Goal: Task Accomplishment & Management: Complete application form

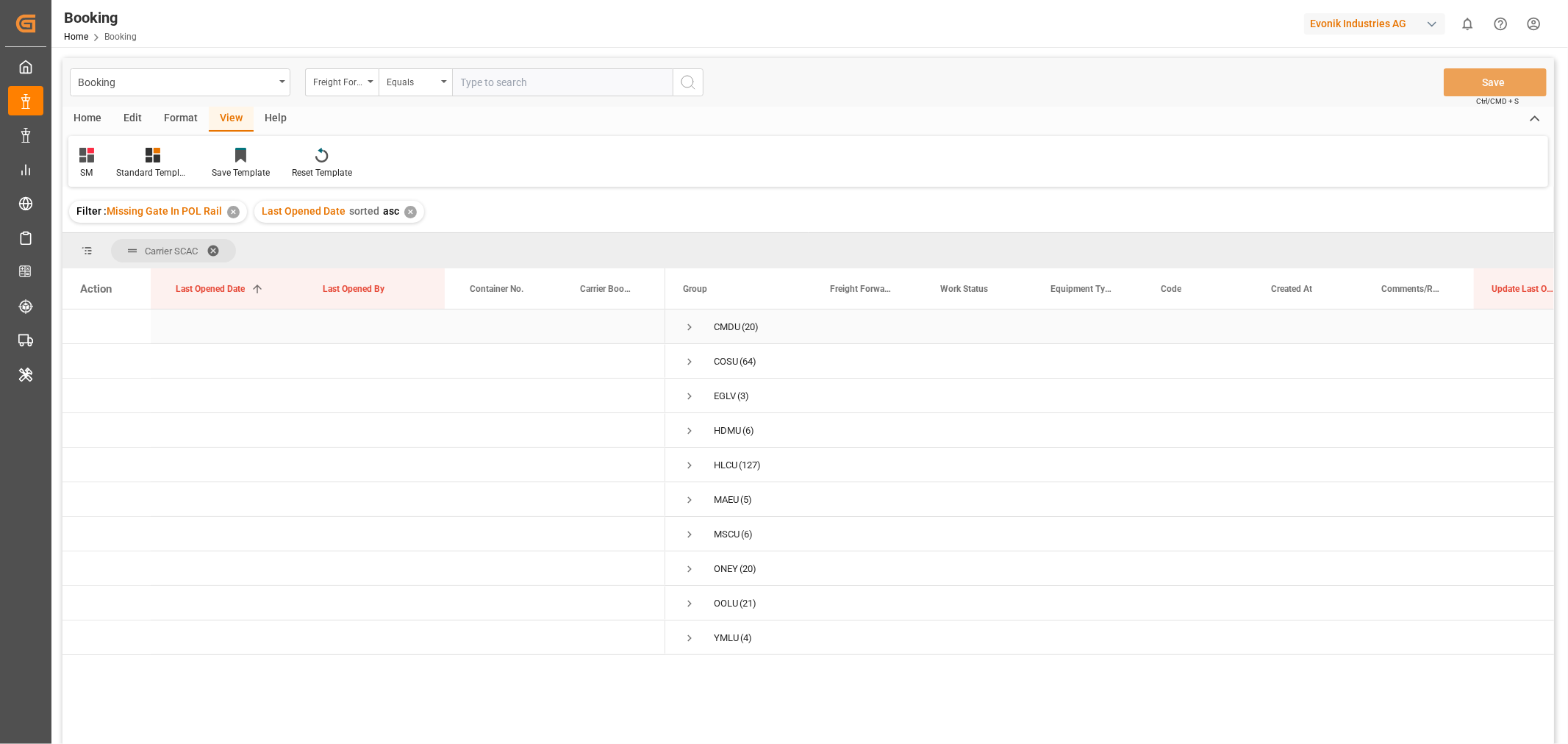
scroll to position [81, 0]
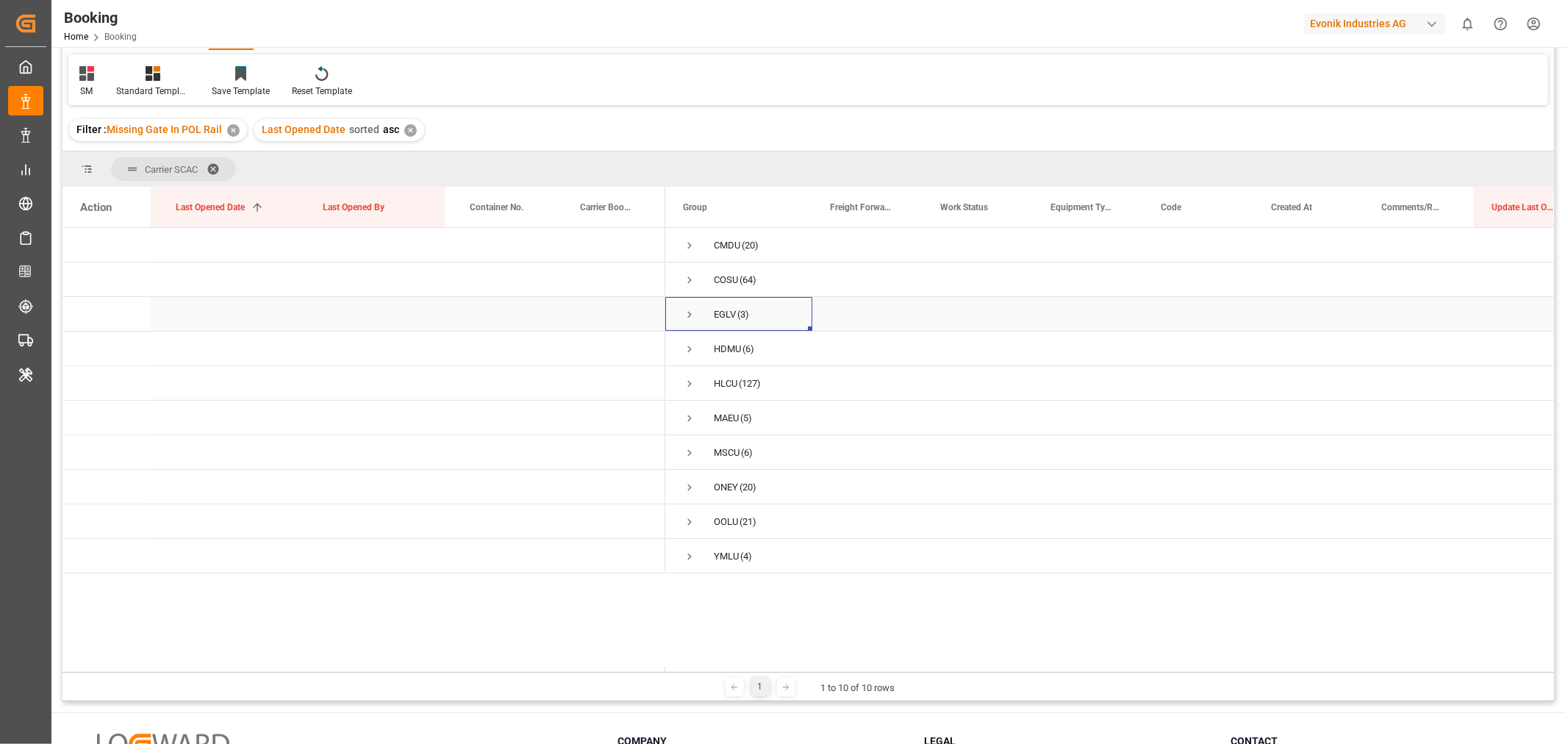
click at [684, 319] on span "Press SPACE to select this row." at bounding box center [689, 314] width 13 height 13
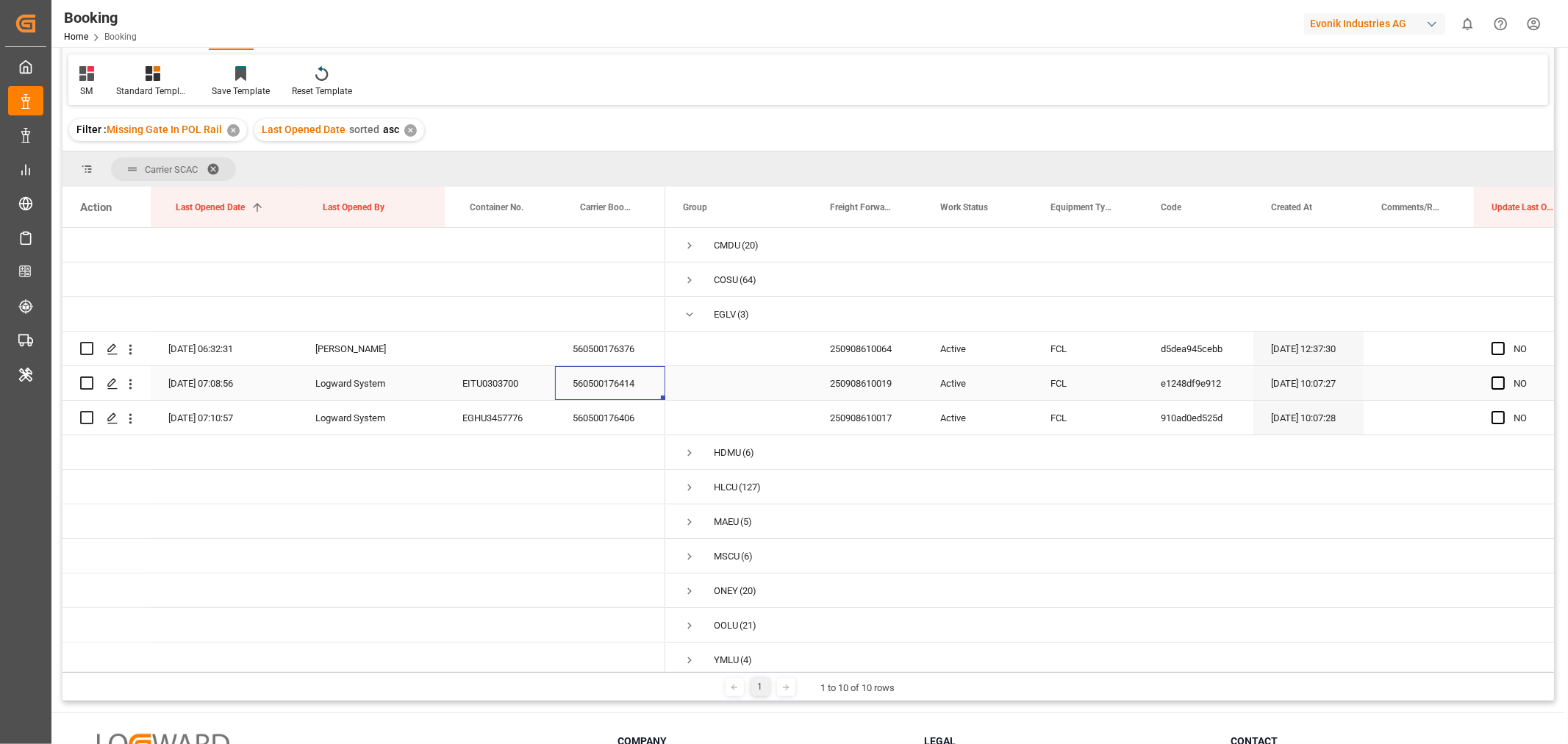
click at [620, 382] on div "560500176414" at bounding box center [609, 383] width 110 height 34
click at [610, 414] on div "560500176406" at bounding box center [609, 418] width 110 height 34
click at [1496, 350] on span "Press SPACE to select this row." at bounding box center [1497, 348] width 13 height 13
click at [1503, 342] on input "Press SPACE to select this row." at bounding box center [1503, 342] width 0 height 0
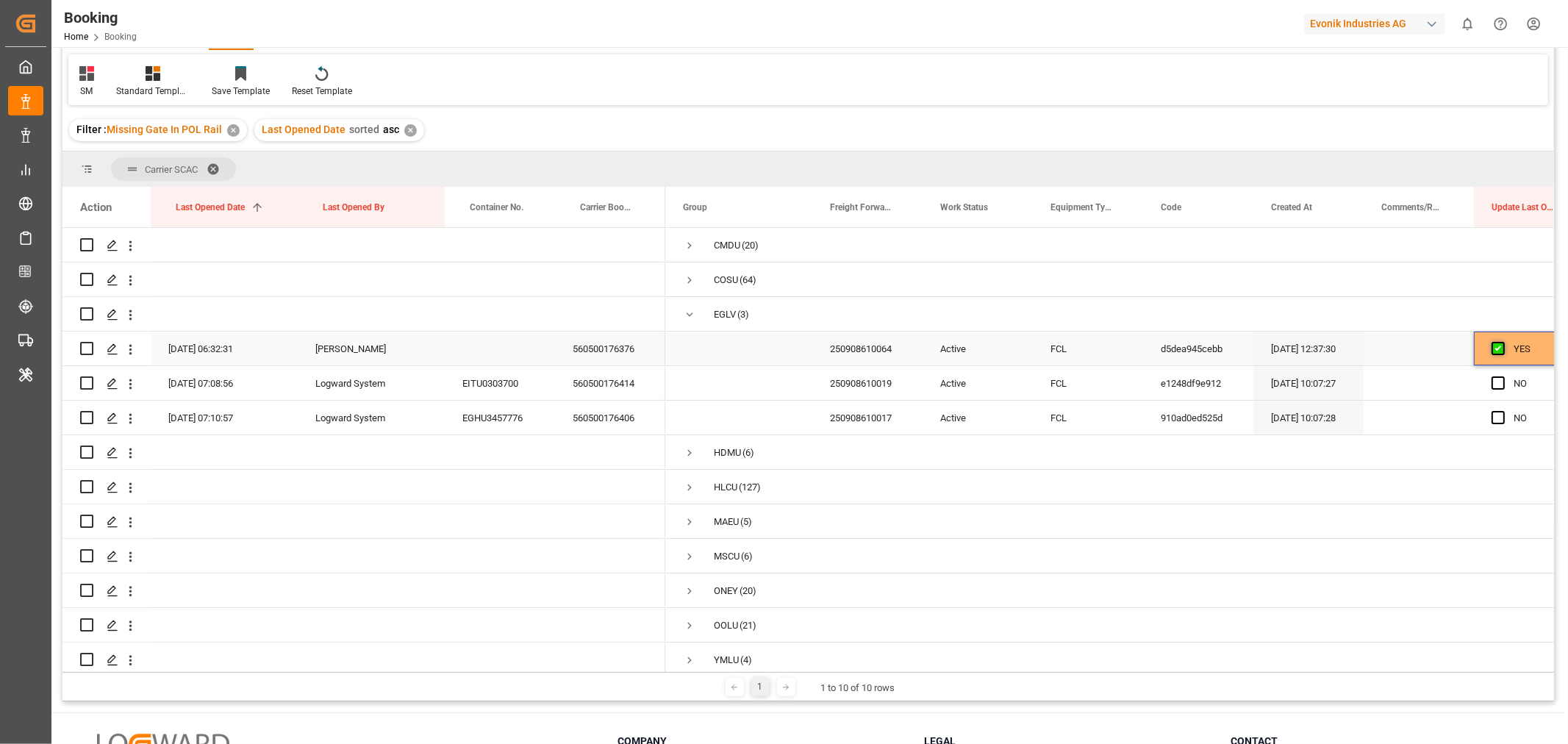
click at [1496, 353] on span "Press SPACE to select this row." at bounding box center [1497, 348] width 13 height 13
click at [1503, 342] on input "Press SPACE to select this row." at bounding box center [1503, 342] width 0 height 0
click at [1499, 389] on div "Press SPACE to select this row." at bounding box center [1502, 384] width 22 height 34
click at [1494, 387] on span "Press SPACE to select this row." at bounding box center [1497, 382] width 13 height 13
click at [1503, 376] on input "Press SPACE to select this row." at bounding box center [1503, 376] width 0 height 0
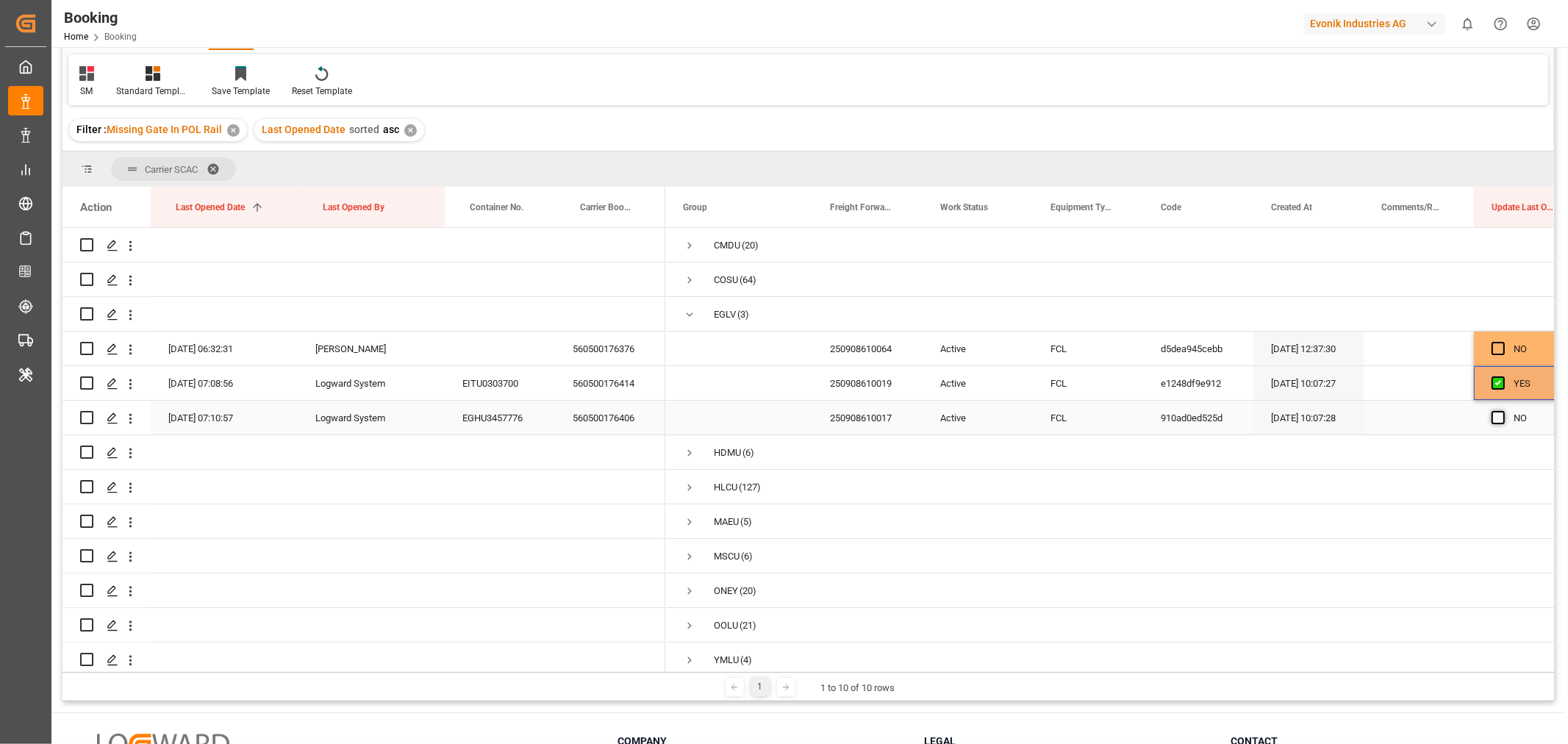
click at [1494, 420] on span "Press SPACE to select this row." at bounding box center [1497, 417] width 13 height 13
click at [1503, 411] on input "Press SPACE to select this row." at bounding box center [1503, 411] width 0 height 0
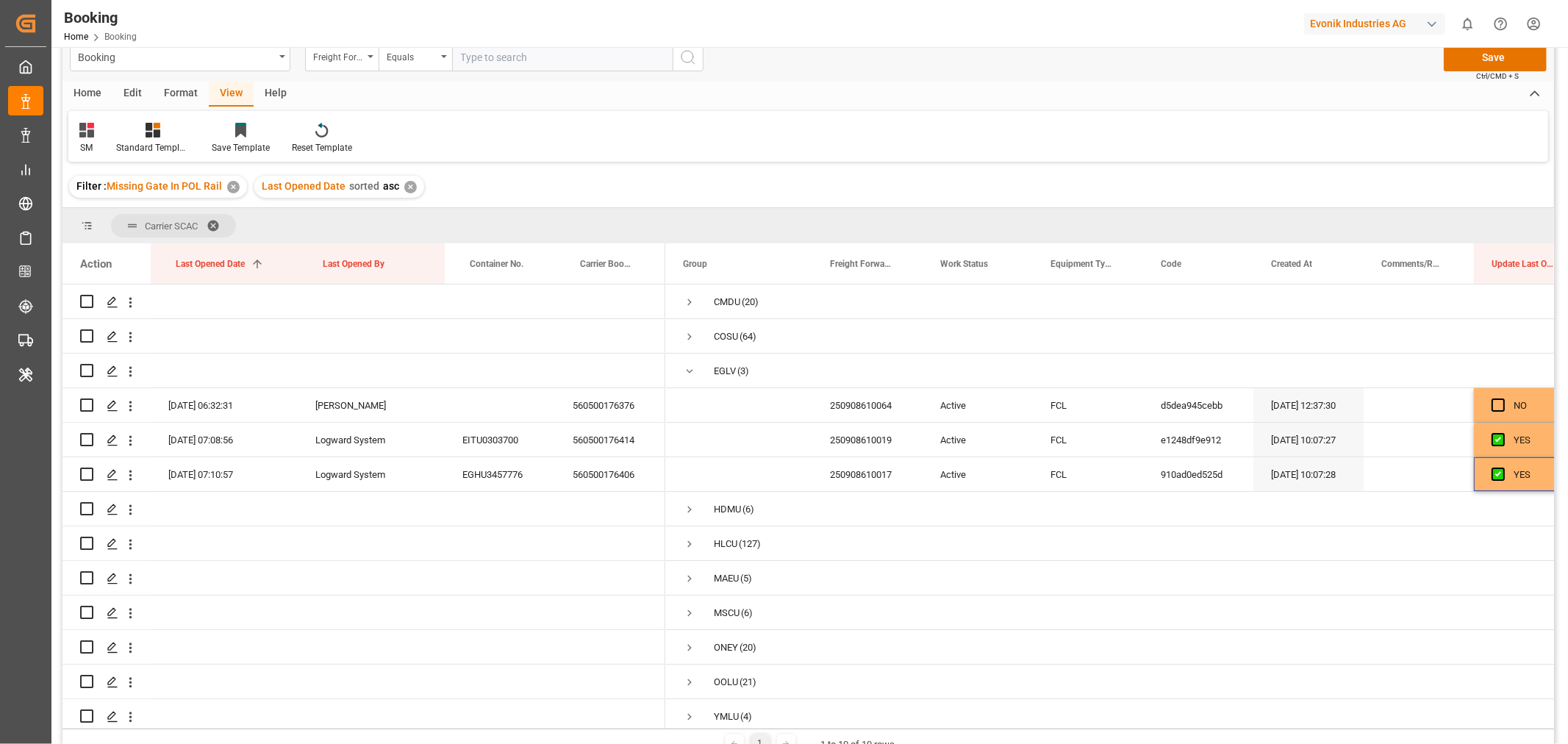
scroll to position [0, 0]
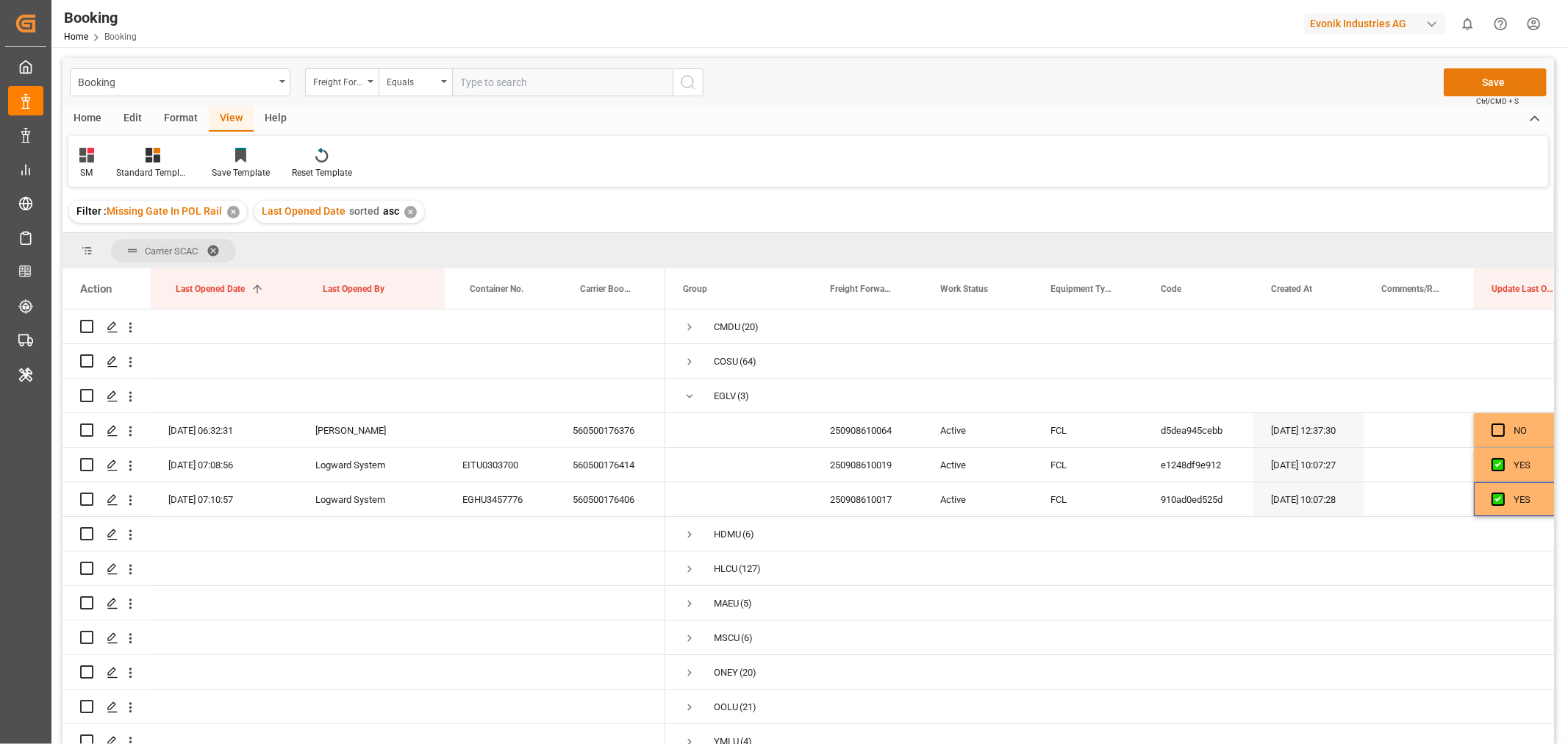
click at [1497, 83] on button "Save" at bounding box center [1495, 82] width 103 height 28
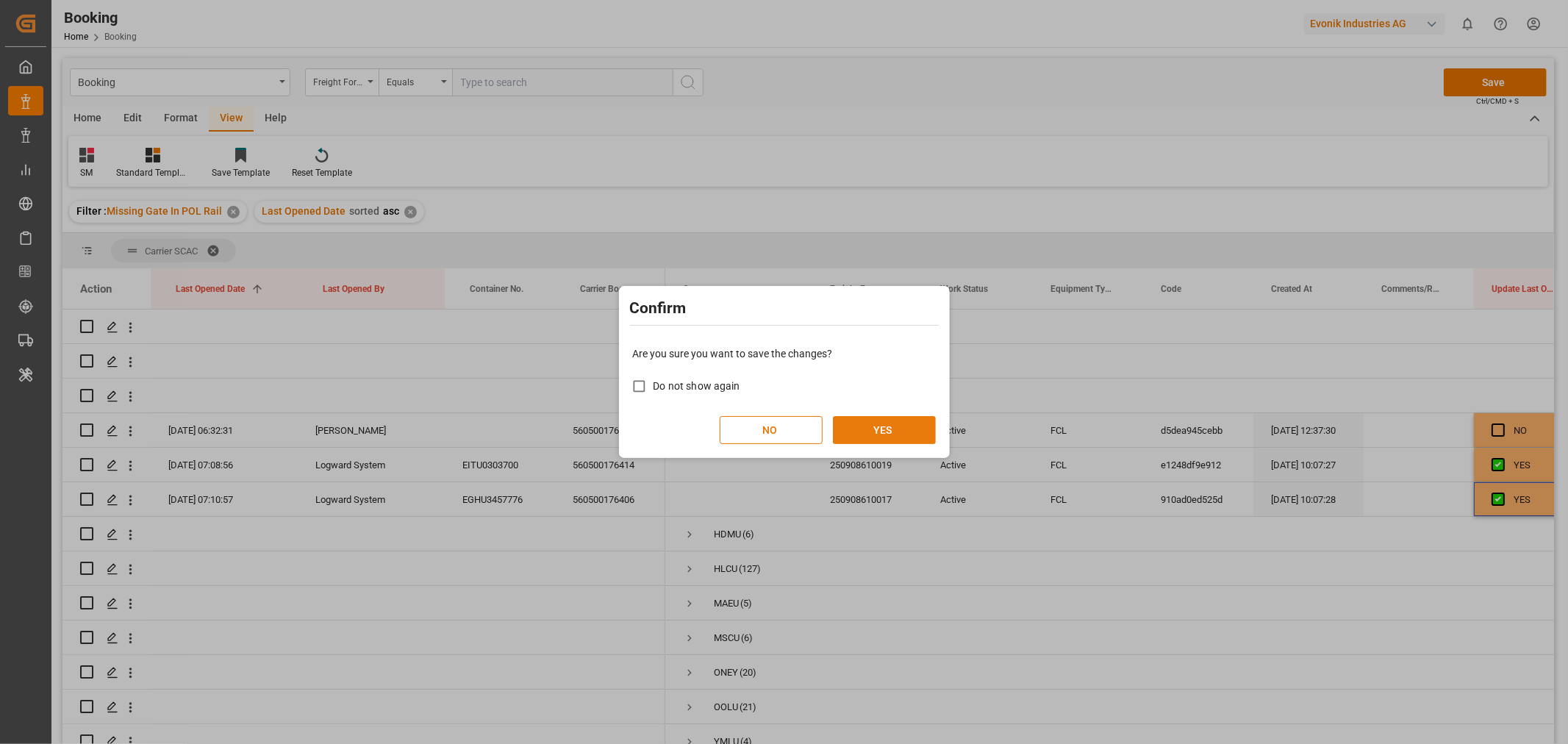
click at [898, 422] on button "YES" at bounding box center [884, 430] width 103 height 28
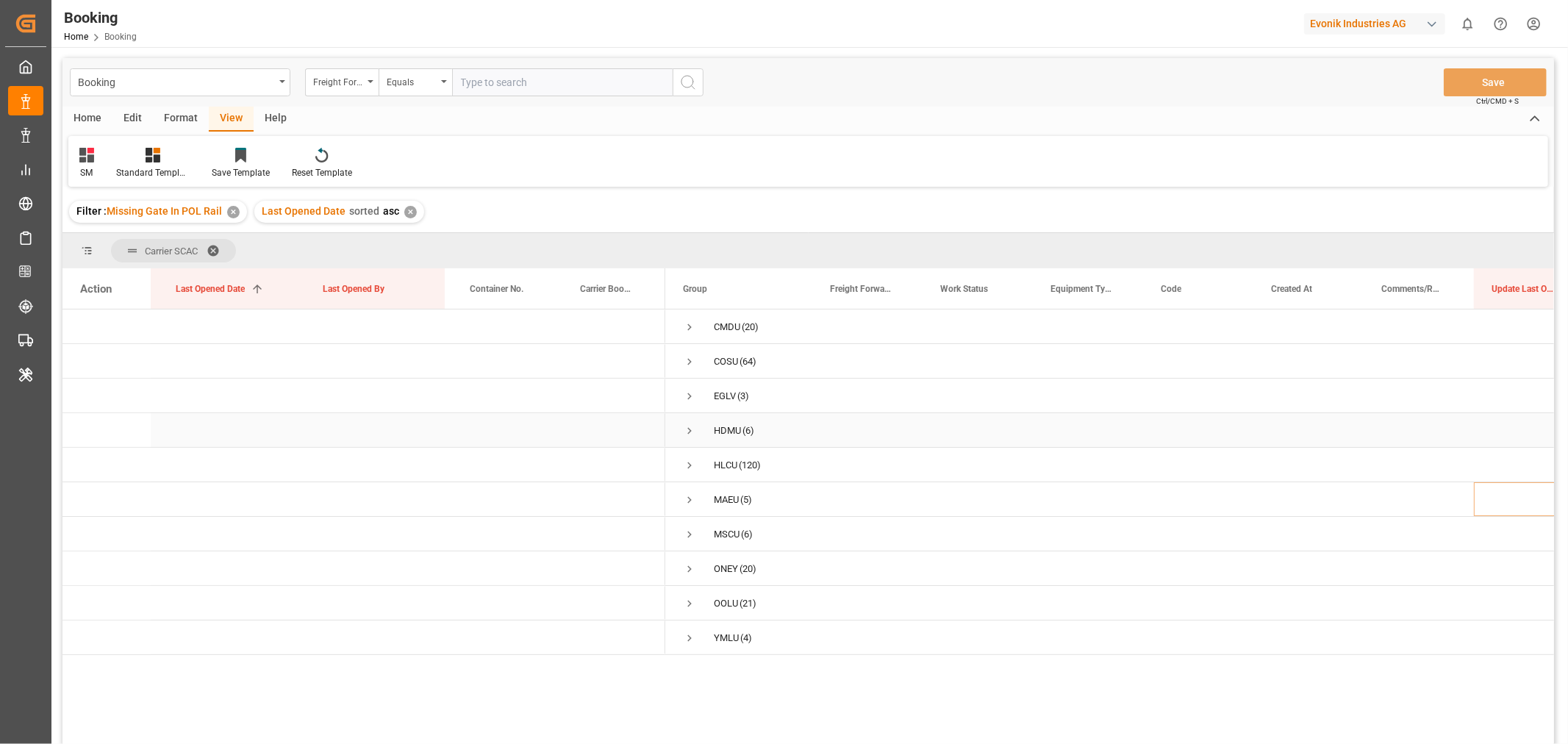
click at [687, 431] on span "Press SPACE to select this row." at bounding box center [689, 431] width 13 height 13
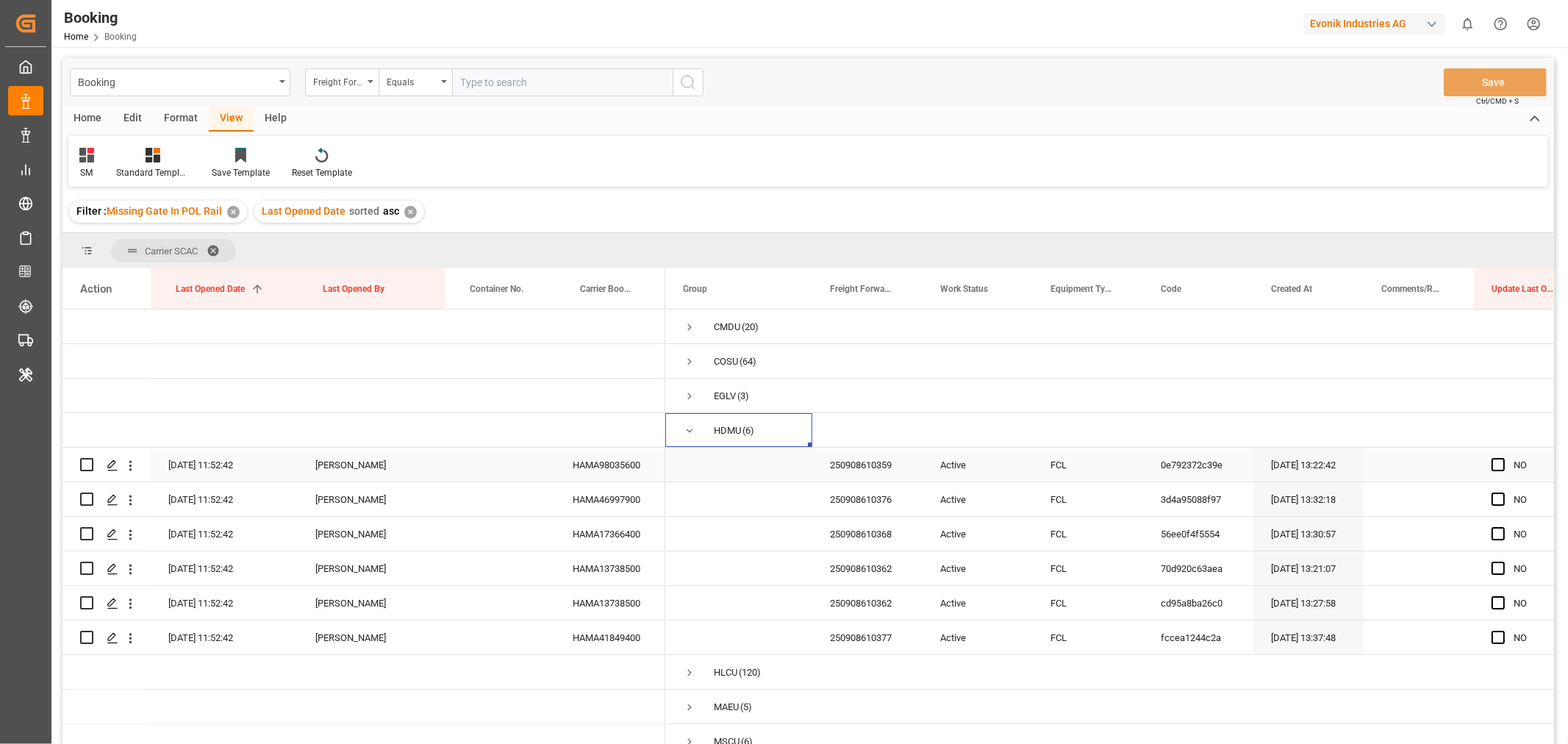
click at [613, 474] on div "HAMA98035600" at bounding box center [609, 464] width 110 height 34
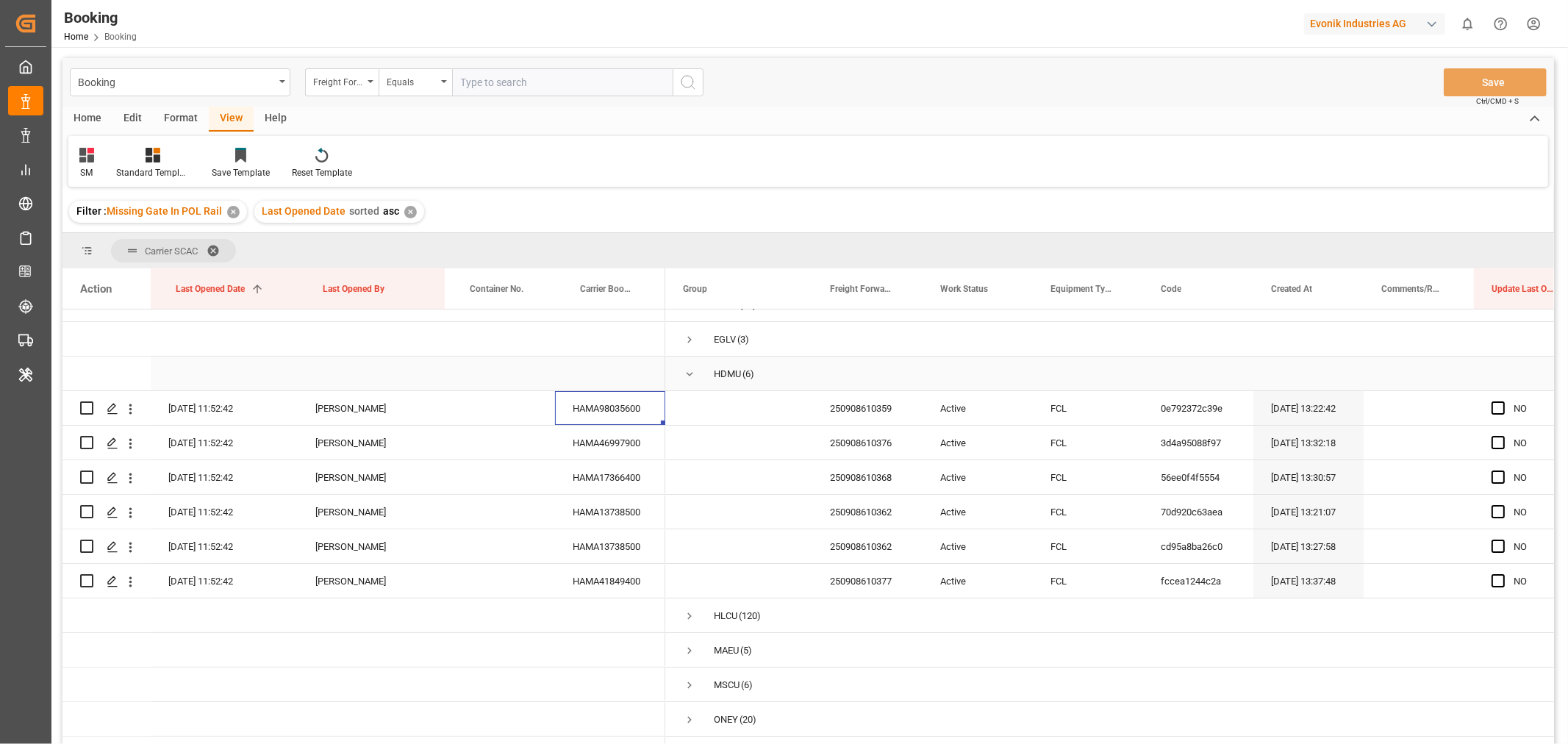
scroll to position [119, 0]
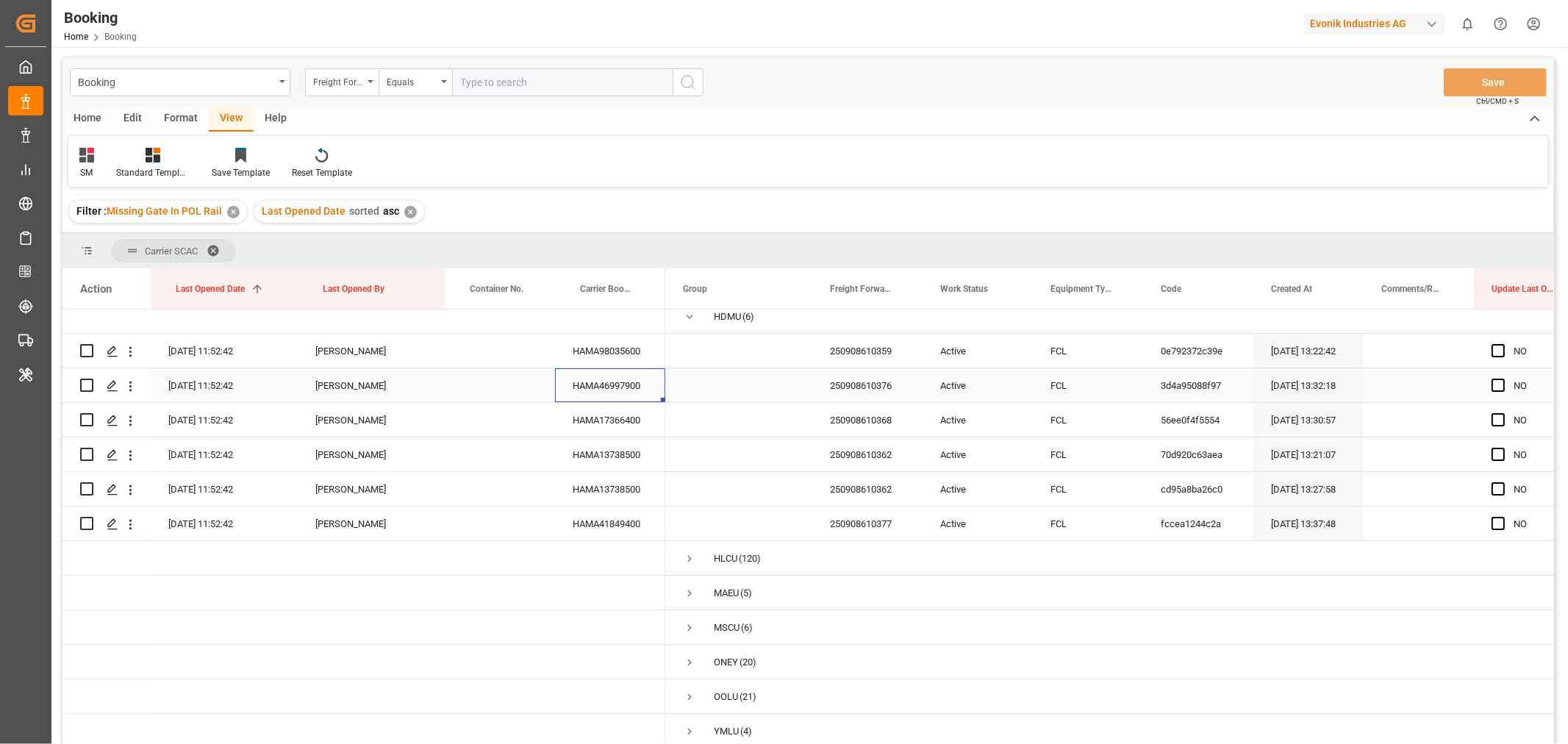
click at [605, 378] on div "HAMA46997900" at bounding box center [609, 385] width 110 height 34
click at [625, 415] on div "HAMA17366400" at bounding box center [609, 420] width 110 height 34
click at [619, 453] on div "HAMA13738500" at bounding box center [609, 455] width 110 height 34
click at [621, 485] on div "HAMA13738500" at bounding box center [609, 489] width 110 height 34
click at [612, 526] on div "HAMA41849400" at bounding box center [609, 523] width 110 height 34
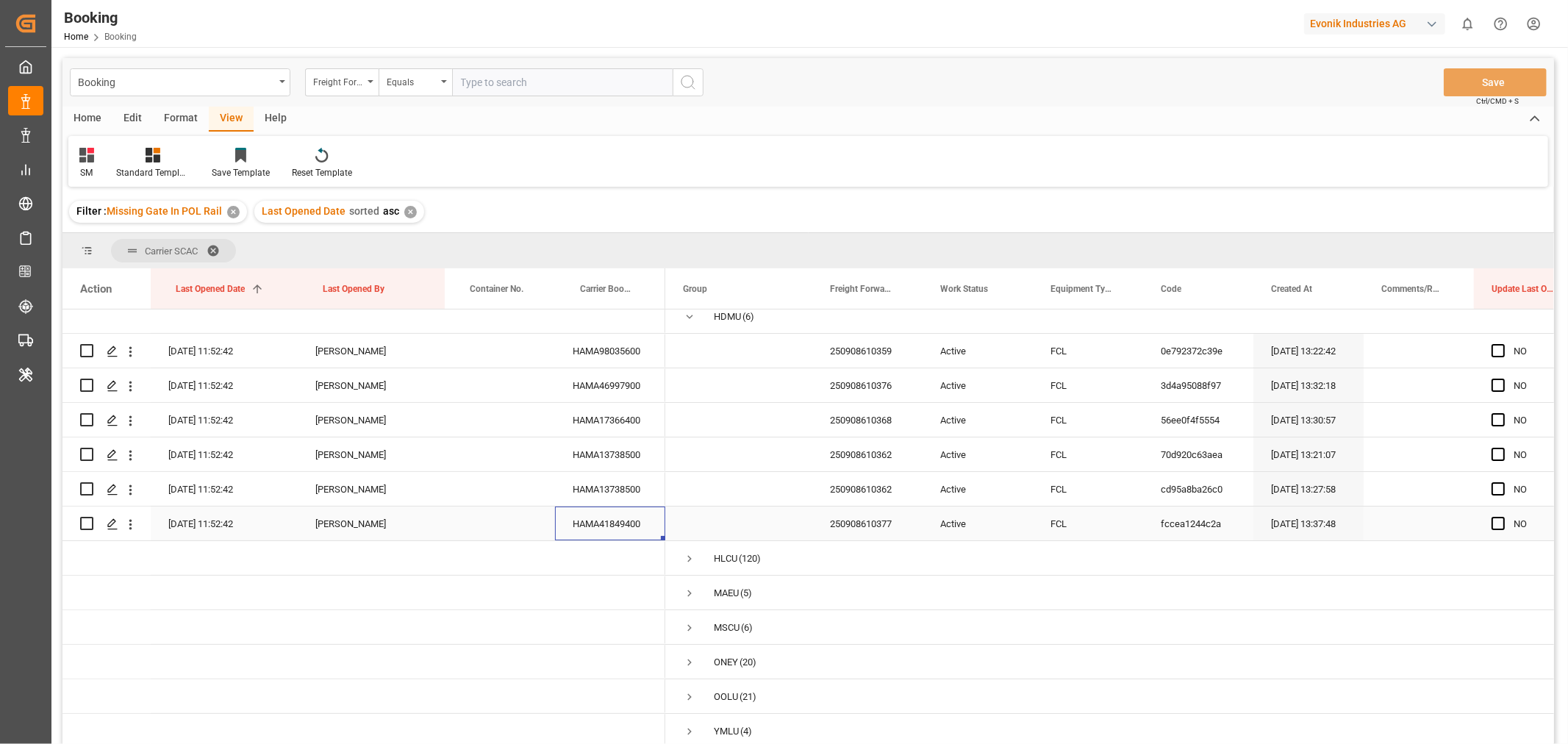
click at [612, 526] on div "HAMA41849400" at bounding box center [609, 523] width 110 height 34
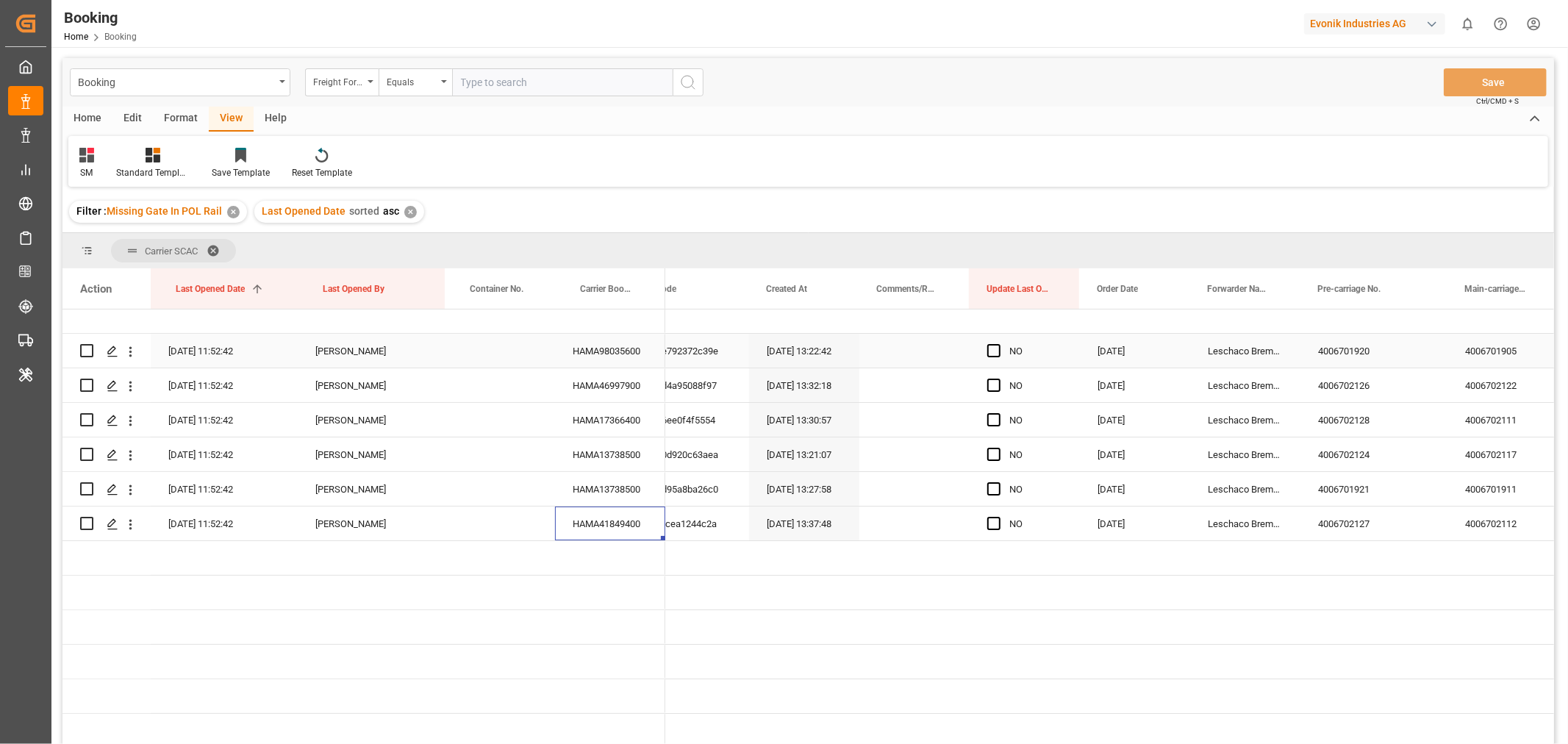
scroll to position [0, 0]
click at [997, 346] on span "Press SPACE to select this row." at bounding box center [993, 350] width 13 height 13
click at [997, 344] on input "Press SPACE to select this row." at bounding box center [997, 344] width 0 height 0
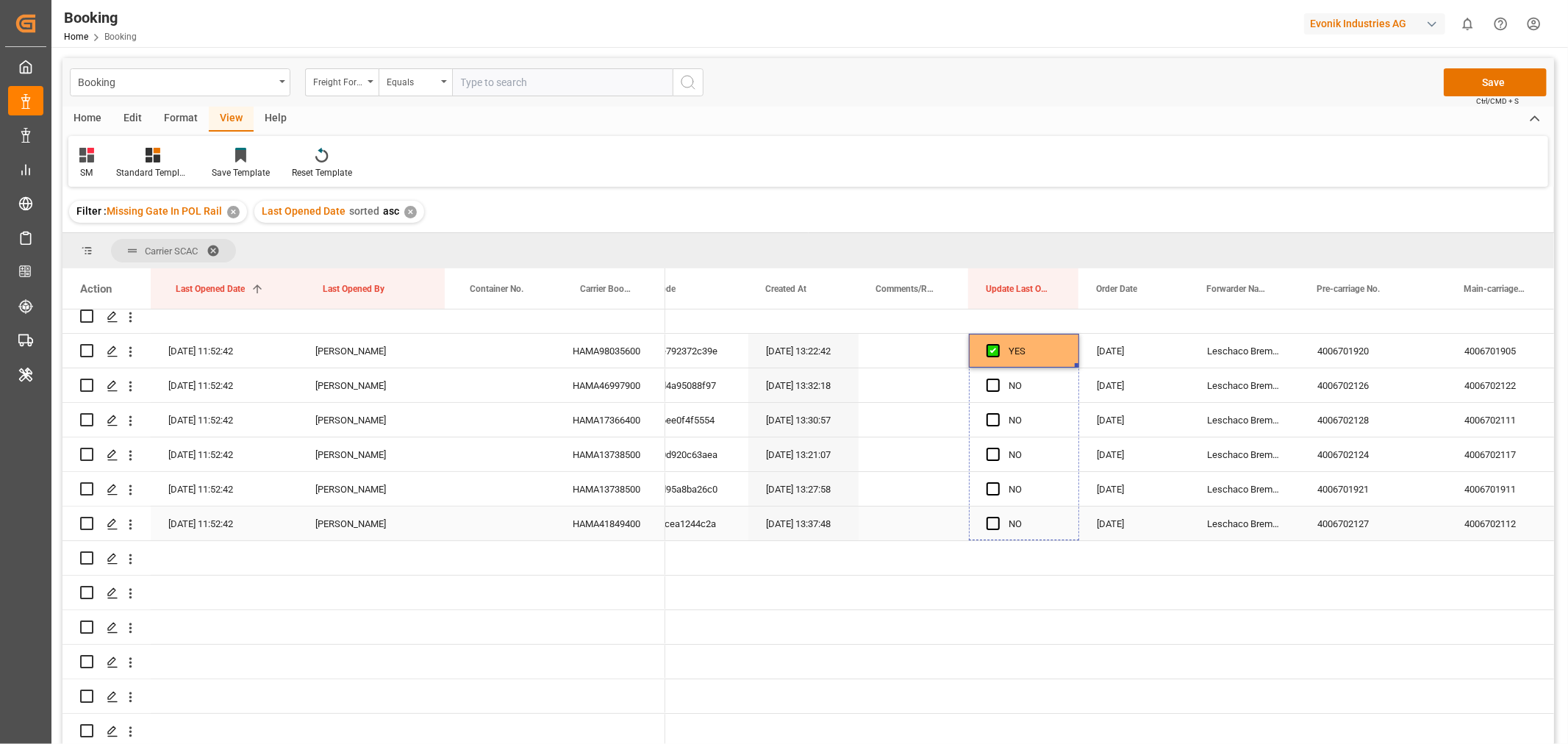
drag, startPoint x: 1075, startPoint y: 361, endPoint x: 1071, endPoint y: 514, distance: 153.1
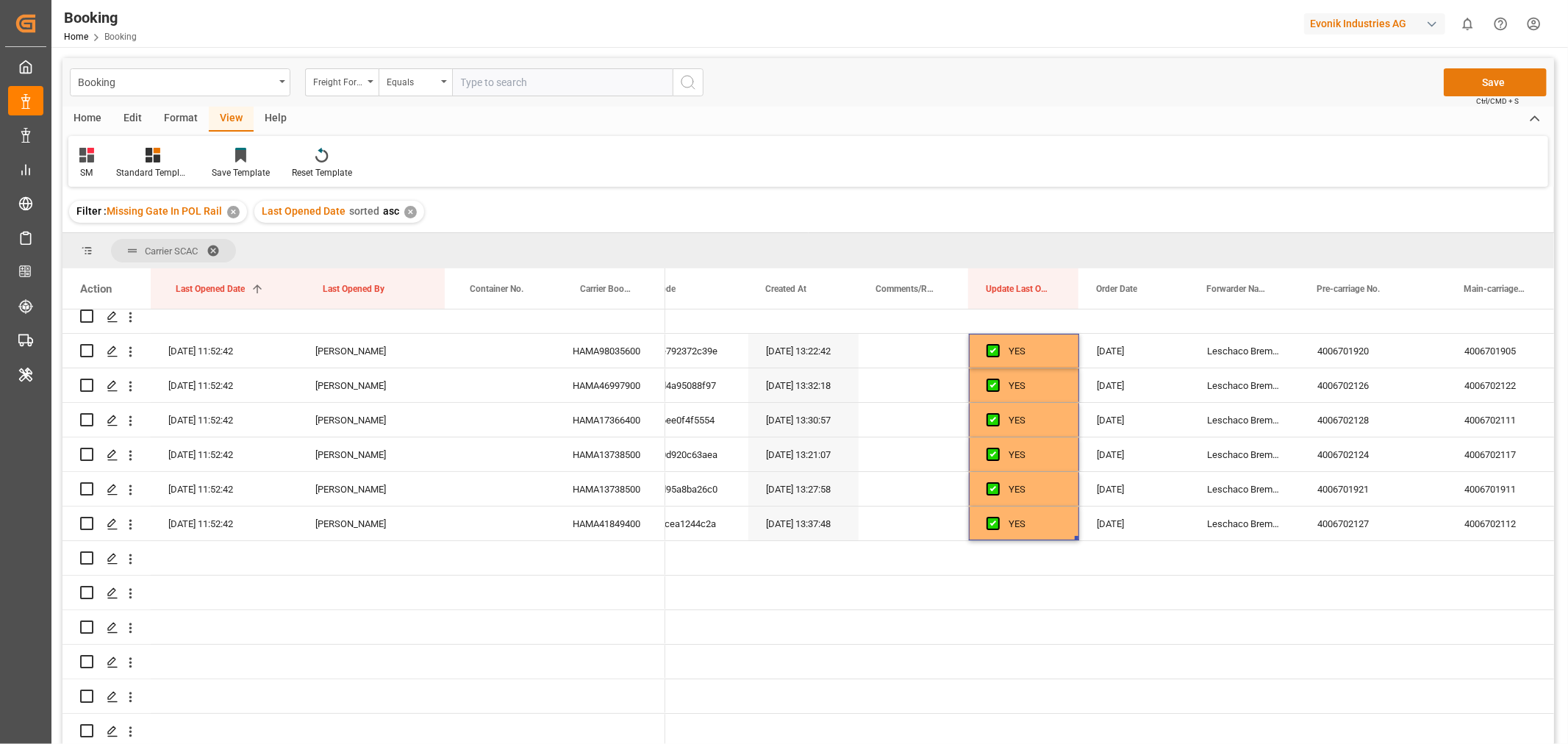
click at [1488, 89] on button "Save" at bounding box center [1495, 82] width 103 height 28
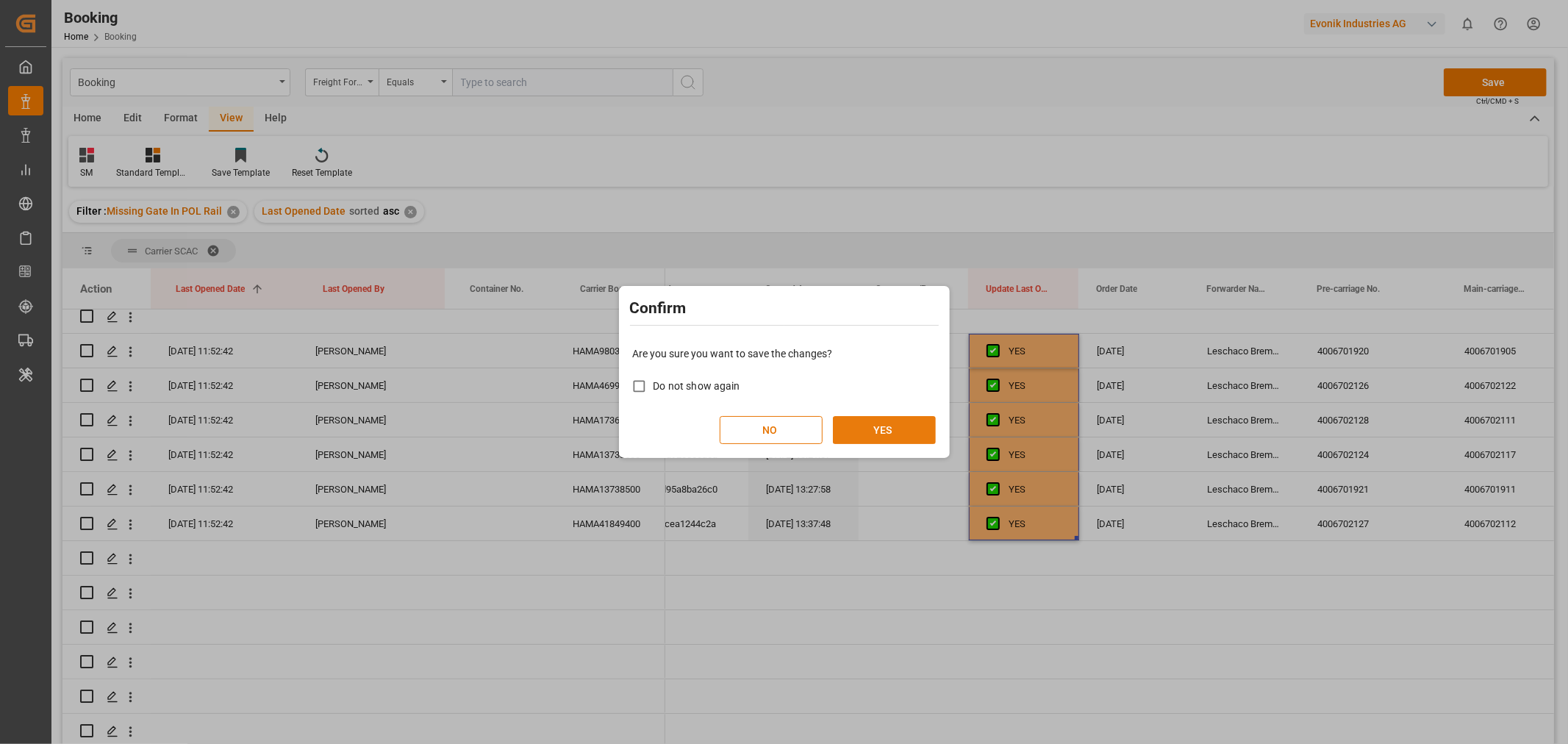
click at [875, 431] on button "YES" at bounding box center [884, 430] width 103 height 28
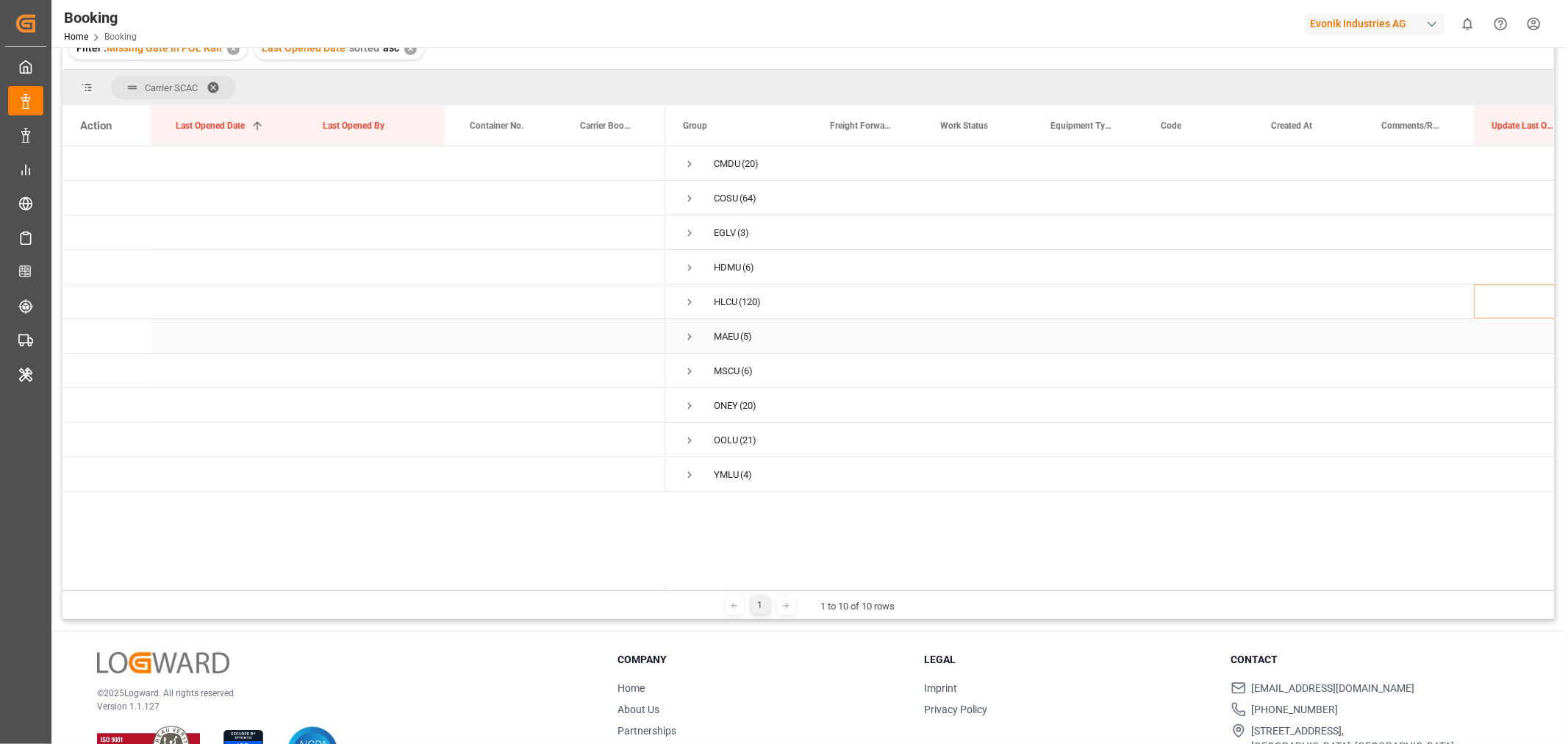
click at [688, 337] on span "Press SPACE to select this row." at bounding box center [689, 337] width 13 height 13
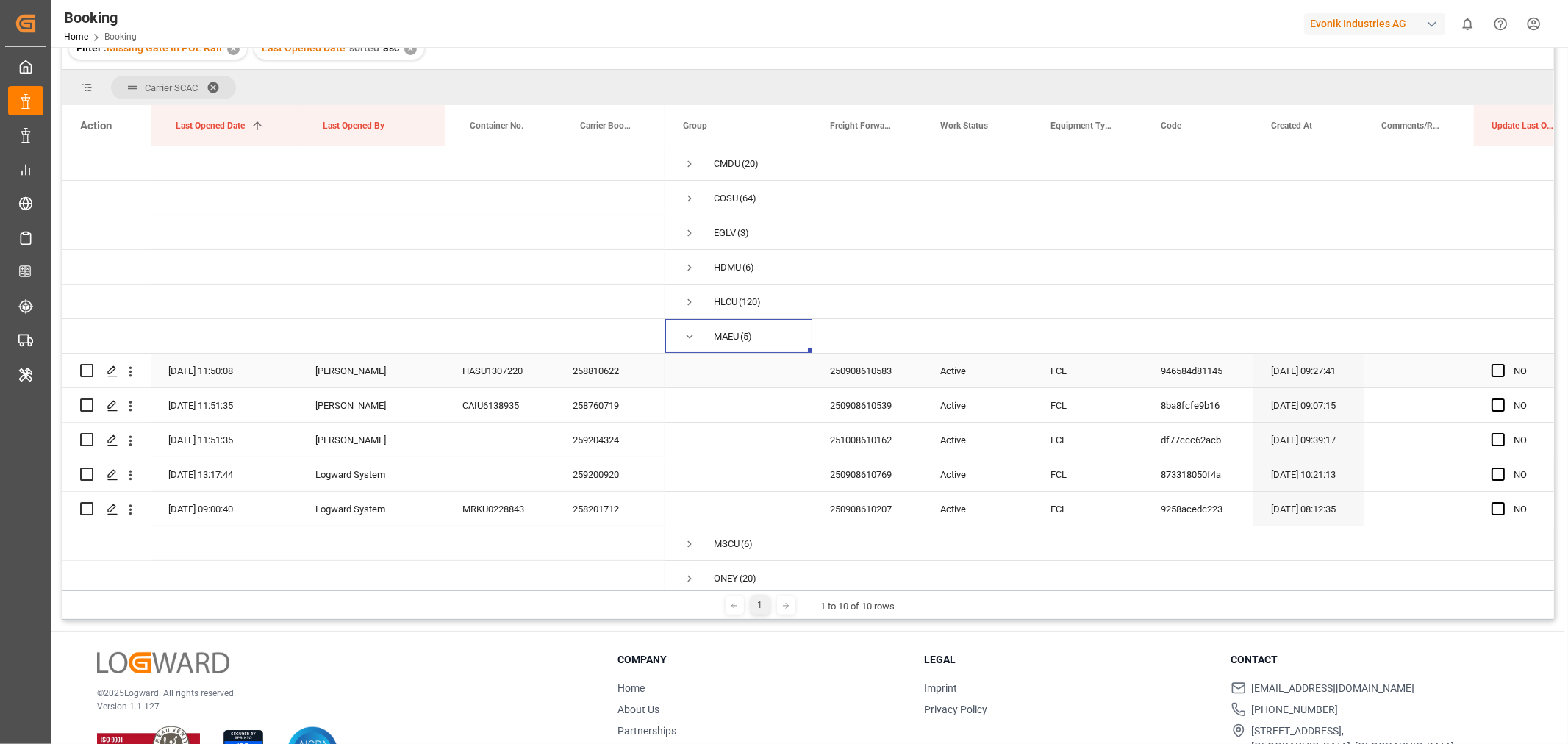
click at [580, 380] on div "258810622" at bounding box center [609, 371] width 110 height 34
click at [615, 415] on div "258760719" at bounding box center [609, 405] width 110 height 34
click at [599, 446] on div "259204324" at bounding box center [609, 439] width 110 height 34
click at [596, 475] on div "259200920" at bounding box center [609, 474] width 110 height 34
click at [606, 504] on div "258201712" at bounding box center [609, 509] width 110 height 34
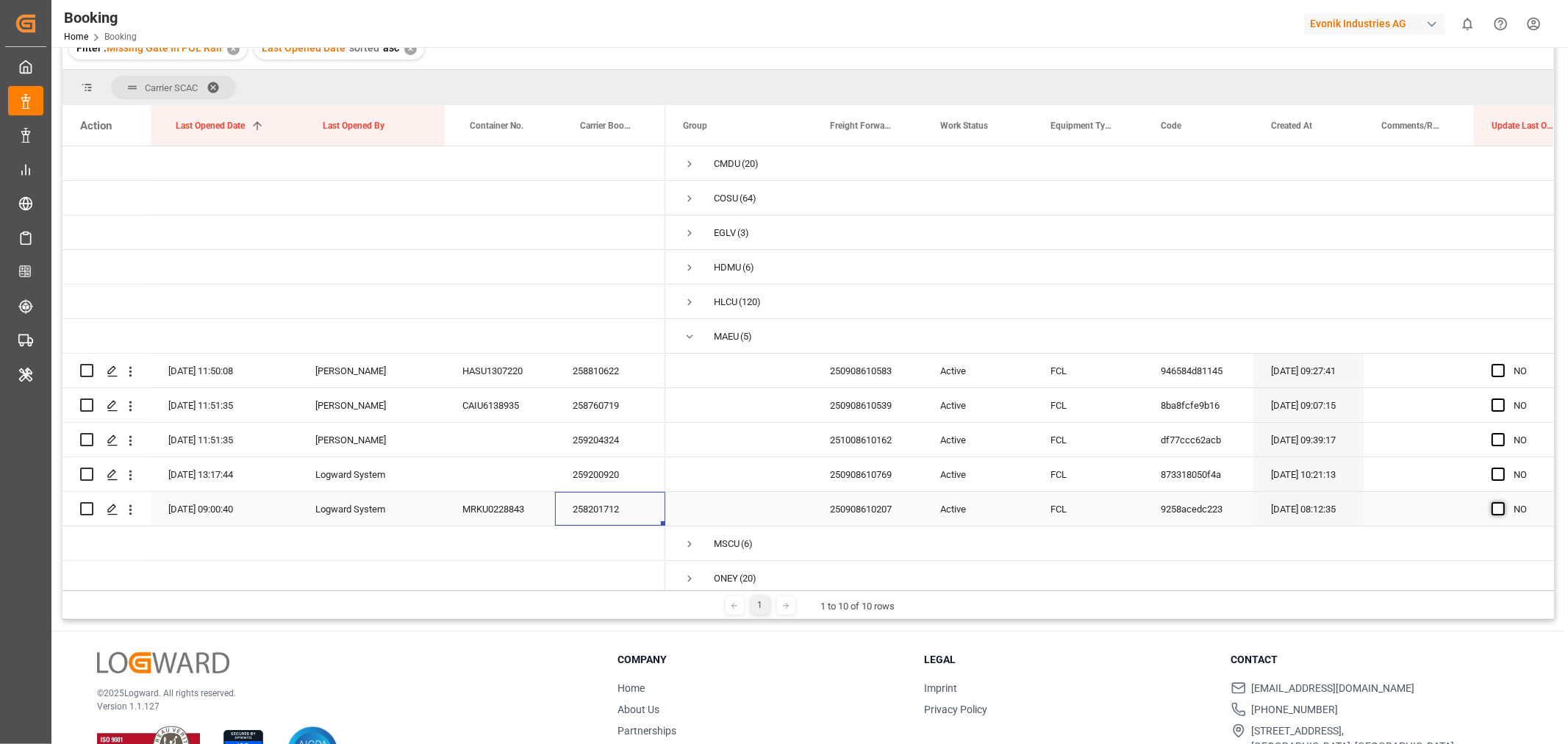
click at [1500, 506] on span "Press SPACE to select this row." at bounding box center [1497, 508] width 13 height 13
click at [1503, 502] on input "Press SPACE to select this row." at bounding box center [1503, 502] width 0 height 0
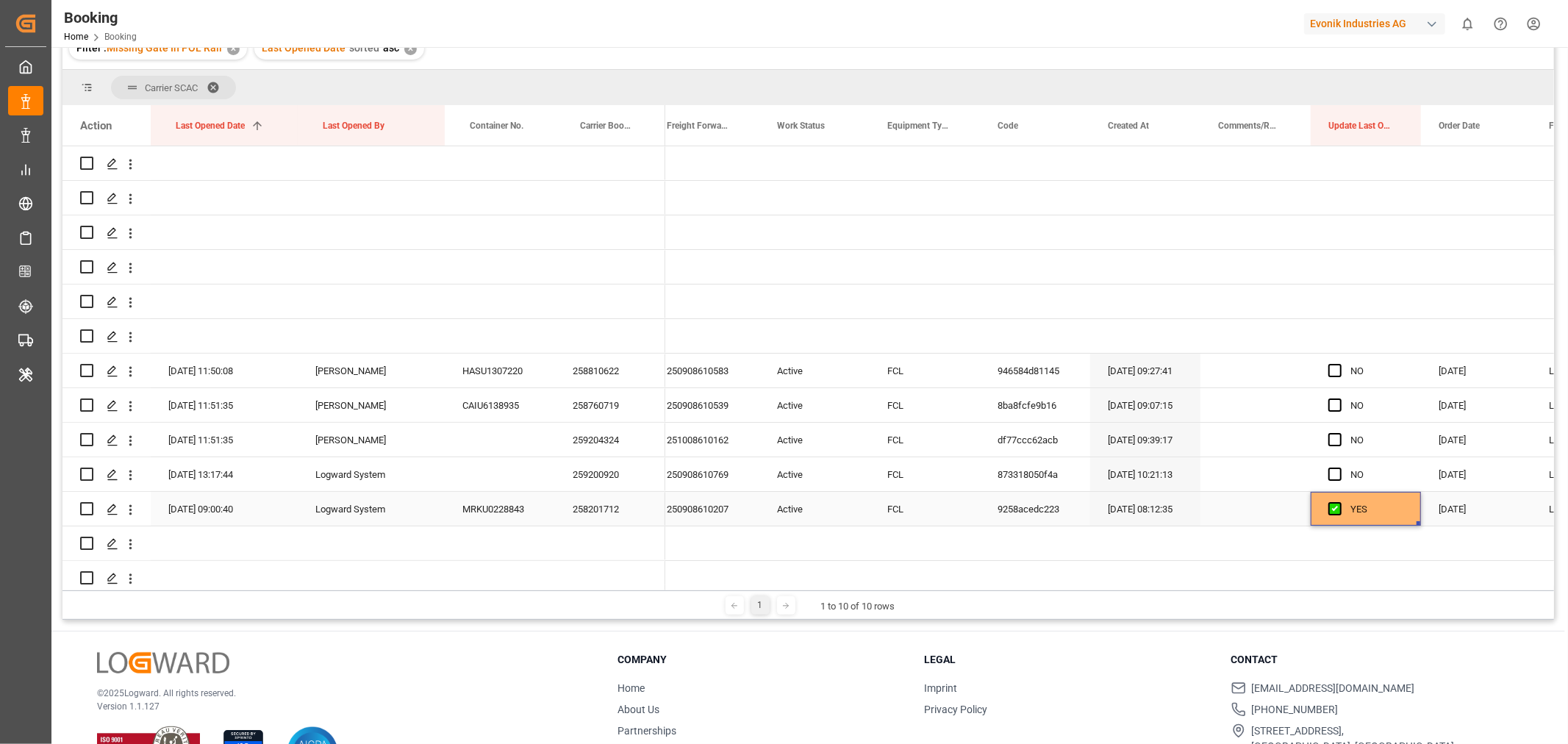
scroll to position [0, 164]
drag, startPoint x: 1416, startPoint y: 520, endPoint x: 1387, endPoint y: 365, distance: 157.7
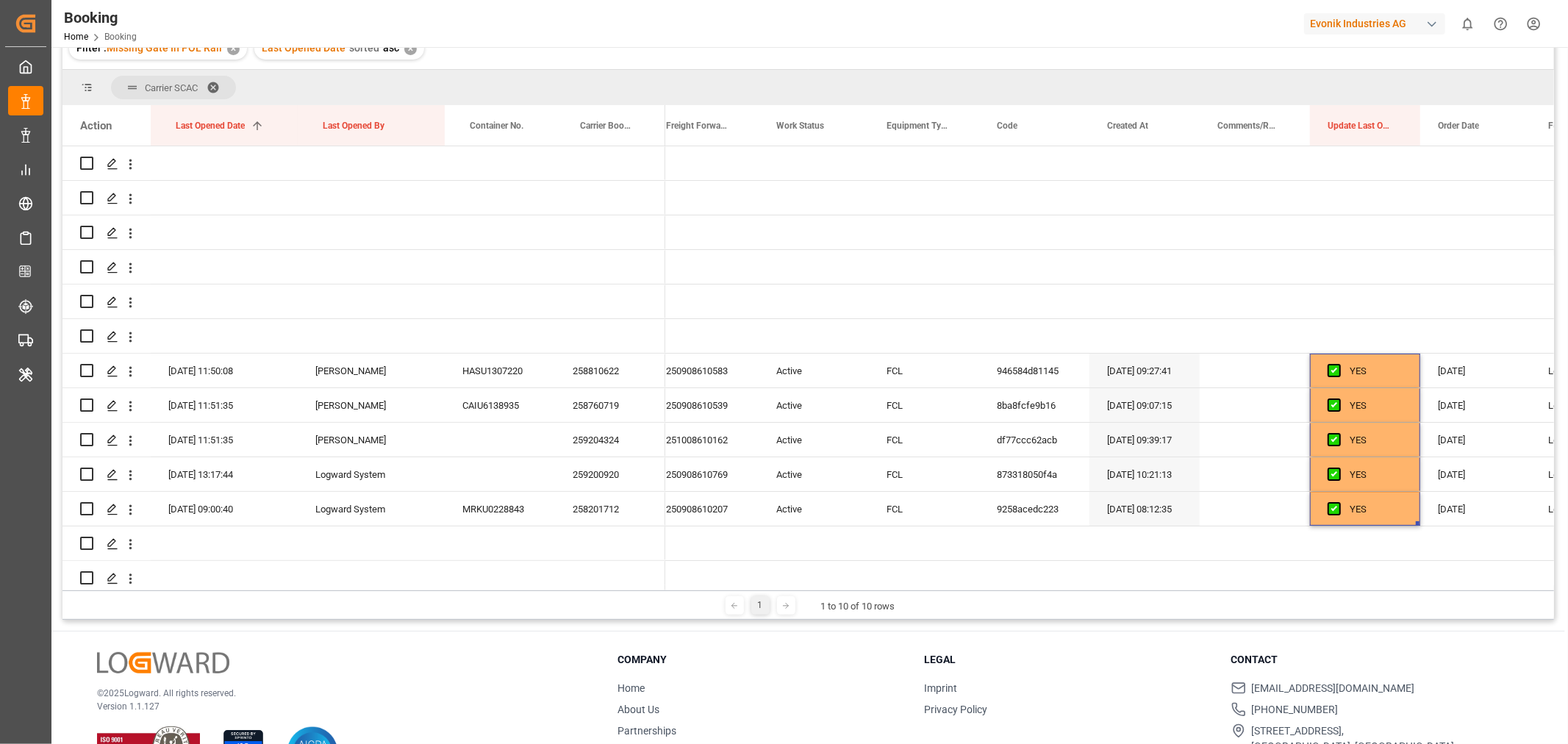
scroll to position [0, 0]
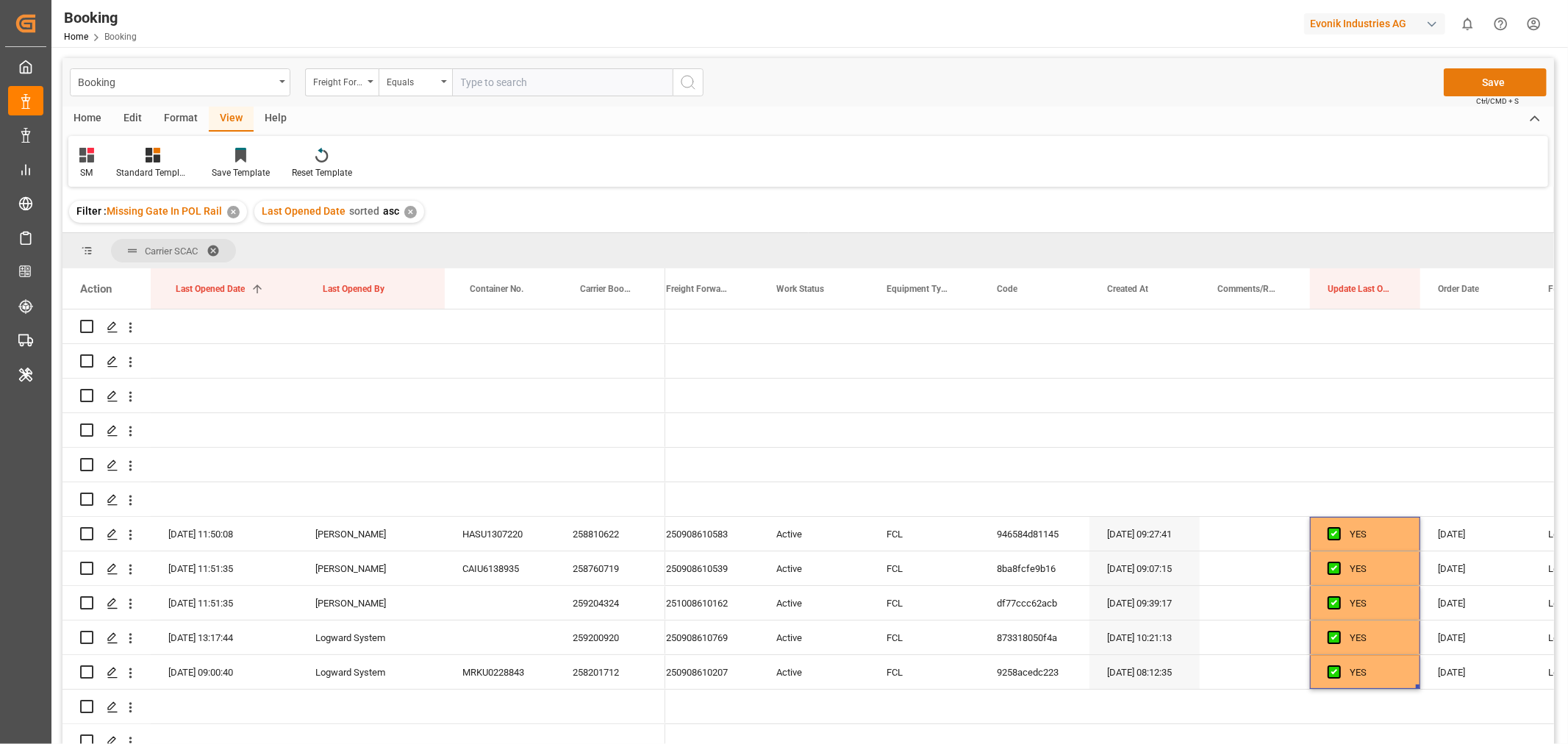
click at [1496, 77] on button "Save" at bounding box center [1495, 82] width 103 height 28
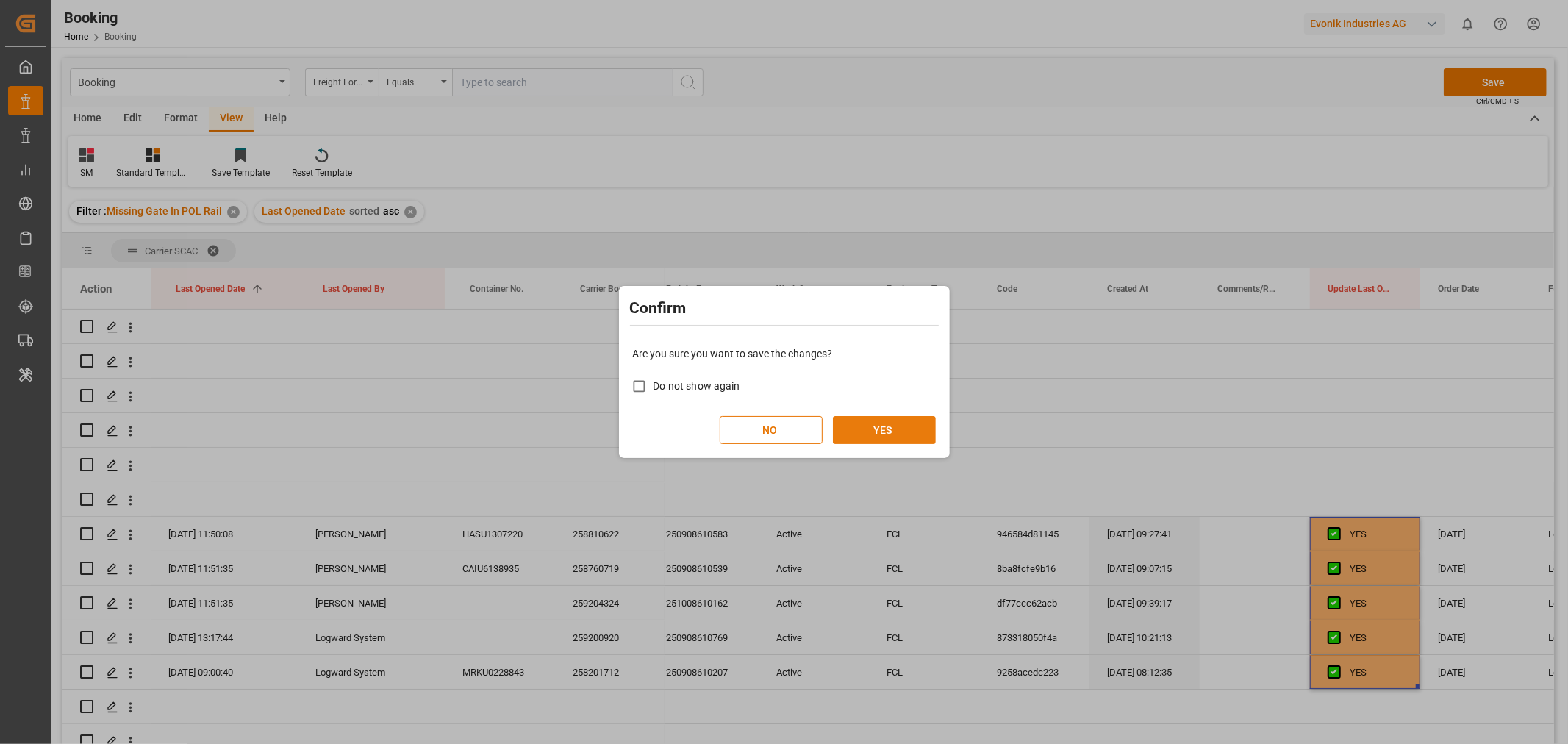
click at [863, 432] on button "YES" at bounding box center [884, 430] width 103 height 28
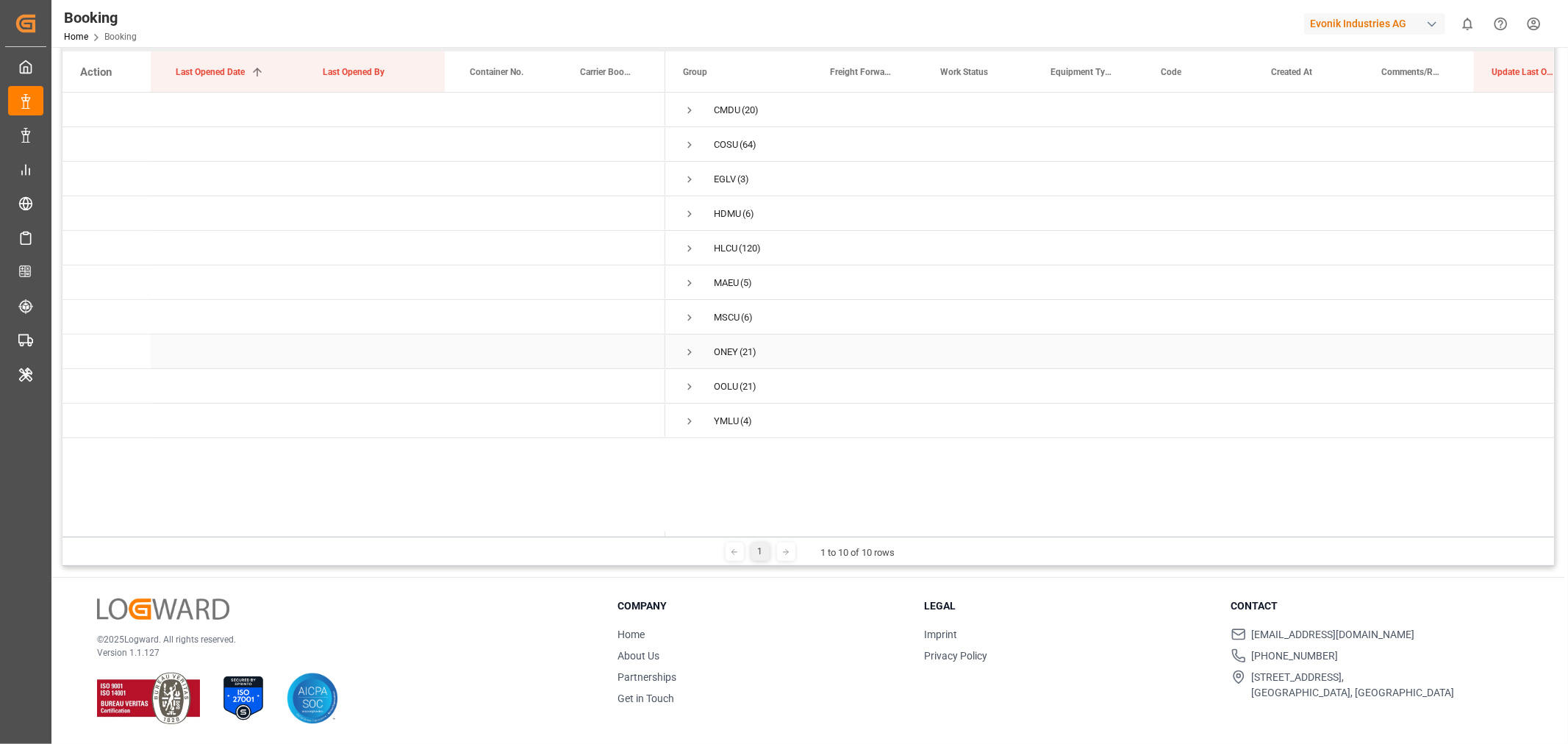
click at [693, 347] on span "Press SPACE to select this row." at bounding box center [689, 352] width 13 height 13
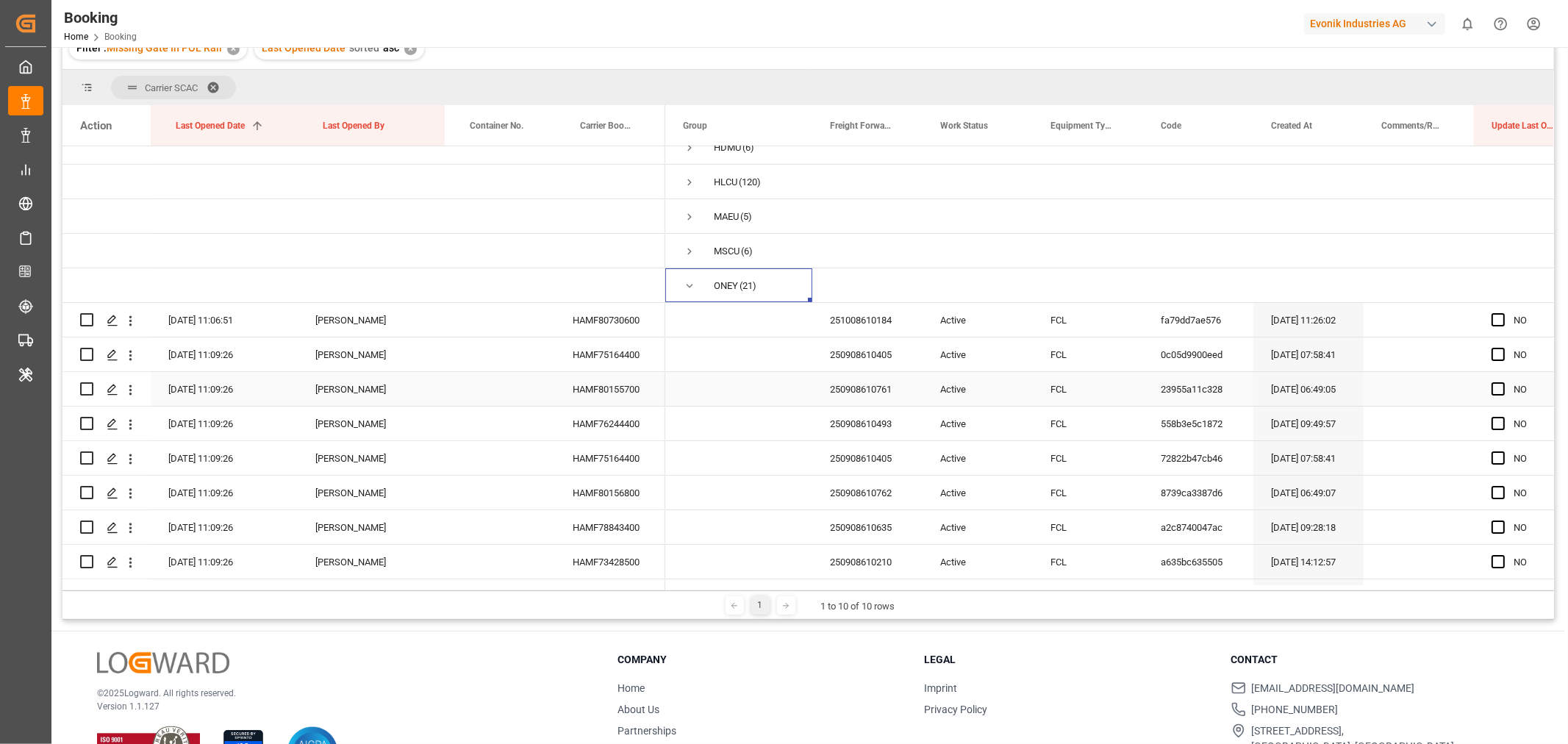
scroll to position [228, 0]
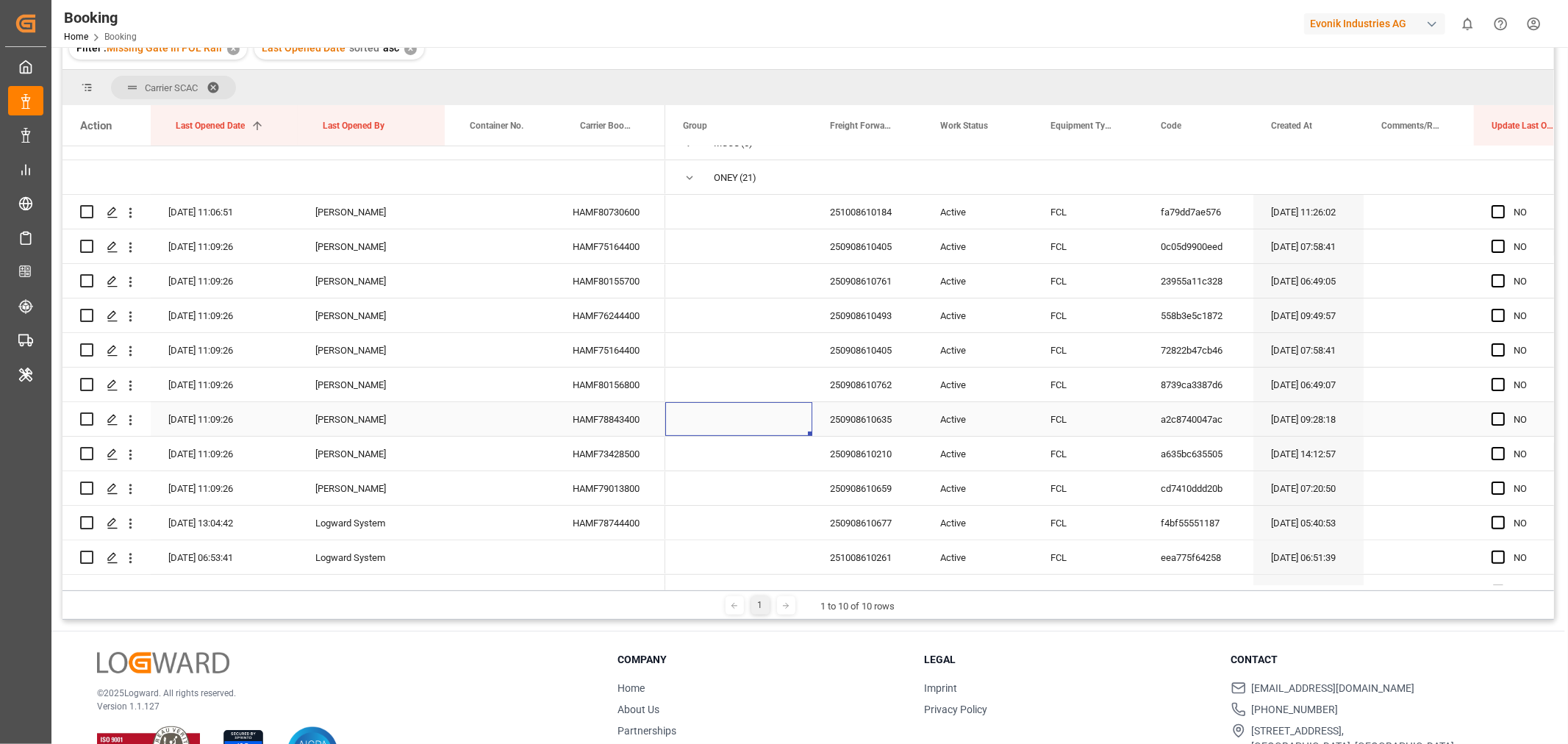
click at [805, 423] on div "Press SPACE to select this row." at bounding box center [738, 419] width 147 height 34
click at [738, 322] on span "Press SPACE to select this row." at bounding box center [738, 315] width 112 height 32
click at [614, 212] on div "HAMF80730600" at bounding box center [609, 212] width 110 height 34
click at [604, 238] on div "HAMF75164400" at bounding box center [609, 247] width 110 height 34
click at [634, 273] on div "HAMF80155700" at bounding box center [609, 281] width 110 height 34
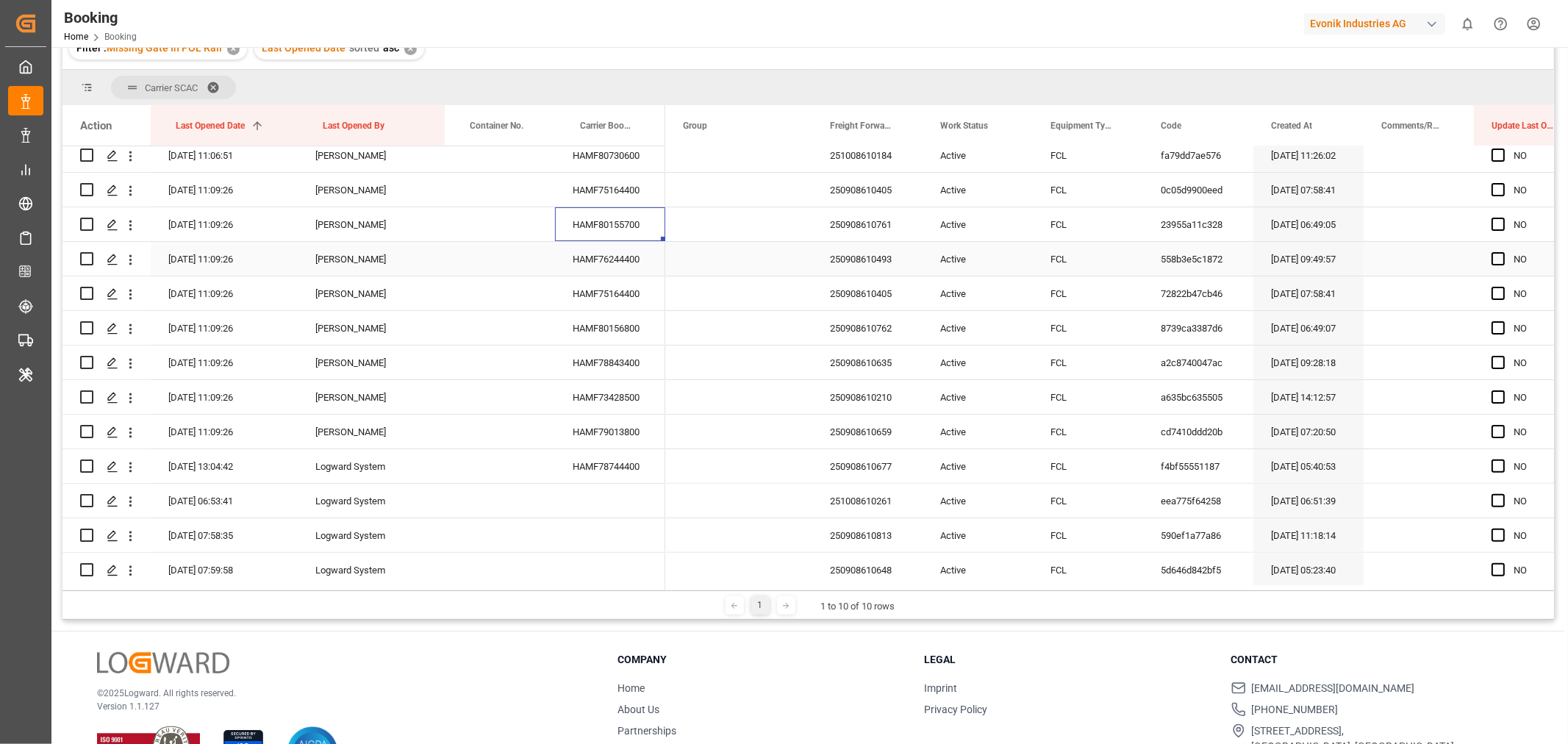
scroll to position [310, 0]
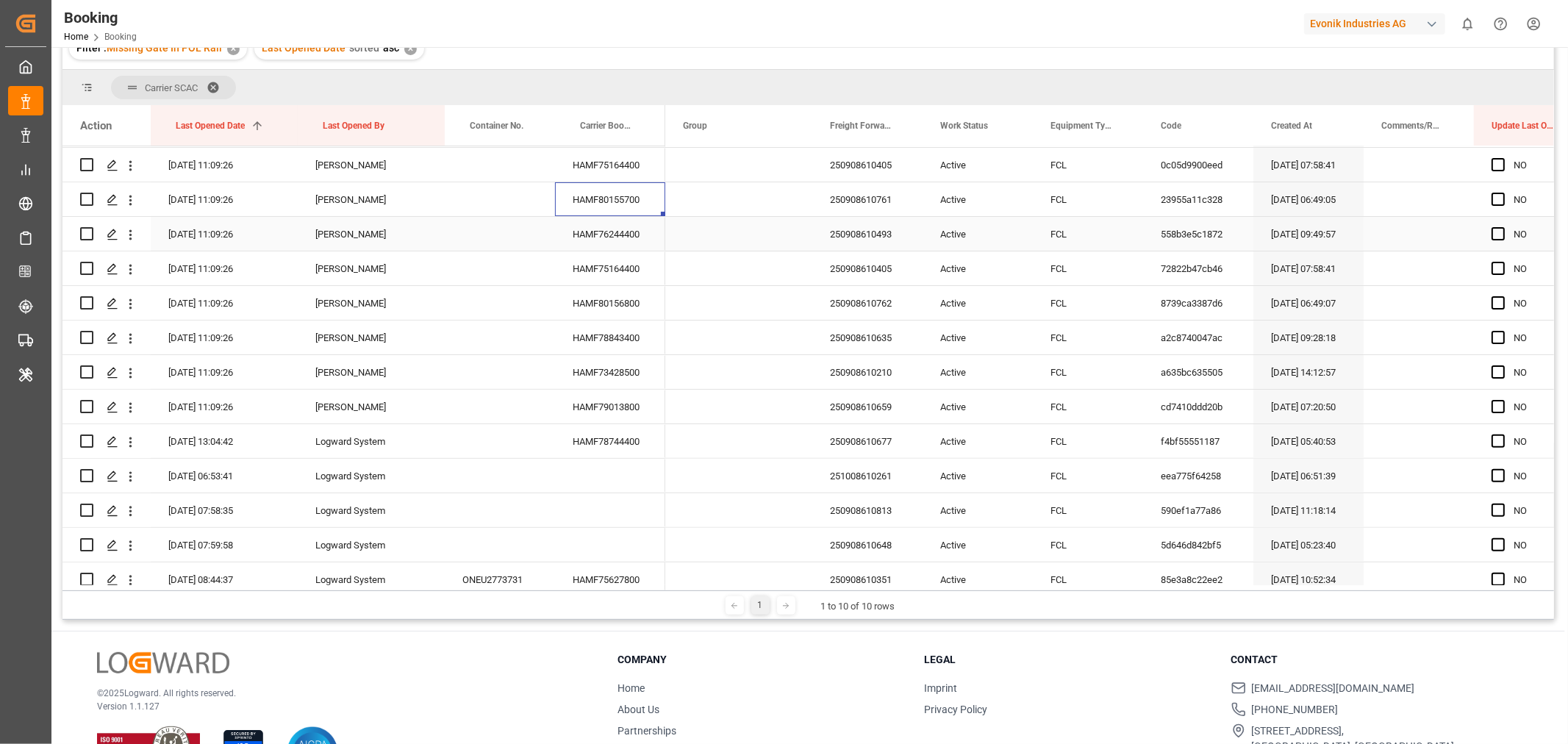
click at [638, 229] on div "HAMF76244400" at bounding box center [609, 234] width 110 height 34
click at [582, 276] on div "HAMF75164400" at bounding box center [609, 269] width 110 height 34
click at [596, 305] on div "HAMF80156800" at bounding box center [609, 303] width 110 height 34
click at [596, 332] on div "HAMF78843400" at bounding box center [609, 338] width 110 height 34
click at [603, 346] on div "HAMF78843400" at bounding box center [609, 338] width 110 height 34
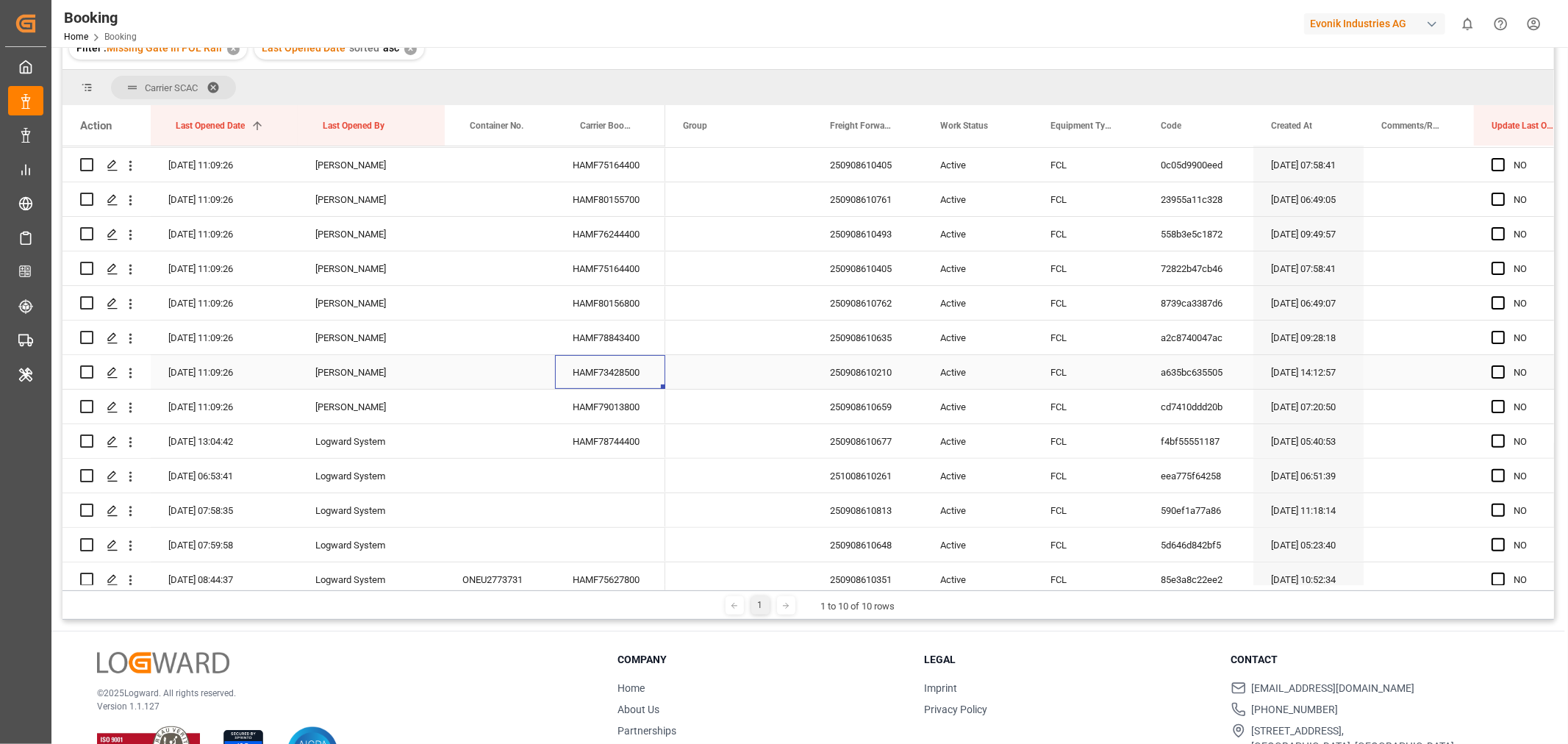
click at [630, 376] on div "HAMF73428500" at bounding box center [609, 372] width 110 height 34
click at [128, 371] on icon "open menu" at bounding box center [129, 372] width 15 height 15
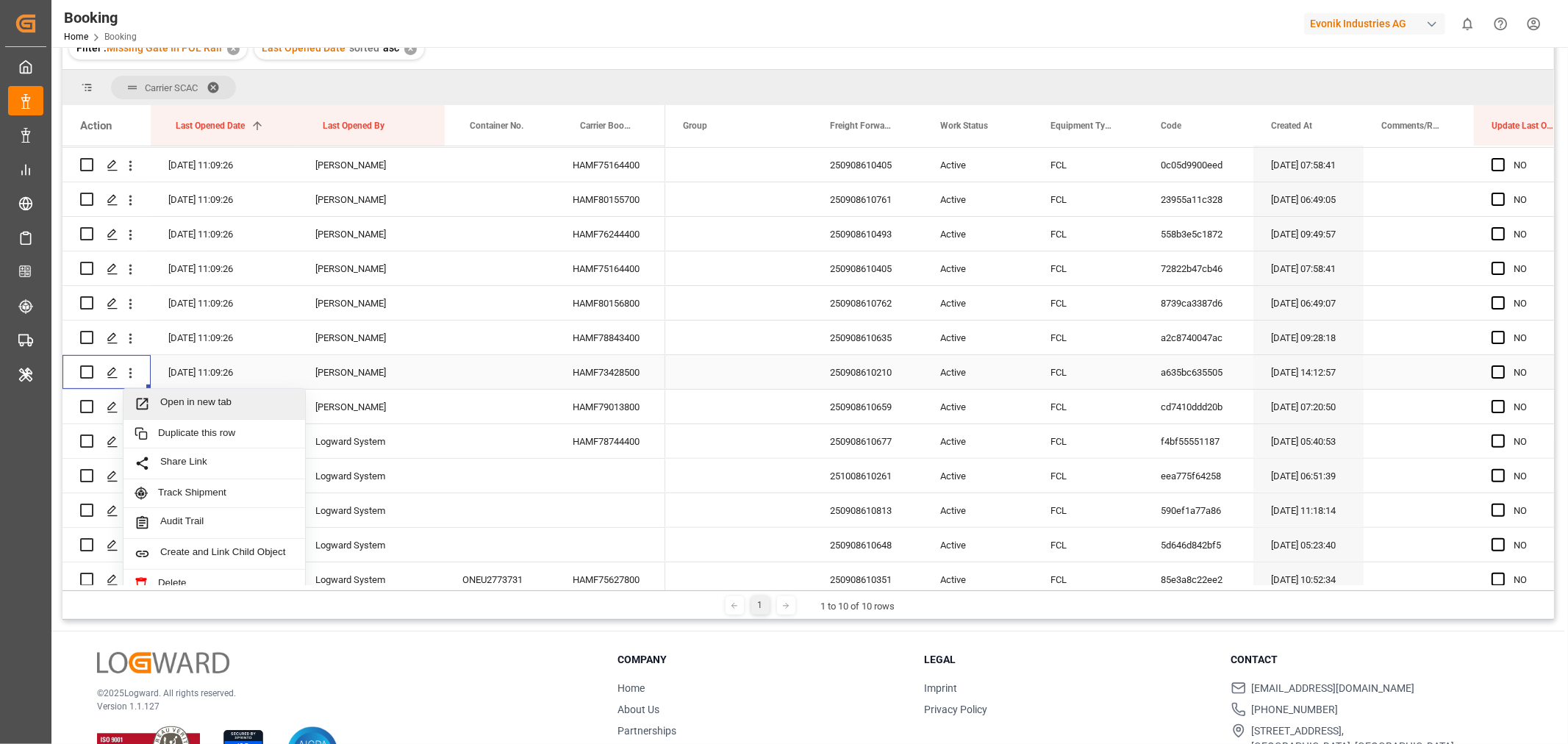
click at [182, 397] on span "Open in new tab" at bounding box center [227, 404] width 134 height 15
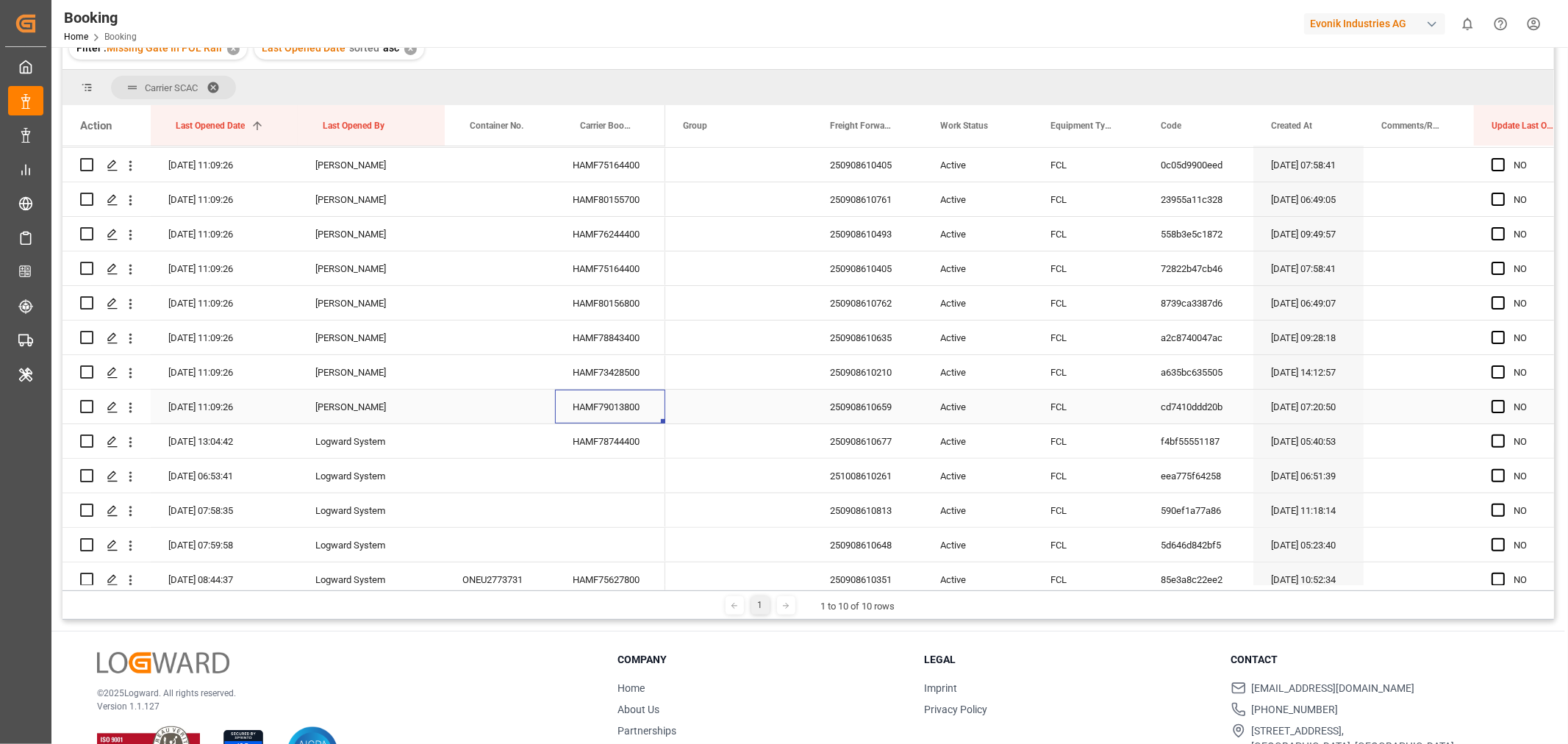
click at [613, 418] on div "HAMF79013800" at bounding box center [609, 406] width 110 height 34
click at [630, 439] on div "HAMF78744400" at bounding box center [609, 441] width 110 height 34
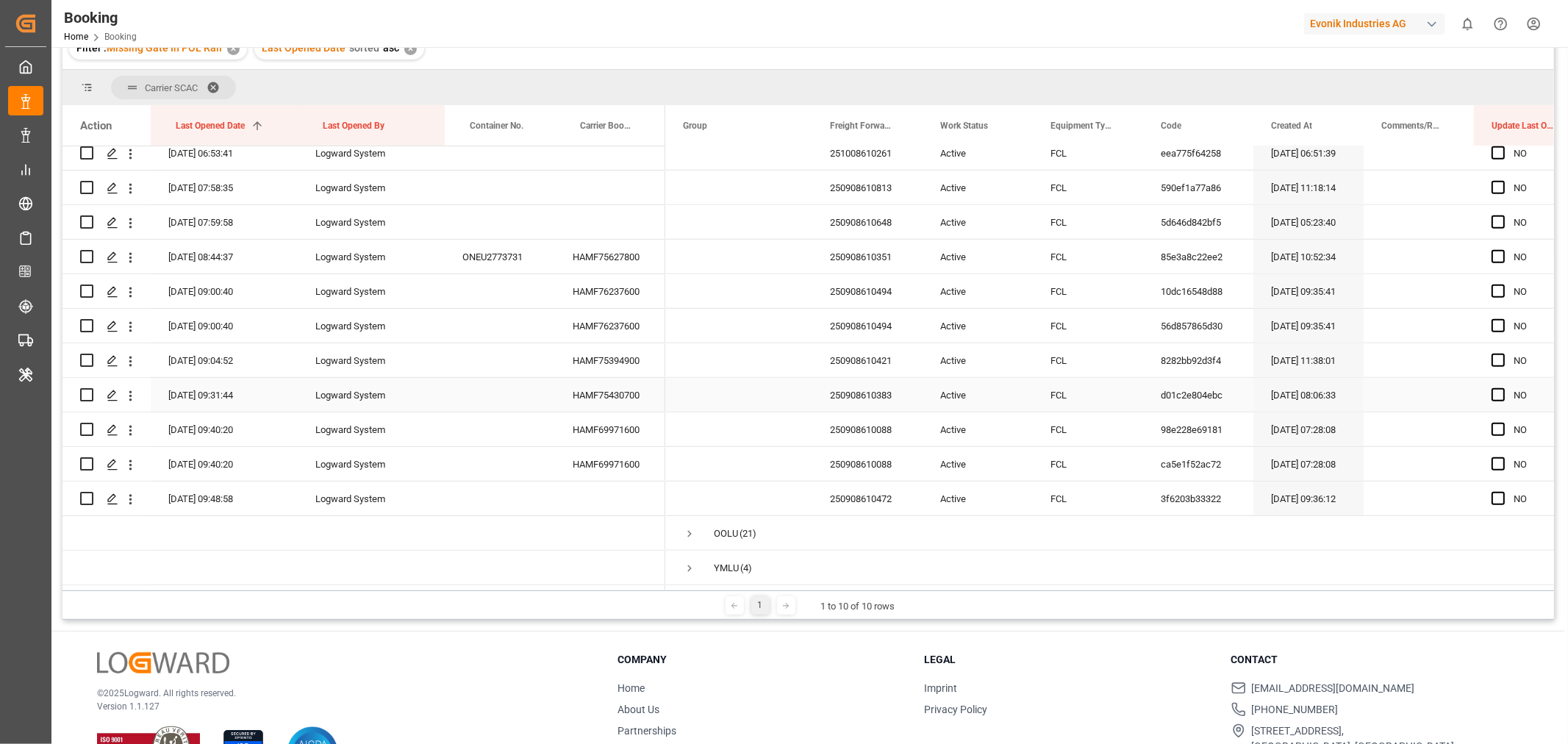
scroll to position [391, 0]
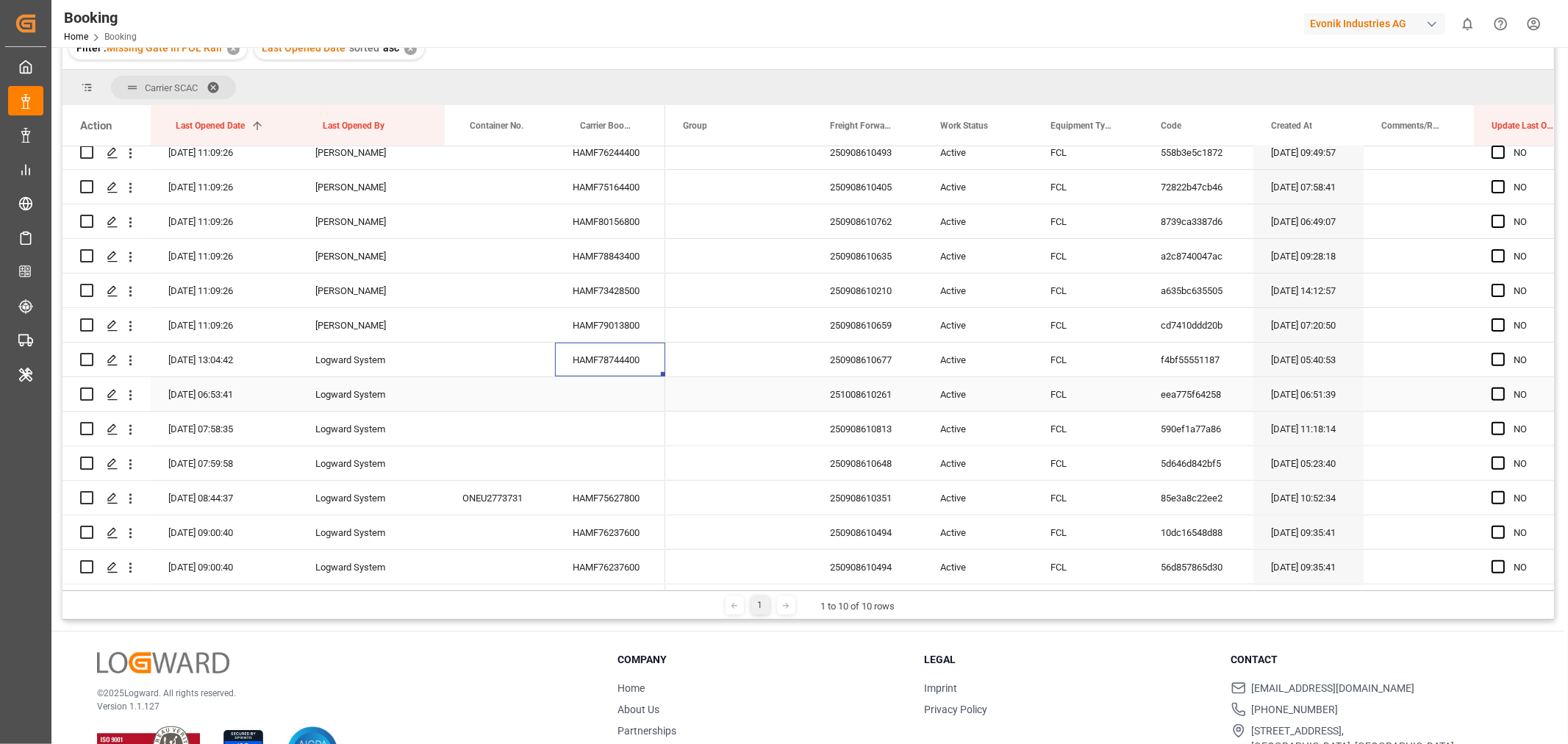
click at [826, 405] on div "251008610261" at bounding box center [867, 394] width 110 height 34
click at [865, 428] on div "250908610813" at bounding box center [867, 429] width 110 height 34
click at [889, 420] on div "250908610813" at bounding box center [867, 429] width 110 height 34
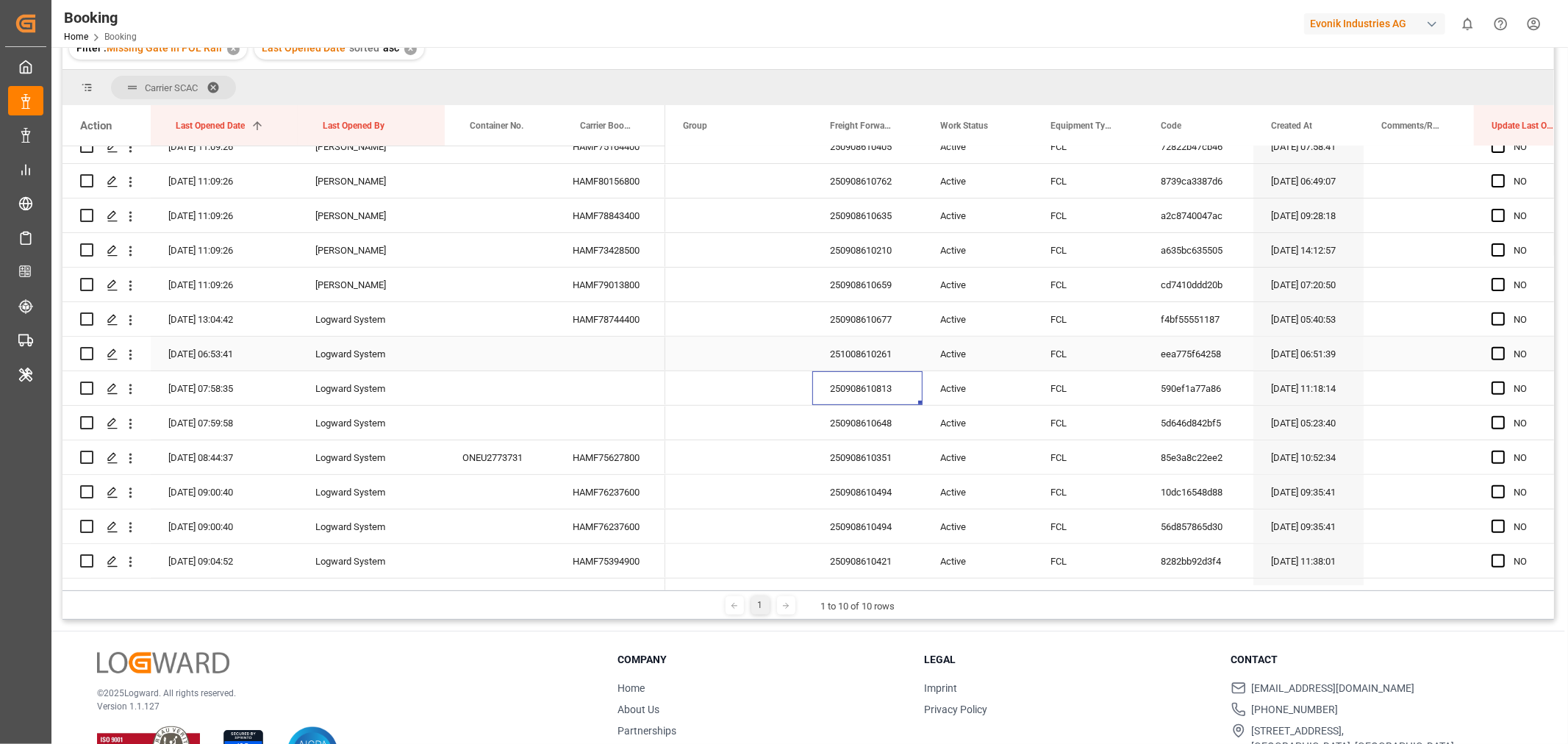
scroll to position [472, 0]
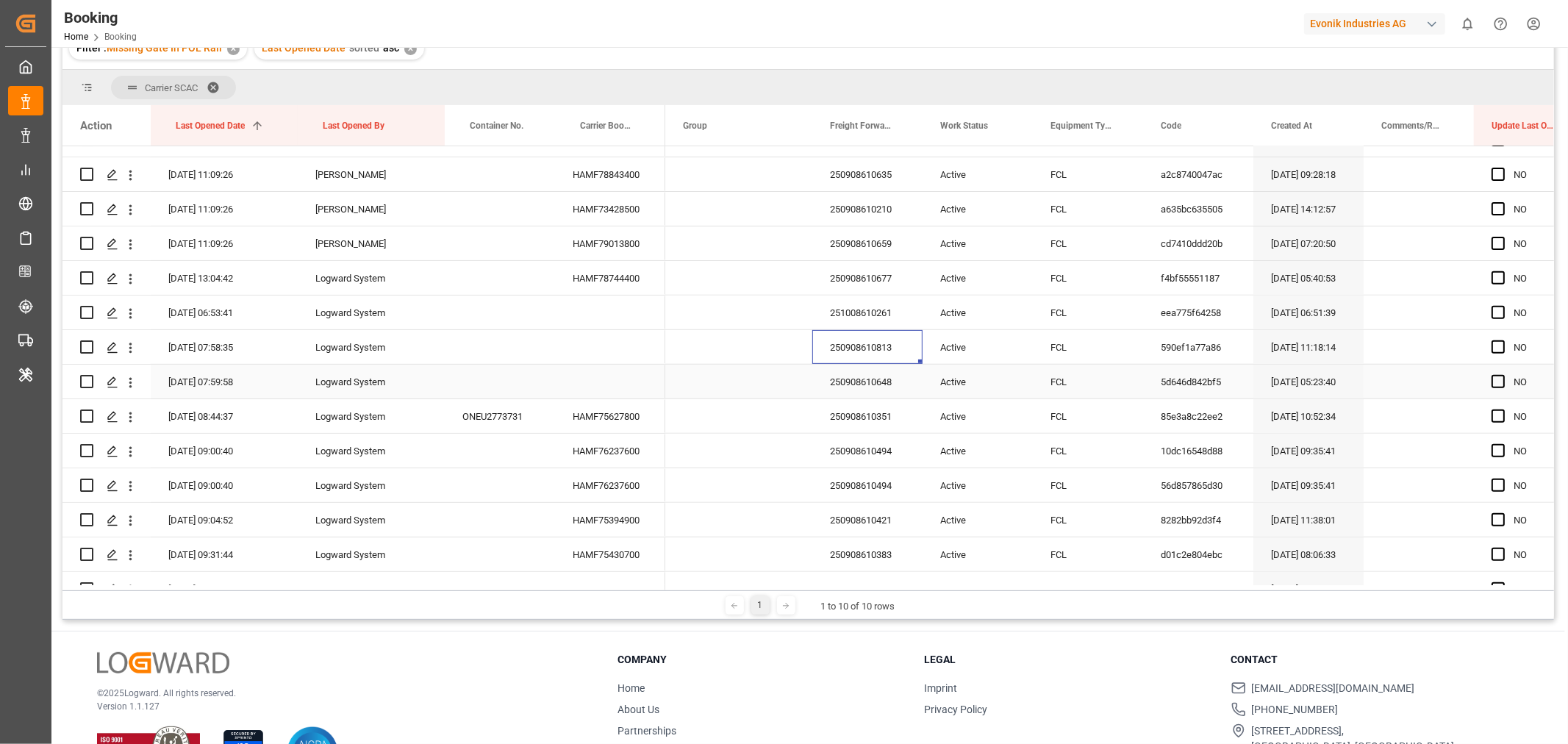
click at [861, 390] on div "250908610648" at bounding box center [867, 381] width 110 height 34
click at [130, 380] on icon "open menu" at bounding box center [130, 382] width 3 height 11
click at [214, 408] on span "Open in new tab" at bounding box center [227, 413] width 134 height 15
click at [614, 414] on div "HAMF75627800" at bounding box center [609, 416] width 110 height 34
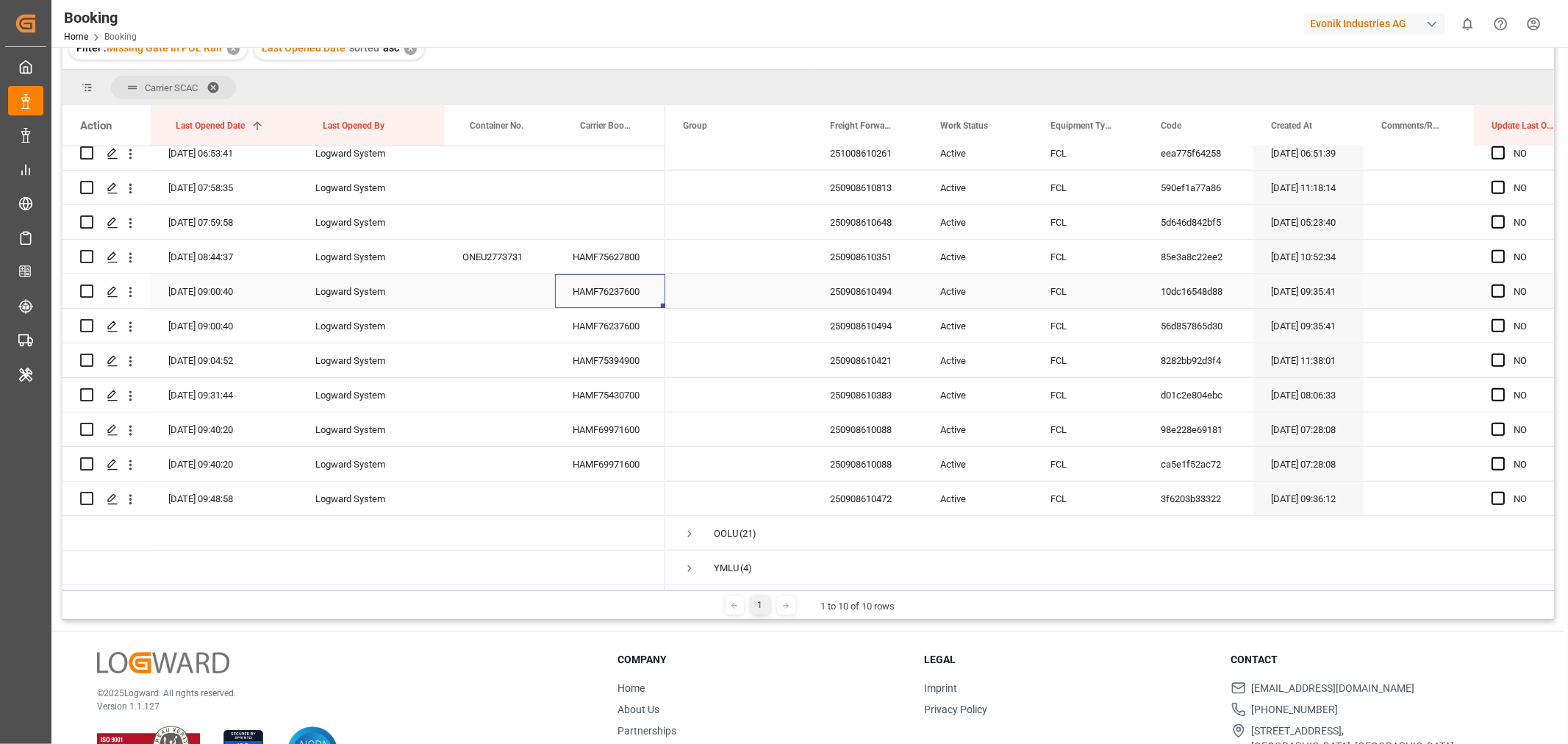
click at [647, 275] on div "HAMF76237600" at bounding box center [609, 291] width 110 height 34
click at [646, 364] on div "HAMF75394900" at bounding box center [609, 360] width 110 height 34
click at [634, 393] on div "HAMF75430700" at bounding box center [609, 395] width 110 height 34
click at [594, 422] on div "HAMF69971600" at bounding box center [609, 430] width 110 height 34
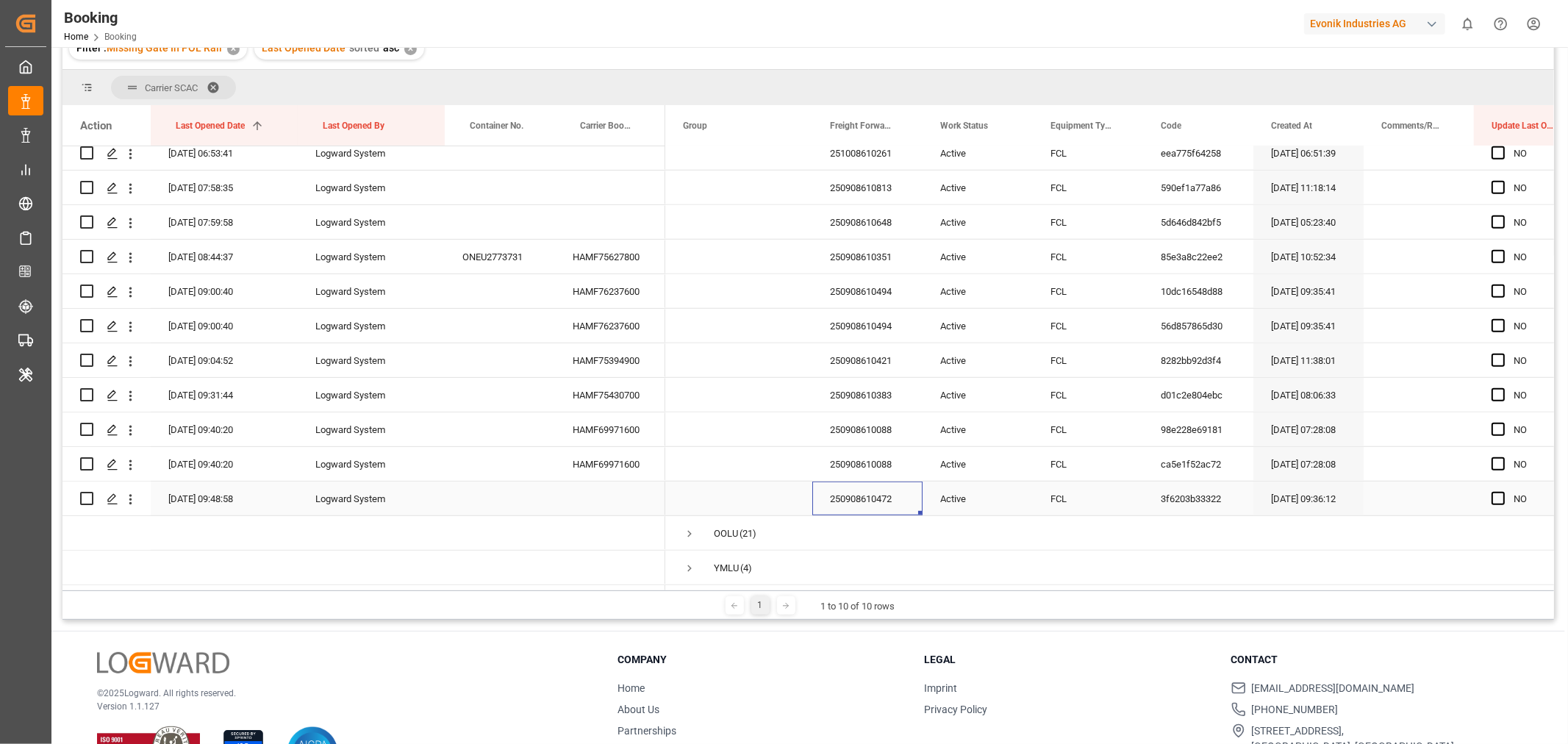
click at [892, 491] on div "250908610472" at bounding box center [867, 498] width 110 height 34
click at [130, 493] on icon "open menu" at bounding box center [129, 499] width 15 height 15
click at [217, 519] on span "Open in new tab" at bounding box center [227, 526] width 134 height 15
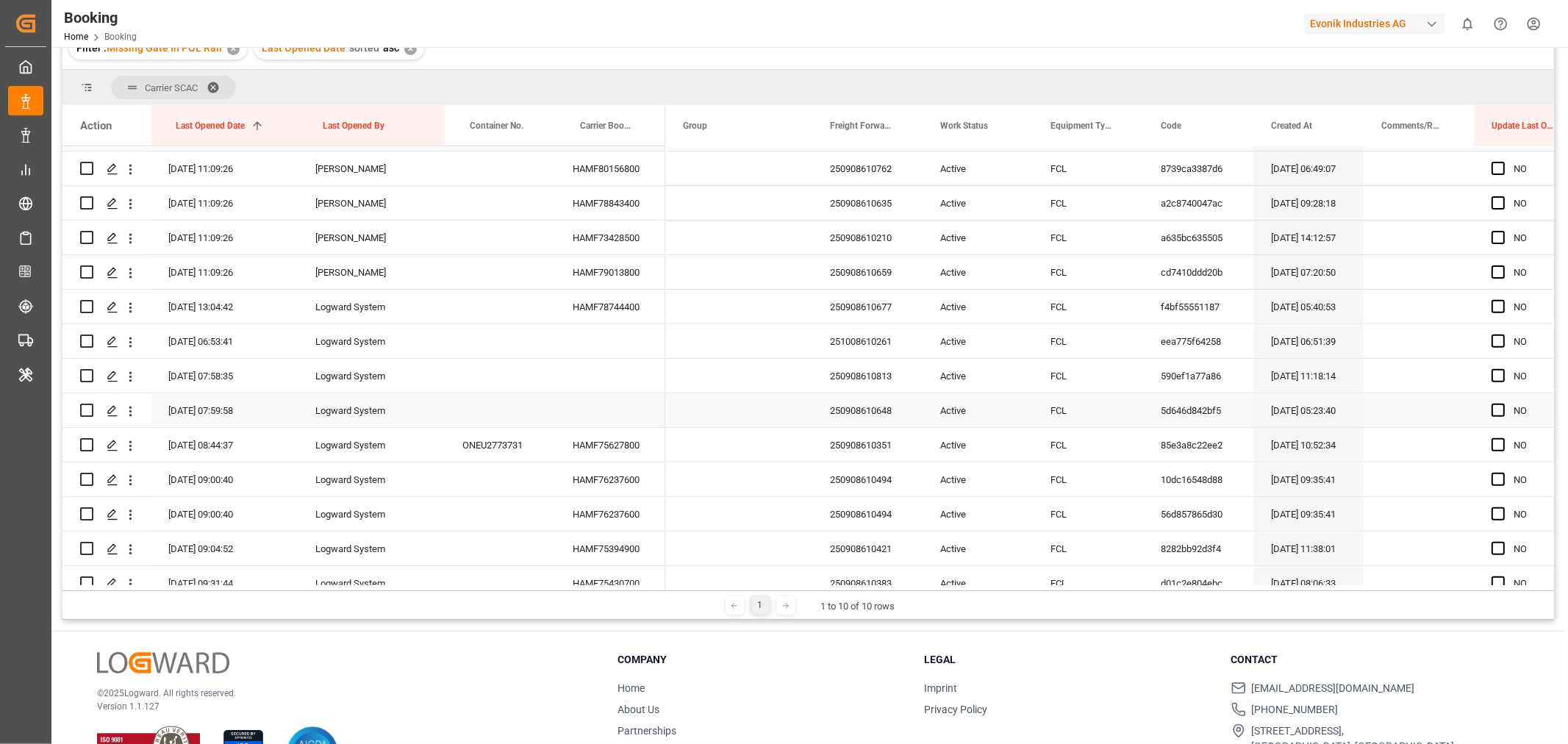
scroll to position [472, 0]
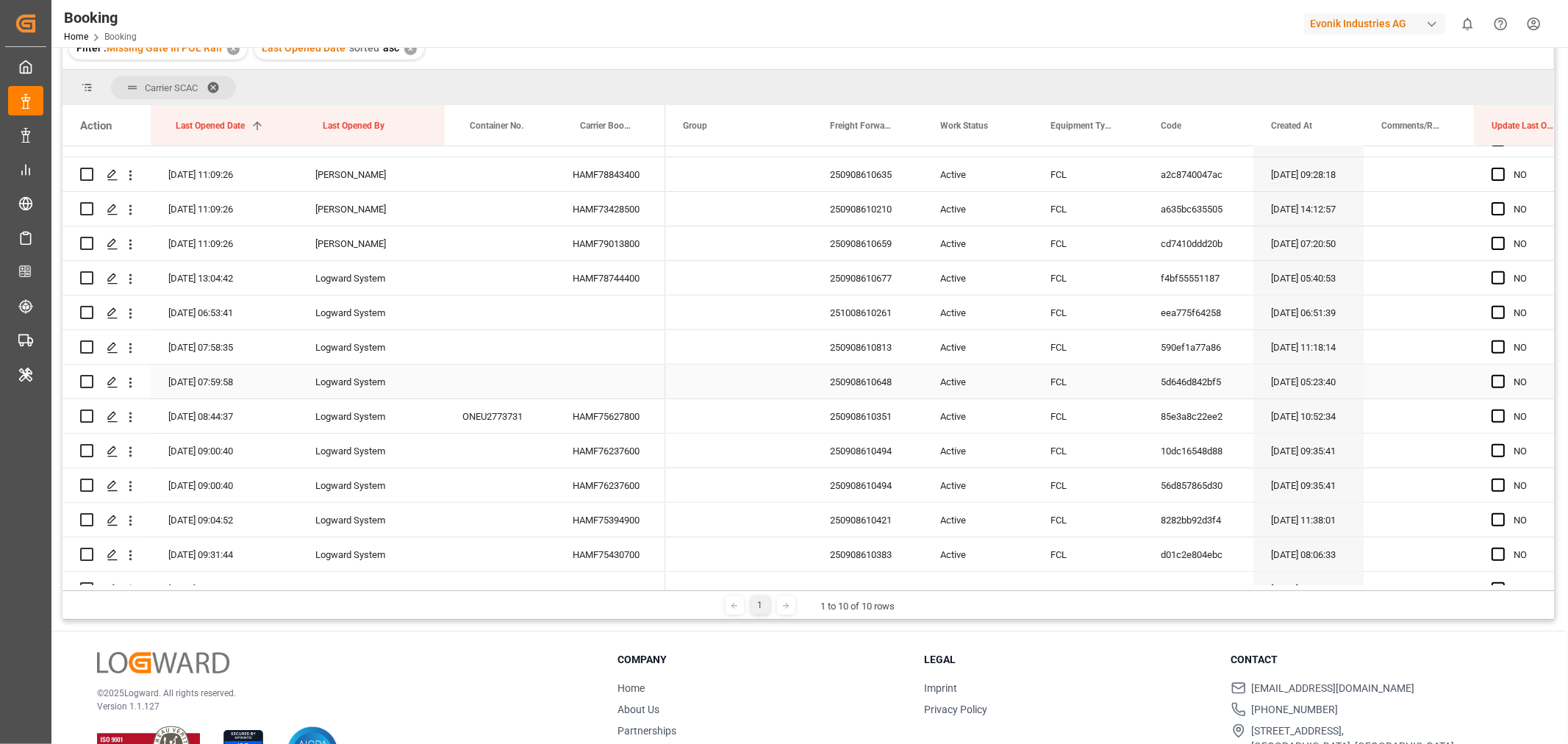
click at [883, 388] on div "250908610648" at bounding box center [867, 381] width 110 height 34
click at [131, 383] on icon "open menu" at bounding box center [129, 382] width 15 height 15
click at [198, 405] on span "Open in new tab" at bounding box center [227, 413] width 134 height 15
click at [872, 389] on div "250908610648" at bounding box center [867, 381] width 110 height 34
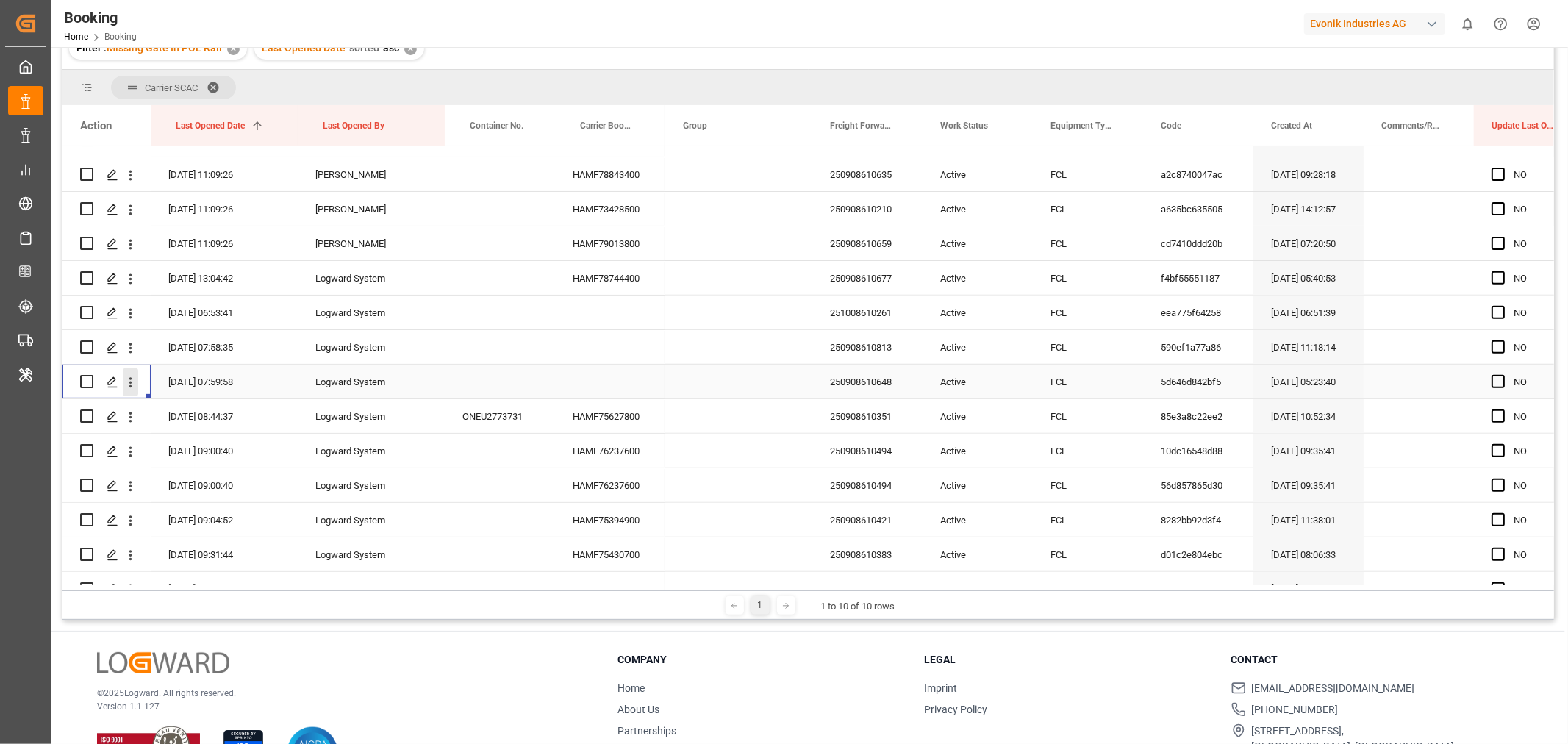
click at [132, 380] on icon "open menu" at bounding box center [129, 382] width 15 height 15
click at [186, 405] on span "Open in new tab" at bounding box center [227, 413] width 134 height 15
click at [880, 348] on div "250908610813" at bounding box center [867, 347] width 110 height 34
click at [135, 344] on icon "open menu" at bounding box center [129, 347] width 15 height 15
click at [216, 385] on span "Open in new tab" at bounding box center [227, 379] width 134 height 15
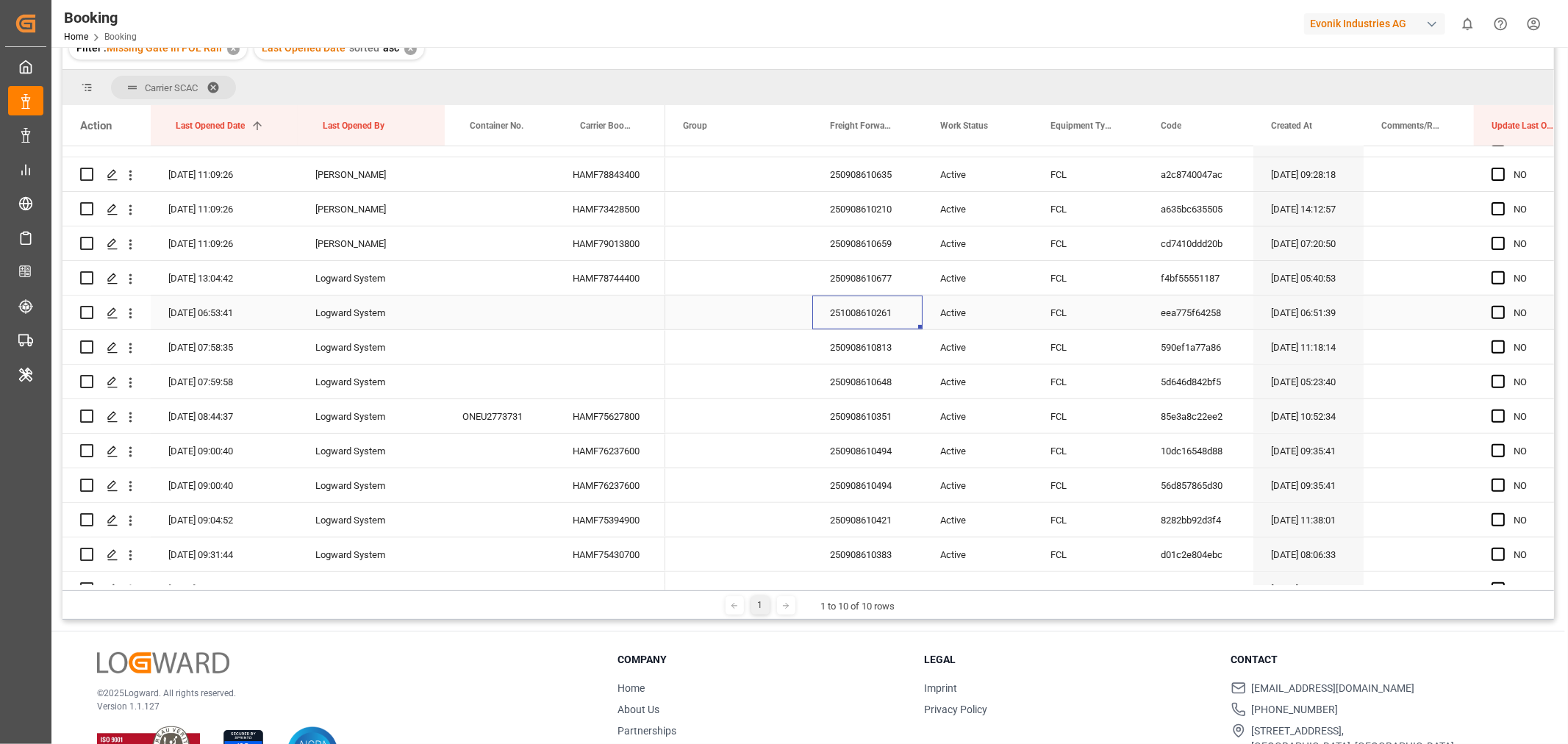
click at [888, 313] on div "251008610261" at bounding box center [867, 313] width 110 height 34
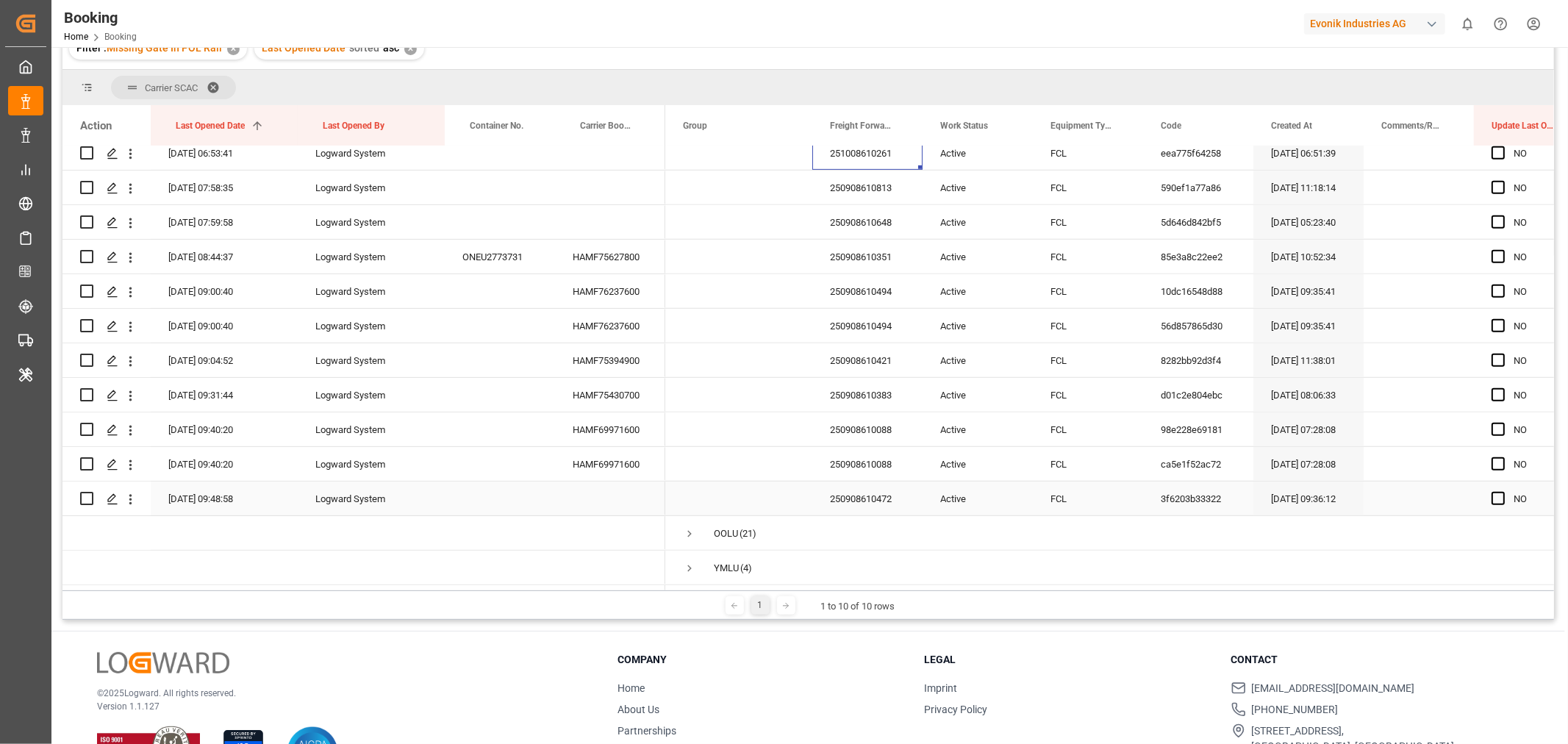
scroll to position [636, 0]
click at [857, 503] on div "250908610472" at bounding box center [867, 498] width 110 height 34
click at [623, 319] on div "HAMF76237600" at bounding box center [609, 326] width 110 height 34
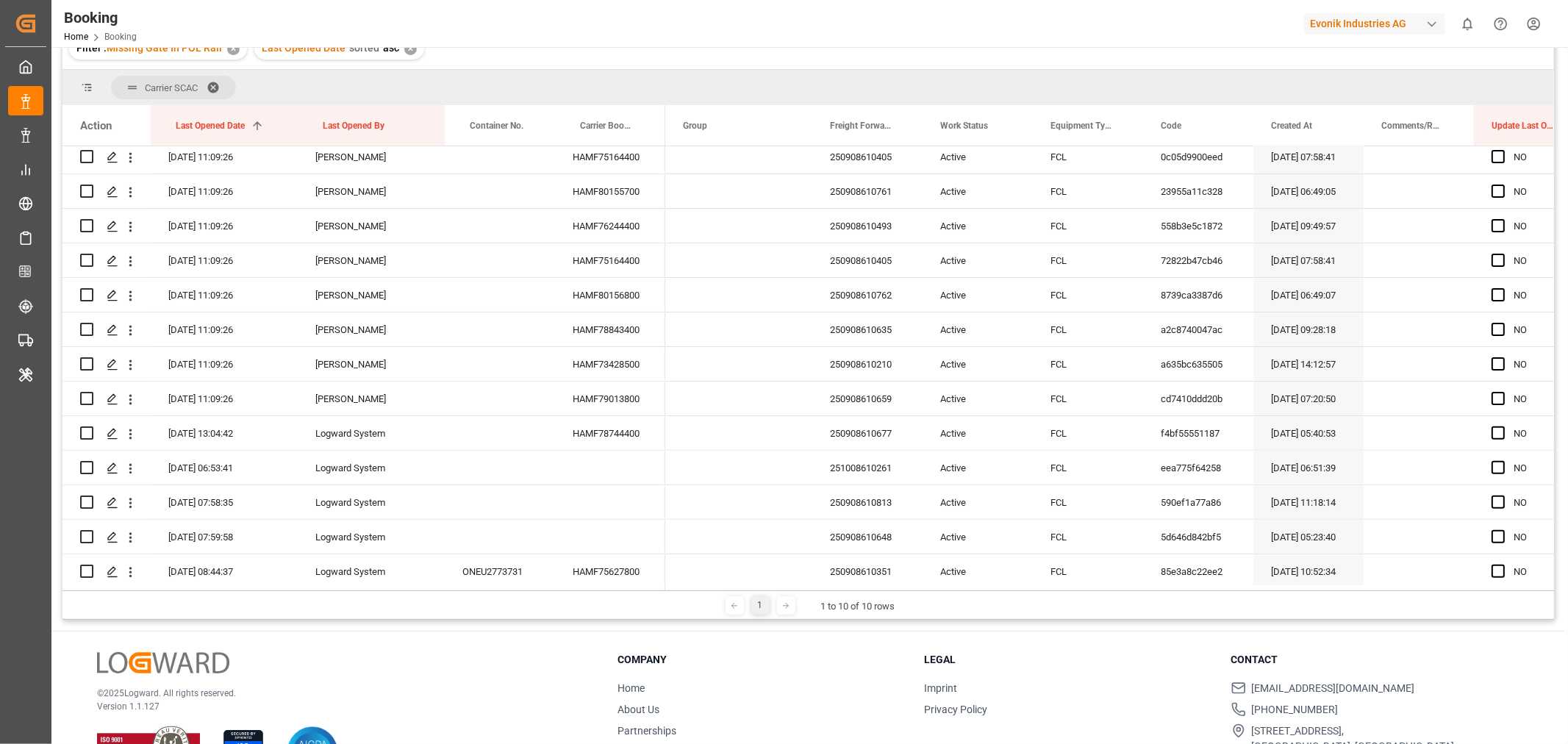
scroll to position [0, 0]
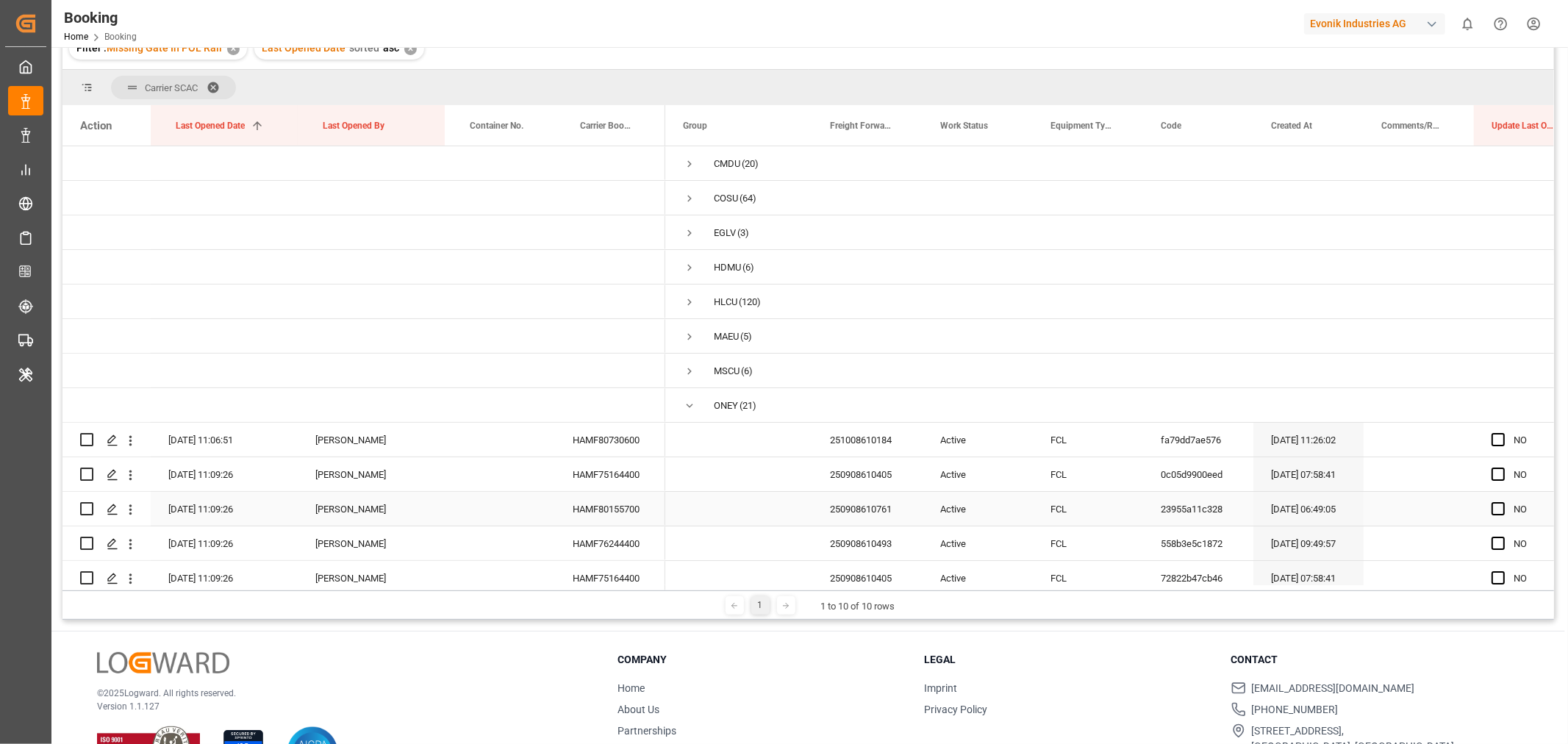
click at [618, 496] on div "HAMF80155700" at bounding box center [609, 509] width 110 height 34
click at [588, 465] on div "HAMF75164400" at bounding box center [609, 474] width 110 height 34
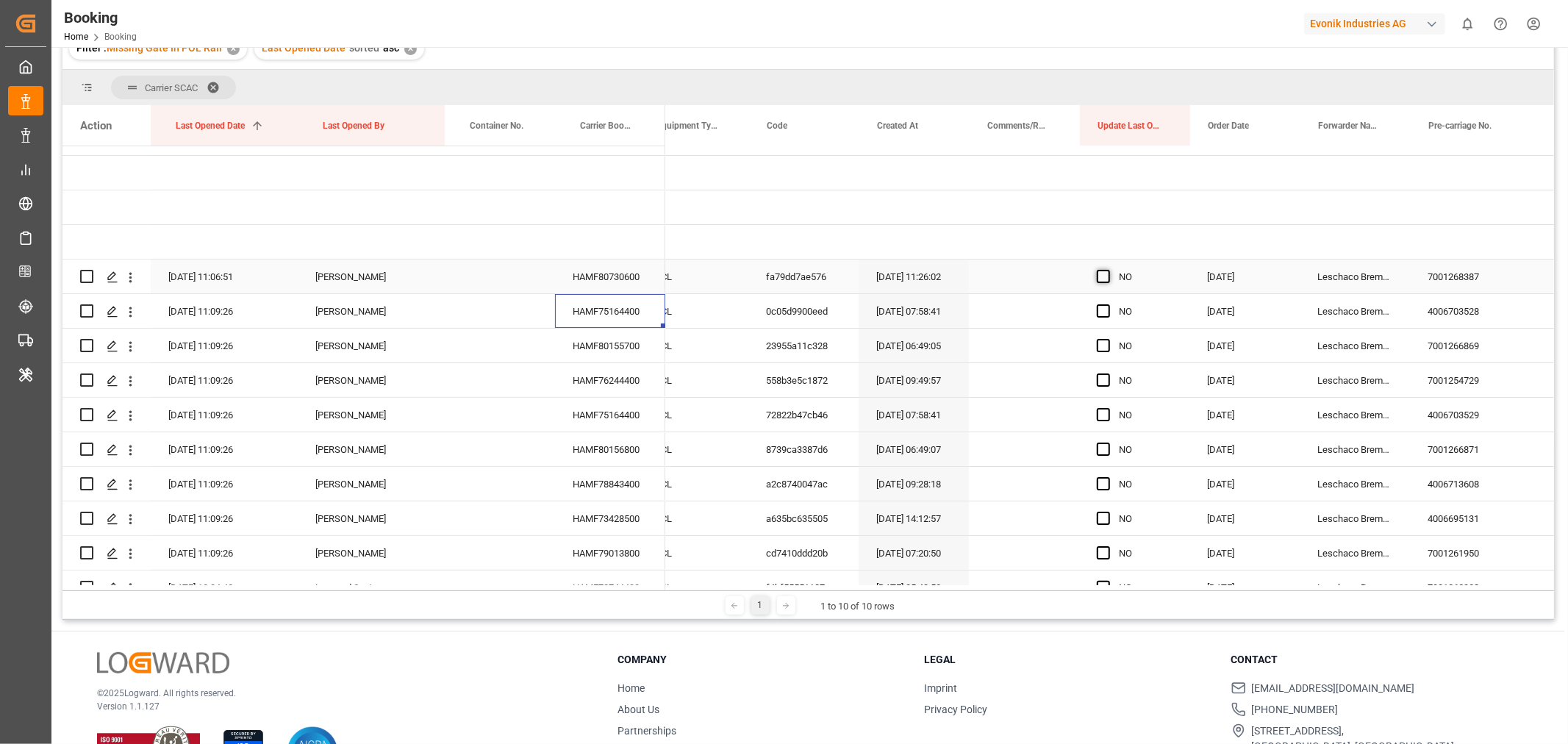
scroll to position [0, 395]
click at [1098, 276] on span "Press SPACE to select this row." at bounding box center [1100, 276] width 13 height 13
click at [1105, 270] on input "Press SPACE to select this row." at bounding box center [1105, 270] width 0 height 0
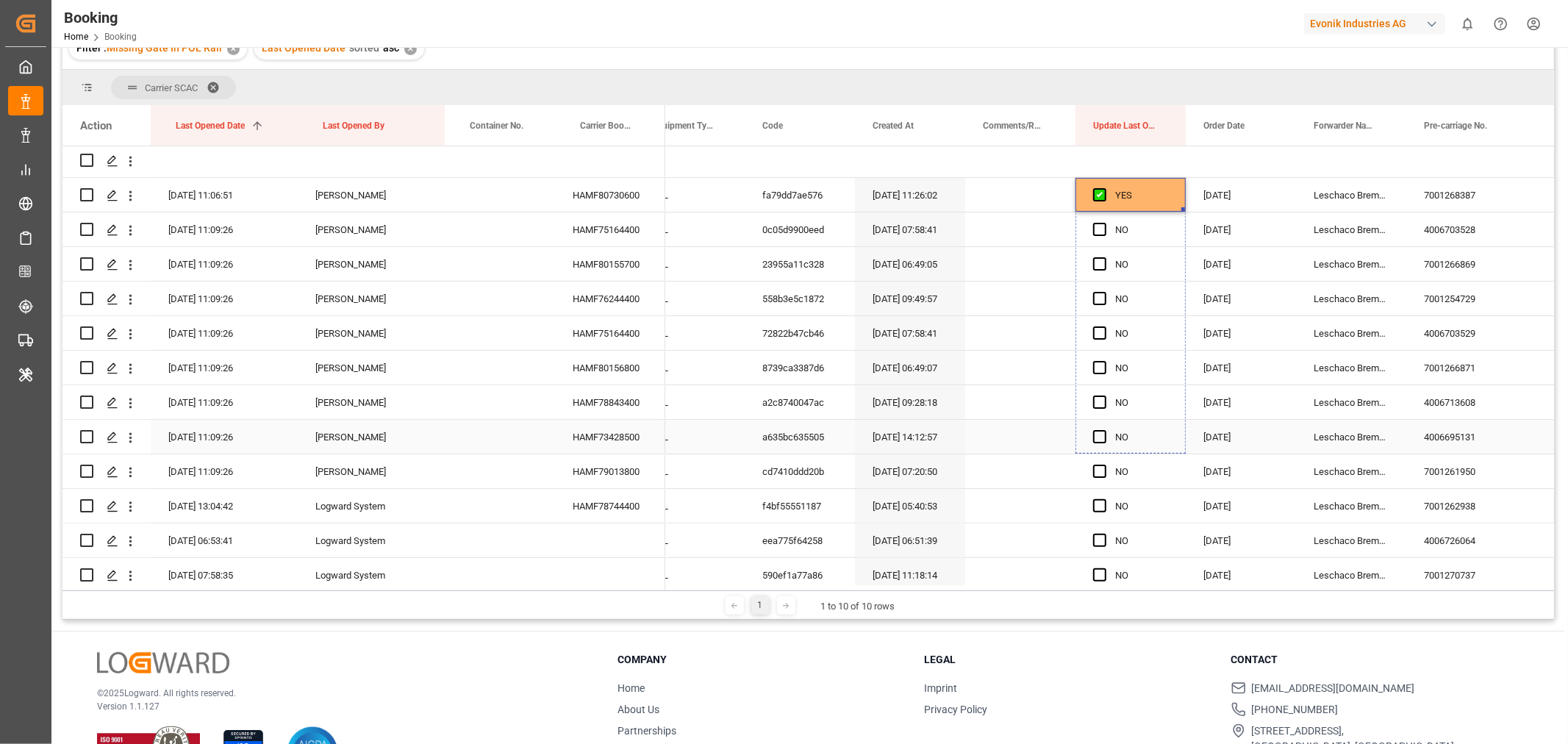
drag, startPoint x: 1182, startPoint y: 209, endPoint x: 1184, endPoint y: 496, distance: 287.0
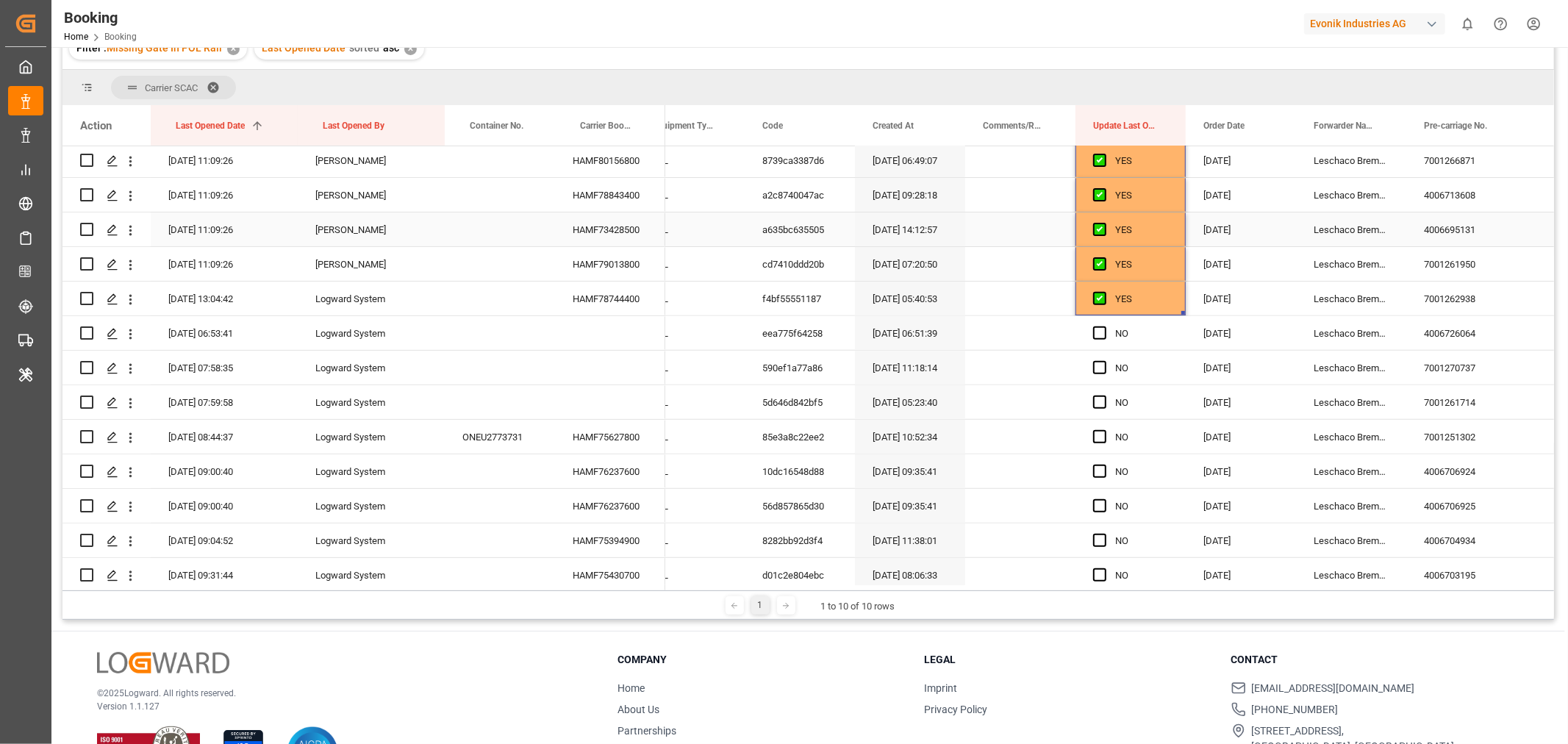
scroll to position [489, 0]
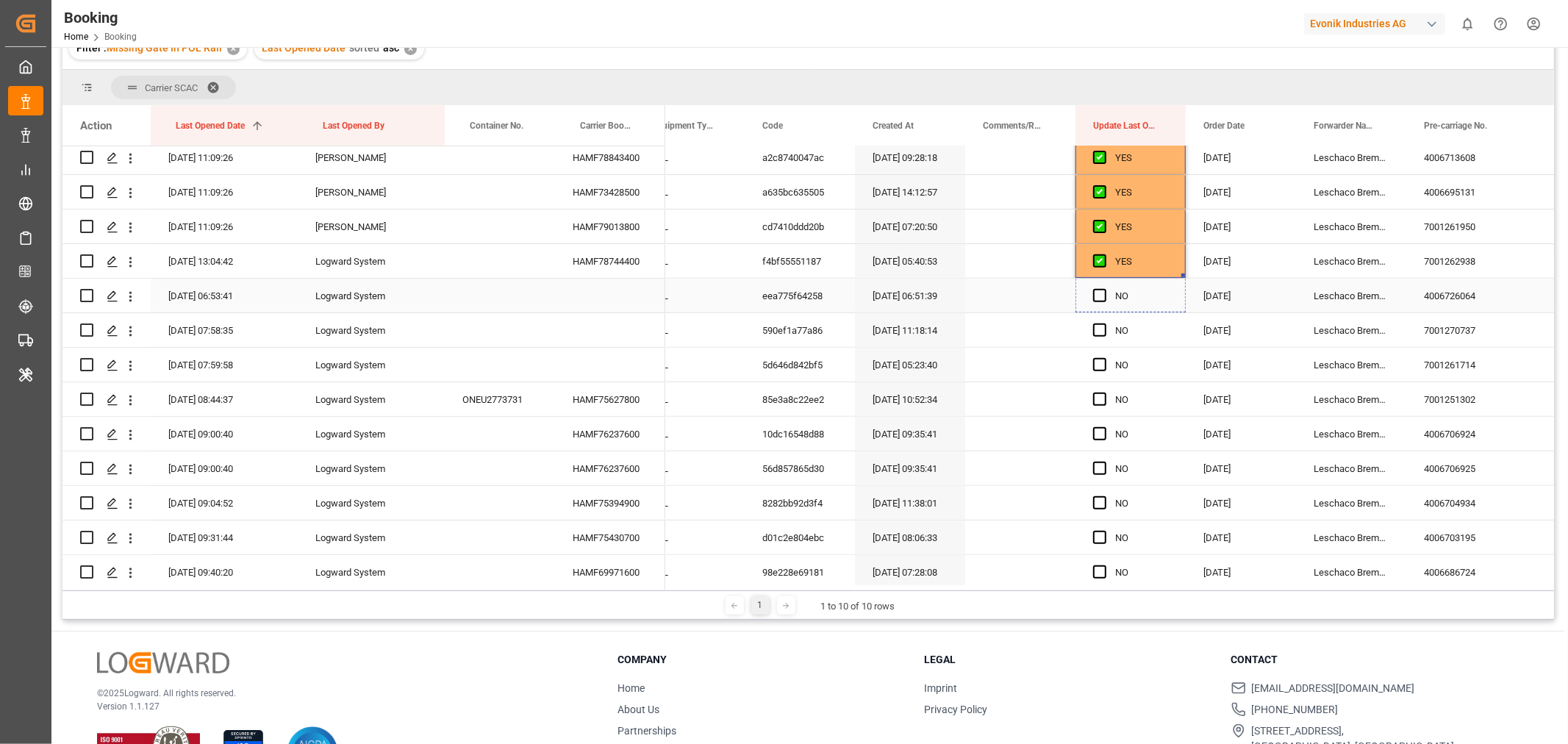
drag, startPoint x: 1180, startPoint y: 274, endPoint x: 1163, endPoint y: 563, distance: 289.5
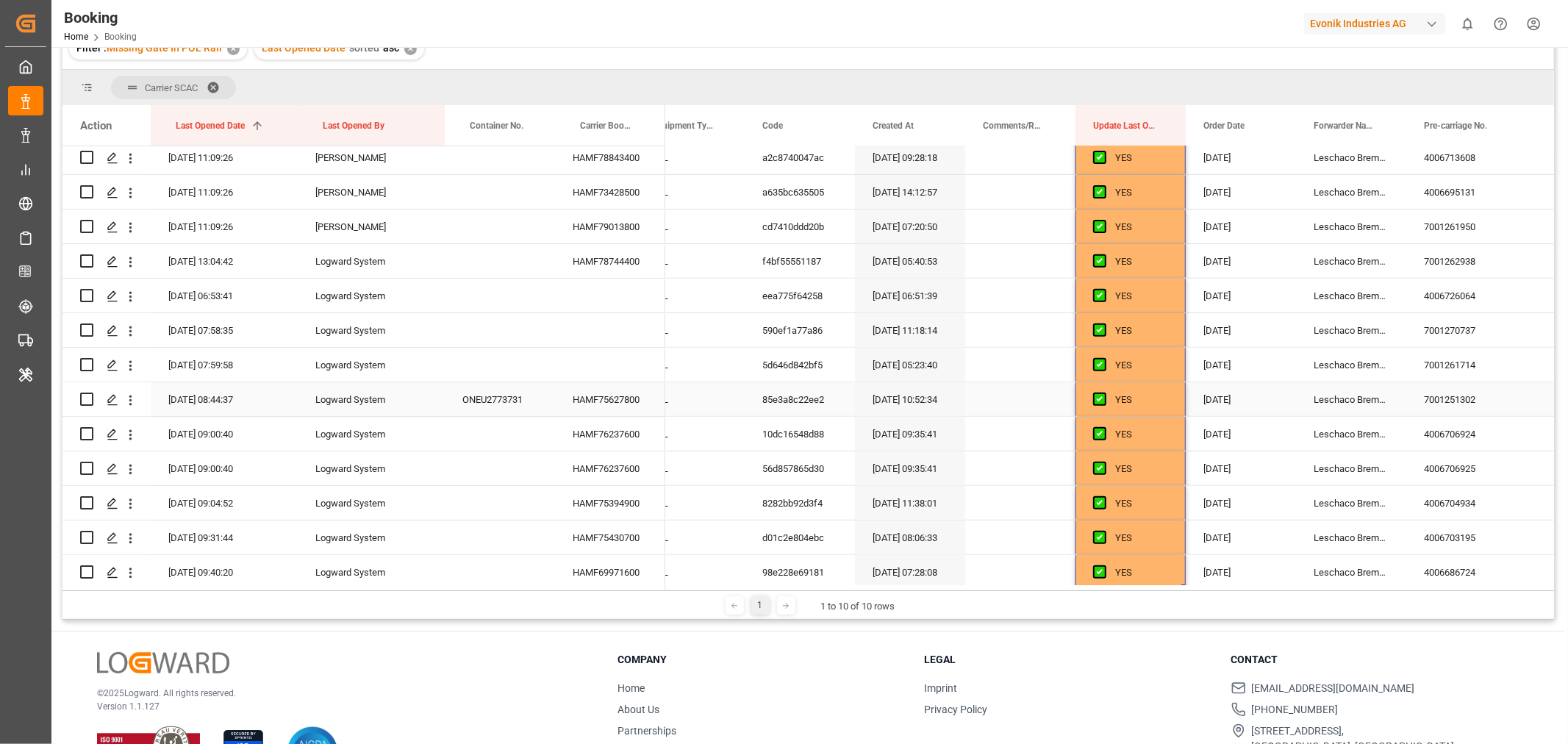
scroll to position [636, 0]
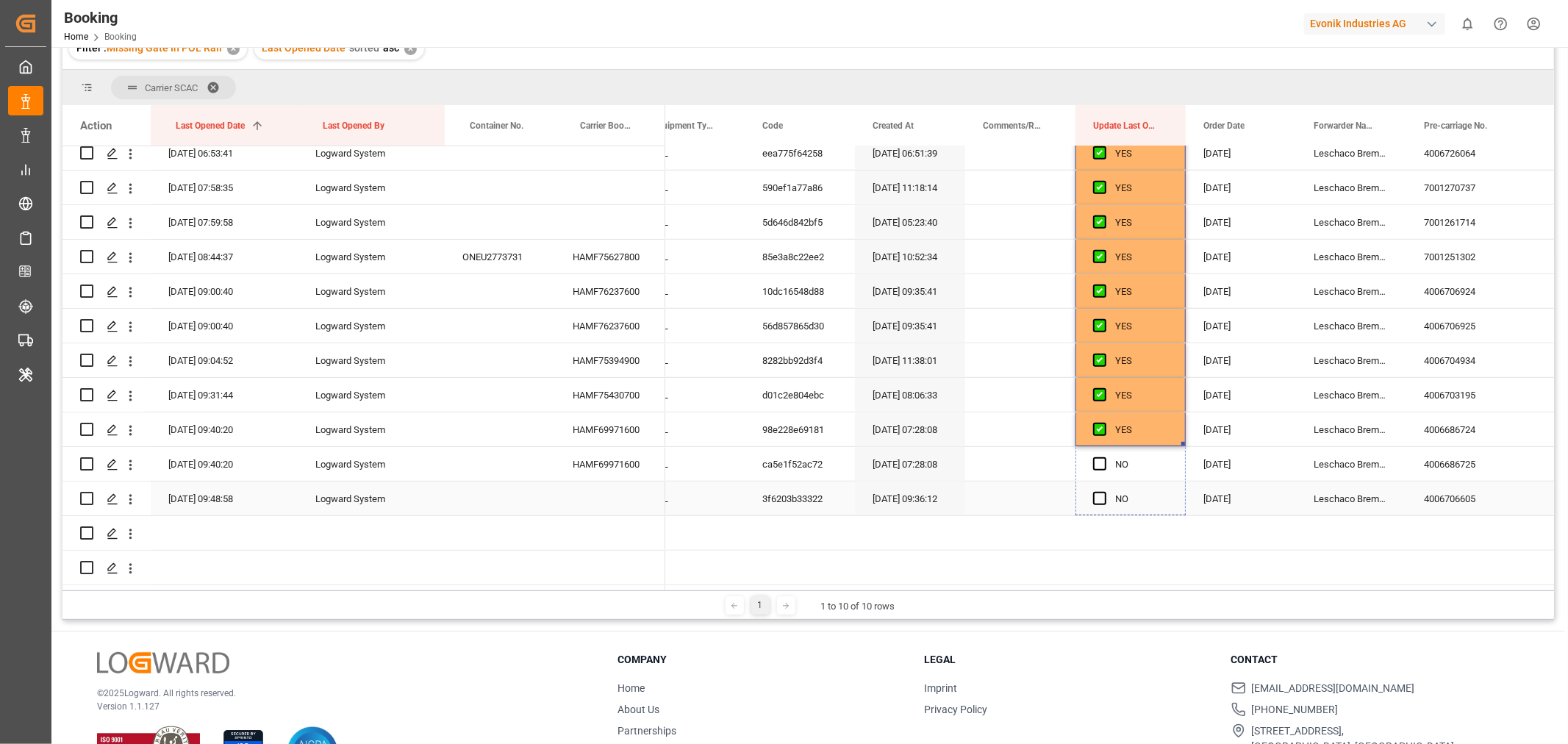
drag, startPoint x: 1182, startPoint y: 439, endPoint x: 1182, endPoint y: 490, distance: 51.0
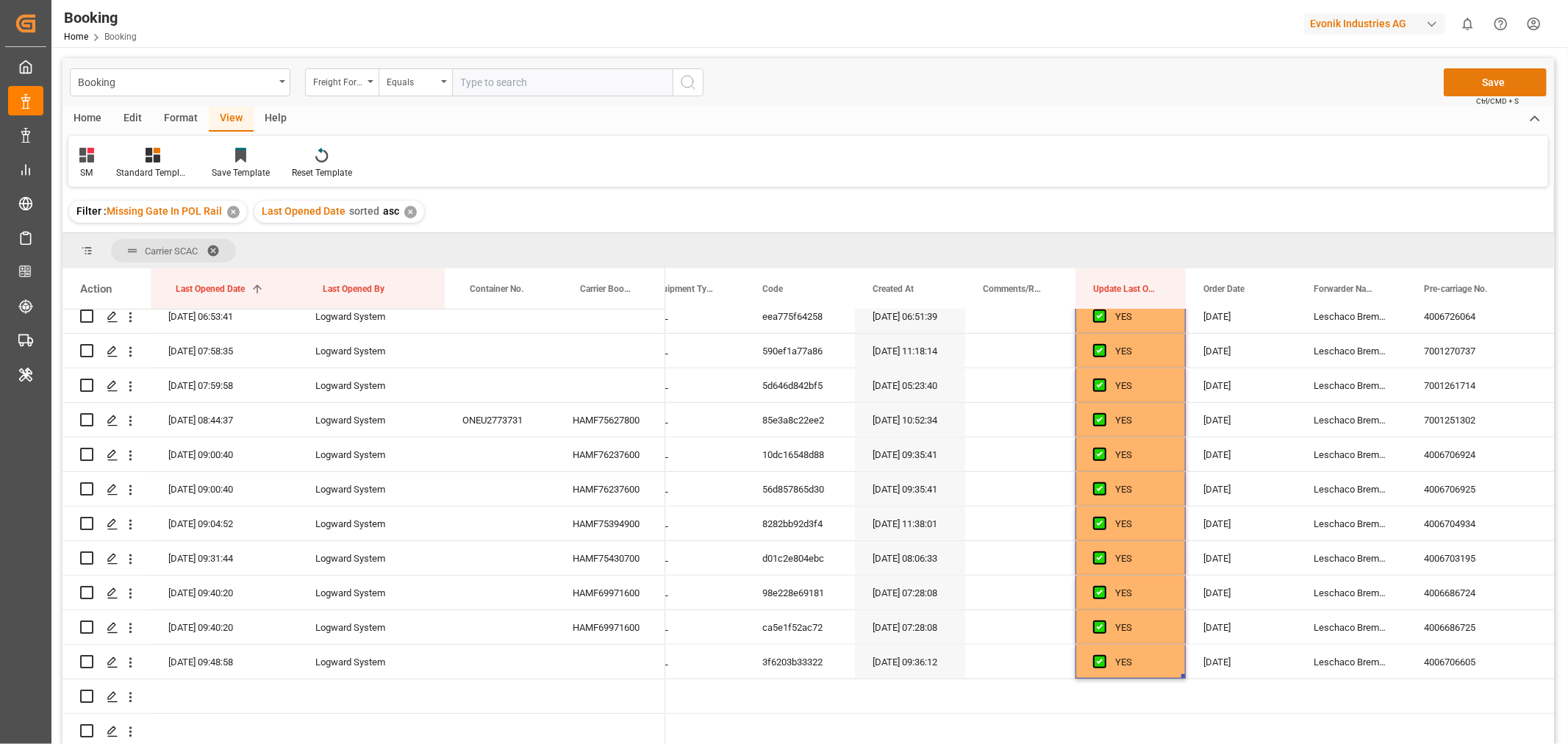
click at [1469, 76] on button "Save" at bounding box center [1495, 82] width 103 height 28
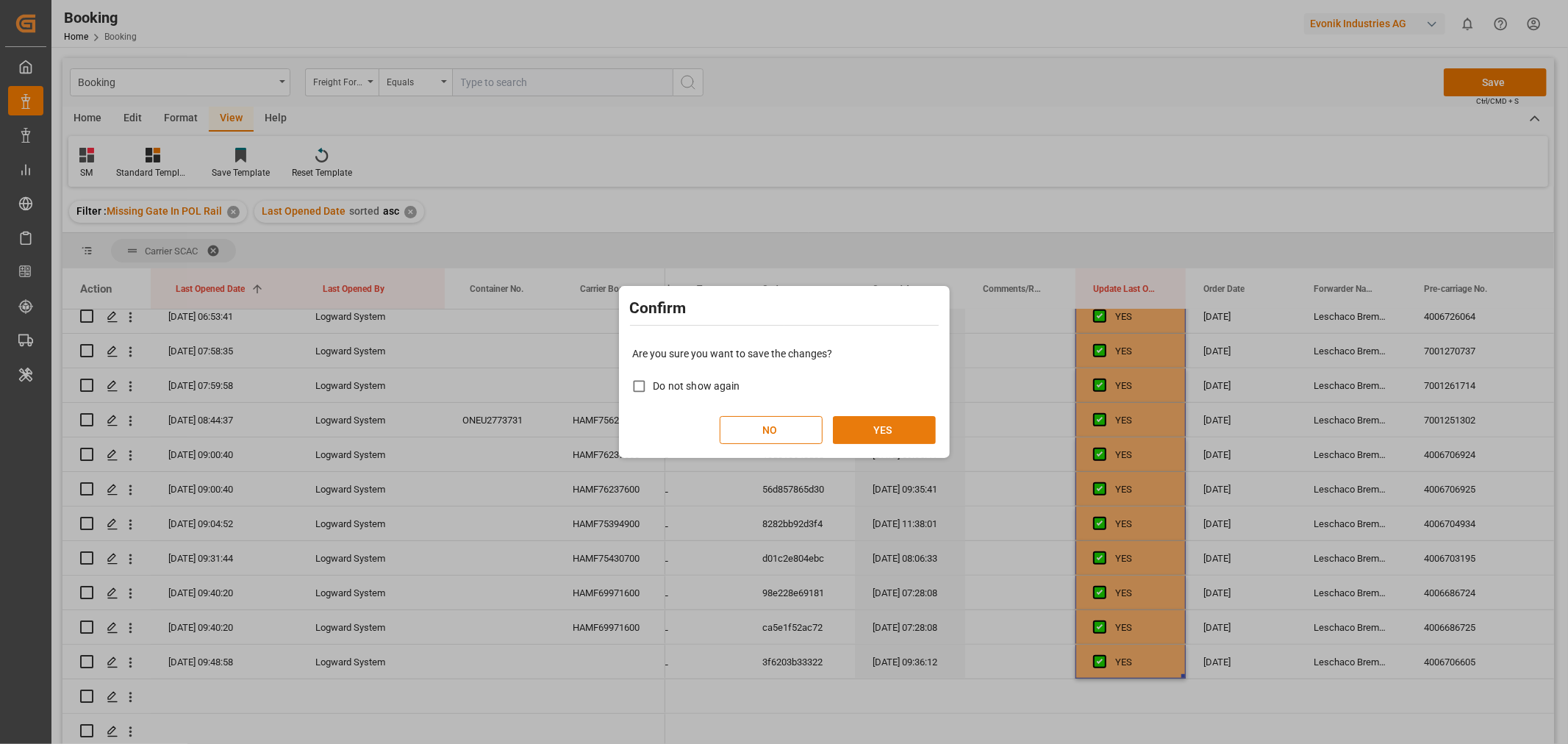
click at [858, 436] on button "YES" at bounding box center [884, 430] width 103 height 28
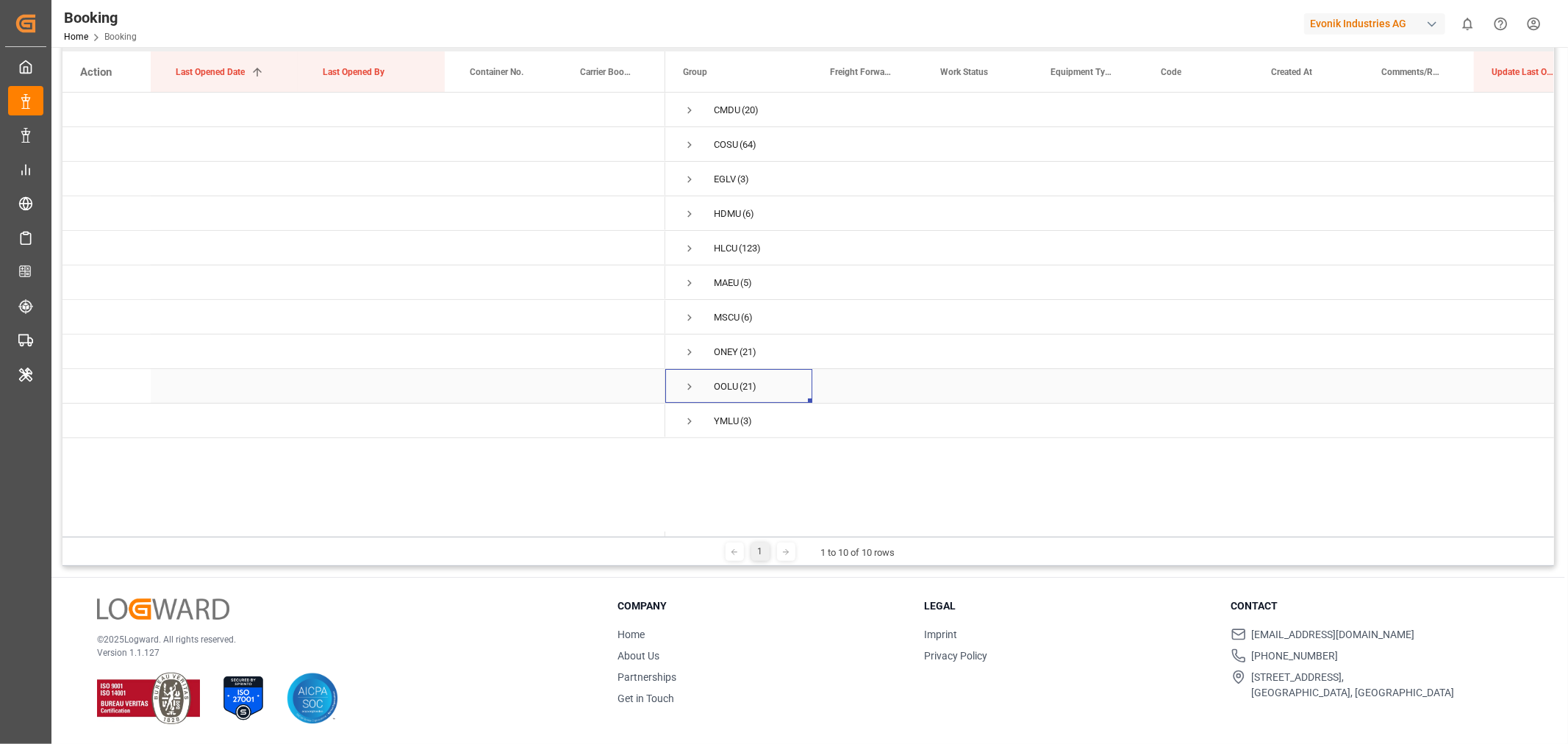
click at [689, 387] on span "Press SPACE to select this row." at bounding box center [689, 387] width 13 height 13
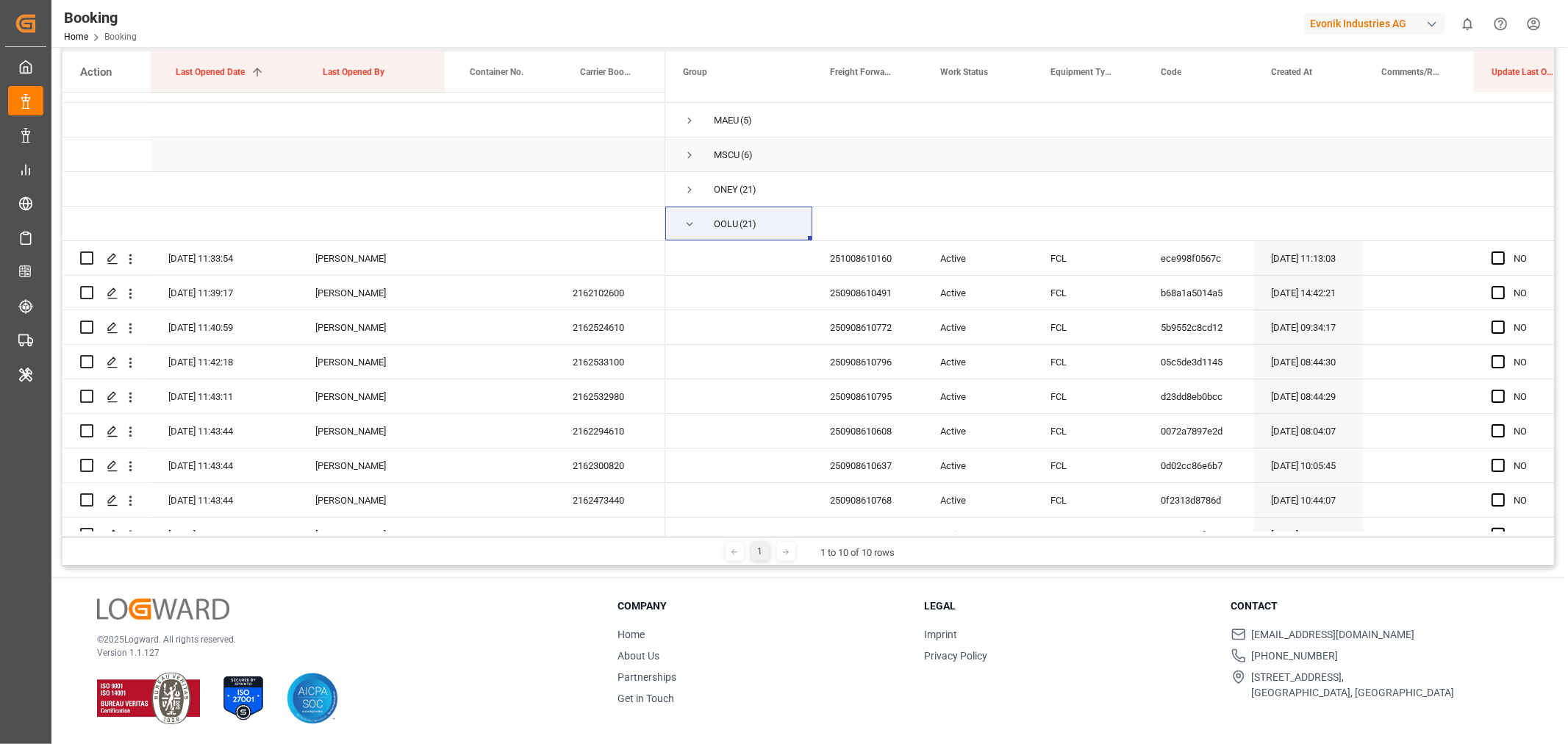
scroll to position [163, 0]
click at [846, 268] on div "251008610160" at bounding box center [867, 257] width 110 height 34
click at [127, 255] on icon "open menu" at bounding box center [129, 258] width 15 height 15
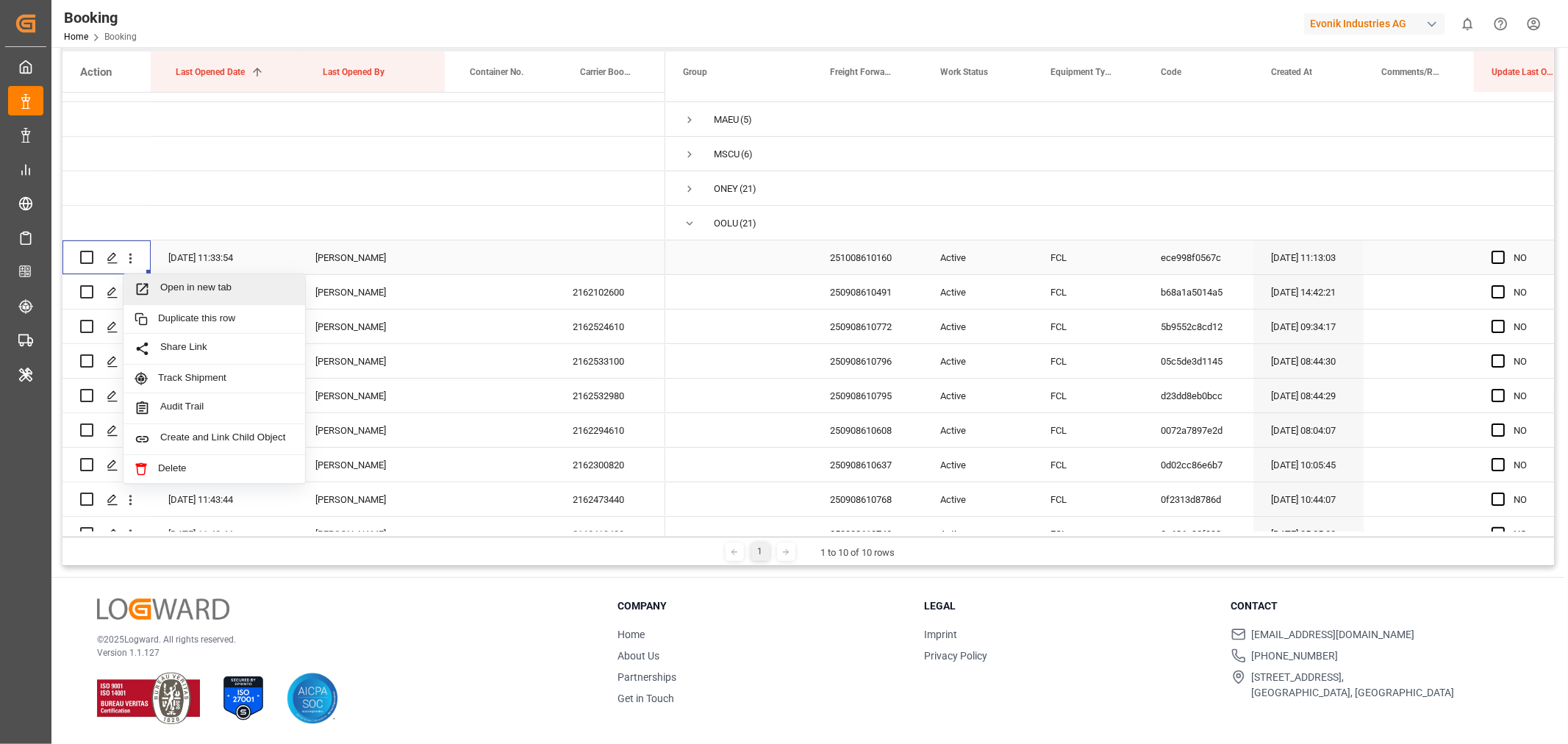
click at [181, 285] on span "Open in new tab" at bounding box center [227, 288] width 134 height 15
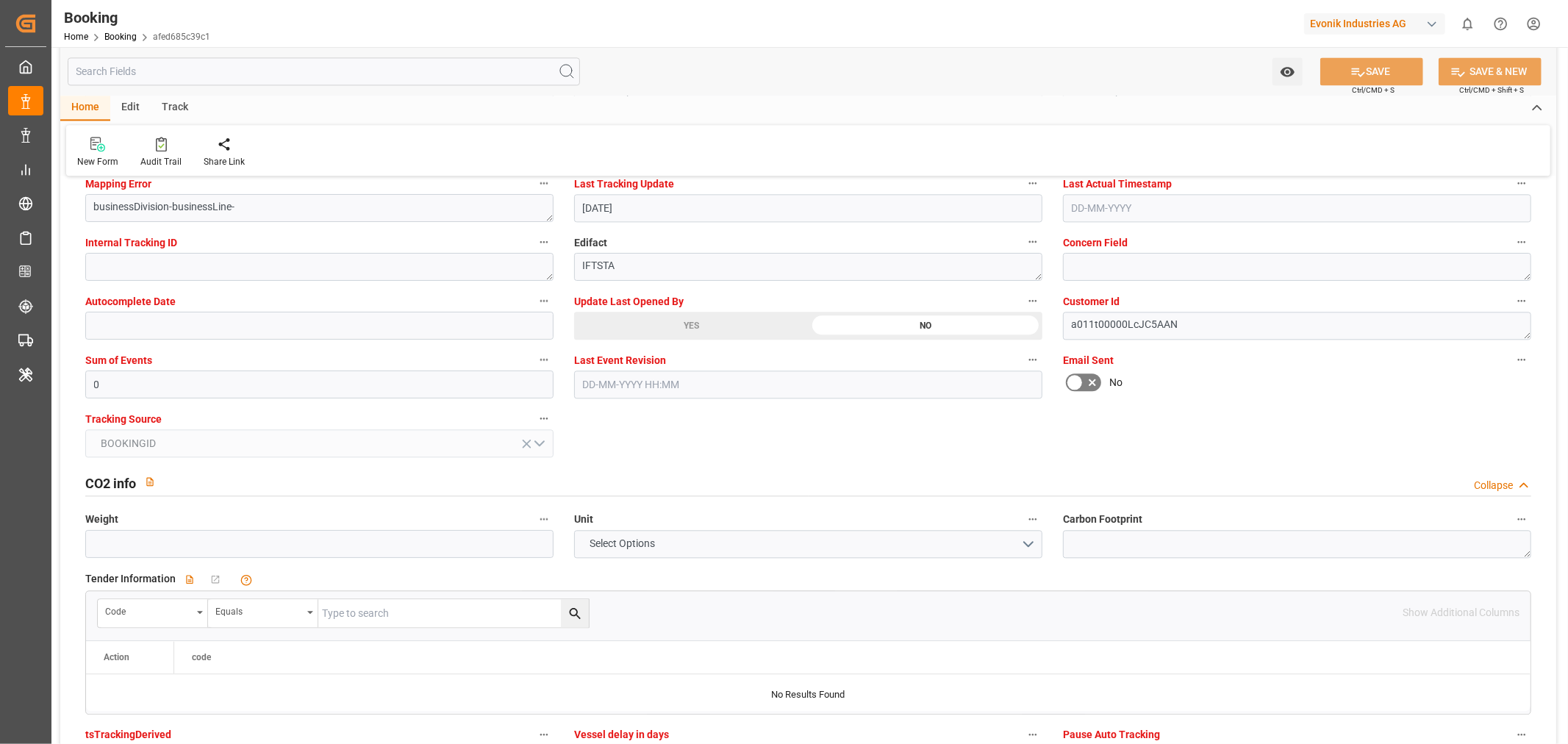
scroll to position [3104, 0]
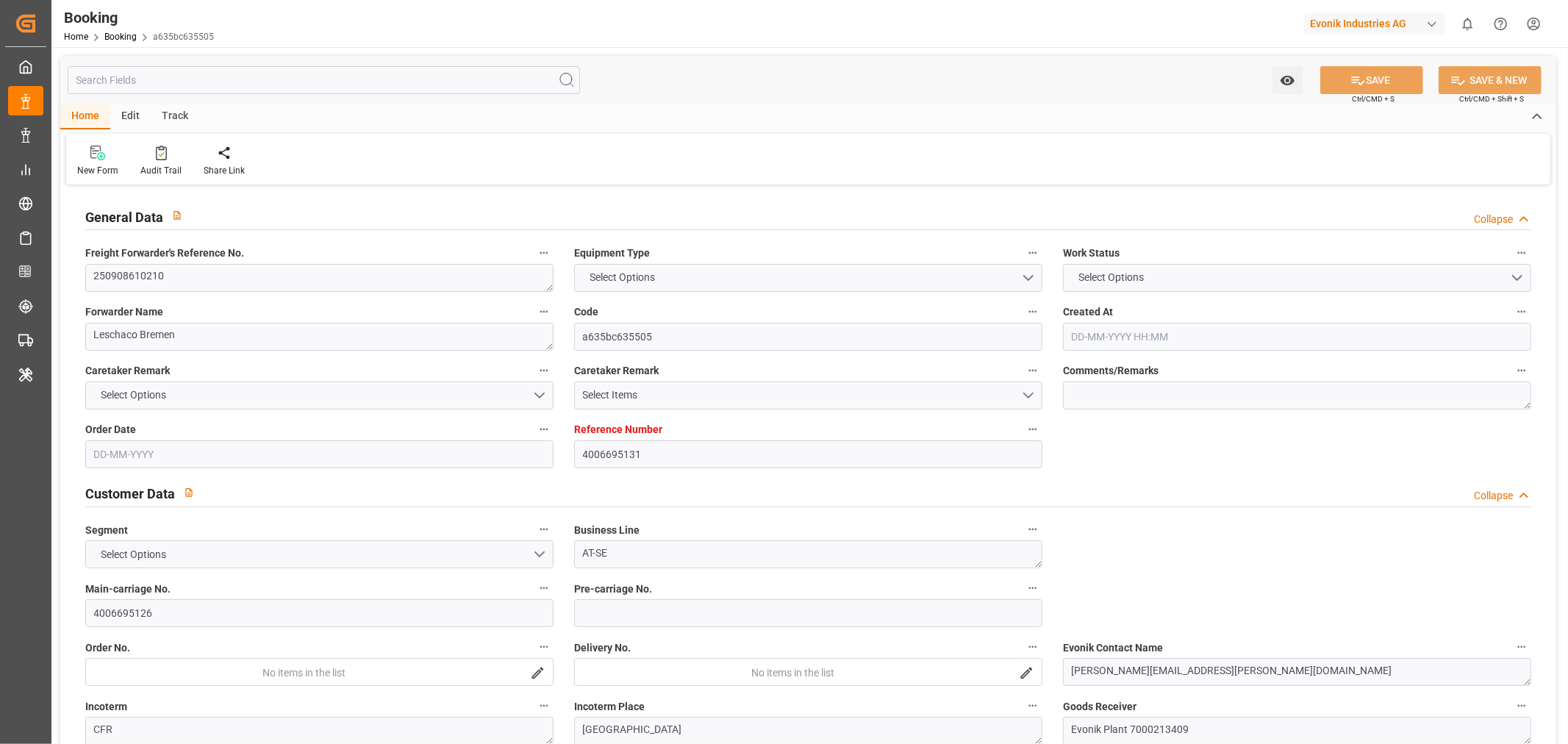
type input "4006695131"
type input "9952701"
type input "ONE"
type input "Ocean Network Express"
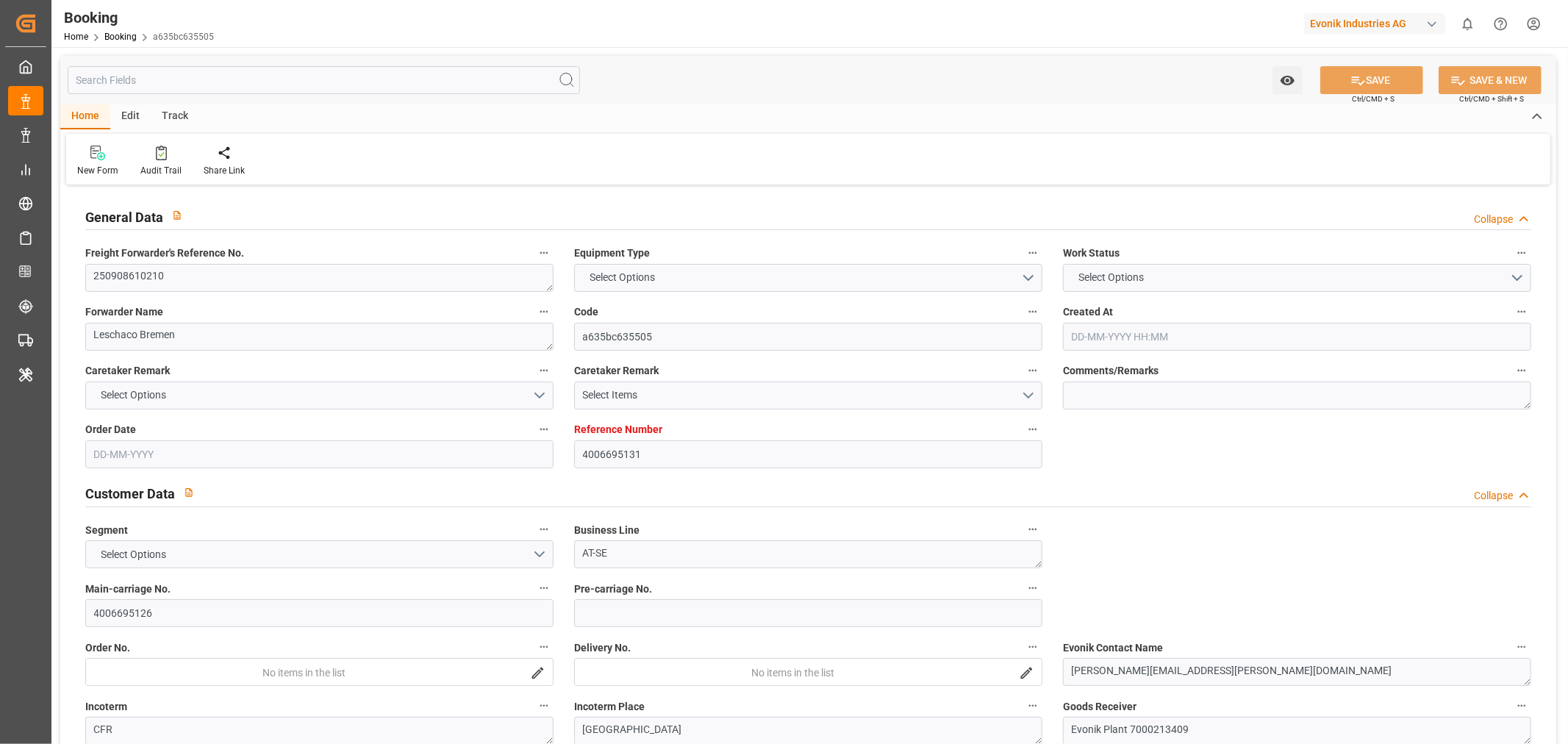
type input "DEHAM"
type input "PKKHI"
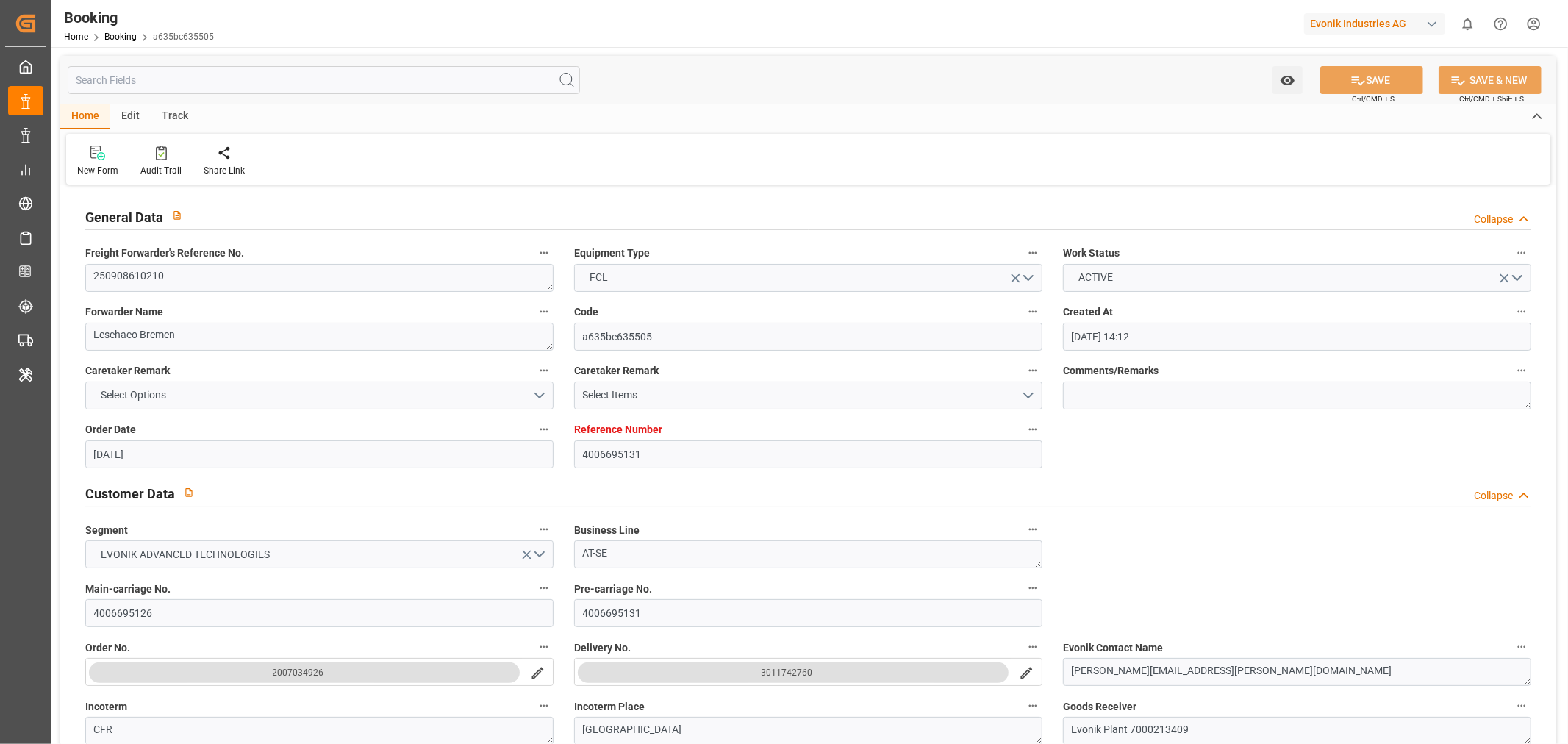
type input "14-08-2025 14:12"
type input "14-08-2025"
type input "04-11-2025"
type input "[DATE]"
type input "04-09-2025"
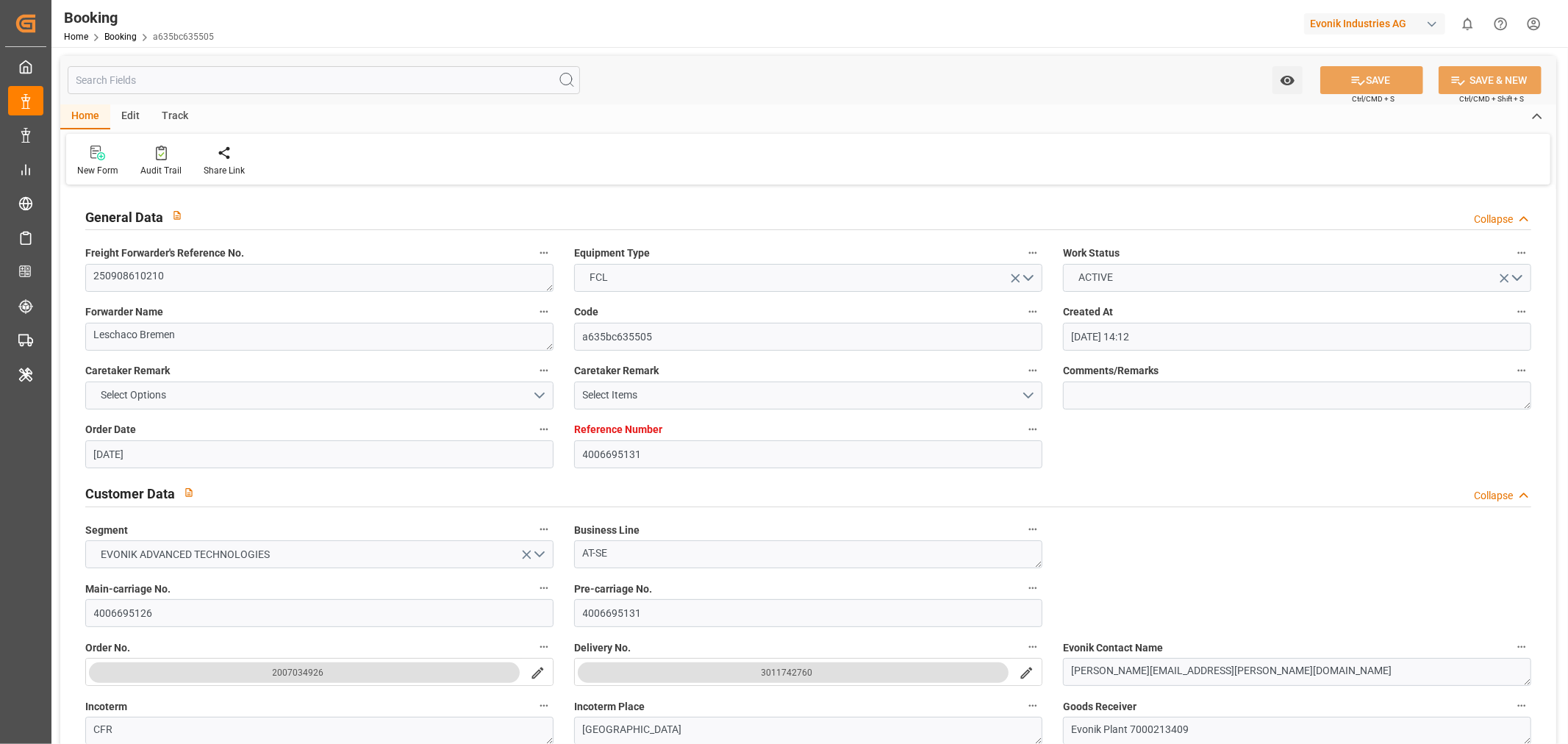
type input "02-10-2025 00:00"
type input "14-11-2025 00:00"
type input "10-09-2025 11:09"
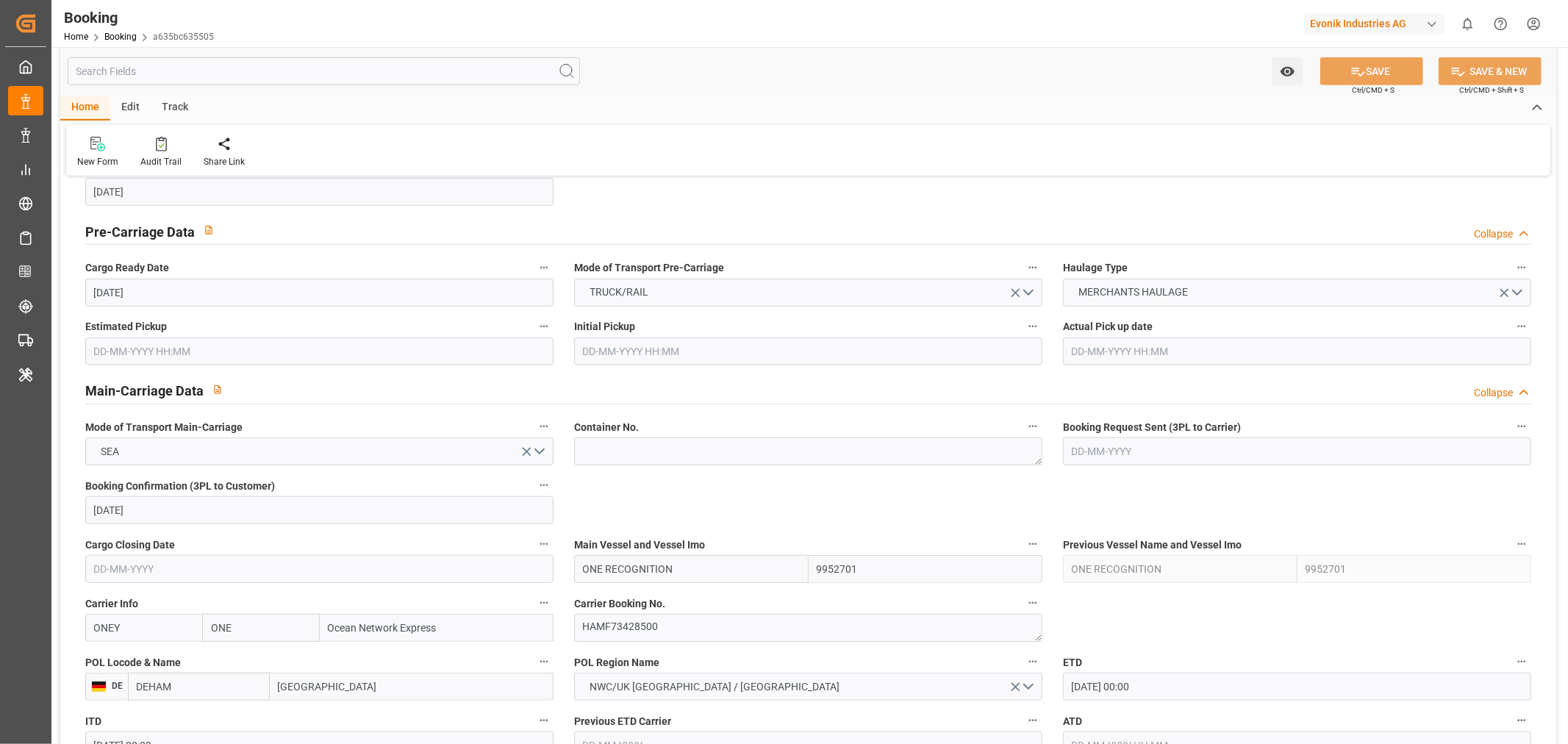
scroll to position [817, 0]
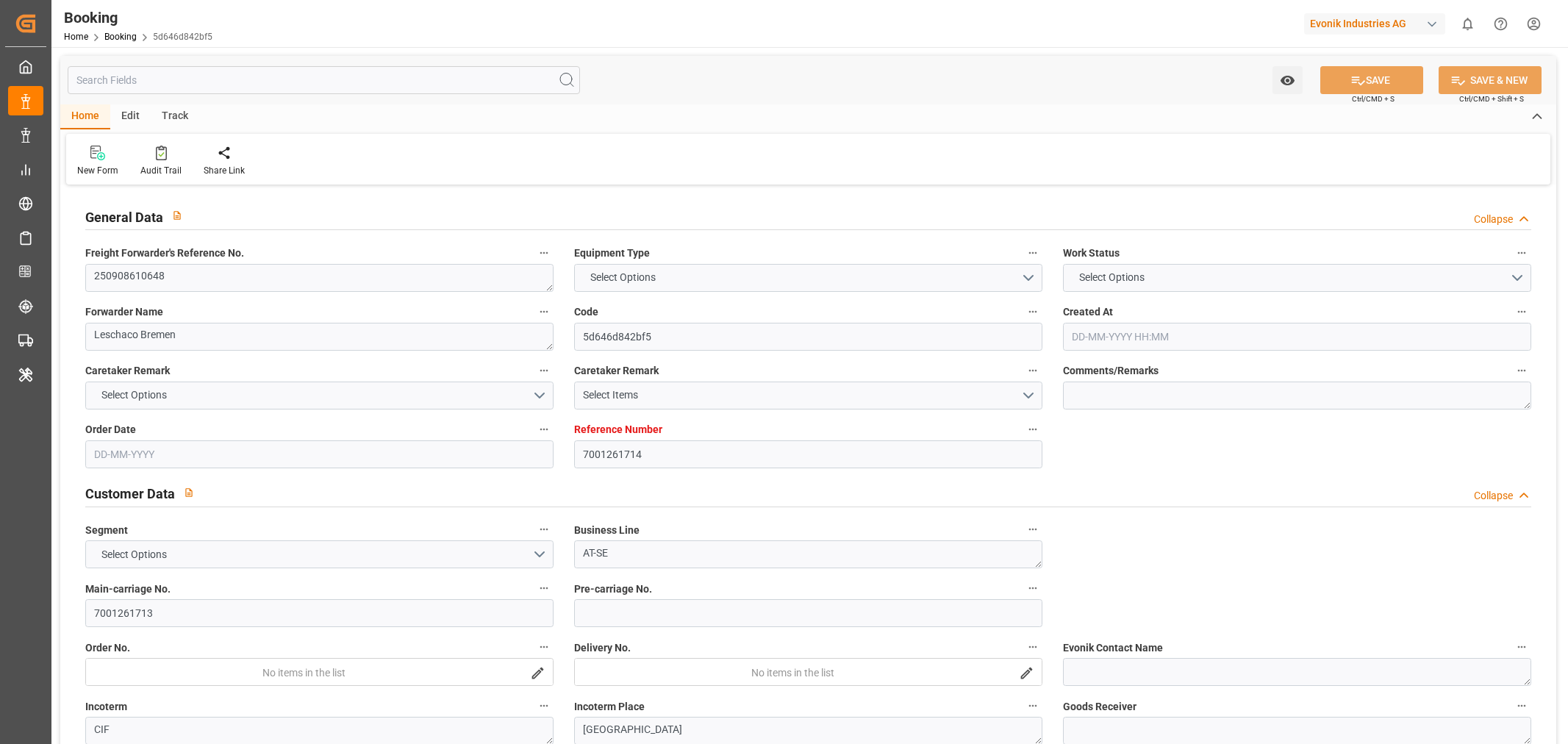
type input "7001261714"
type input "9933119"
type input "ONE"
type input "Ocean Network Express"
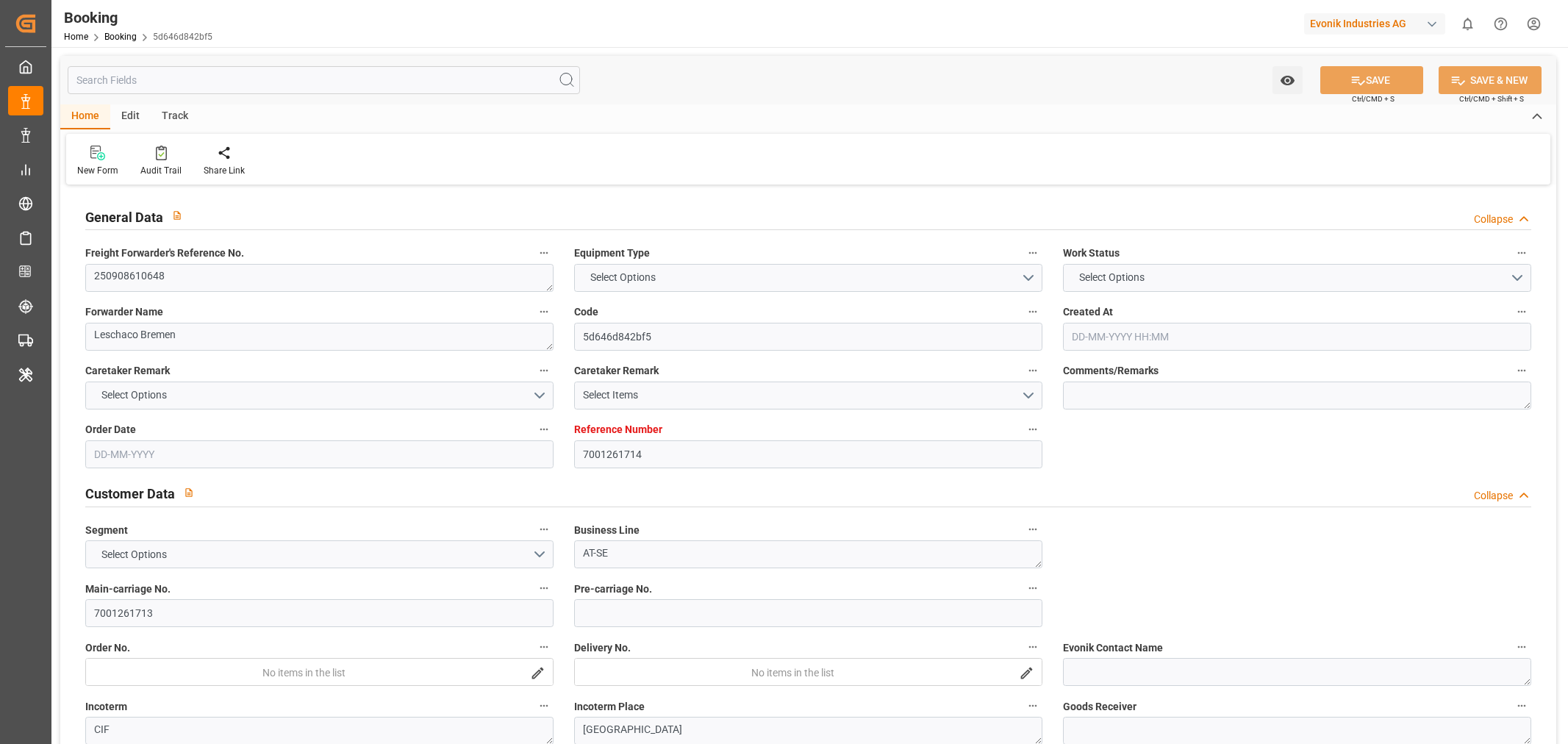
type input "EUNWC"
type input "CNSHA"
type input "29-08-2025 05:23"
type input "29-08-2025"
type input "15-11-2025"
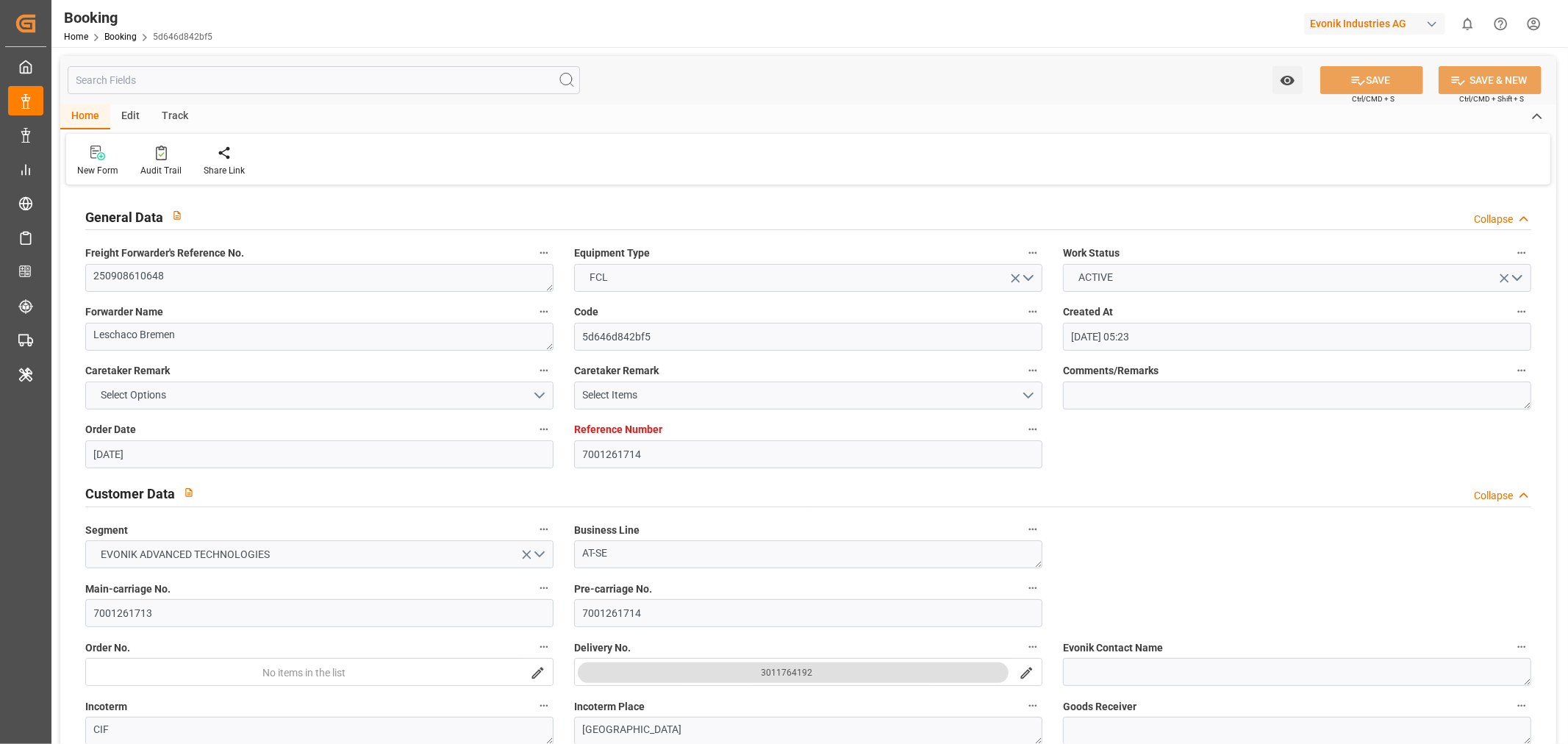
type input "19-09-2025"
type input "19-09-2025 00:00"
type input "01-09-2025"
type input "[DATE]"
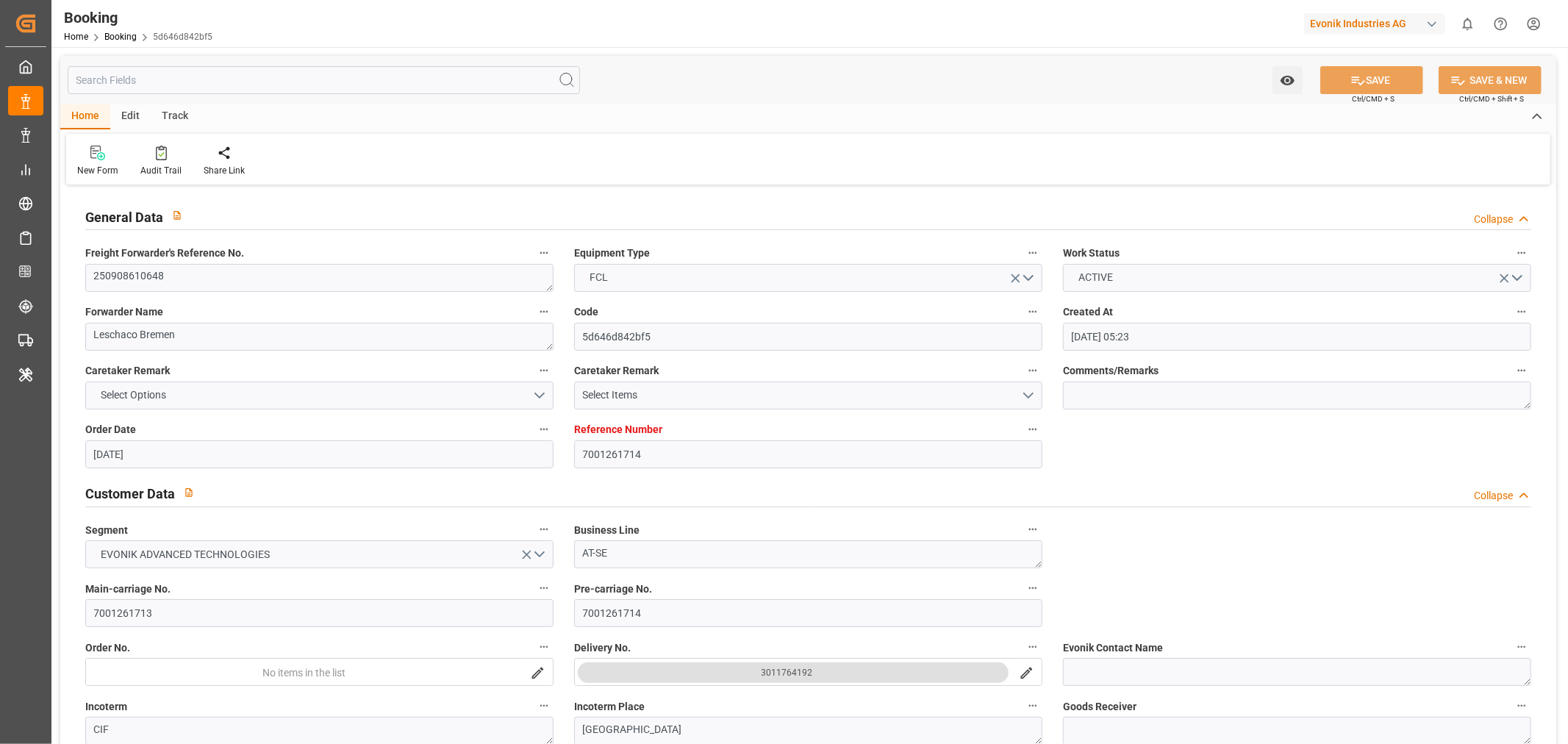
type input "29-09-2025 00:00"
type input "16-11-2025 00:00"
type input "15-11-2025 00:00"
type input "11-09-2025 07:59"
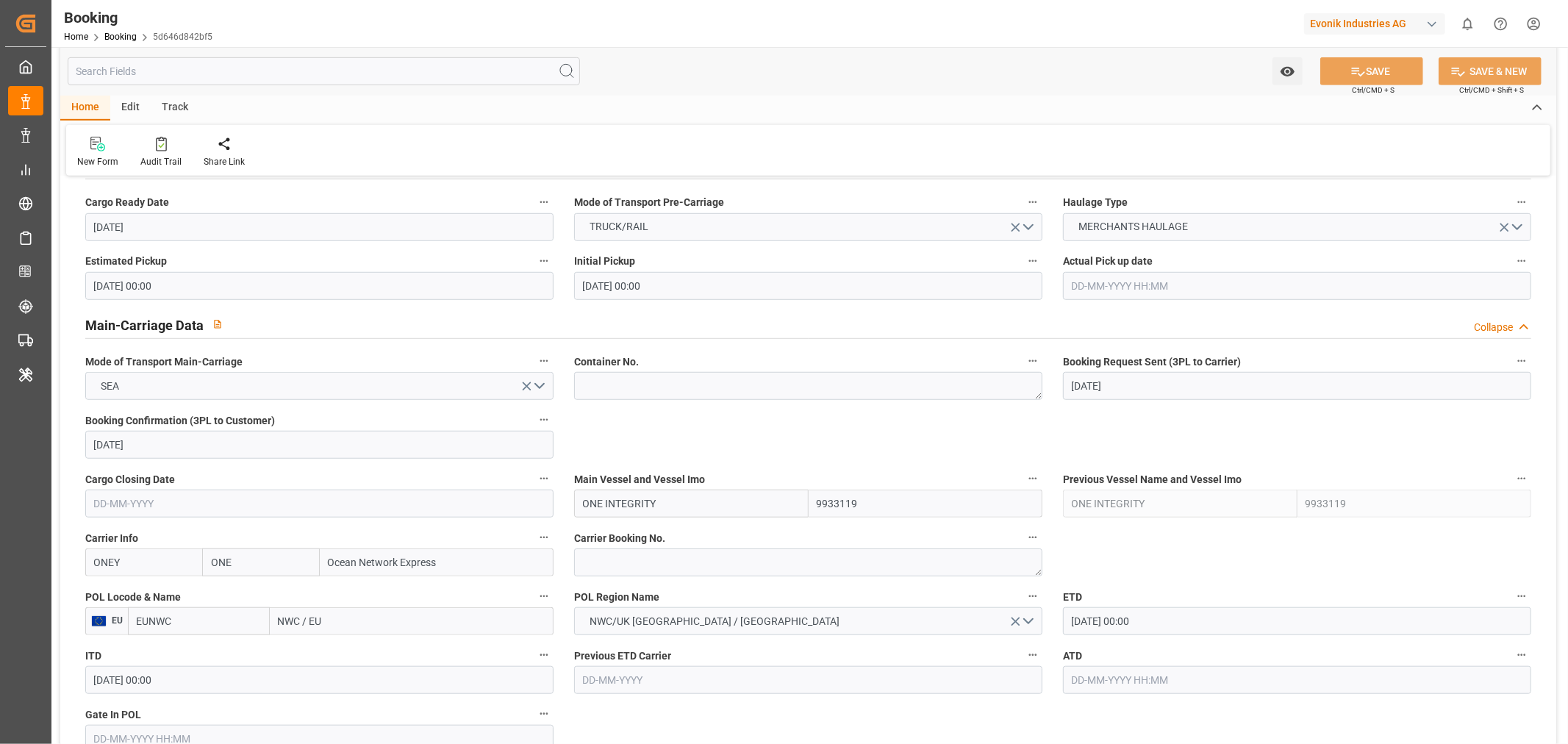
scroll to position [817, 0]
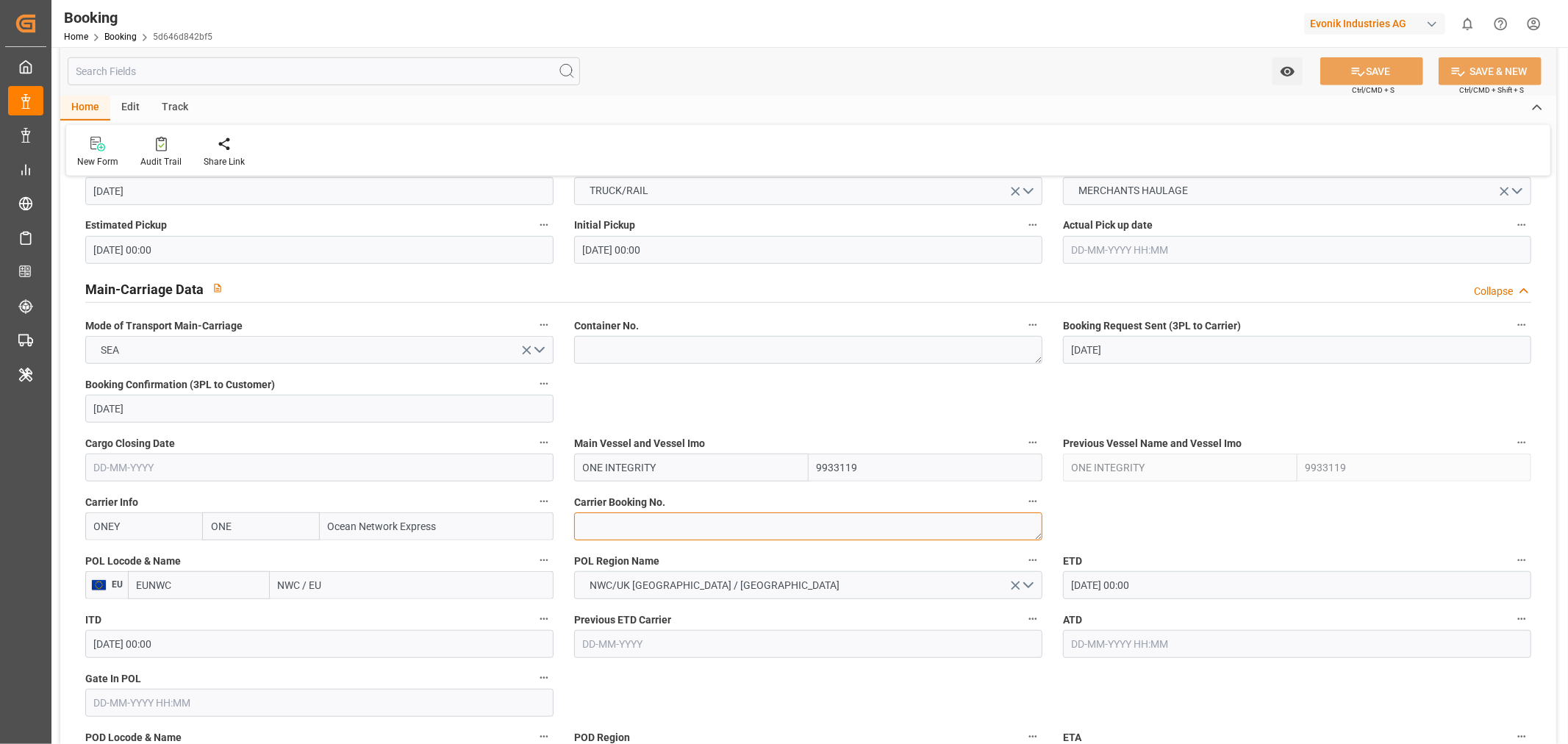
click at [620, 539] on textarea at bounding box center [808, 526] width 468 height 28
paste textarea "HAMF78536300"
type textarea "HAMF78536300"
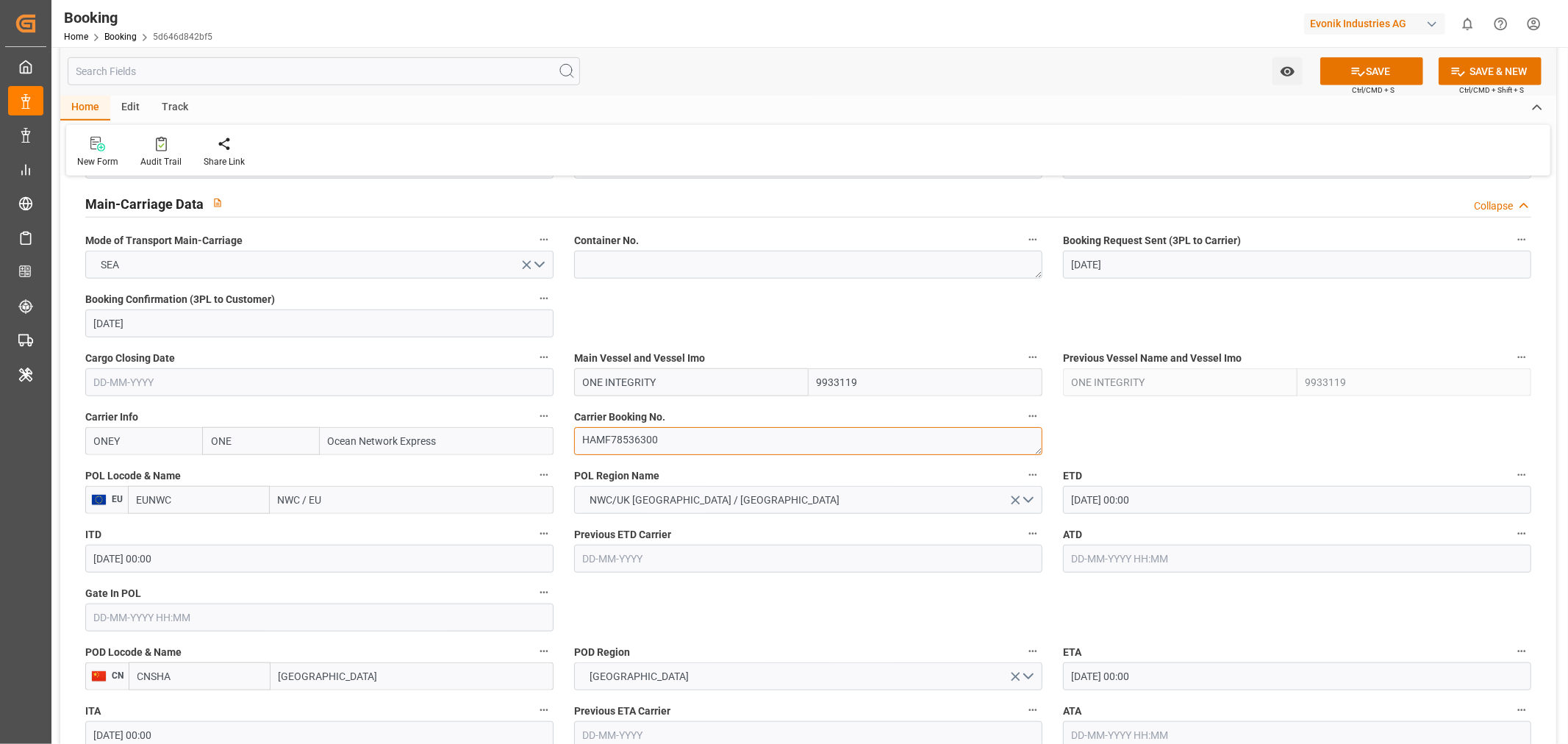
scroll to position [980, 0]
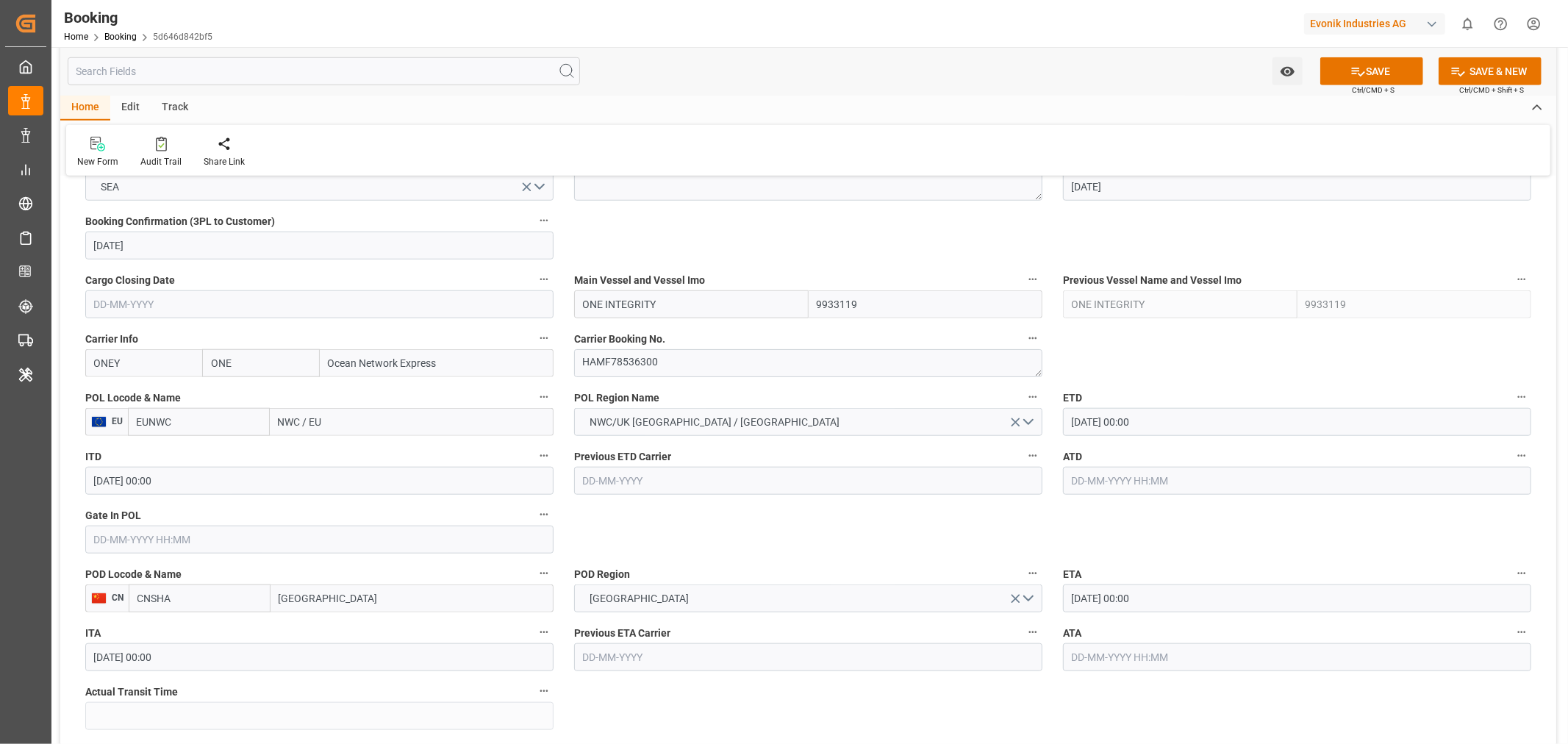
click at [289, 425] on input "NWC / EU" at bounding box center [412, 422] width 284 height 28
paste input "HAMBURG"
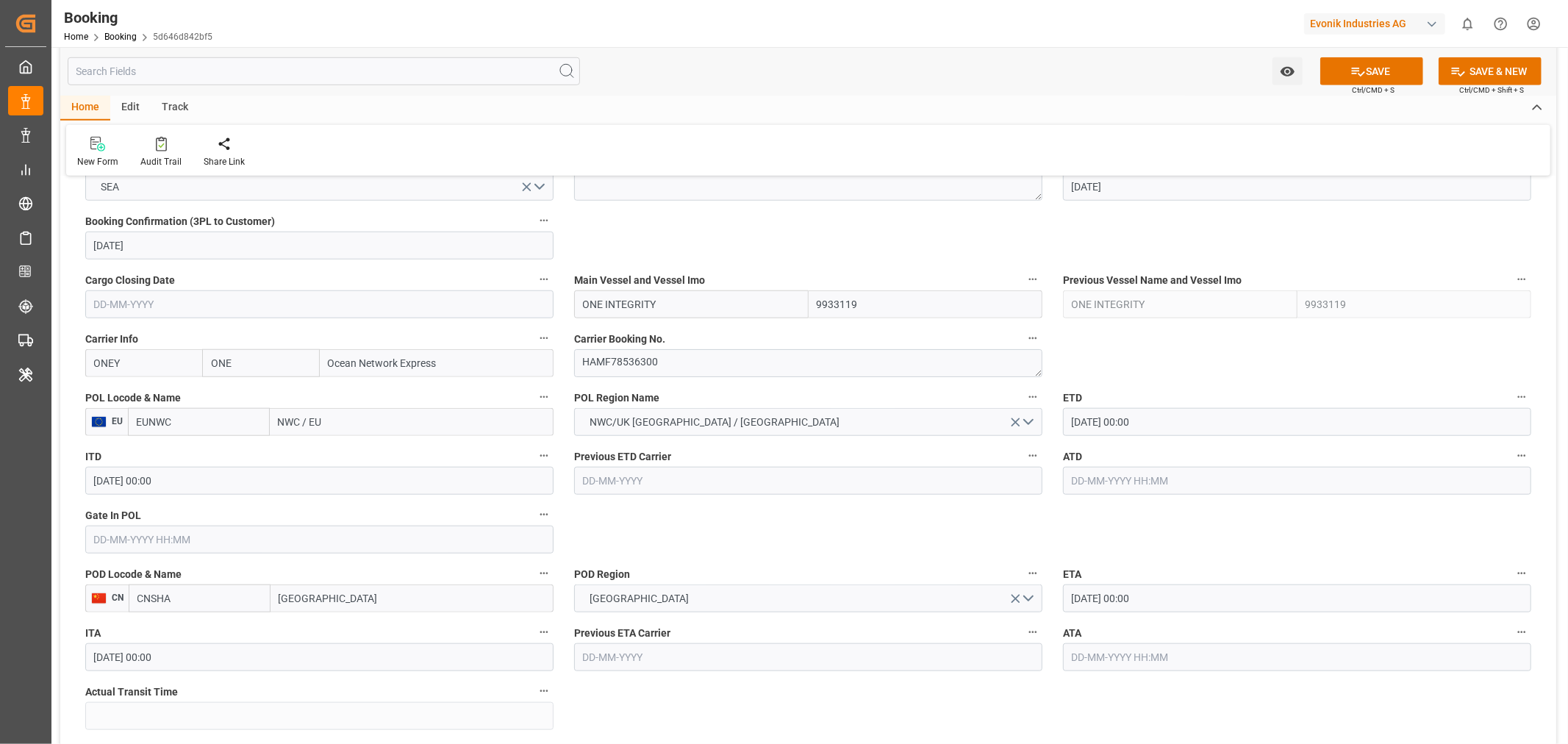
type input "HAMBURG"
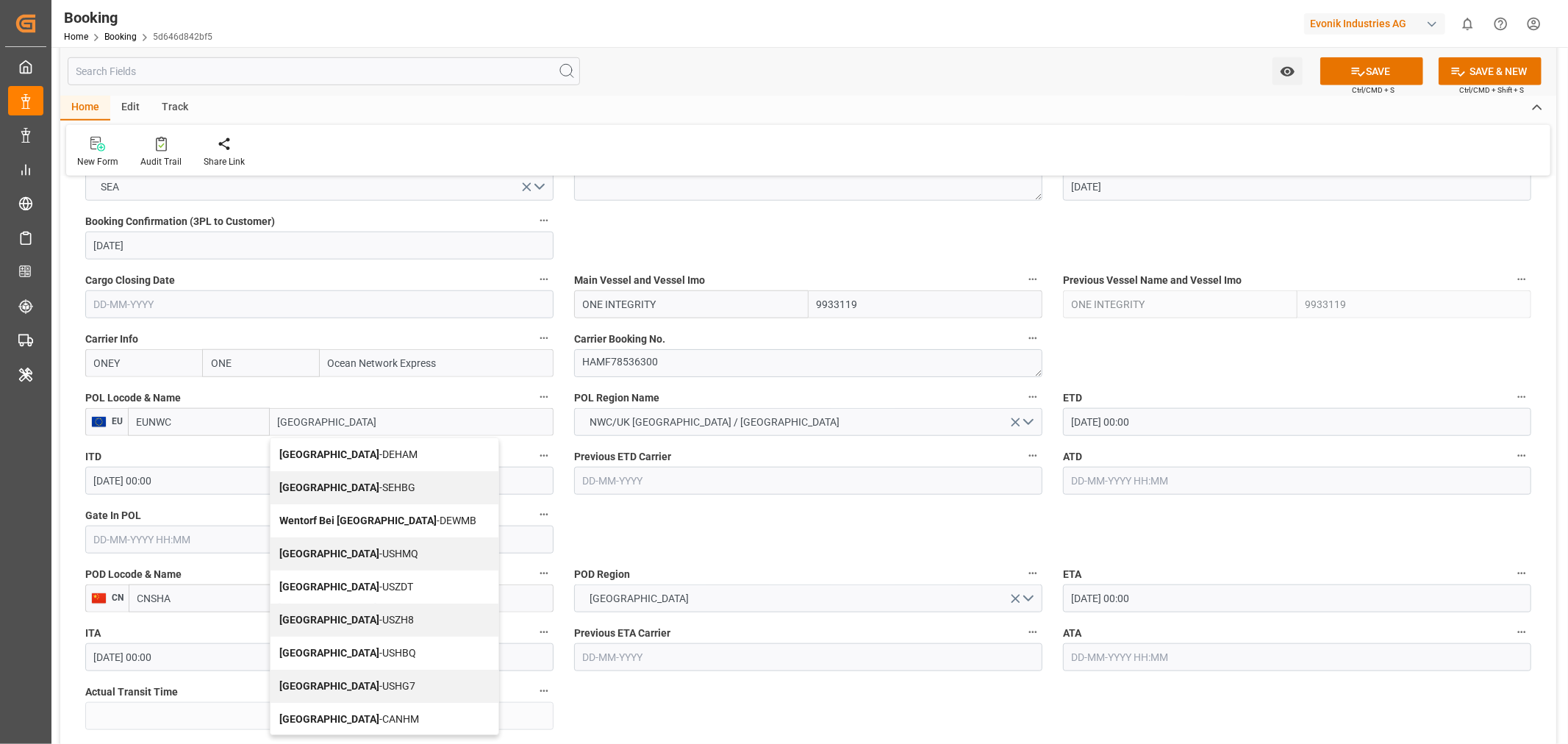
click at [371, 454] on div "Hamburg - DEHAM" at bounding box center [384, 455] width 228 height 33
type input "DEHAM"
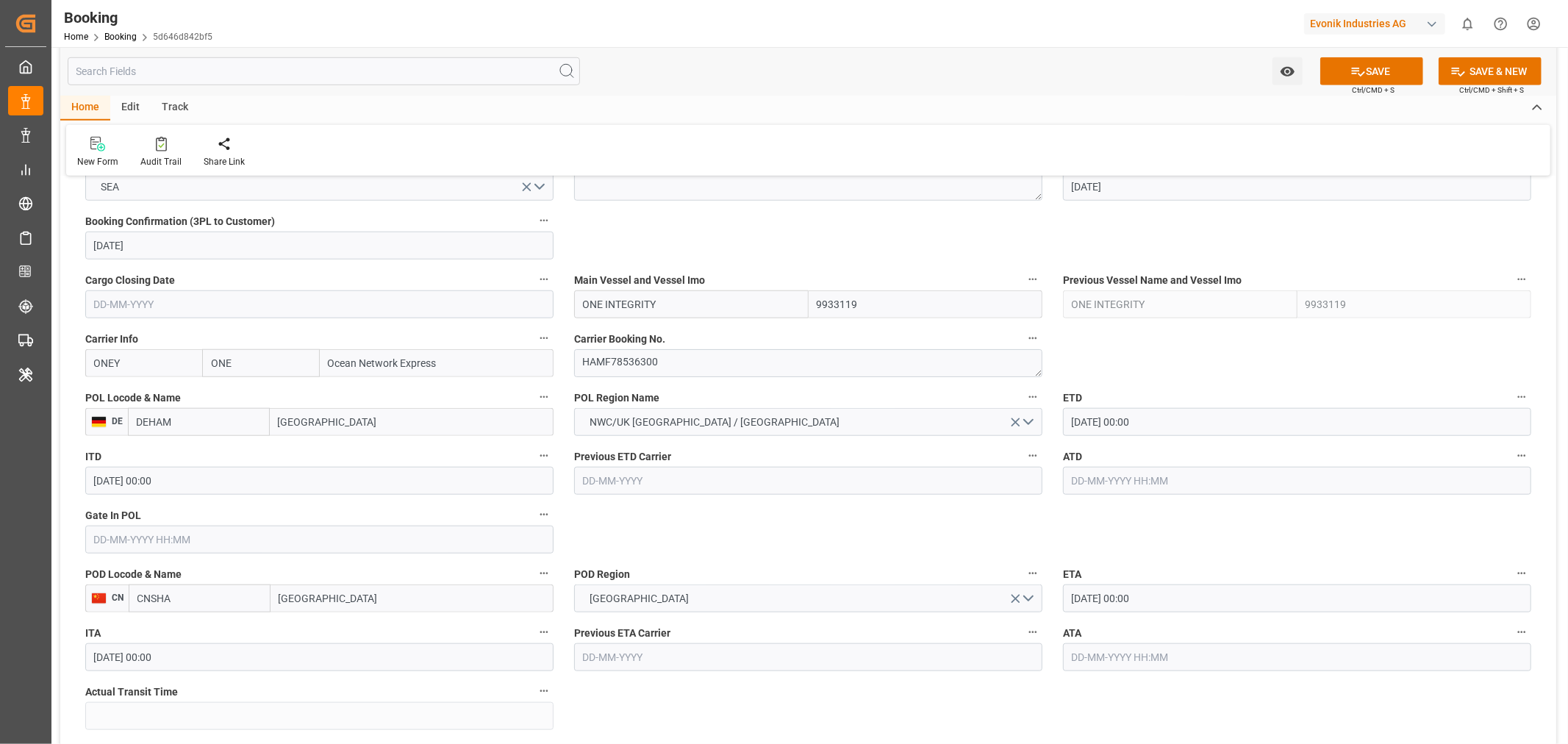
type input "[GEOGRAPHIC_DATA]"
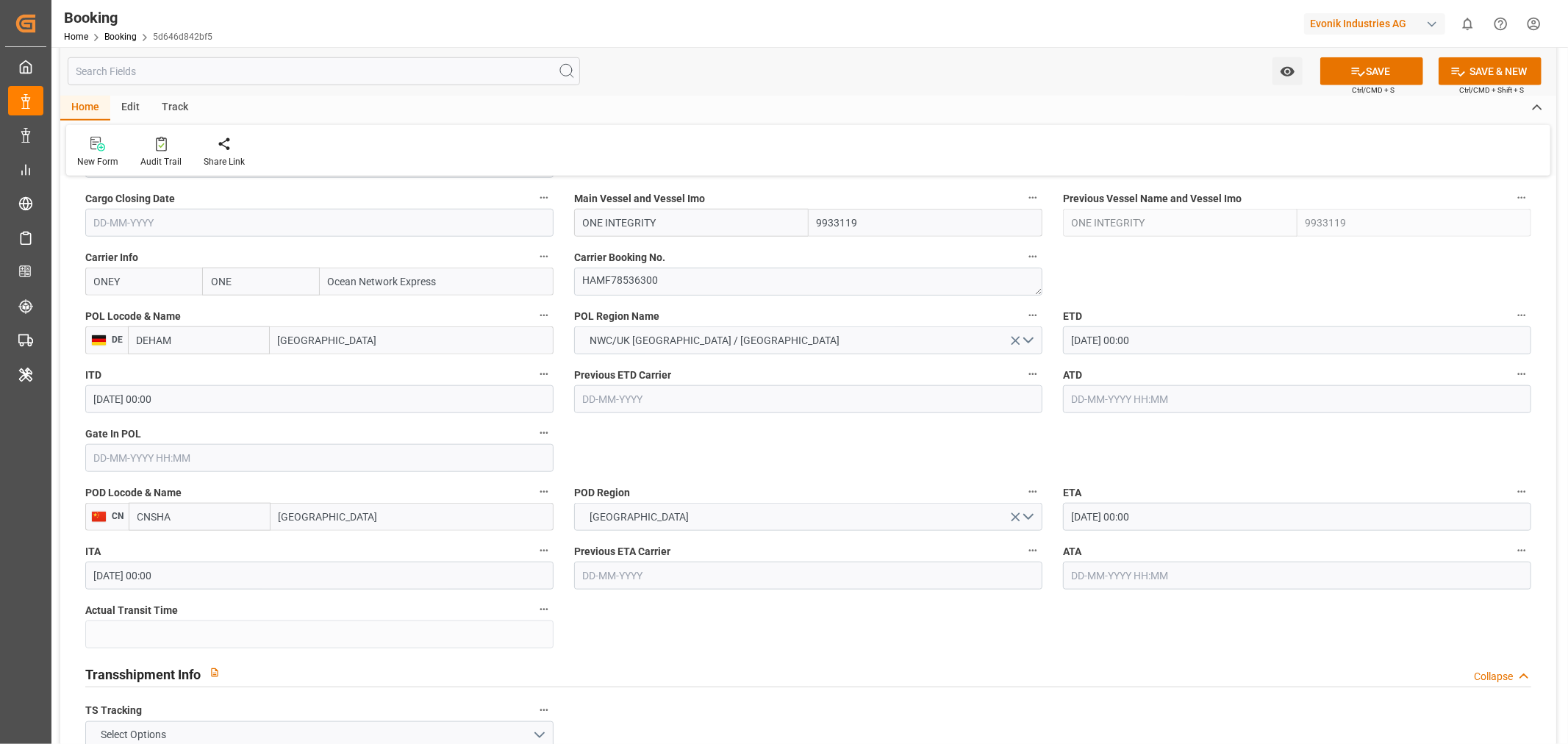
click at [1088, 519] on input "16-11-2025 00:00" at bounding box center [1297, 516] width 468 height 28
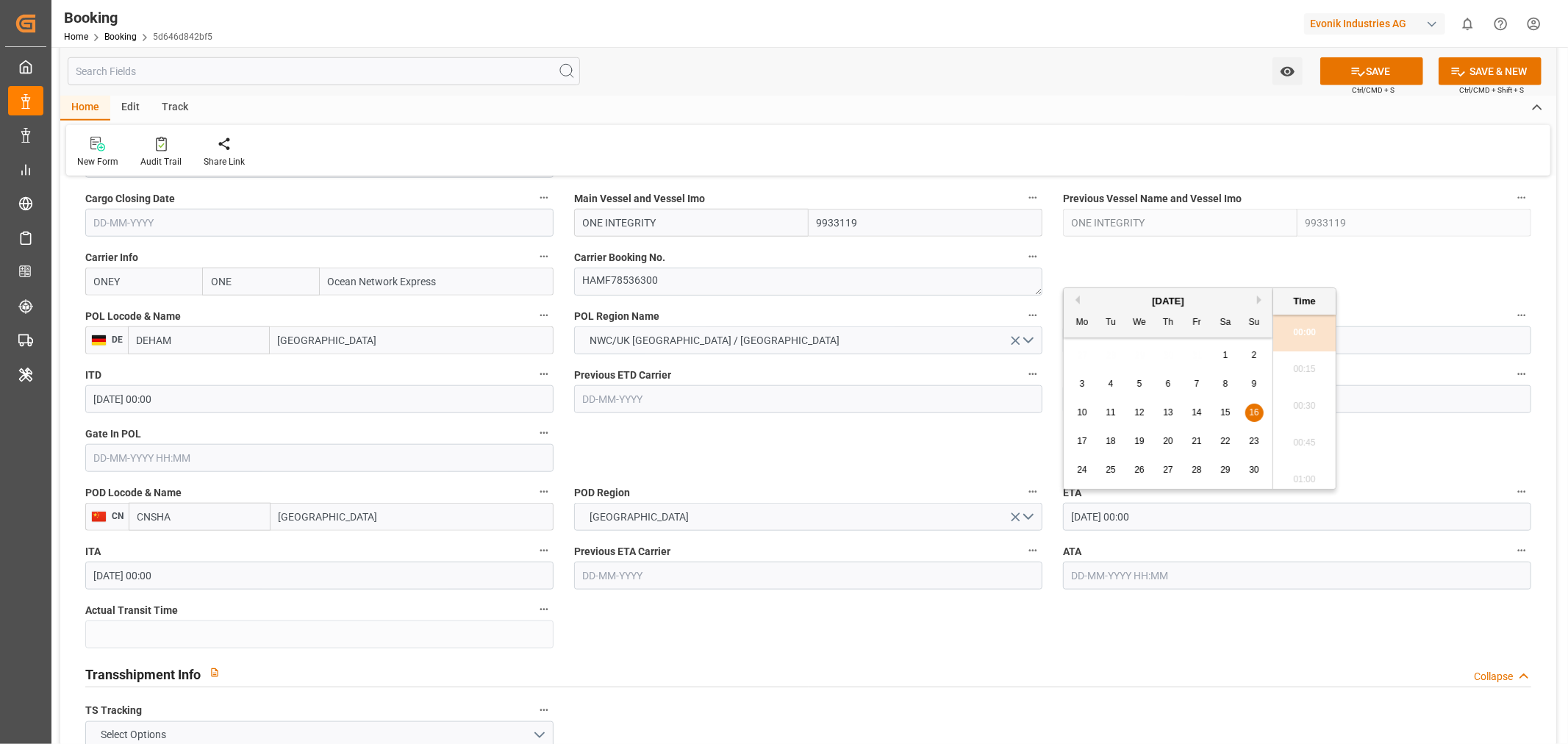
click at [1249, 443] on span "23" at bounding box center [1254, 441] width 10 height 11
type input "[DATE] 00:00"
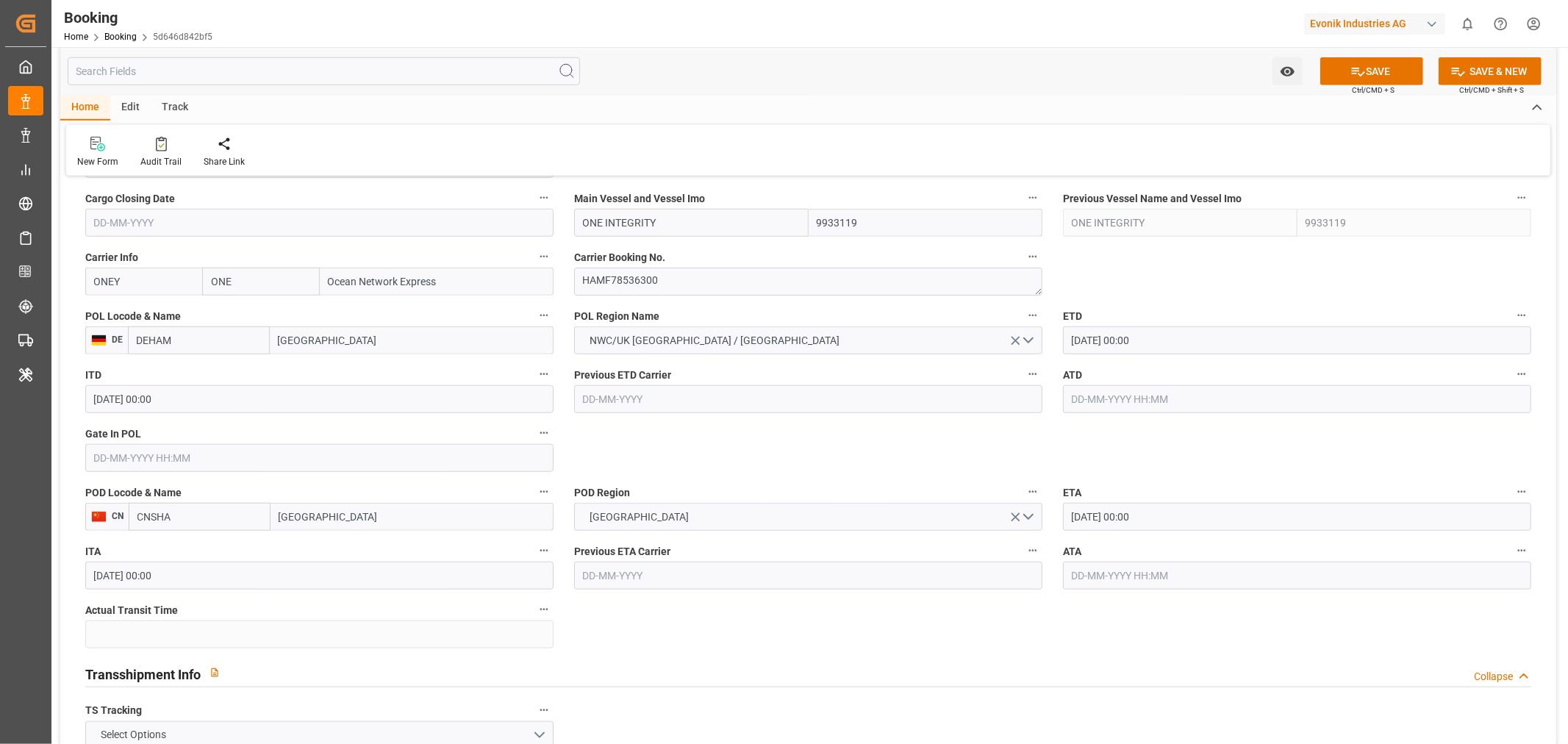
click at [361, 530] on input "[GEOGRAPHIC_DATA]" at bounding box center [412, 516] width 283 height 28
type input "[GEOGRAPHIC_DATA]"
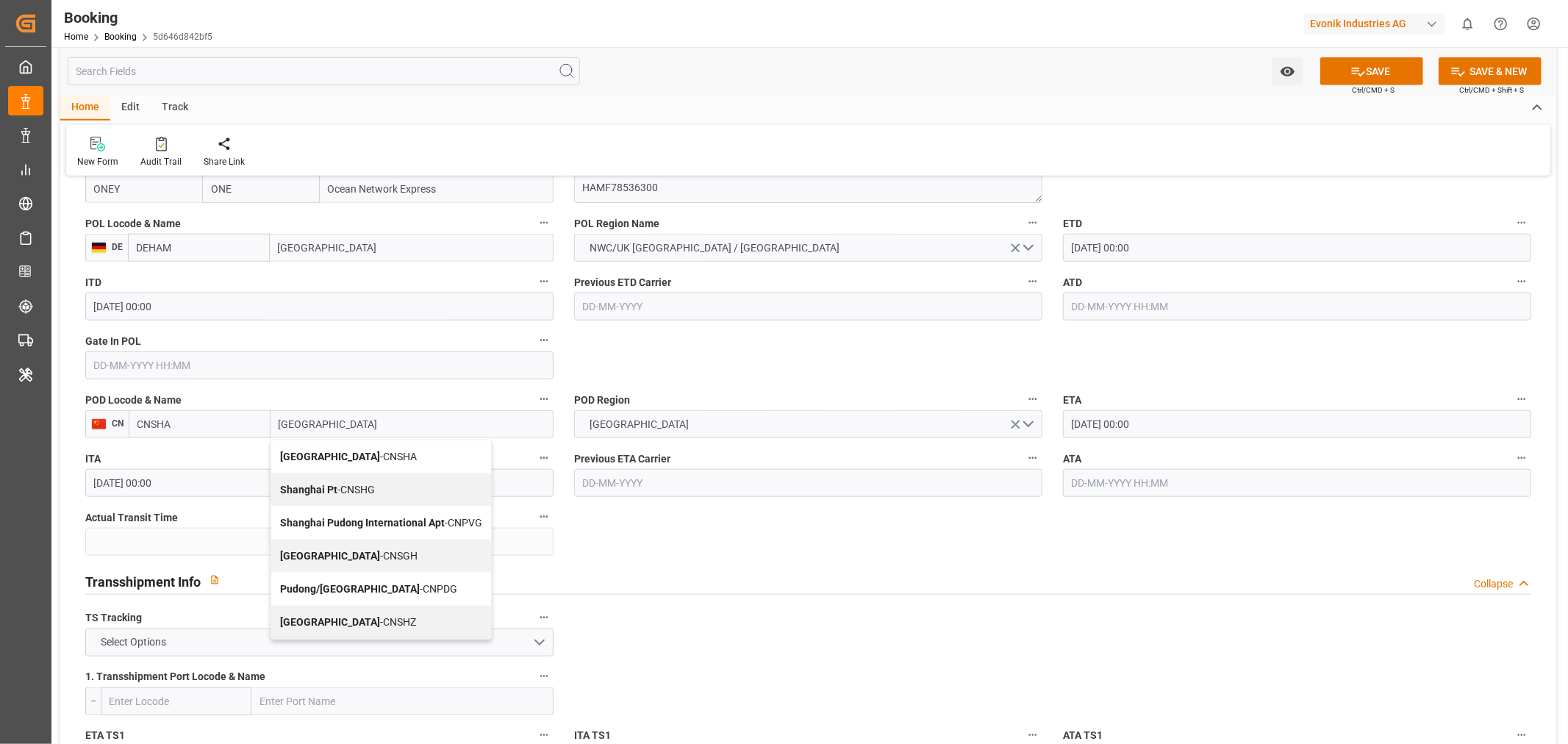
scroll to position [1225, 0]
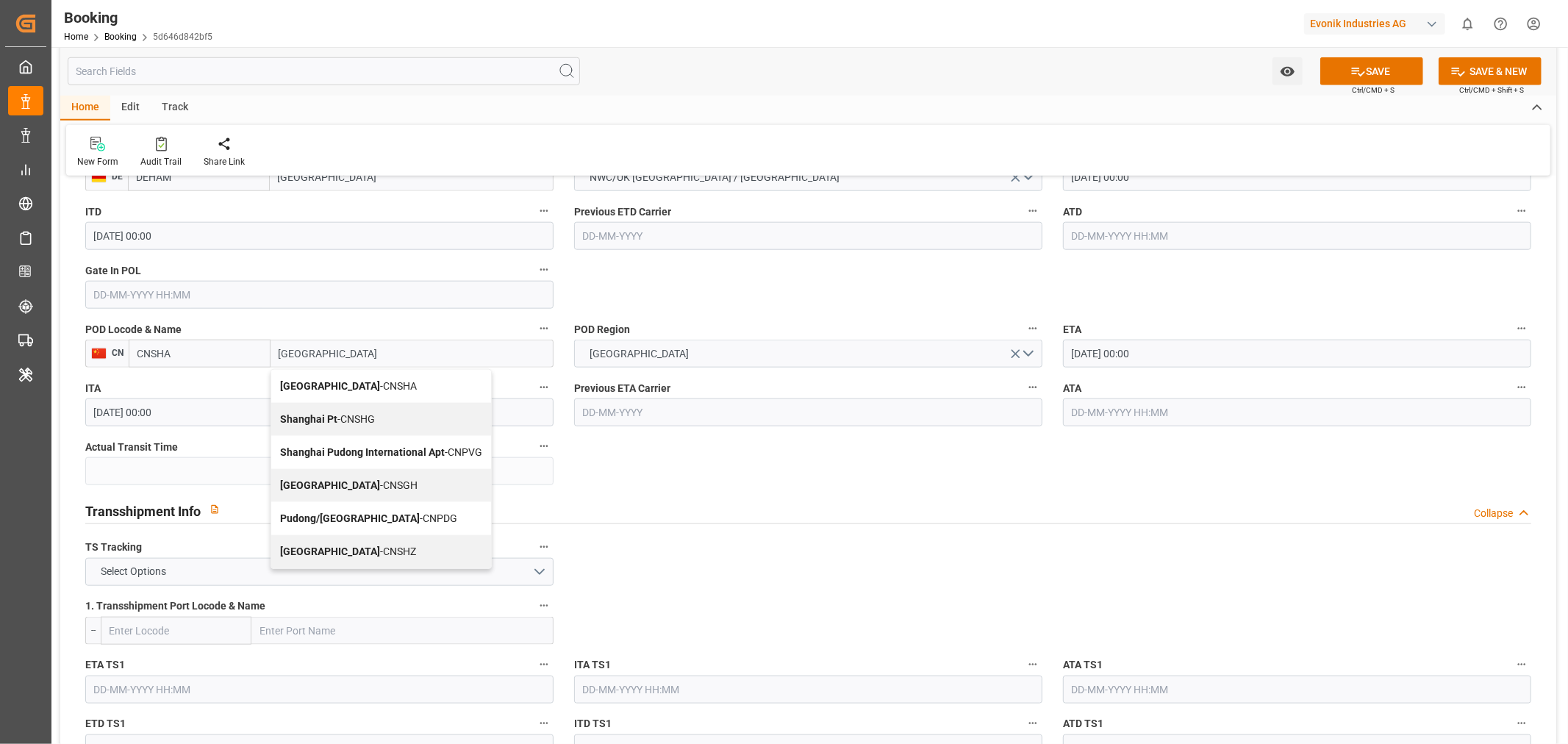
click at [380, 483] on div "Shanghai - CNSGH" at bounding box center [381, 485] width 220 height 33
type input "CNSGH"
type input "[GEOGRAPHIC_DATA]"
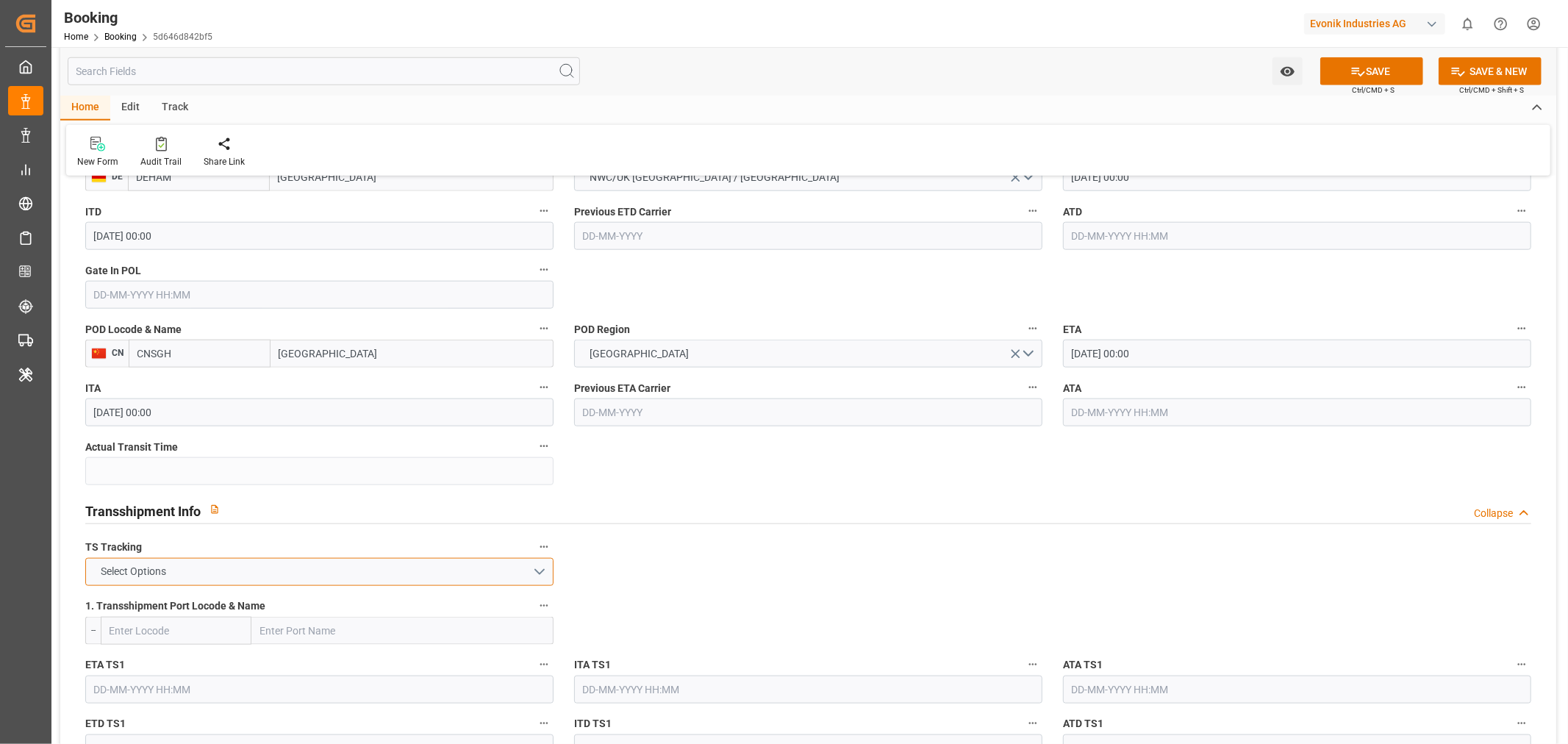
click at [546, 568] on button "Select Options" at bounding box center [319, 572] width 468 height 28
click at [280, 572] on div "TRUE" at bounding box center [319, 575] width 467 height 31
click at [343, 564] on button "TRUE" at bounding box center [319, 572] width 468 height 28
click at [218, 597] on div "FALSE" at bounding box center [319, 606] width 467 height 31
click at [1376, 70] on button "SAVE" at bounding box center [1371, 71] width 103 height 28
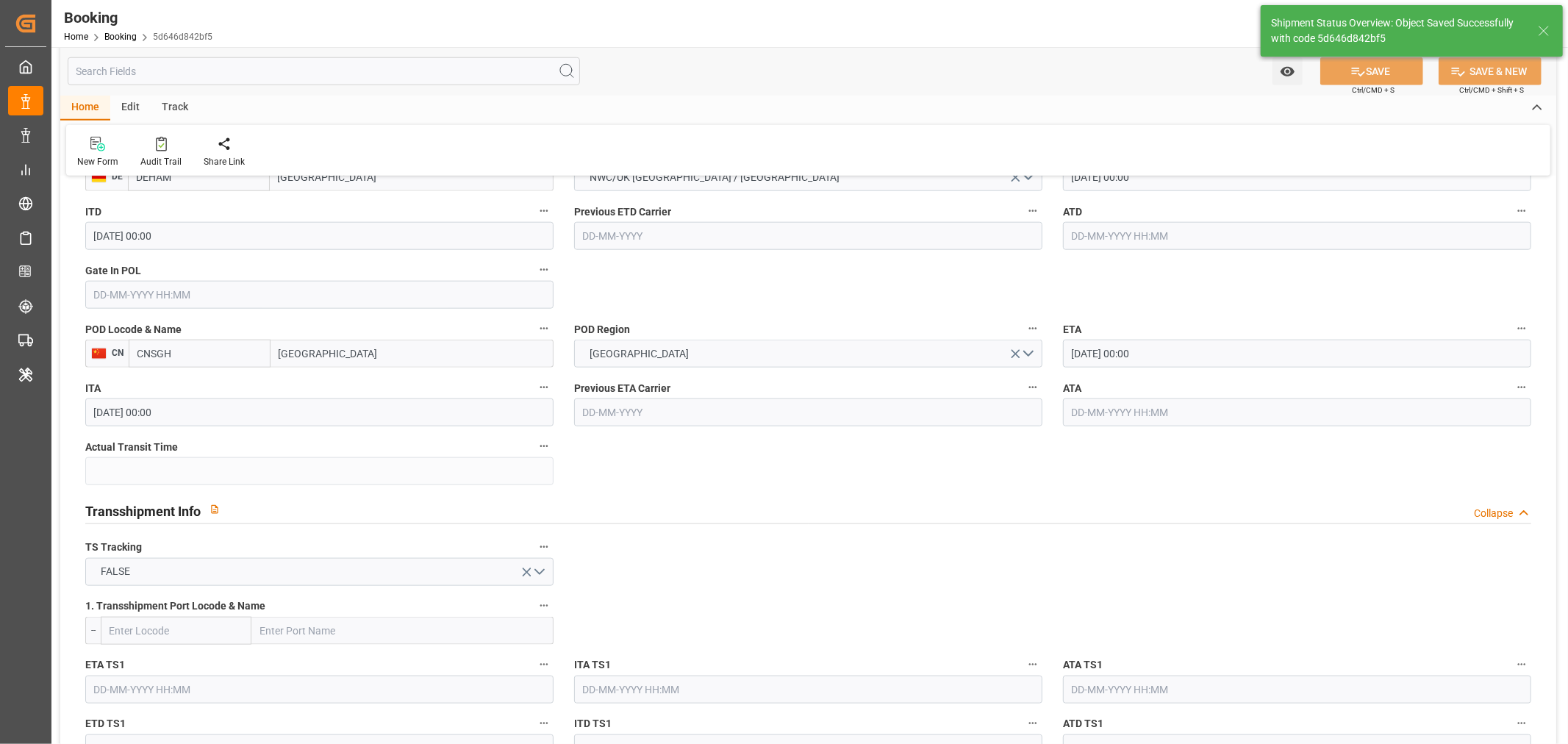
type textarea "NWC/[GEOGRAPHIC_DATA] [GEOGRAPHIC_DATA] Continent / [GEOGRAPHIC_DATA]-SE"
type textarea "[PERSON_NAME]"
type textarea "Pod-PodRegionName-businessDivision-businessLine-"
type input "[DATE] 09:55"
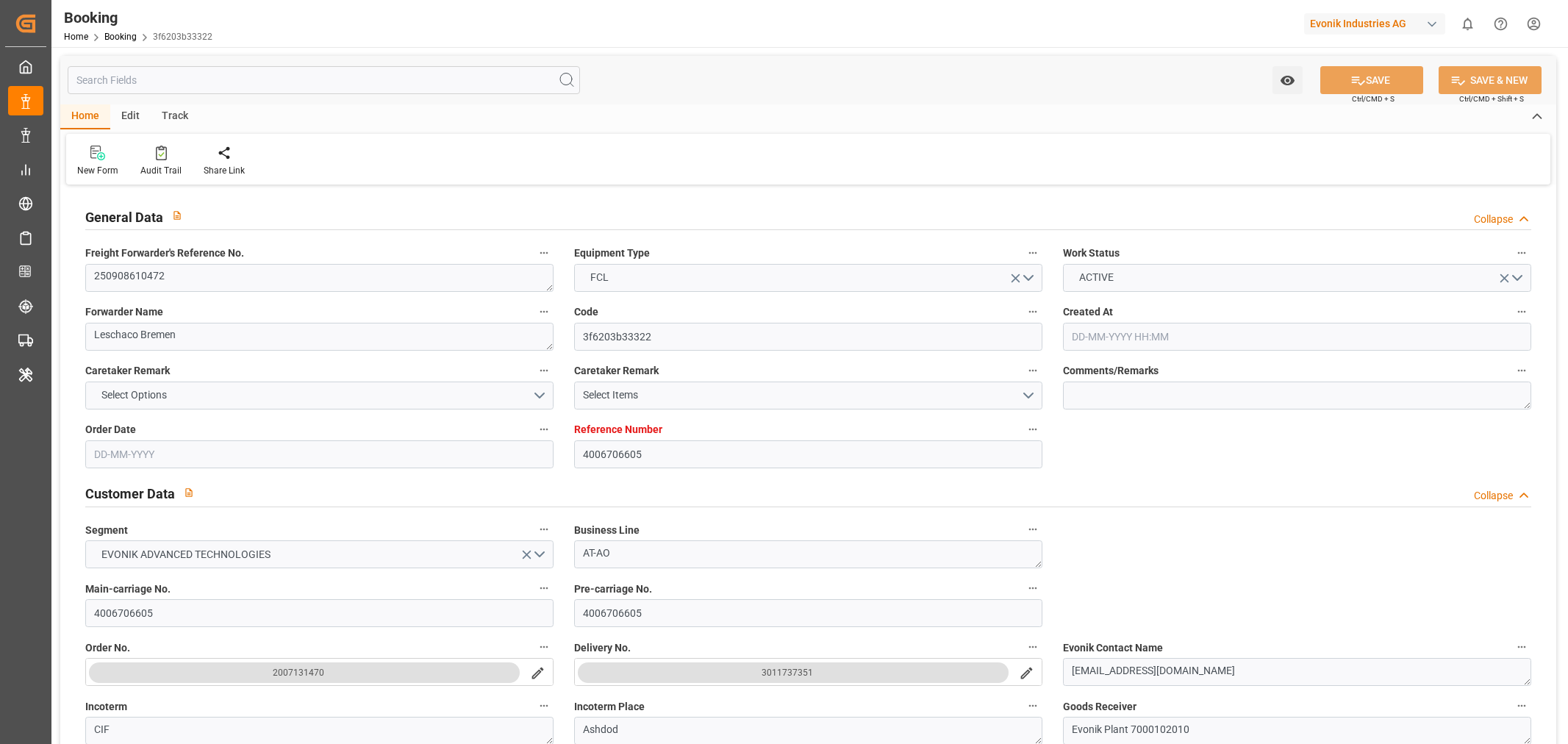
type input "4006706605"
type input "9684677"
type input "ONE"
type input "Ocean Network Express"
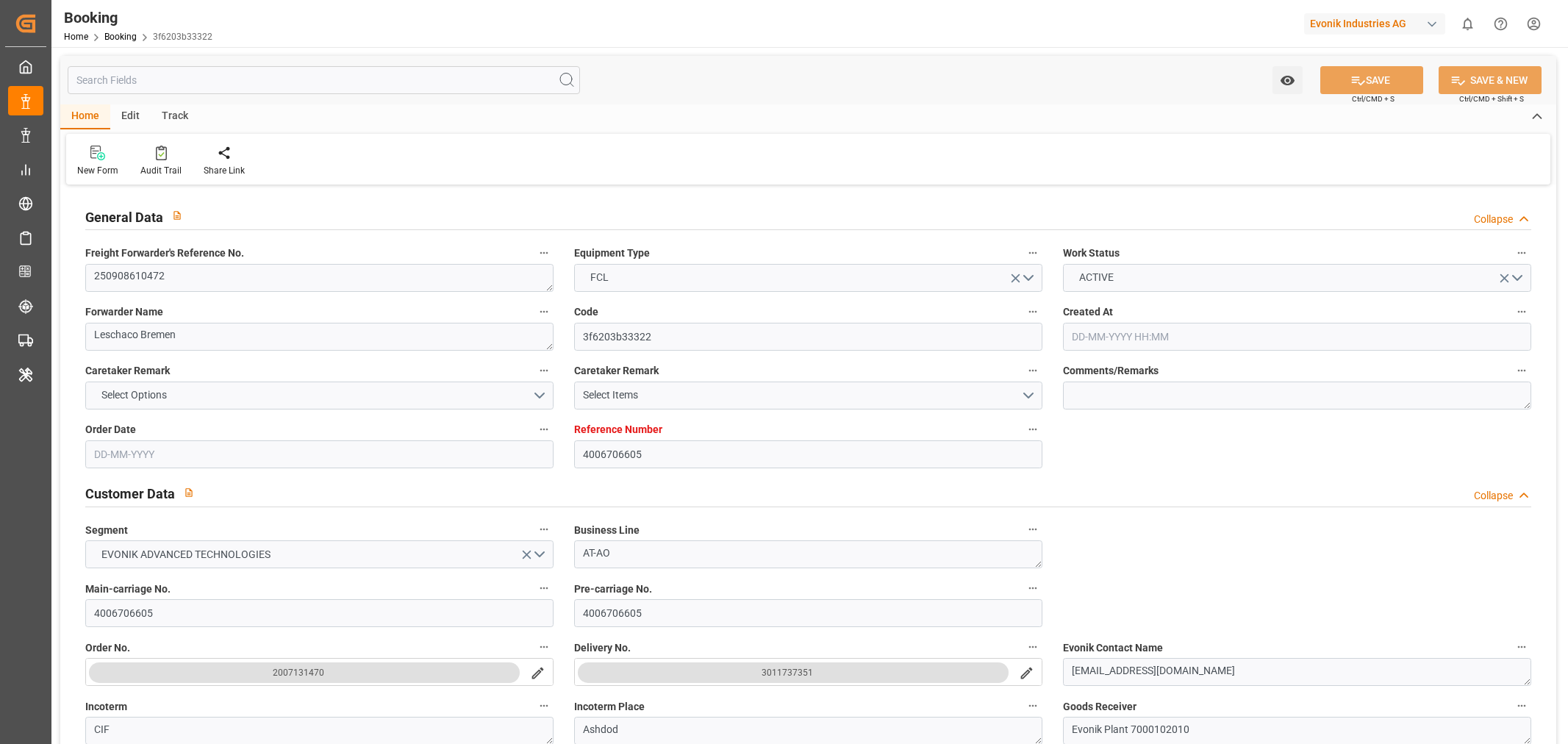
type input "NLRTM"
type input "ILASH"
type input "[DATE] 09:36"
type input "[DATE]"
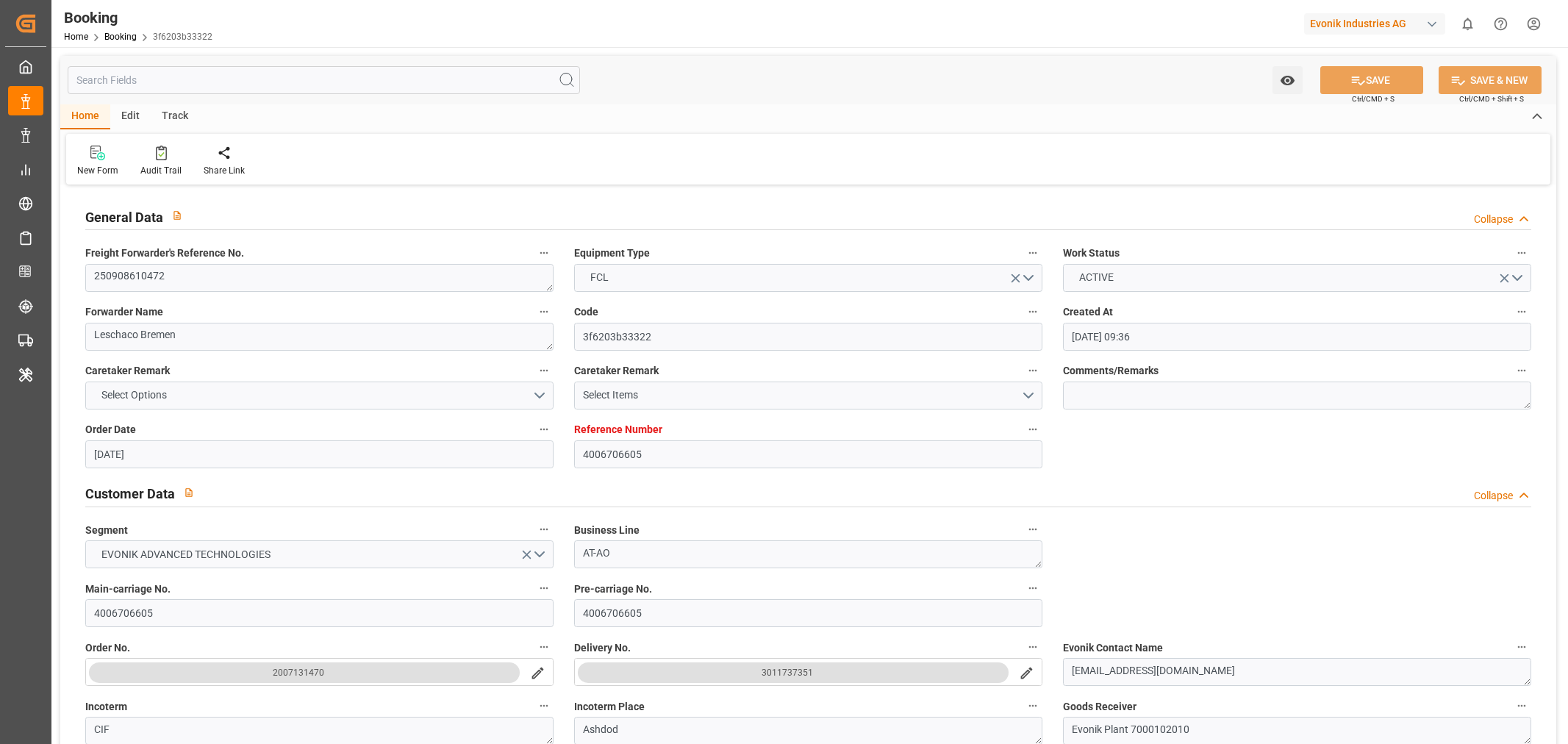
type input "[DATE]"
type input "[DATE] 00:00"
type input "[DATE]"
type input "[DATE] 00:00"
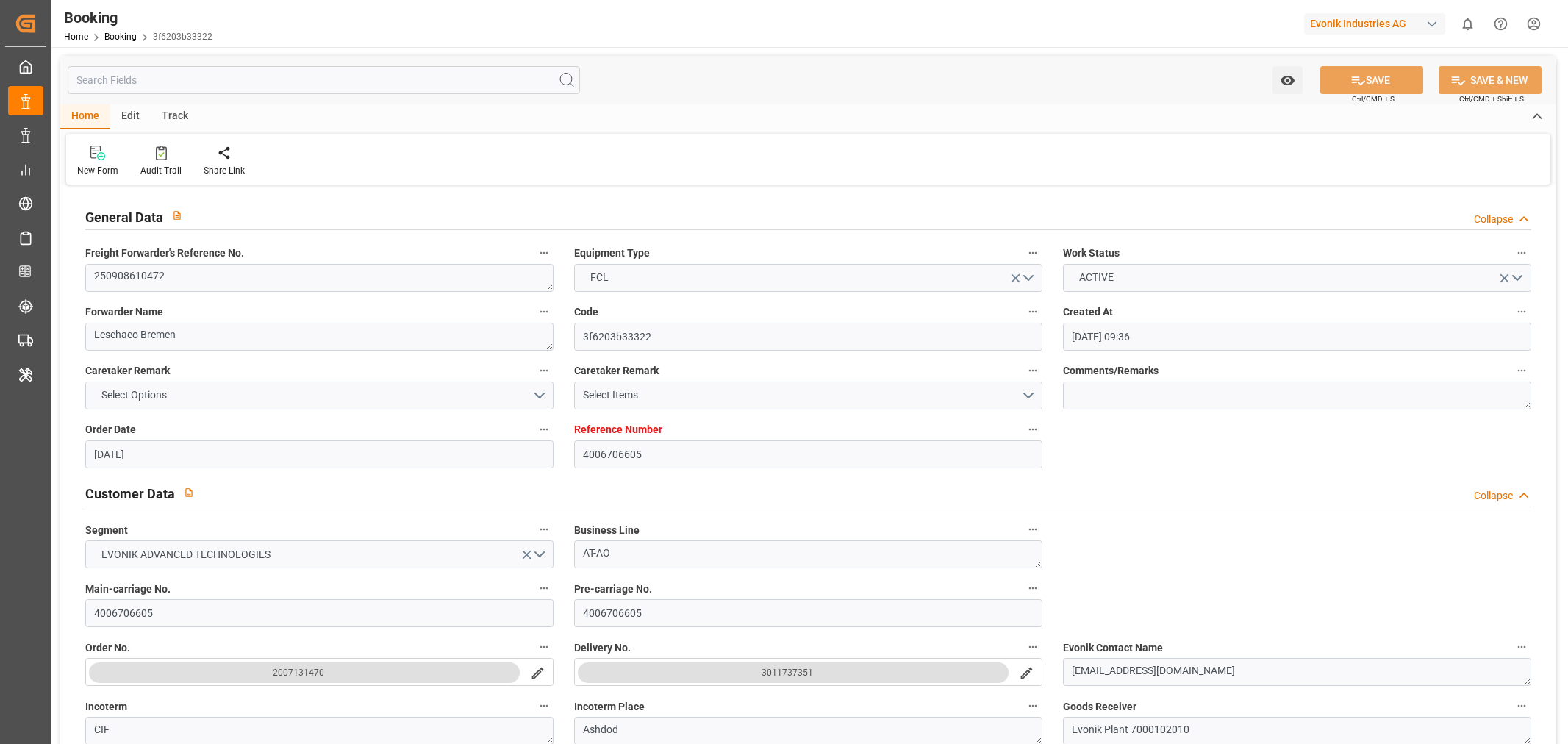
type input "[DATE] 00:00"
type input "[DATE] 09:48"
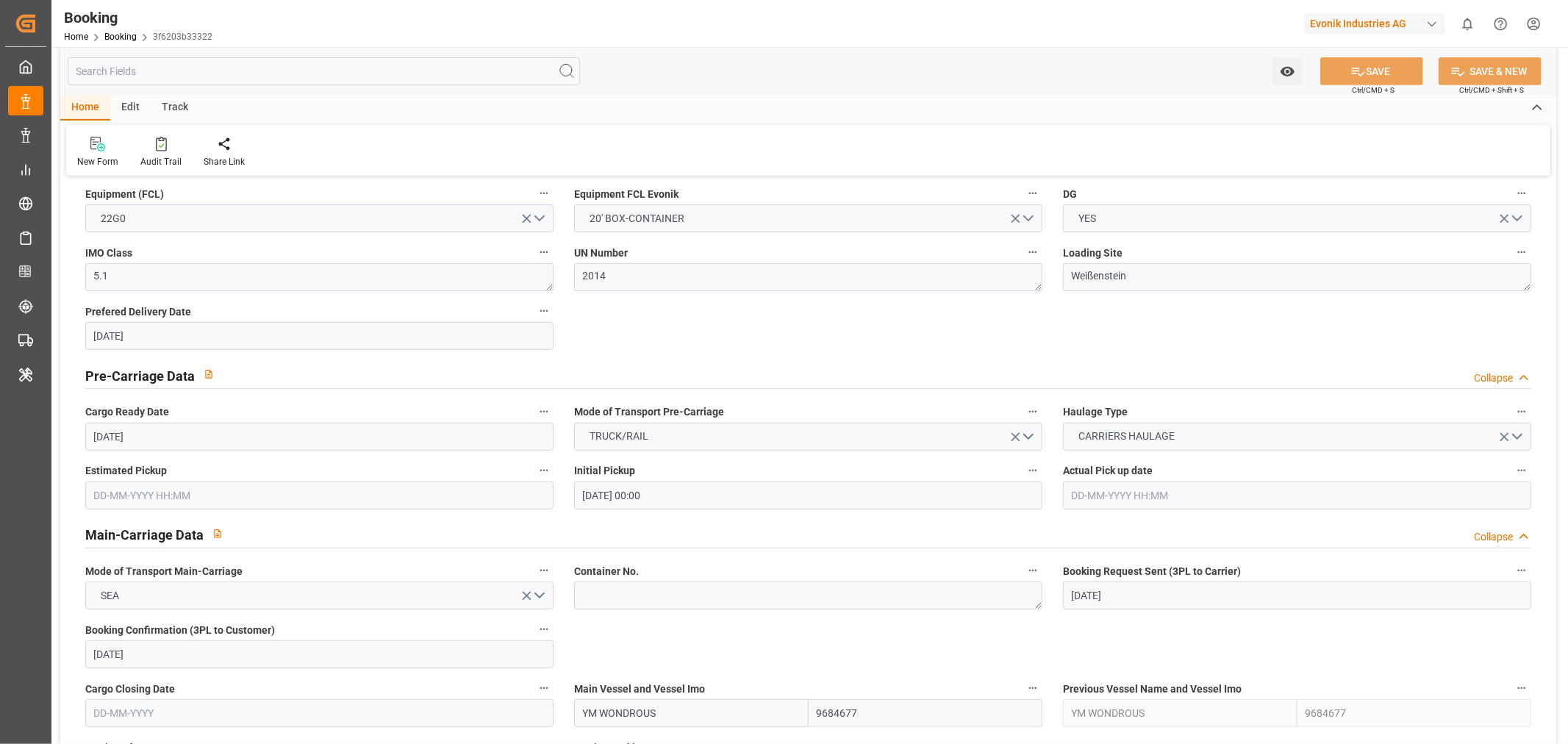
scroll to position [980, 0]
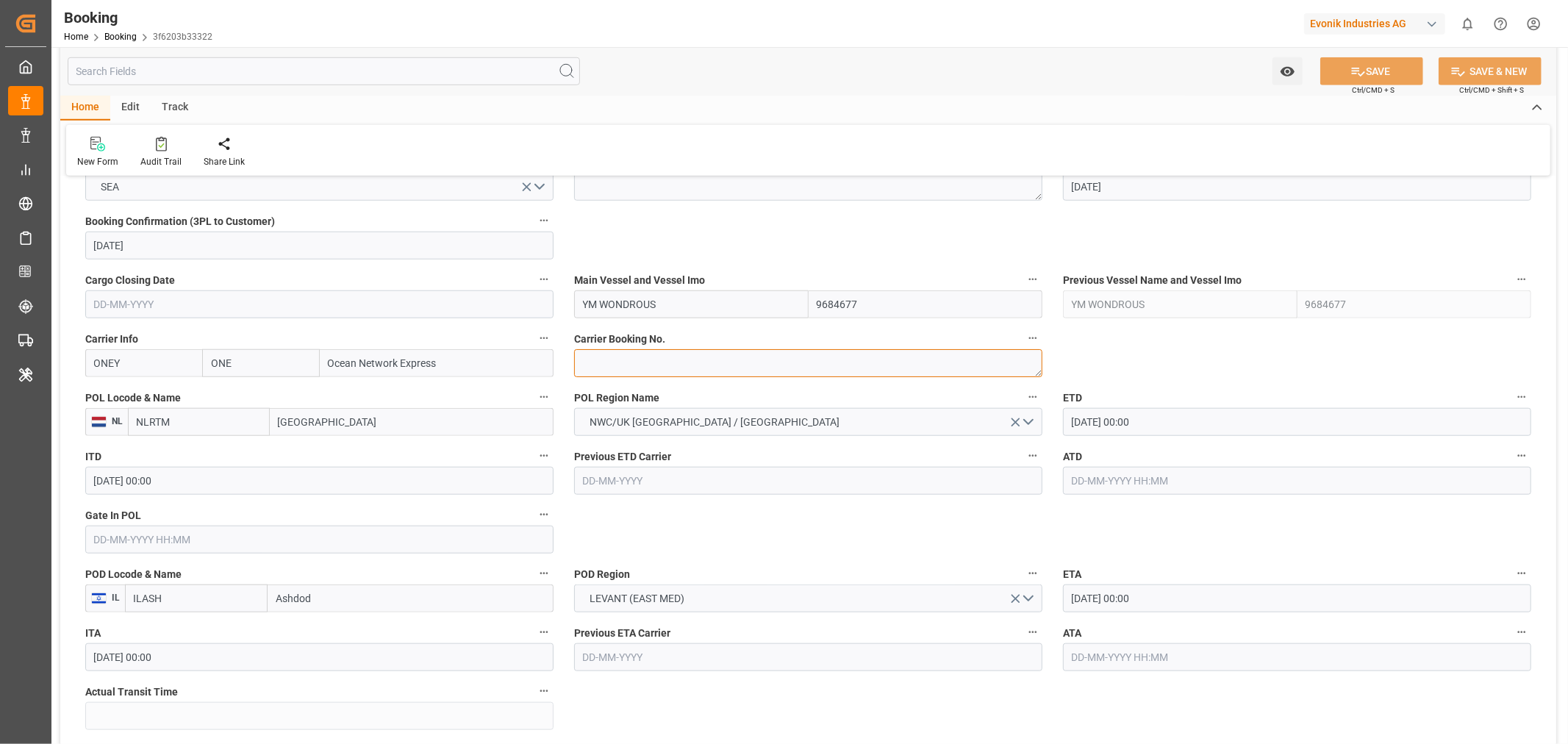
click at [645, 364] on textarea at bounding box center [808, 363] width 468 height 28
paste textarea "31695718, HAMF81247300"
click at [630, 362] on textarea "31695718, HAMF81247300" at bounding box center [808, 363] width 468 height 28
type textarea "HAMF81247300"
click at [632, 301] on input "YM WONDROUS" at bounding box center [691, 304] width 235 height 28
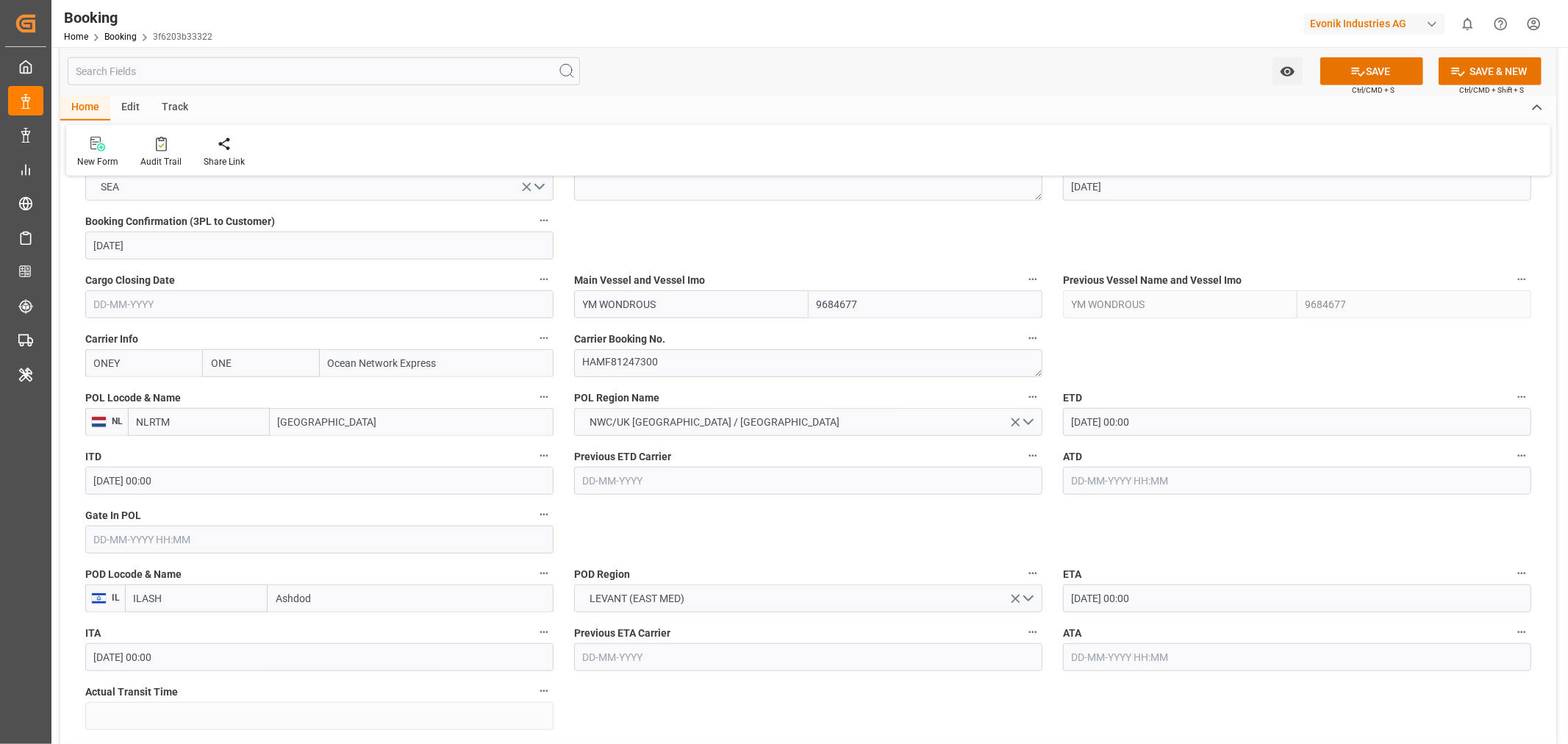
click at [632, 301] on input "YM WONDROUS" at bounding box center [691, 304] width 235 height 28
paste input "CREDIBILITY"
type input "YM CREDIBILITY"
click at [704, 342] on div "YM CREDIBILITY - 9864564" at bounding box center [645, 337] width 139 height 33
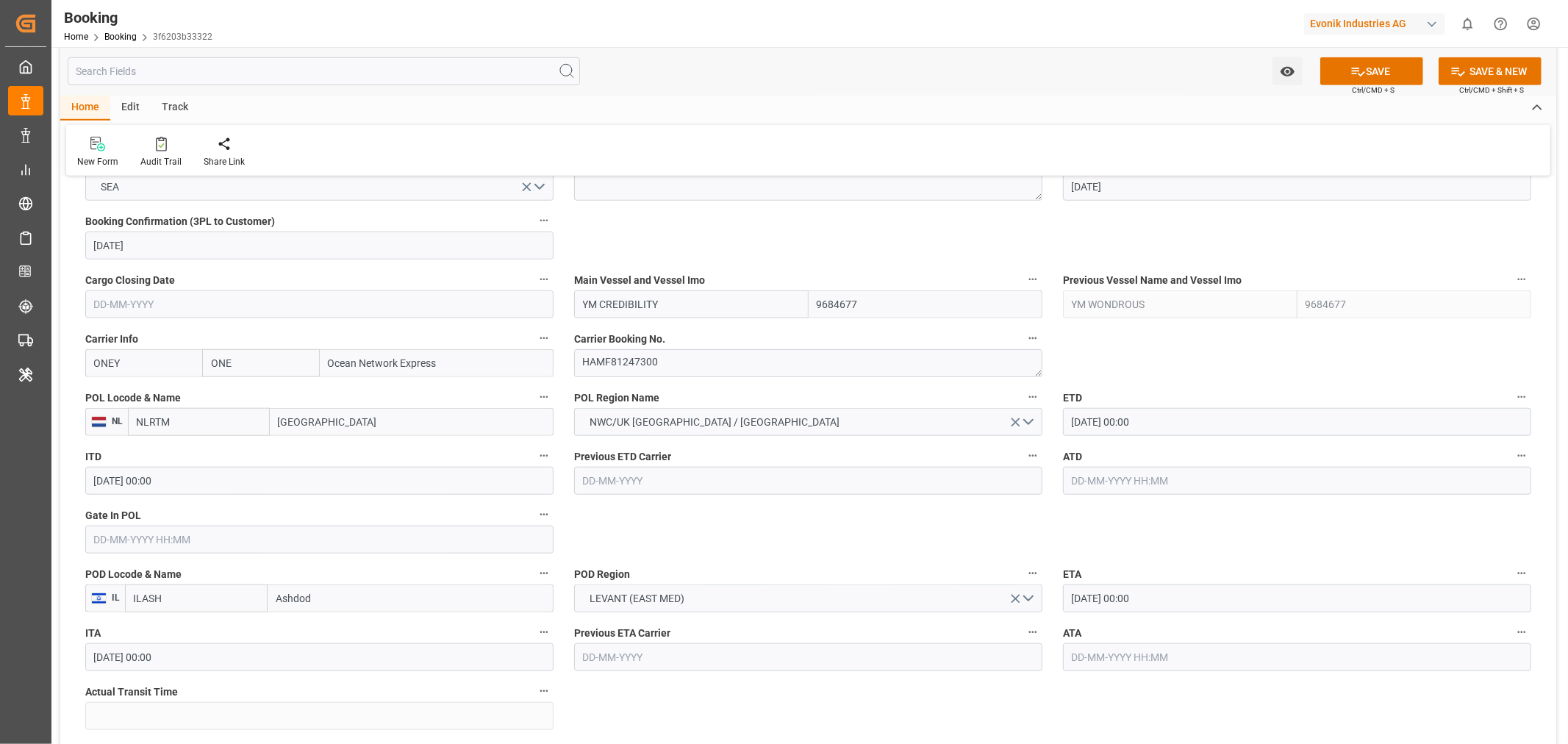
type input "9864564"
type input "YM CREDIBILITY"
click at [307, 420] on input "Rotterdam" at bounding box center [412, 422] width 284 height 28
drag, startPoint x: 307, startPoint y: 420, endPoint x: 300, endPoint y: 422, distance: 7.3
click at [300, 422] on input "Rotterdam" at bounding box center [412, 422] width 284 height 28
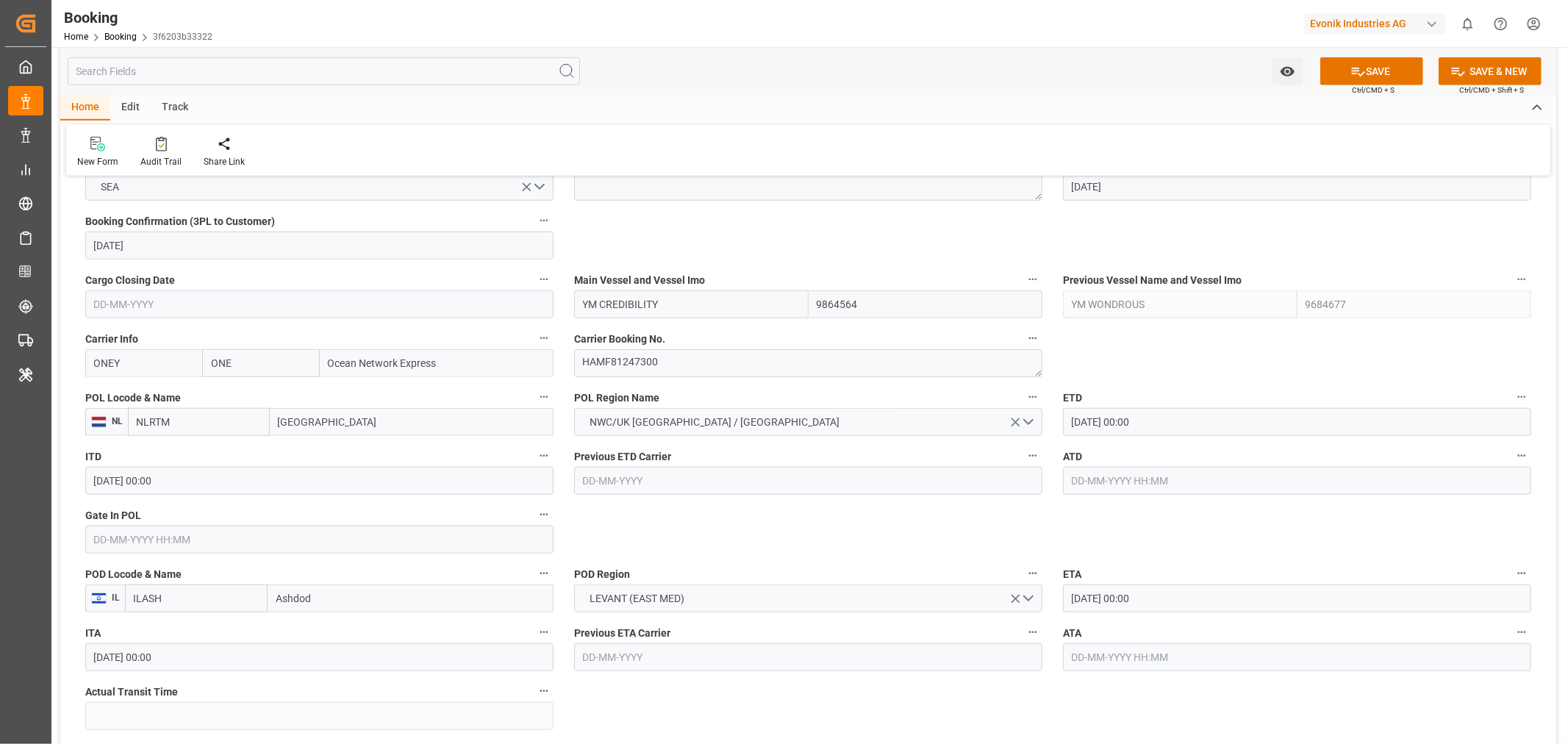
paste input "HAMBURG"
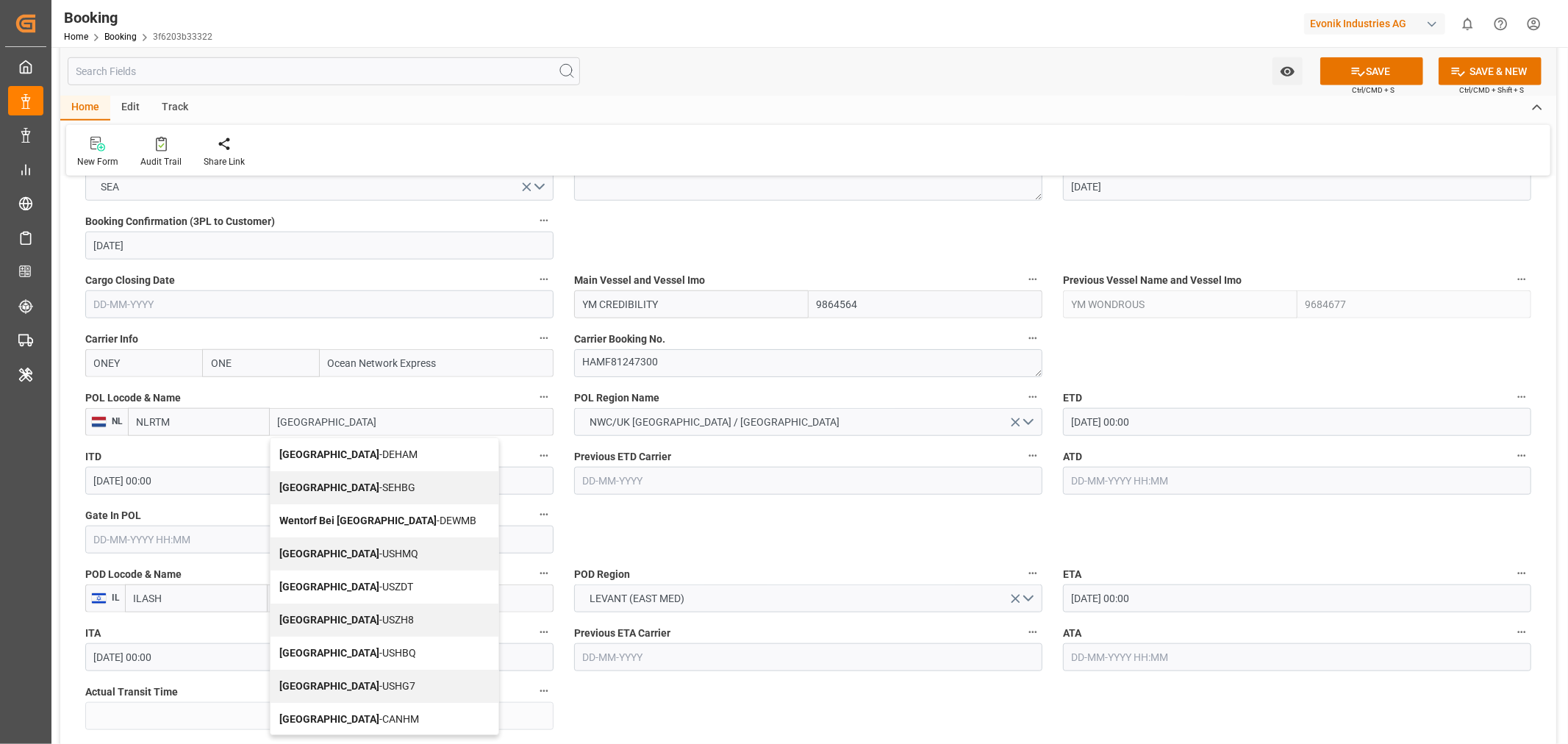
type input "HAMBURG"
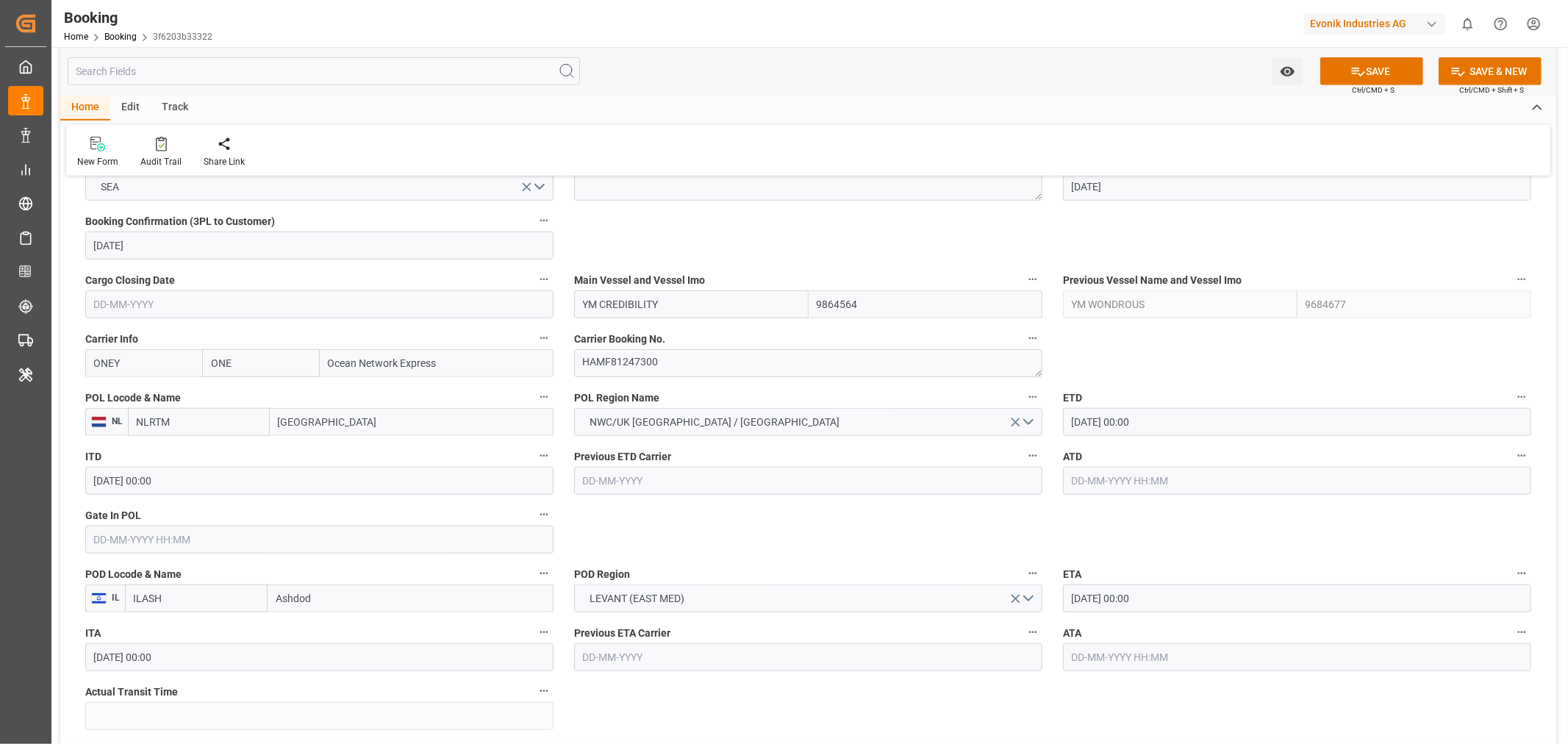
click at [393, 451] on label "ITD" at bounding box center [319, 456] width 468 height 21
click at [534, 451] on button "ITD" at bounding box center [543, 456] width 19 height 19
click at [386, 447] on div at bounding box center [784, 372] width 1568 height 744
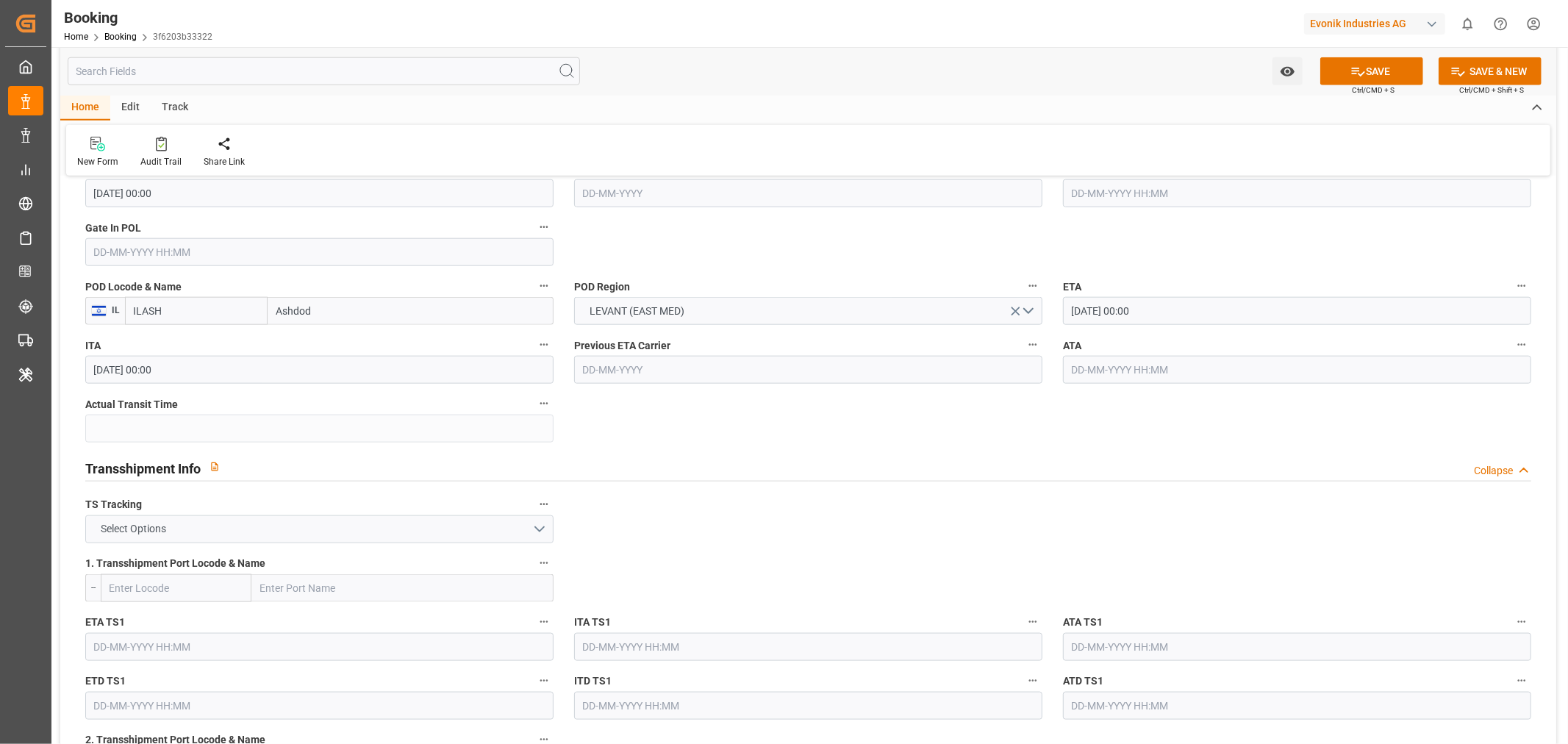
scroll to position [1307, 0]
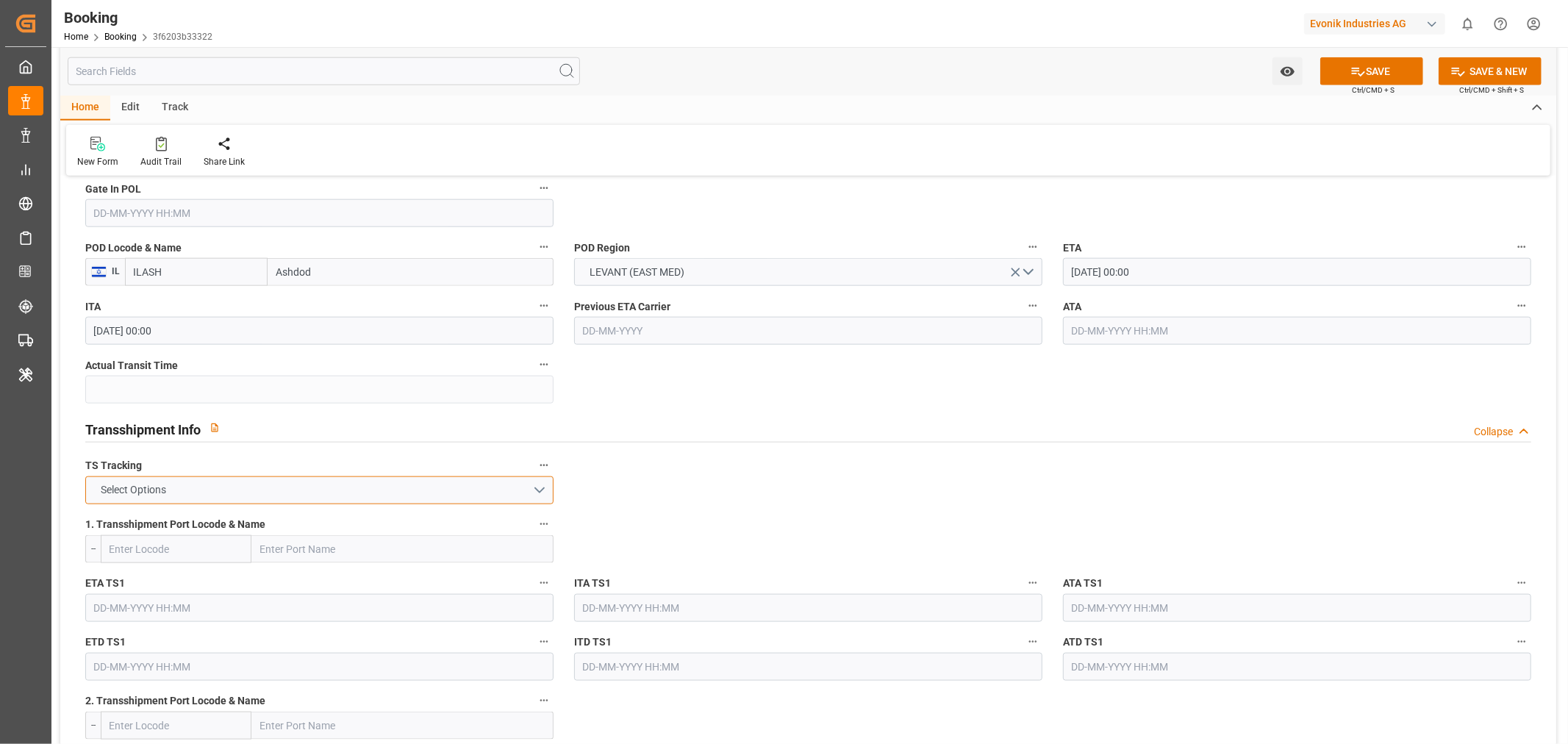
click at [542, 489] on button "Select Options" at bounding box center [319, 489] width 468 height 28
click at [136, 495] on div "TRUE" at bounding box center [319, 494] width 467 height 31
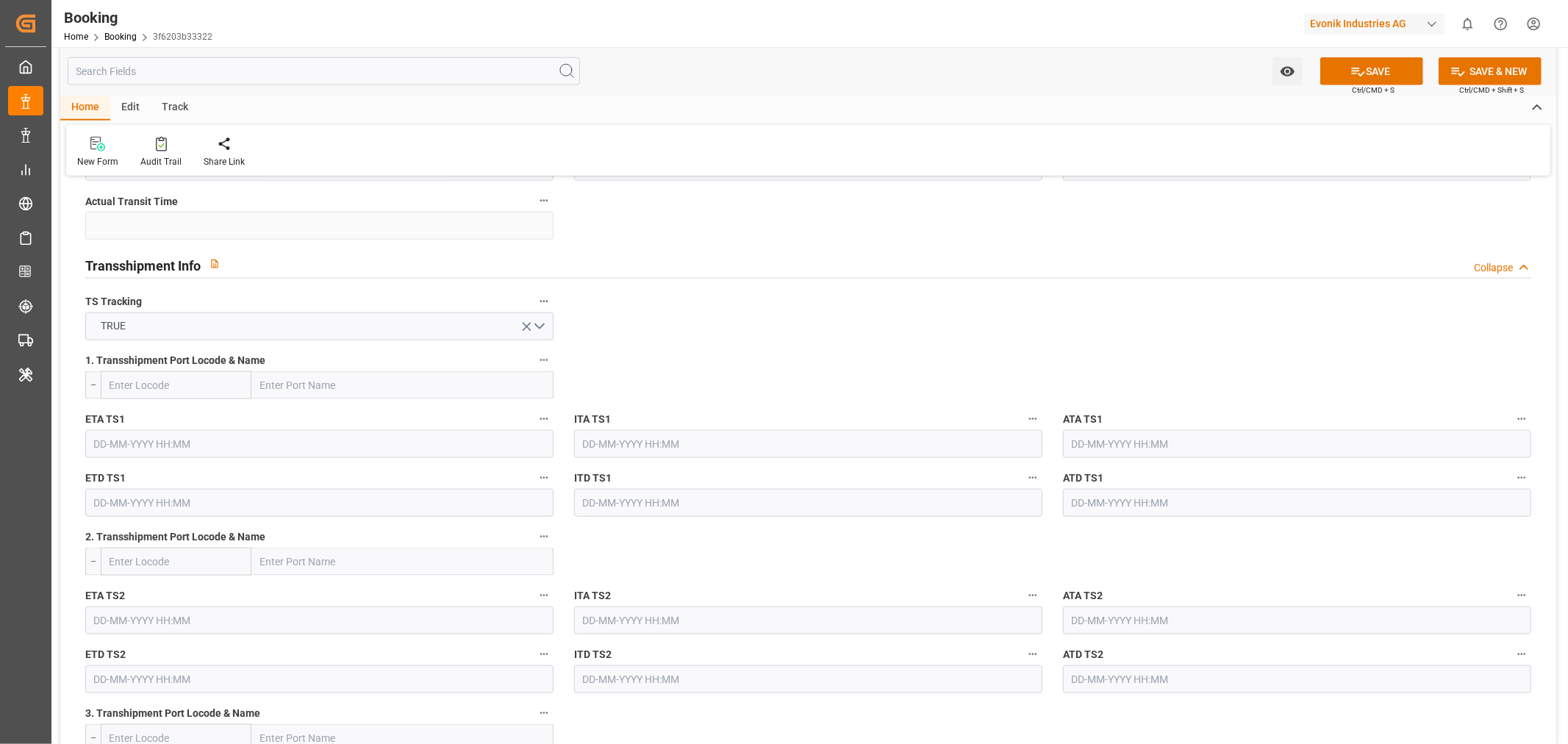
click at [275, 385] on input "text" at bounding box center [403, 385] width 302 height 28
paste input "DAMIETTA"
type input "DAMIETTA"
click at [335, 409] on div "Dumyat (Damietta) - EGDAM" at bounding box center [324, 417] width 145 height 33
type input "EGDAM"
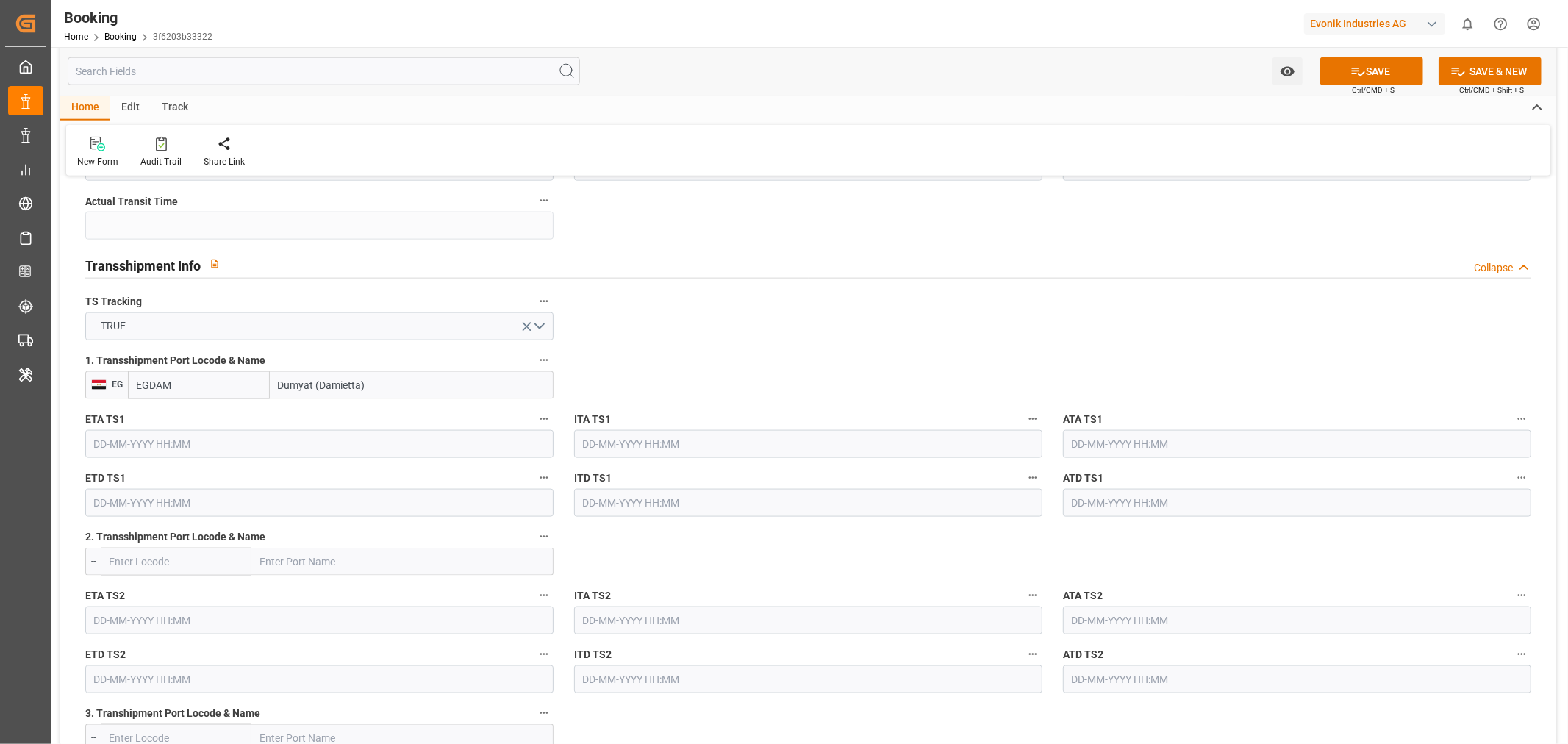
type input "Dumyat (Damietta)"
click at [240, 428] on label "ETA TS1" at bounding box center [319, 420] width 468 height 21
click at [534, 428] on button "ETA TS1" at bounding box center [543, 419] width 19 height 19
click at [205, 439] on div at bounding box center [784, 372] width 1568 height 744
click at [207, 442] on input "text" at bounding box center [319, 444] width 468 height 28
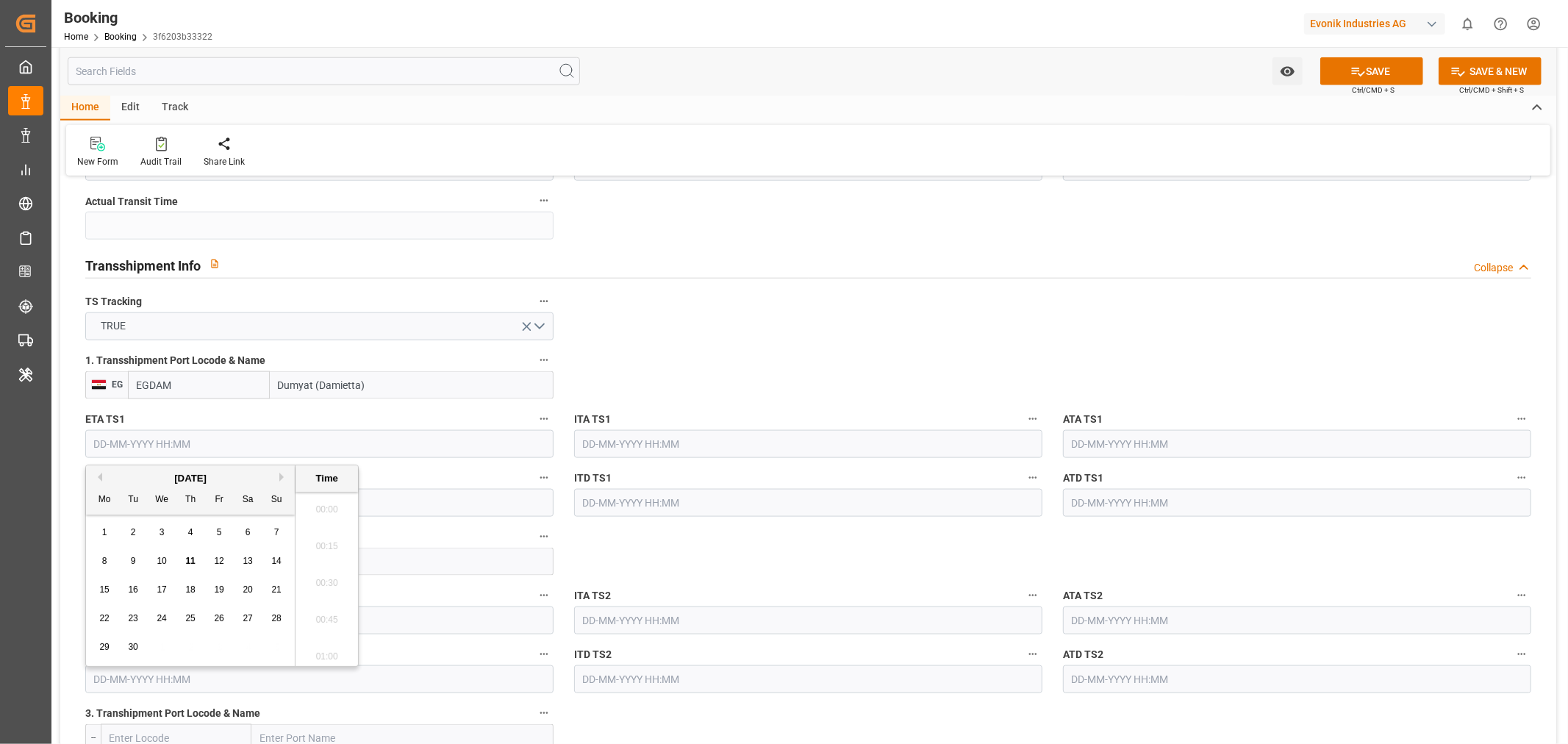
scroll to position [2210, 0]
paste input "2025-10-11"
type input "11-10-2025 05:30"
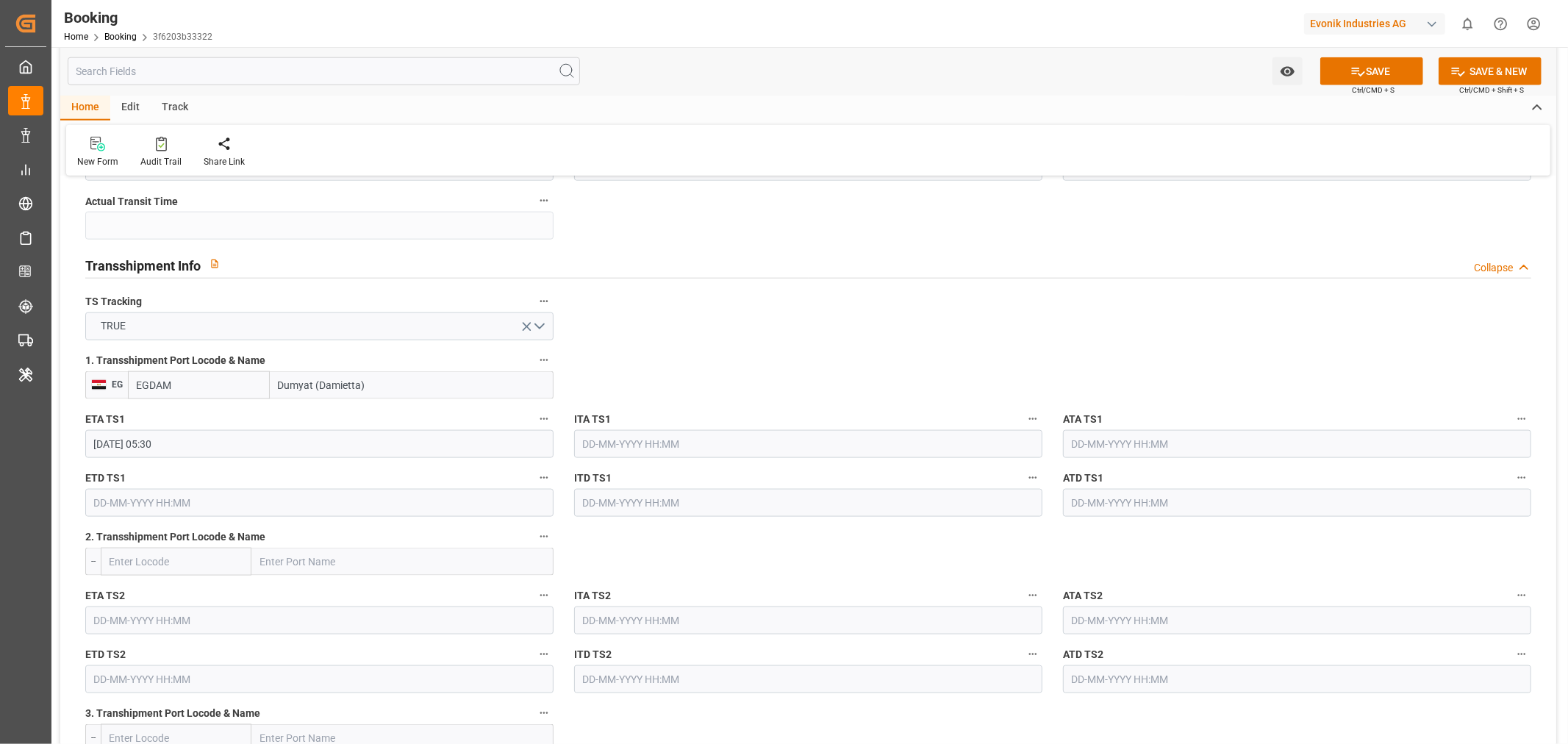
click at [166, 500] on input "text" at bounding box center [319, 502] width 468 height 28
paste input "2025-10-11"
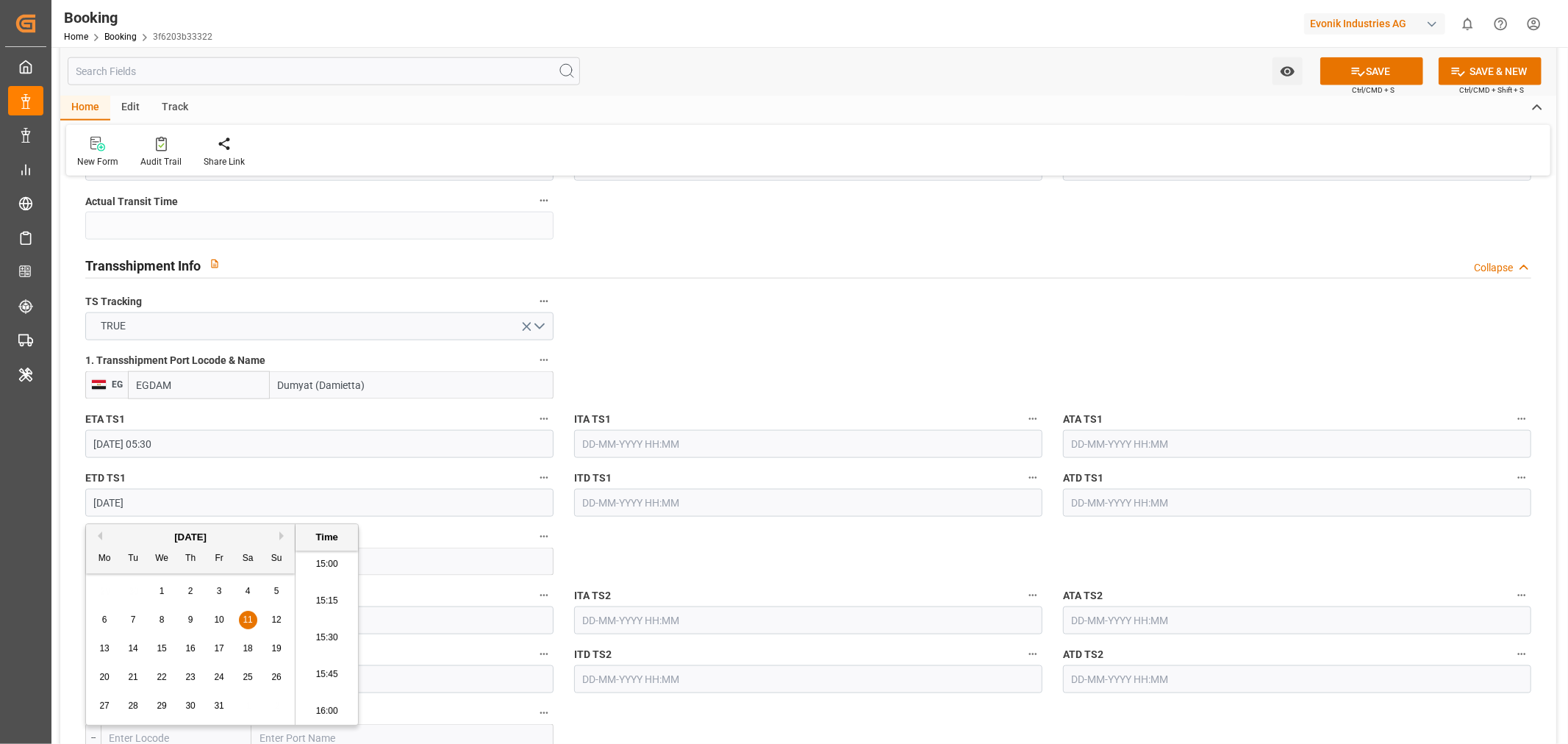
click at [222, 645] on span "17" at bounding box center [219, 648] width 10 height 11
type input "17-10-2025 05:30"
click at [721, 405] on div "ITA TS1" at bounding box center [807, 434] width 488 height 59
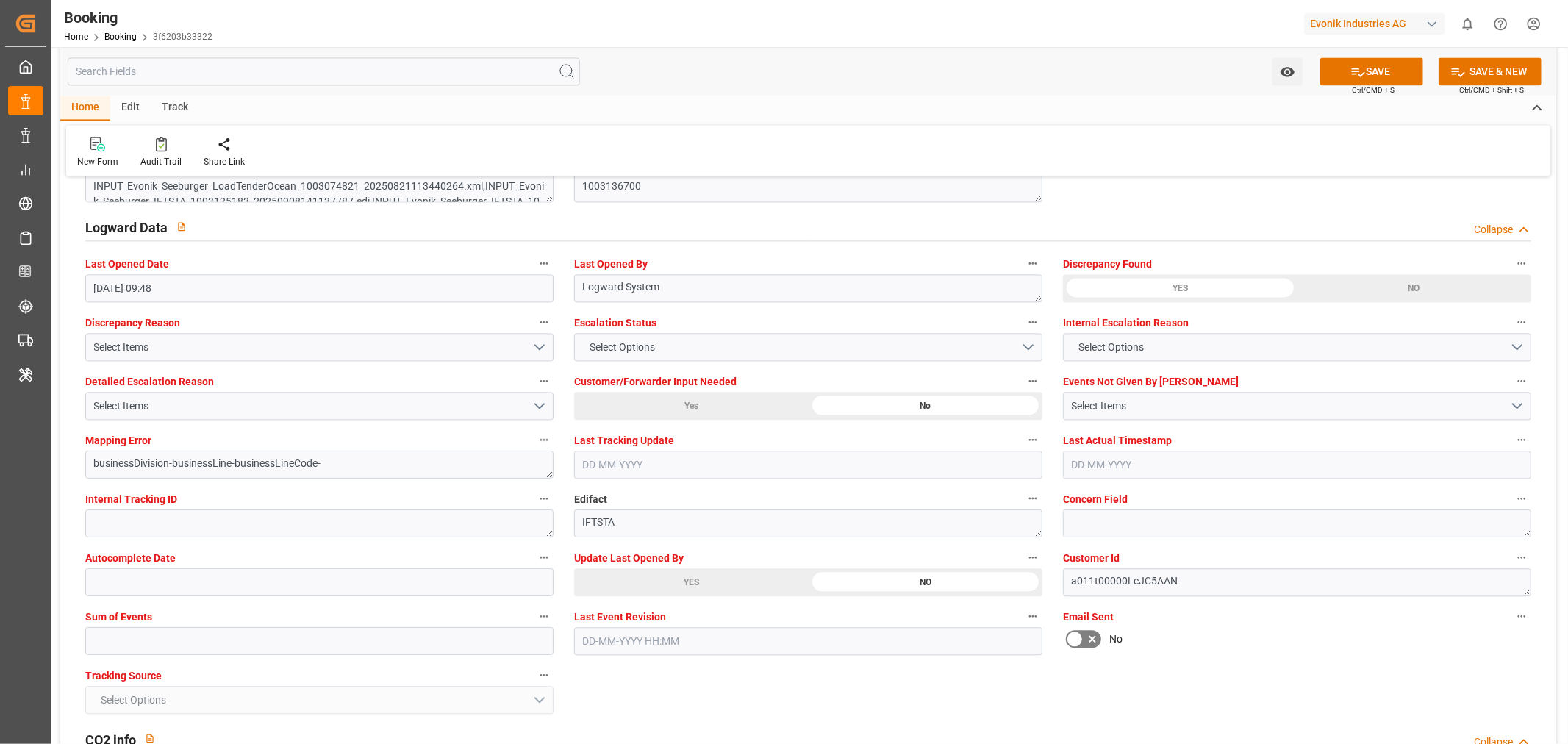
scroll to position [2696, 0]
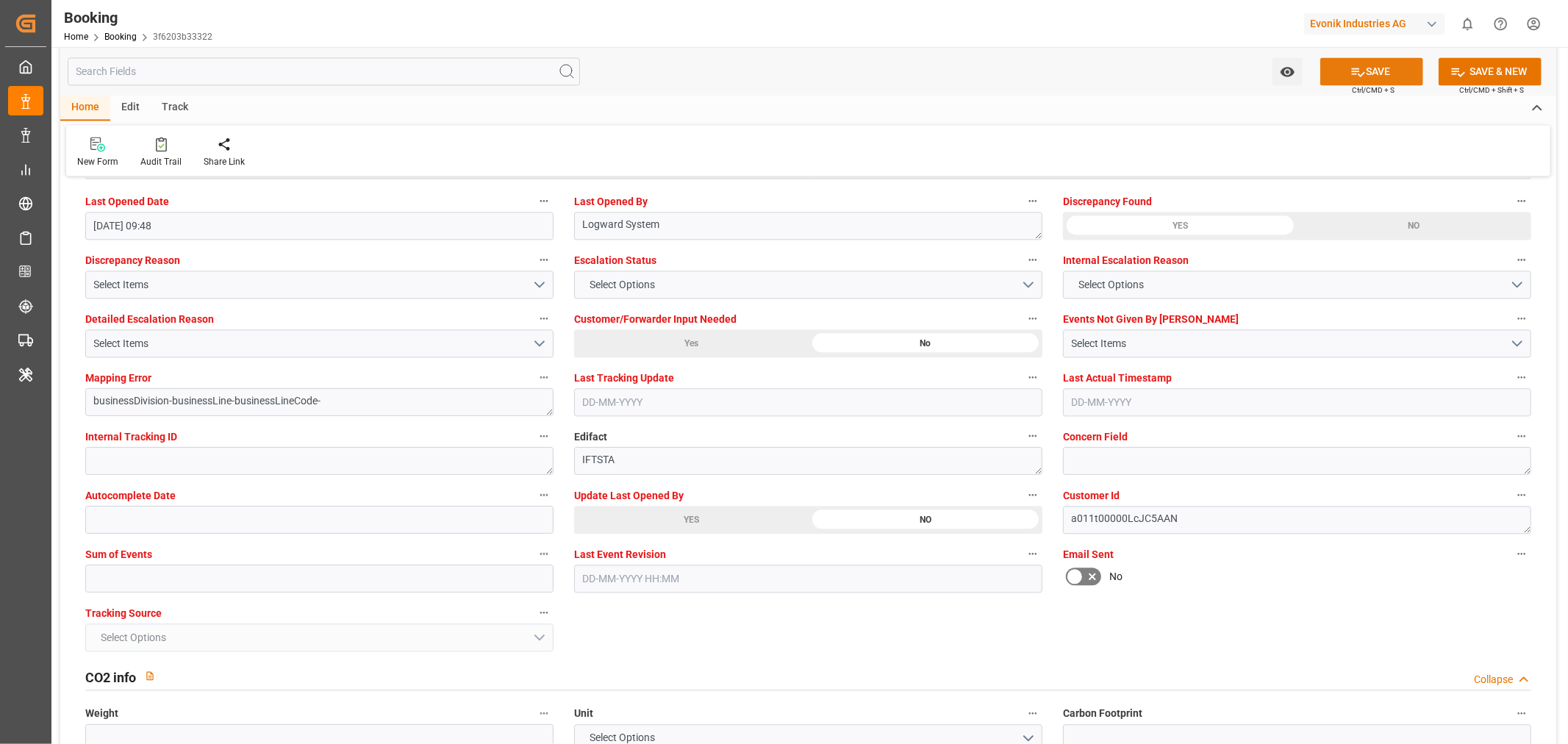
click at [1390, 69] on button "SAVE" at bounding box center [1371, 71] width 103 height 28
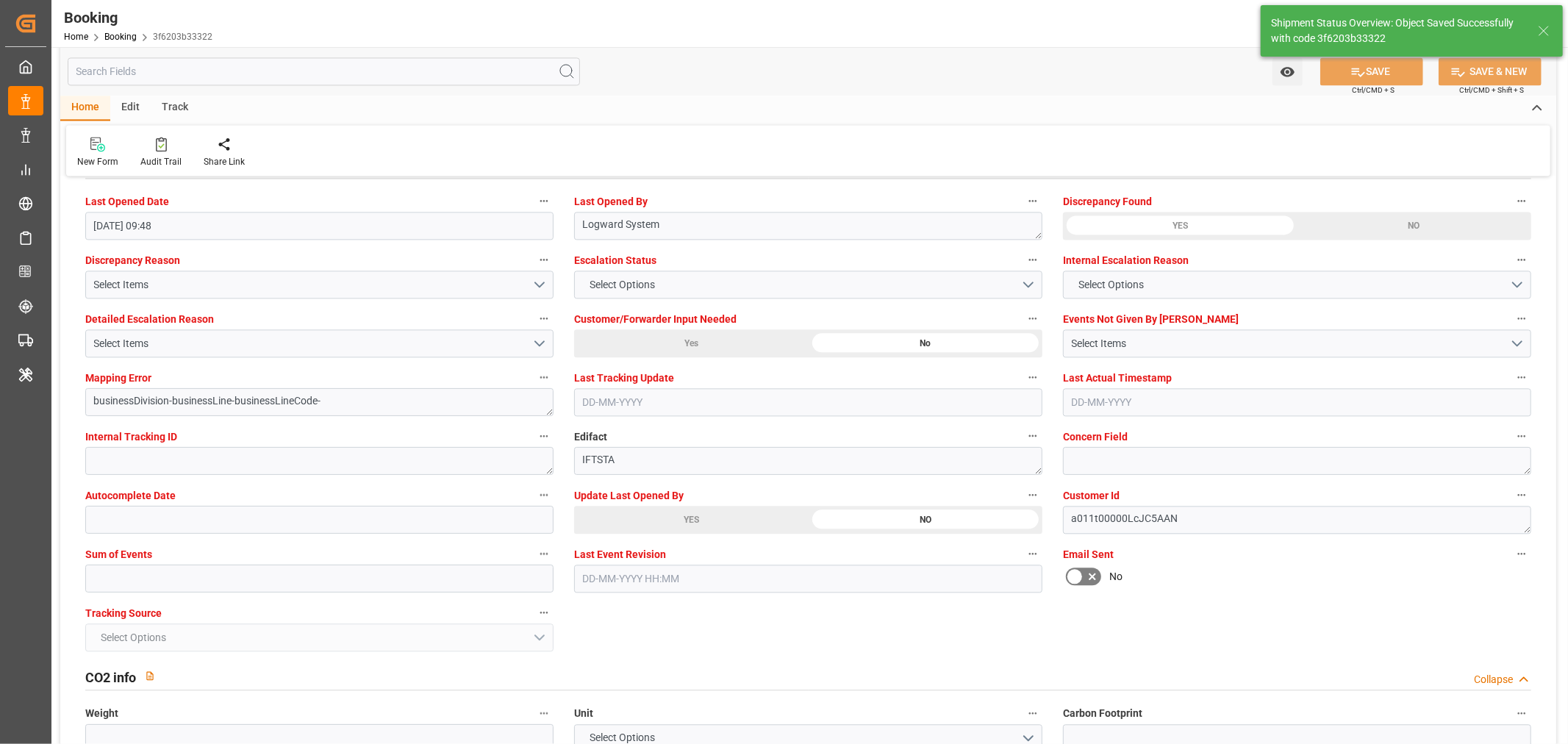
type textarea "HAMF81247300"
type textarea "[PERSON_NAME]"
type textarea "businessDivision-businessLine-"
type textarea "Yes"
type input "11-10-2025 05:30"
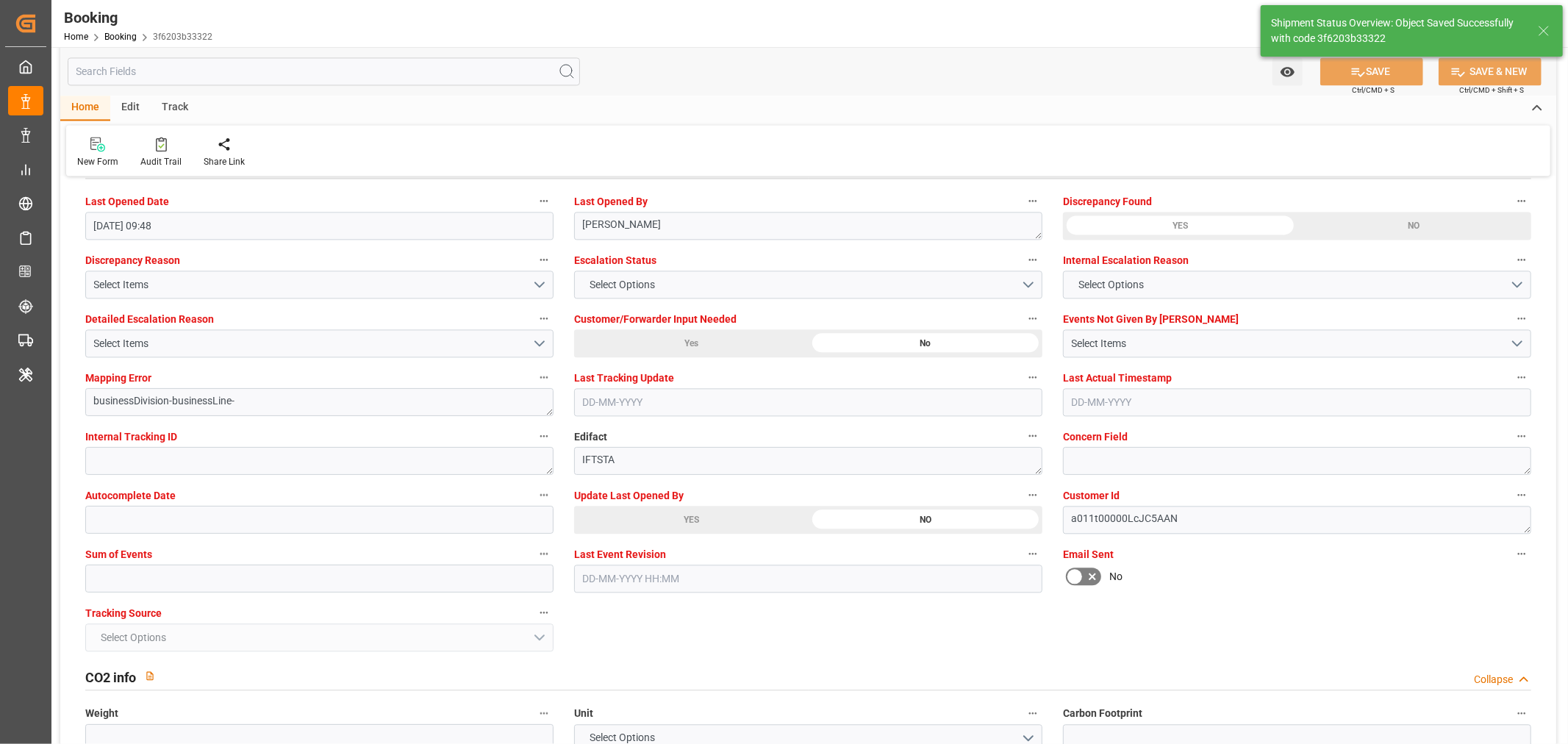
type input "17-10-2025 05:30"
type input "11-09-2025 10:02"
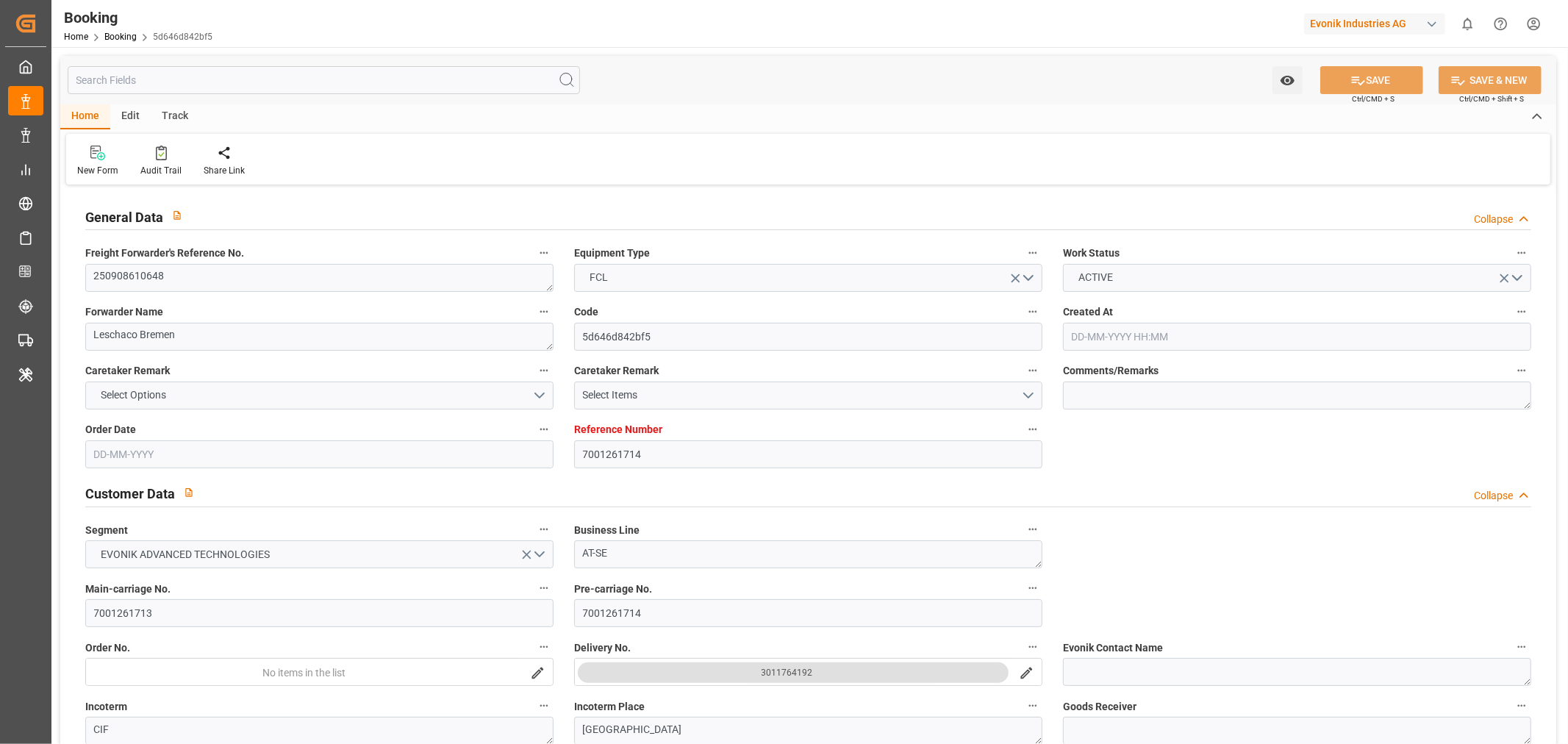
type input "7001261714"
type input "9933119"
type input "ONE"
type input "Ocean Network Express"
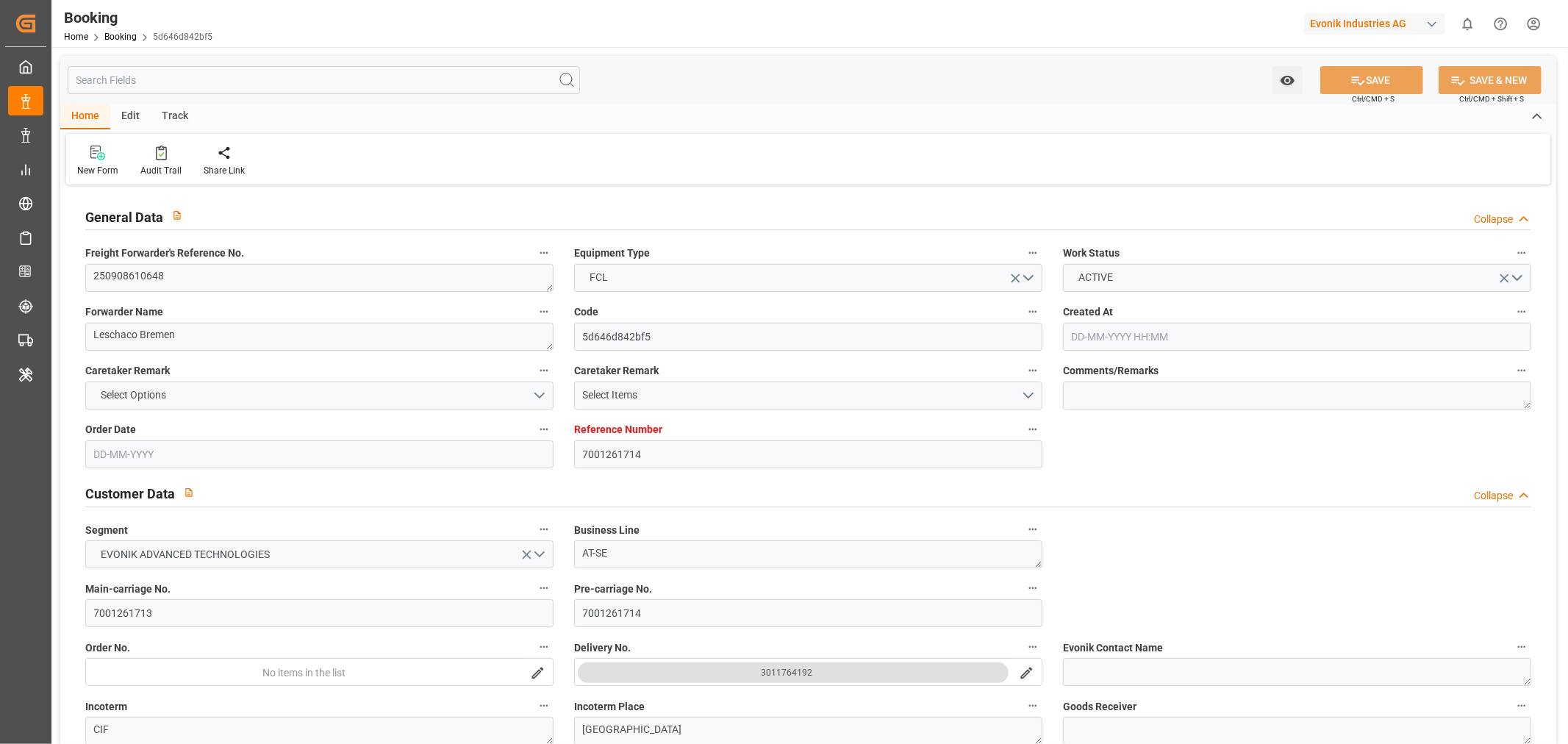
type input "DEHAM"
type input "CNSGH"
type input "[DATE] 05:23"
type input "[DATE]"
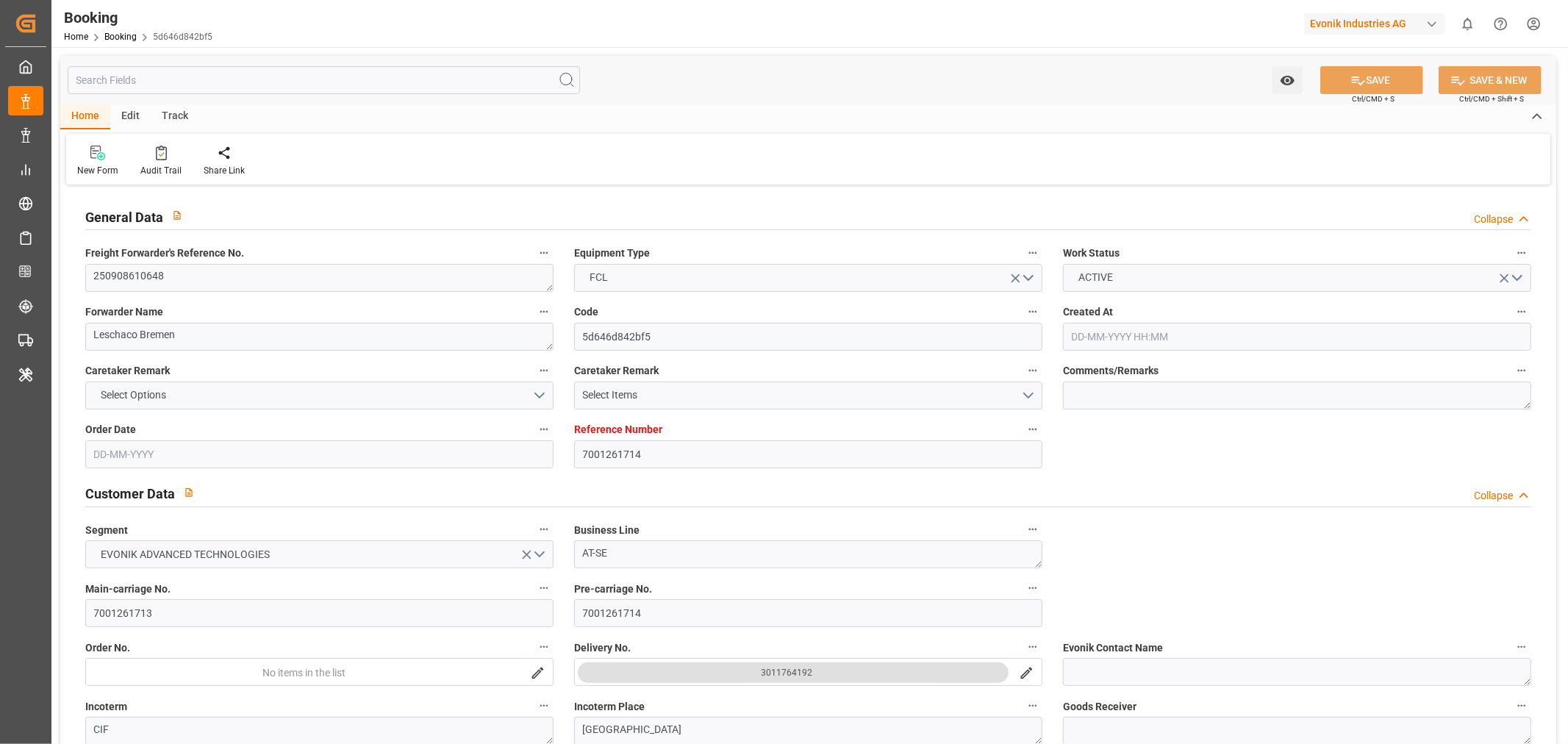
type input "[DATE]"
type input "[DATE] 00:00"
type input "[DATE]"
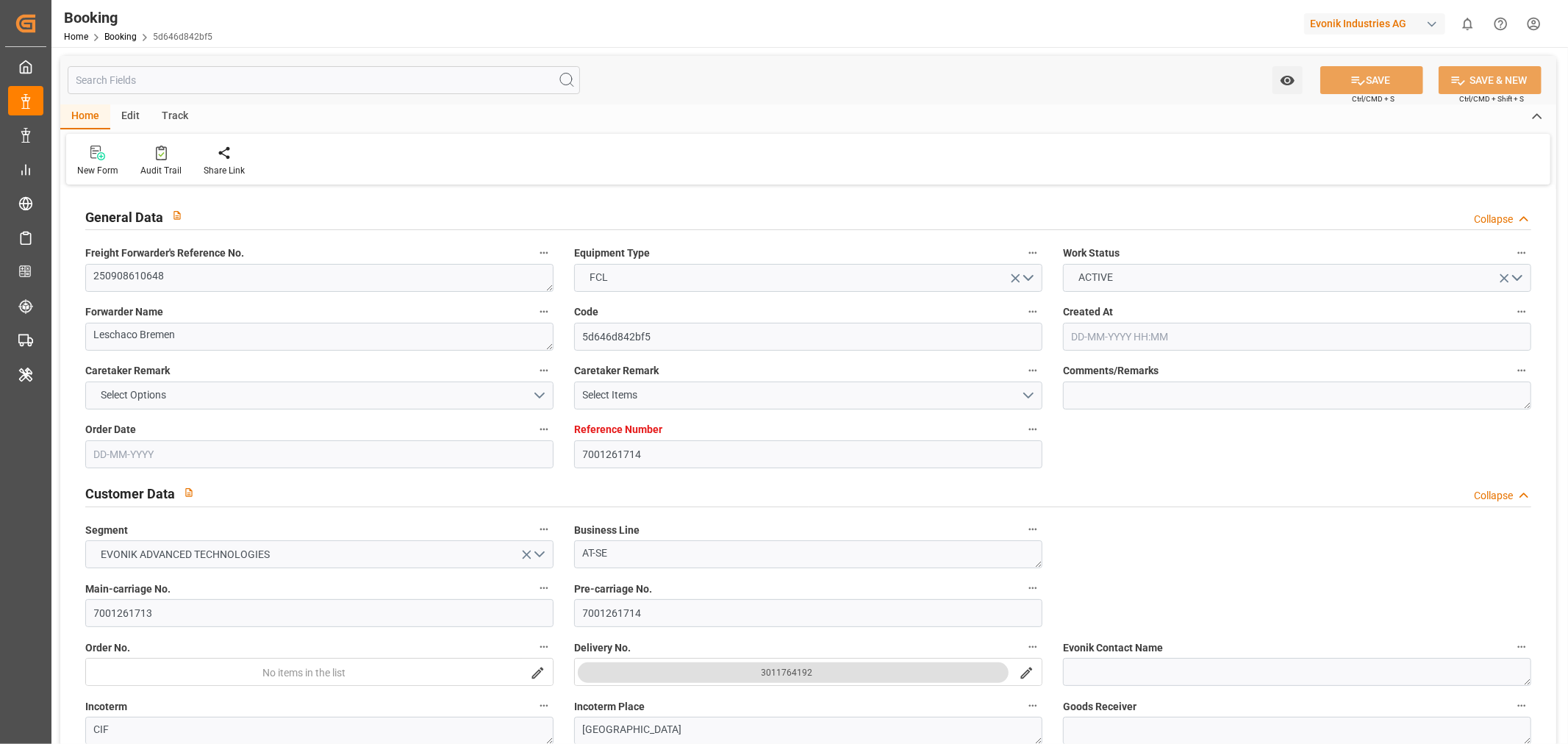
type input "[DATE] 00:00"
type input "[DATE] 09:55"
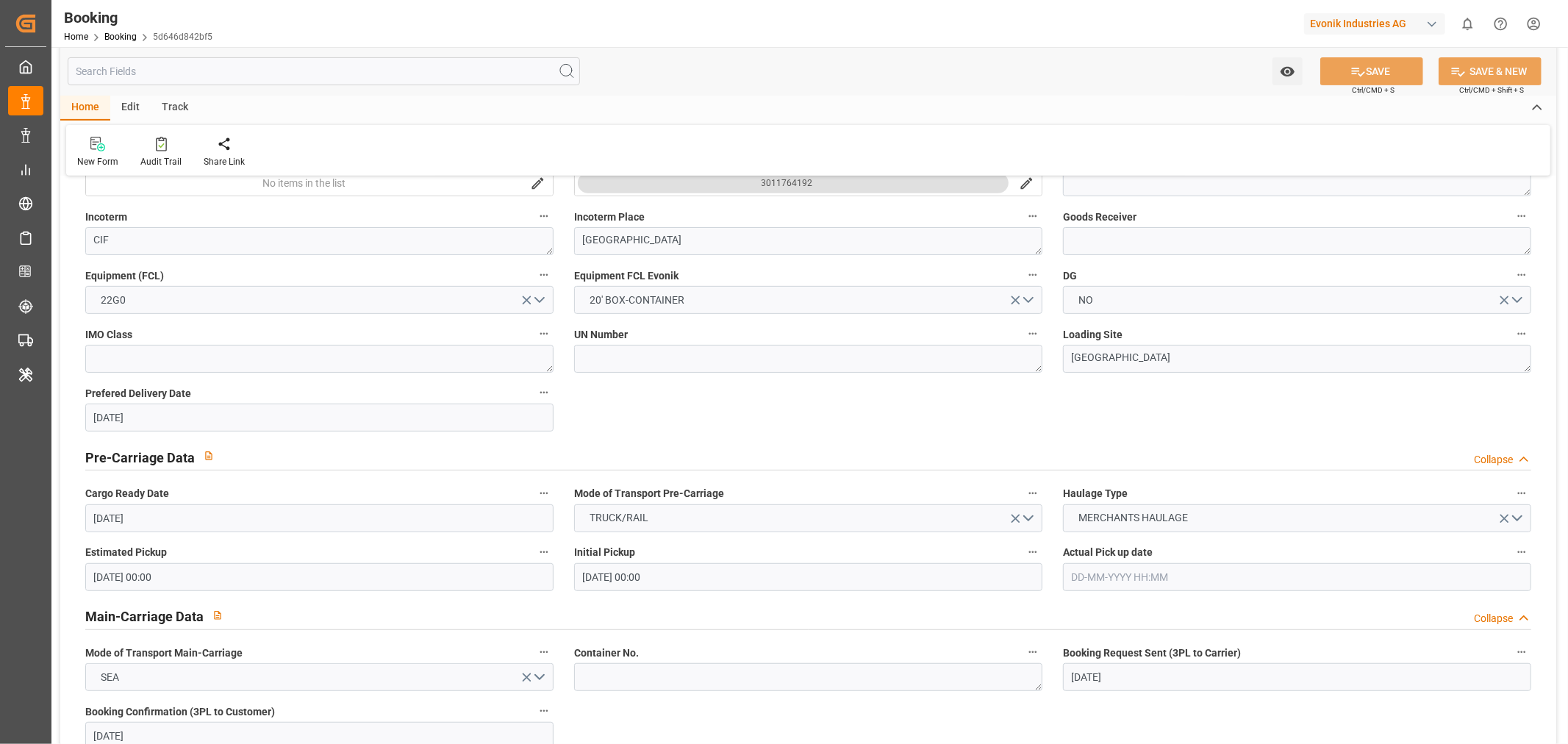
scroll to position [735, 0]
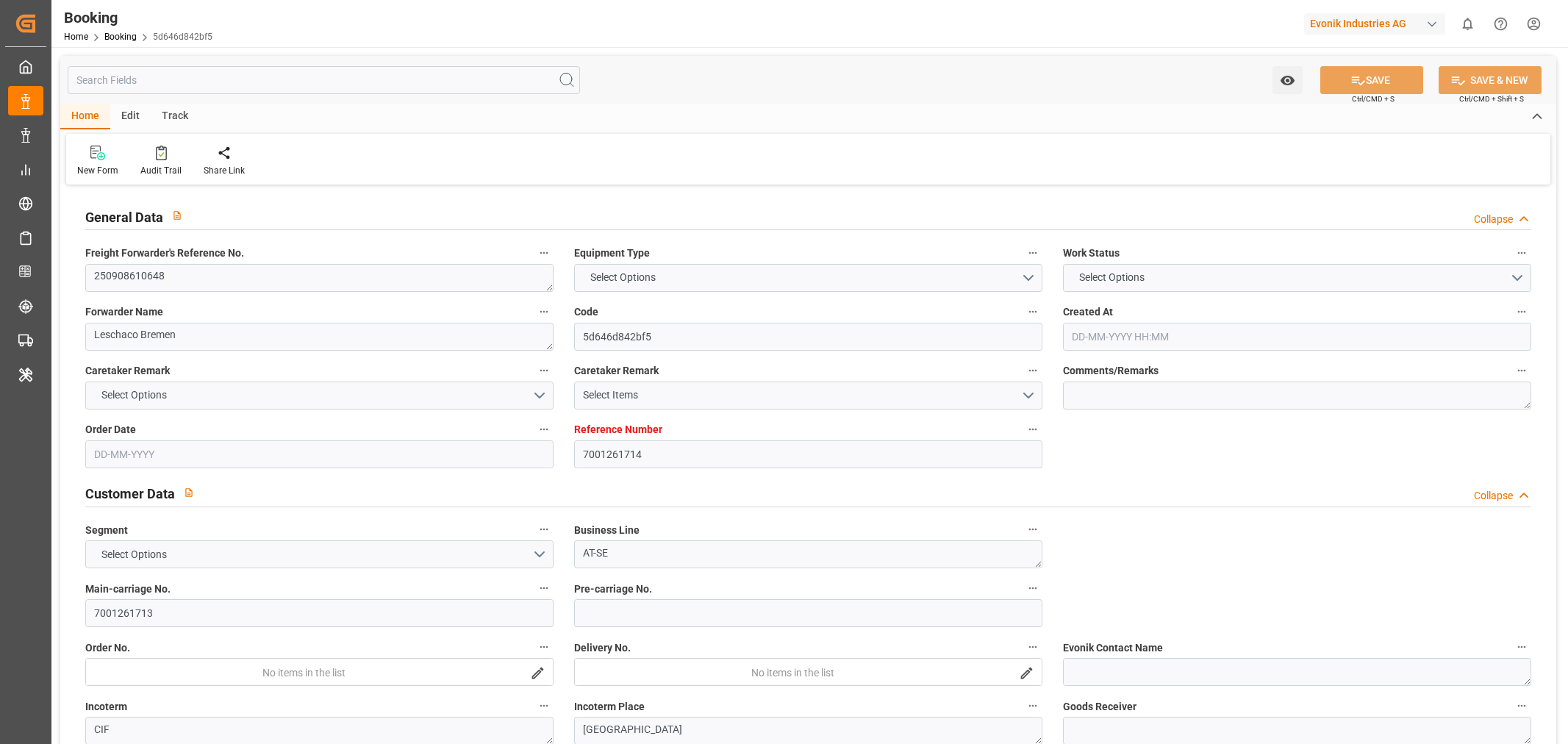
type input "7001261714"
type input "9933119"
type input "ONE"
type input "Ocean Network Express"
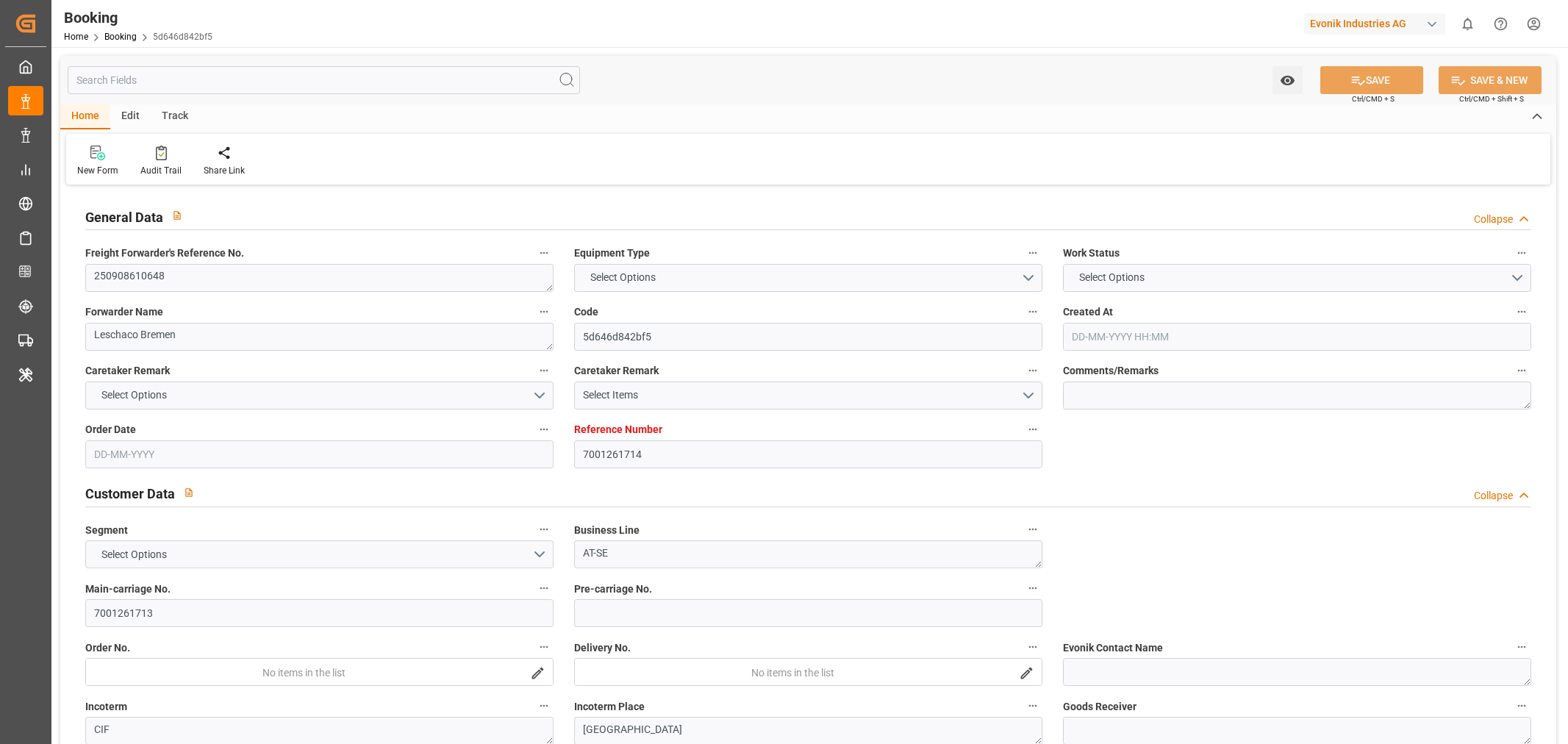
type input "DEHAM"
type input "CNSGH"
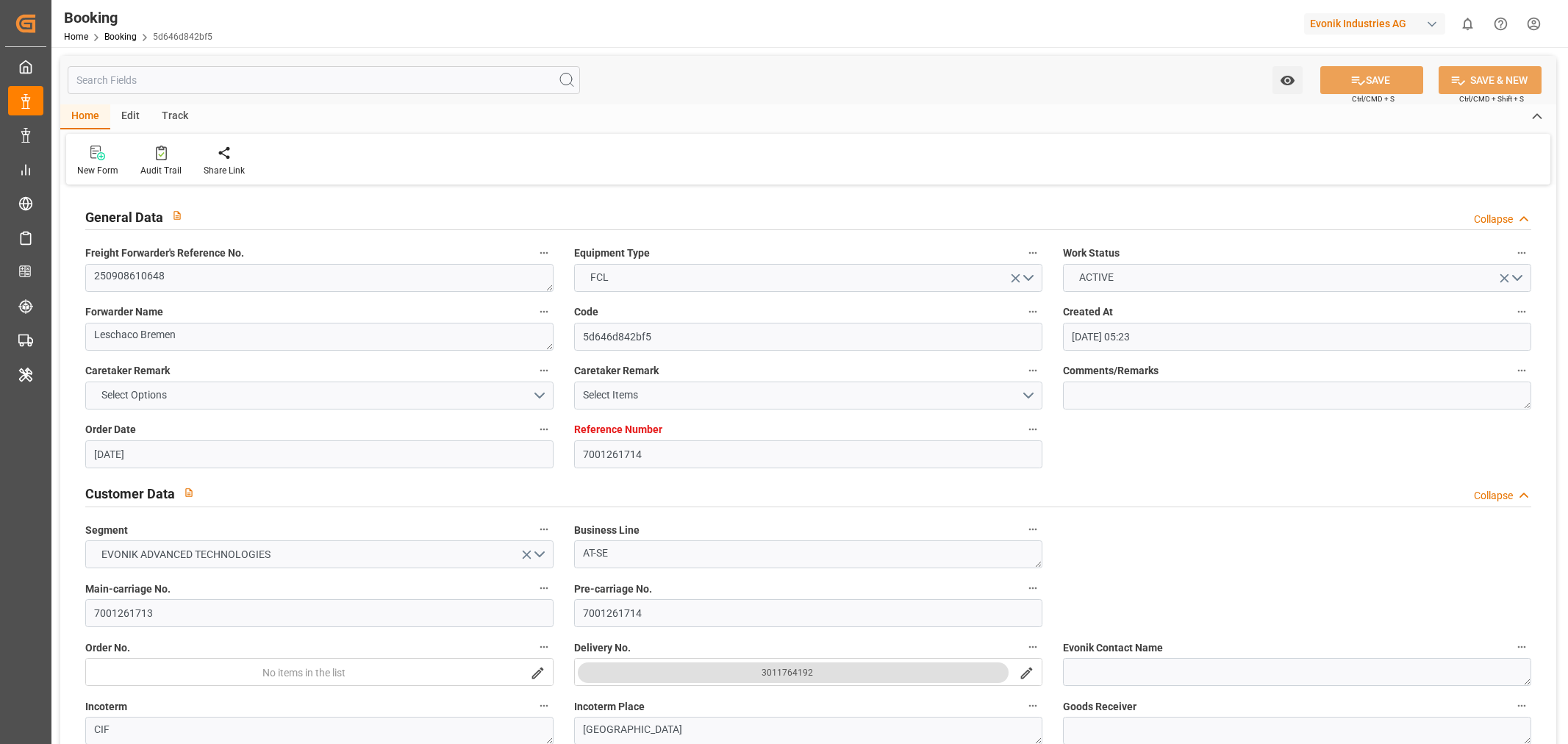
type input "29-08-2025 05:23"
type input "29-08-2025"
type input "15-11-2025"
type input "19-09-2025"
type input "19-09-2025 00:00"
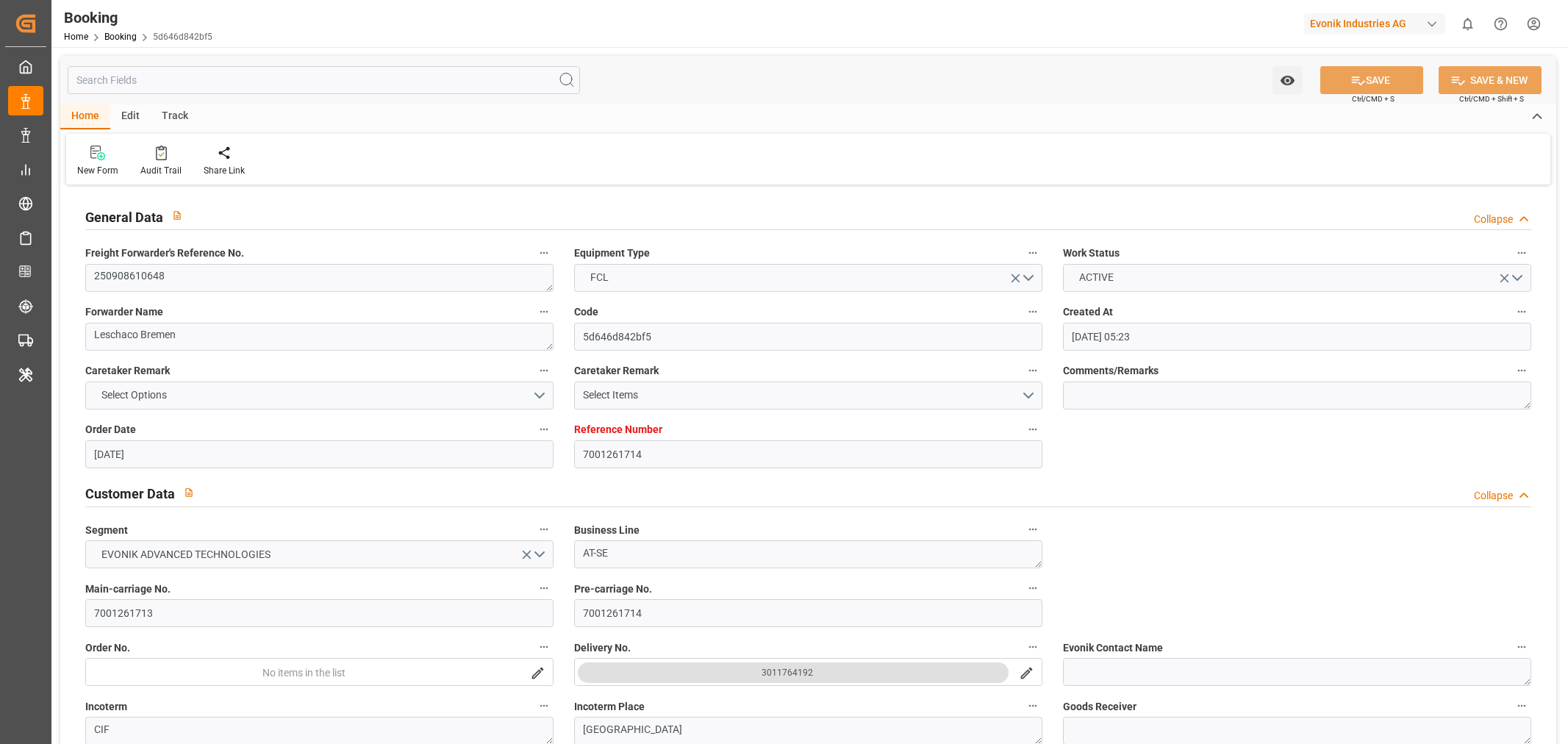
type input "19-09-2025 00:00"
type input "01-09-2025"
type input "11-09-2025"
type input "29-09-2025 00:00"
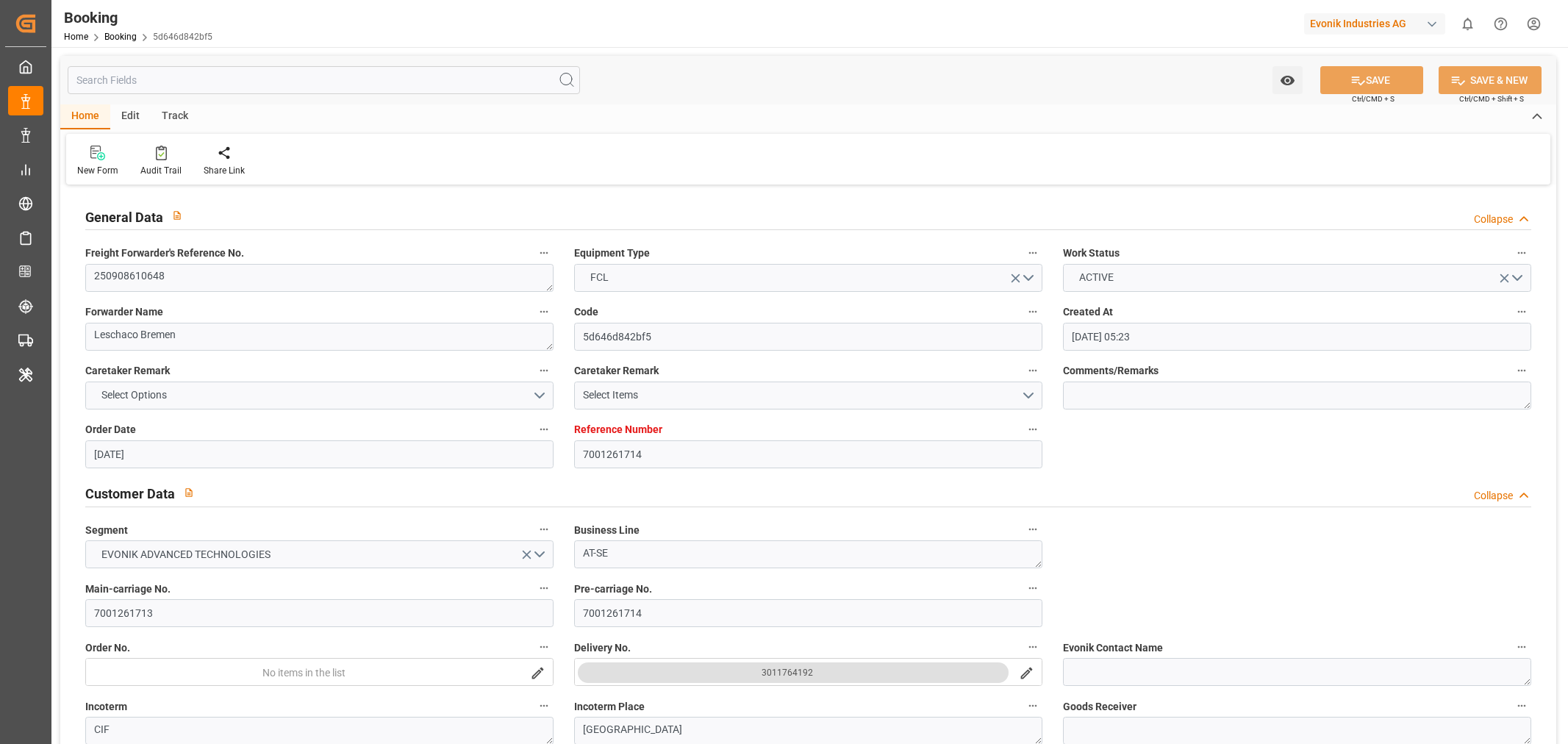
type input "23-11-2025 00:00"
type input "15-11-2025 00:00"
type input "11-09-2025 09:55"
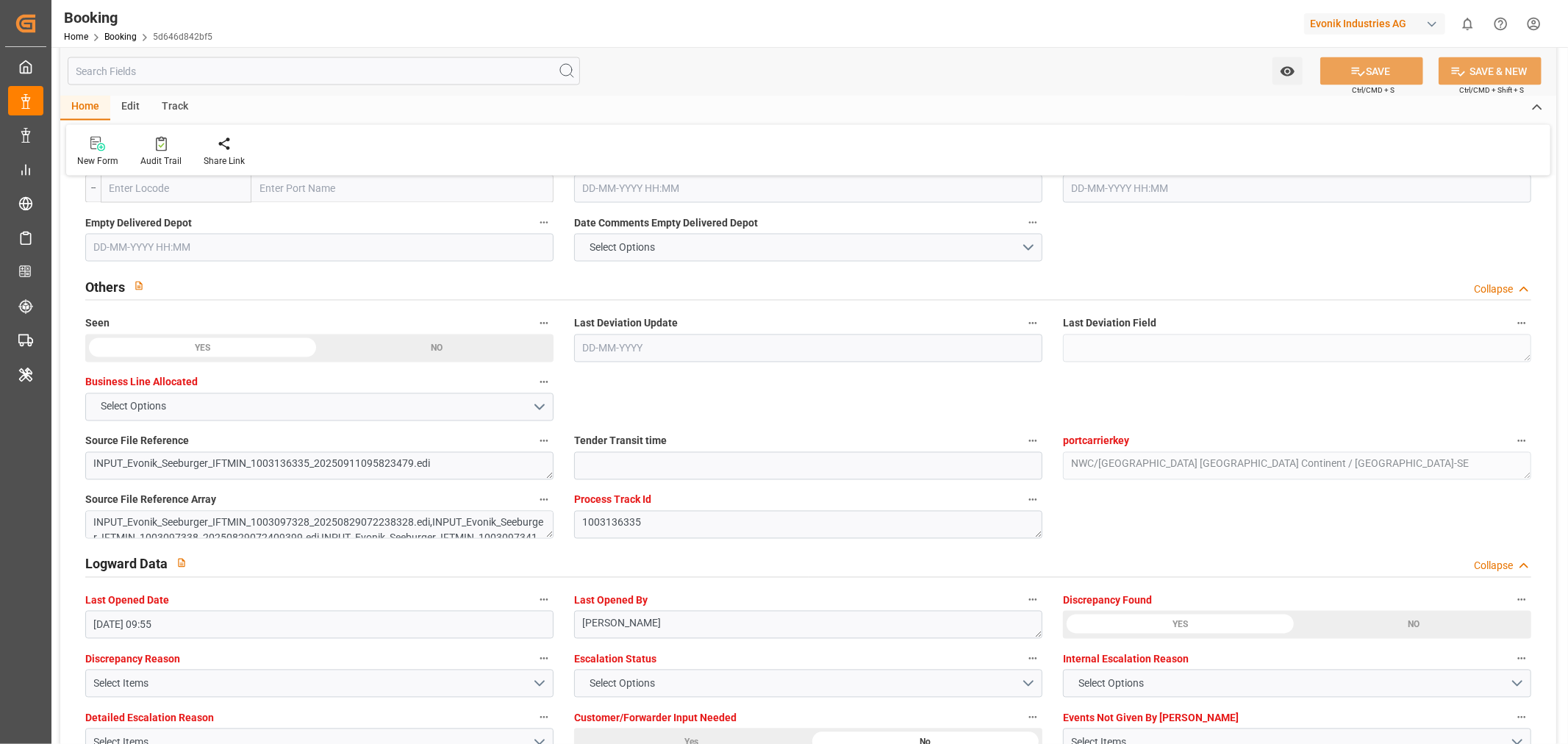
scroll to position [2451, 0]
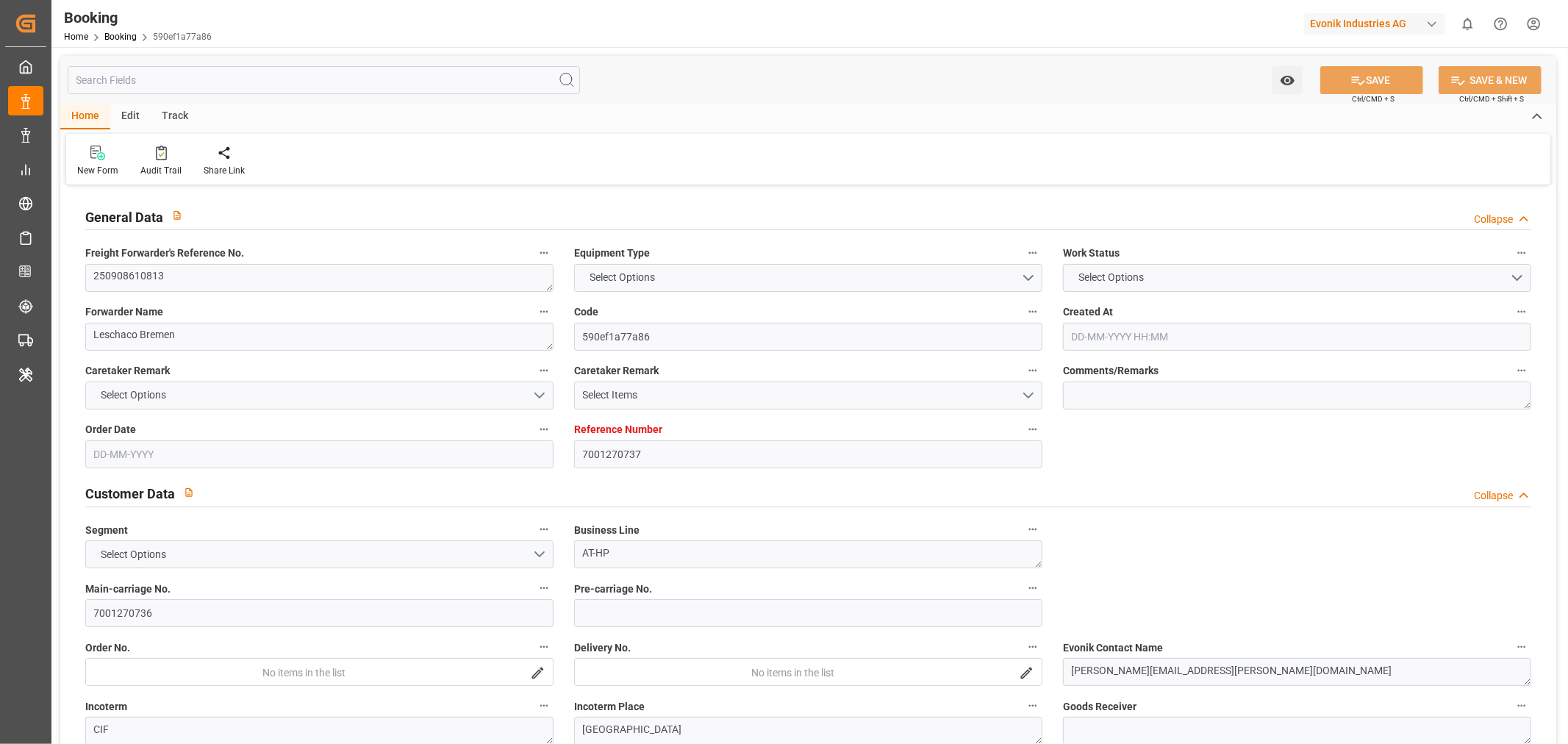
type input "7001270737"
type input "9952701"
type input "ONE"
type input "Ocean Network Express"
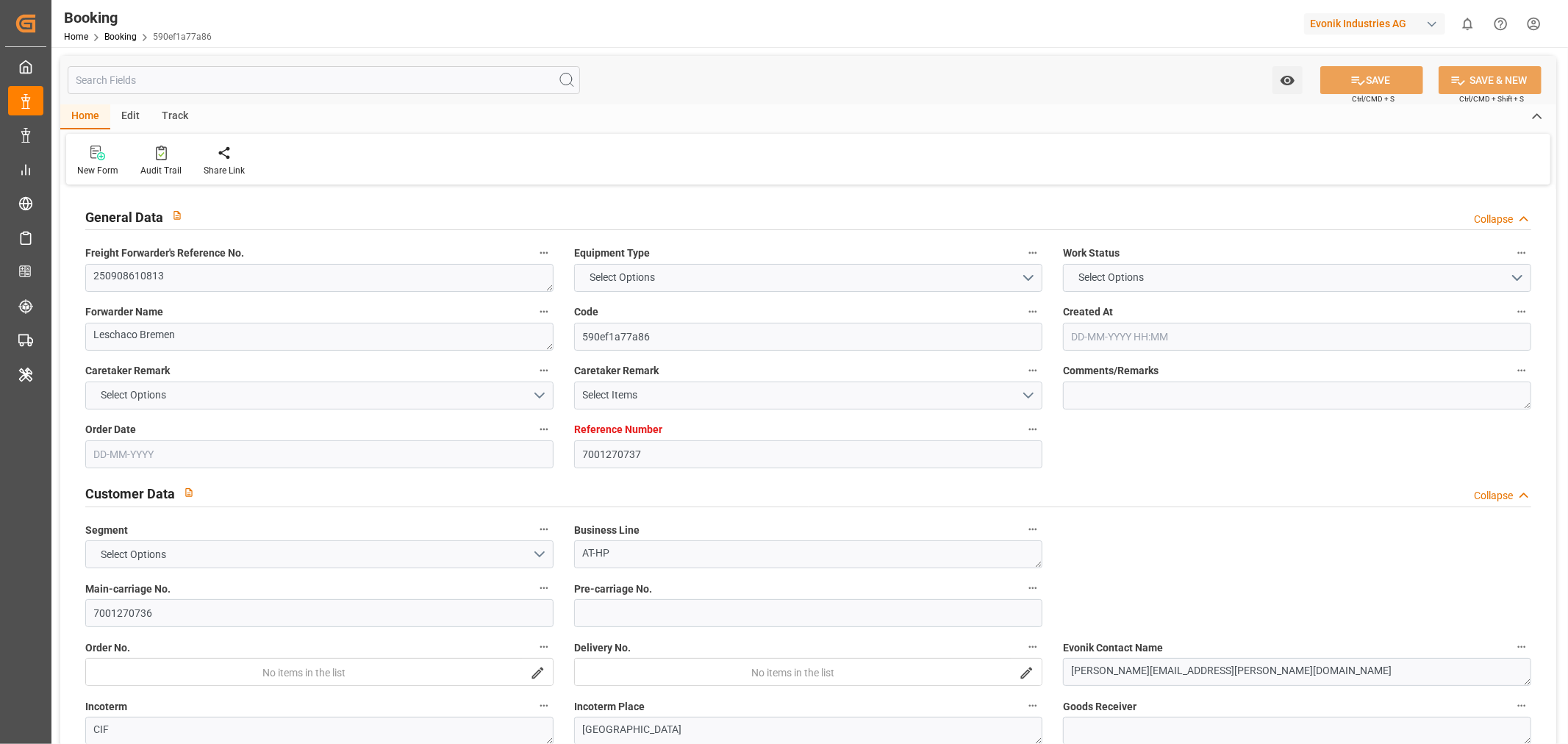
type input "EUNWC"
type input "INMAA"
type input "09-09-2025 11:18"
type input "09-09-2025"
type input "10-11-2025"
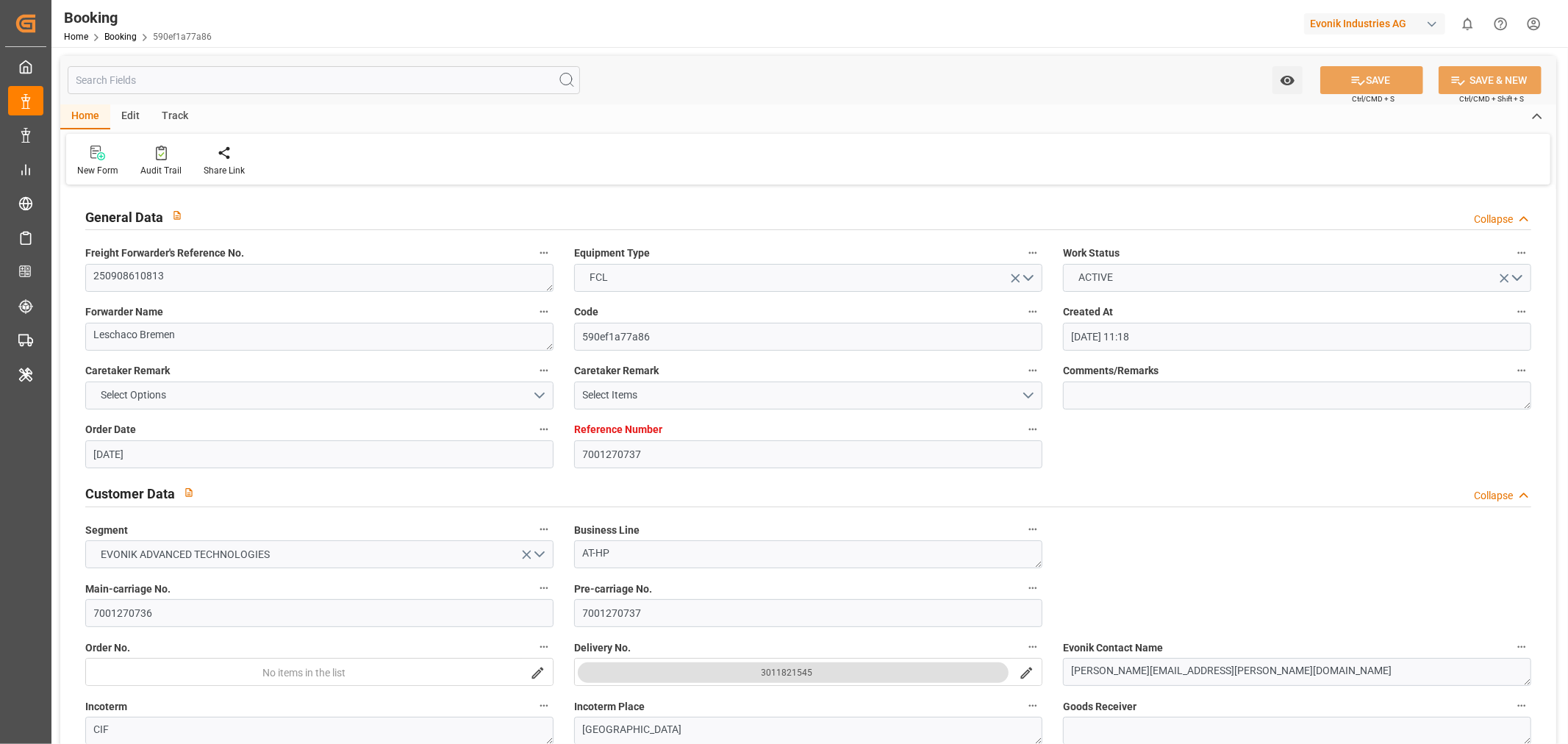
type input "12-09-2025"
type input "12-09-2025 00:00"
type input "10-09-2025"
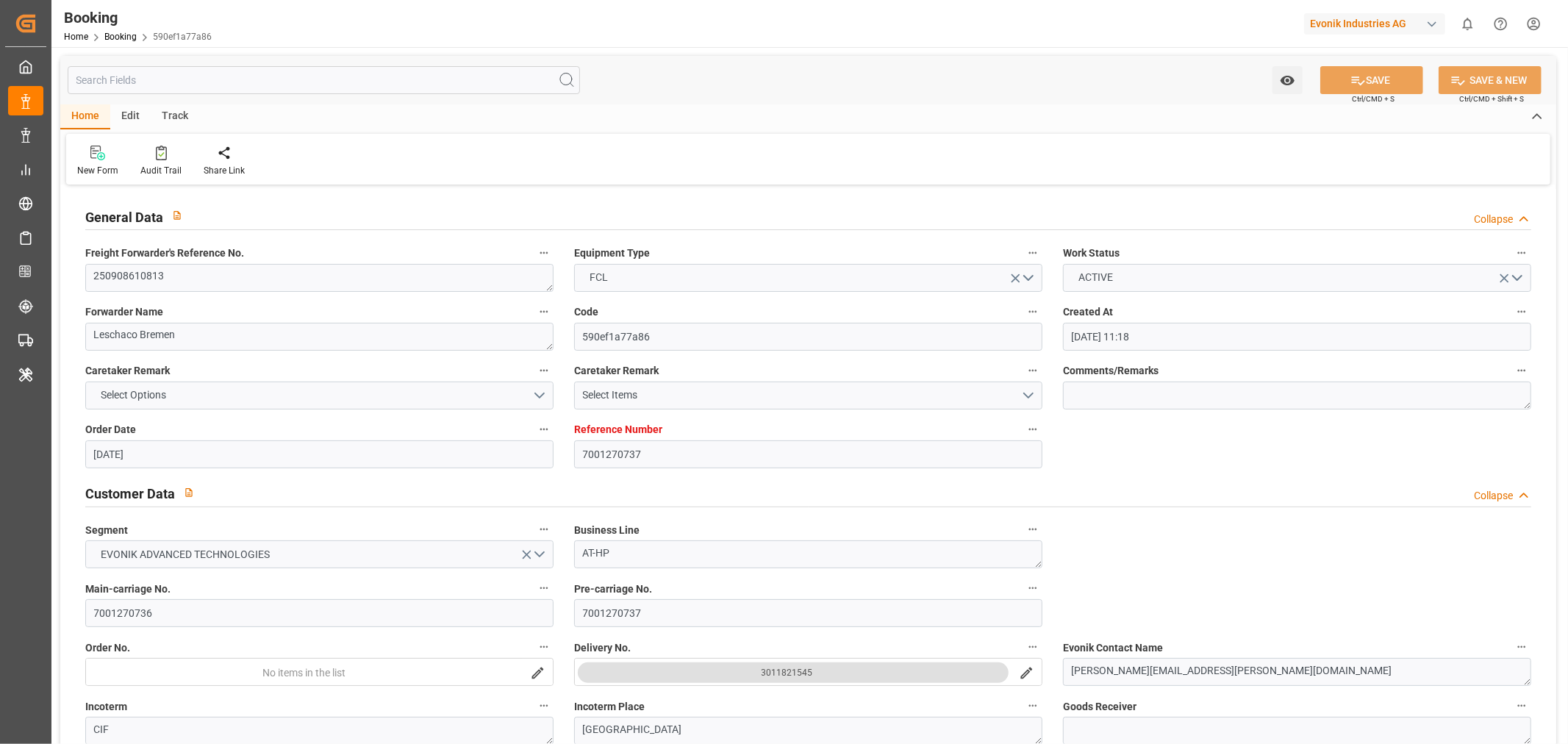
type input "05-10-2025 00:00"
type input "15-12-2025 00:00"
type input "10-11-2025 00:00"
type input "11-09-2025 07:58"
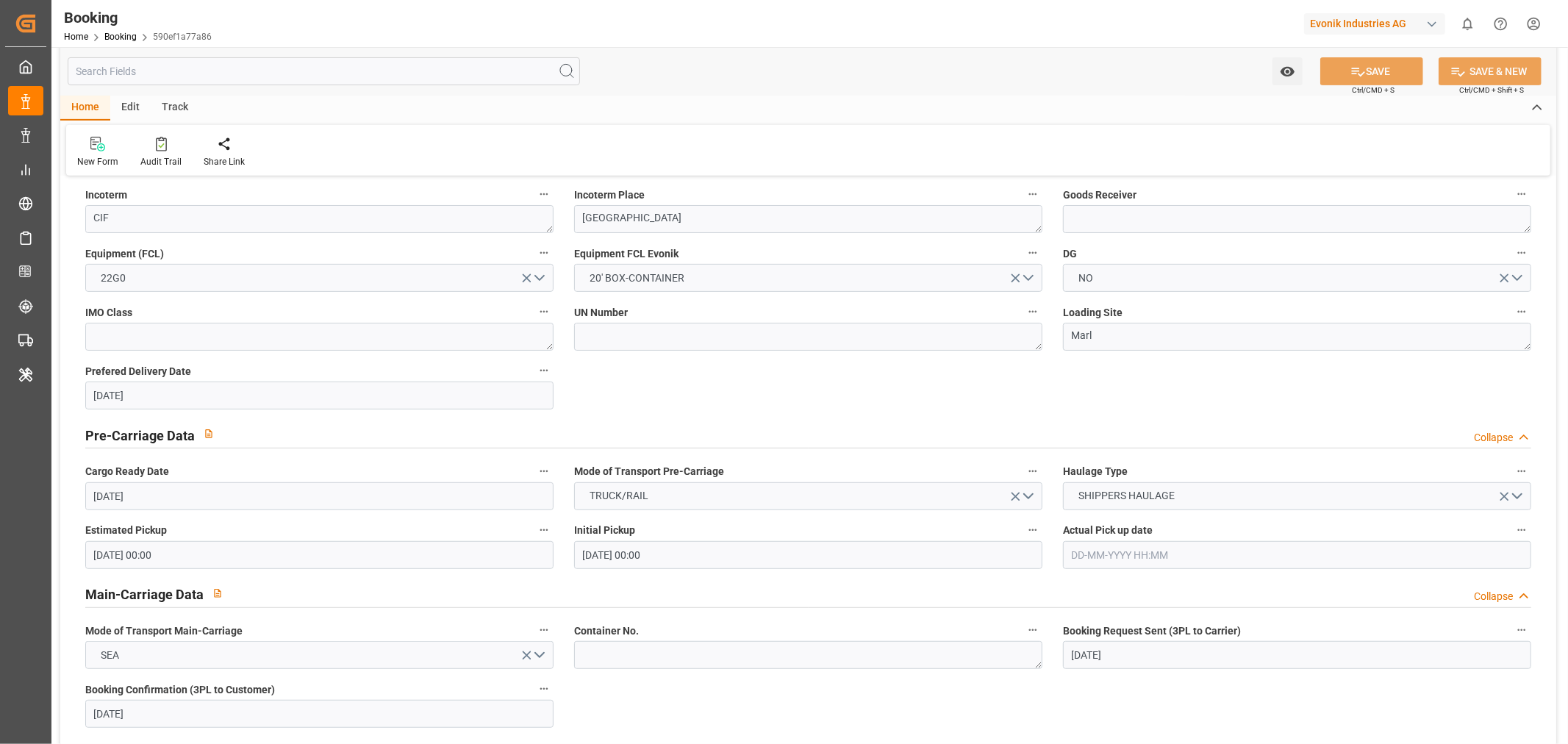
scroll to position [899, 0]
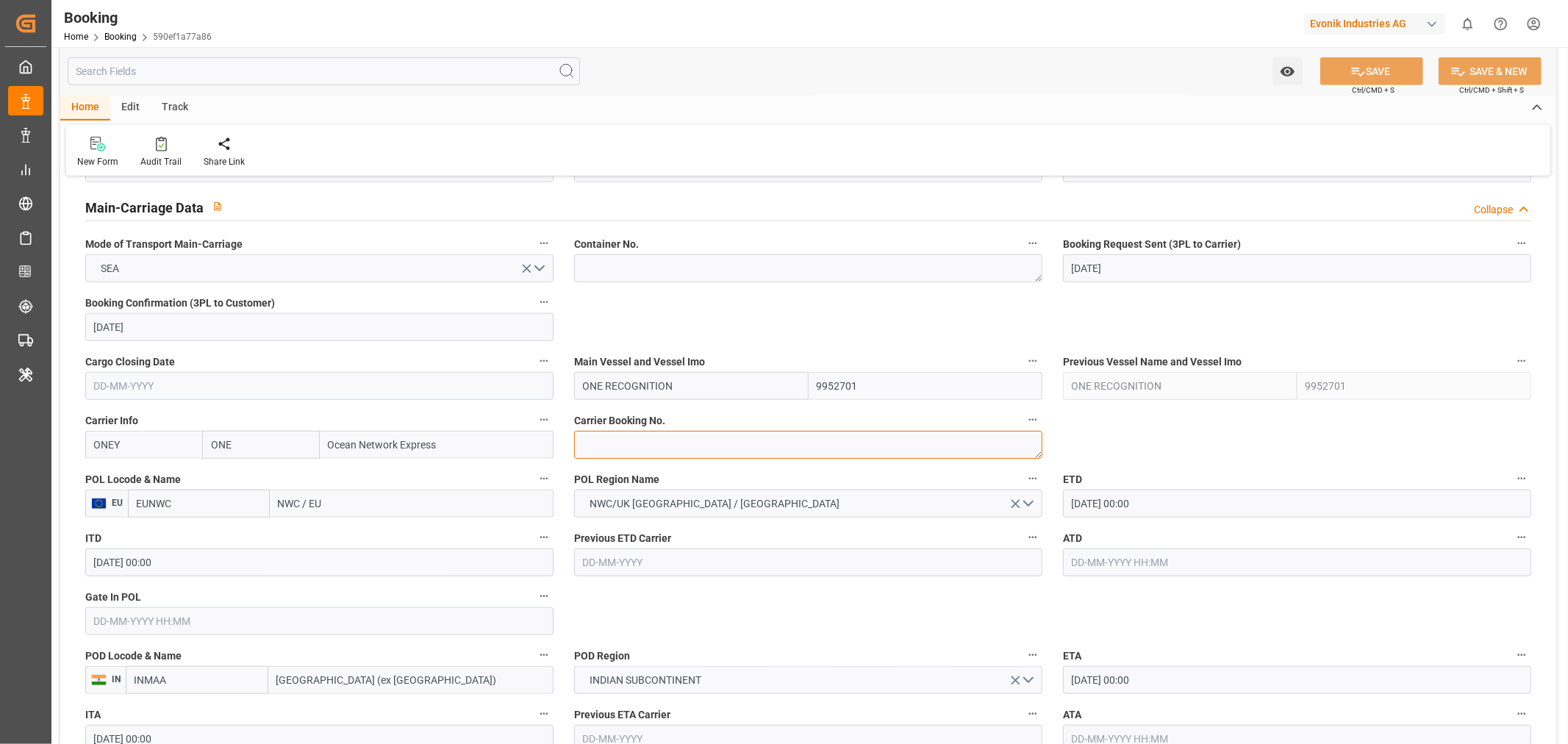
click at [680, 451] on textarea at bounding box center [808, 444] width 468 height 28
paste textarea "250908610813"
click at [613, 442] on textarea "250908610813" at bounding box center [808, 444] width 468 height 28
paste textarea "HAMF81567800"
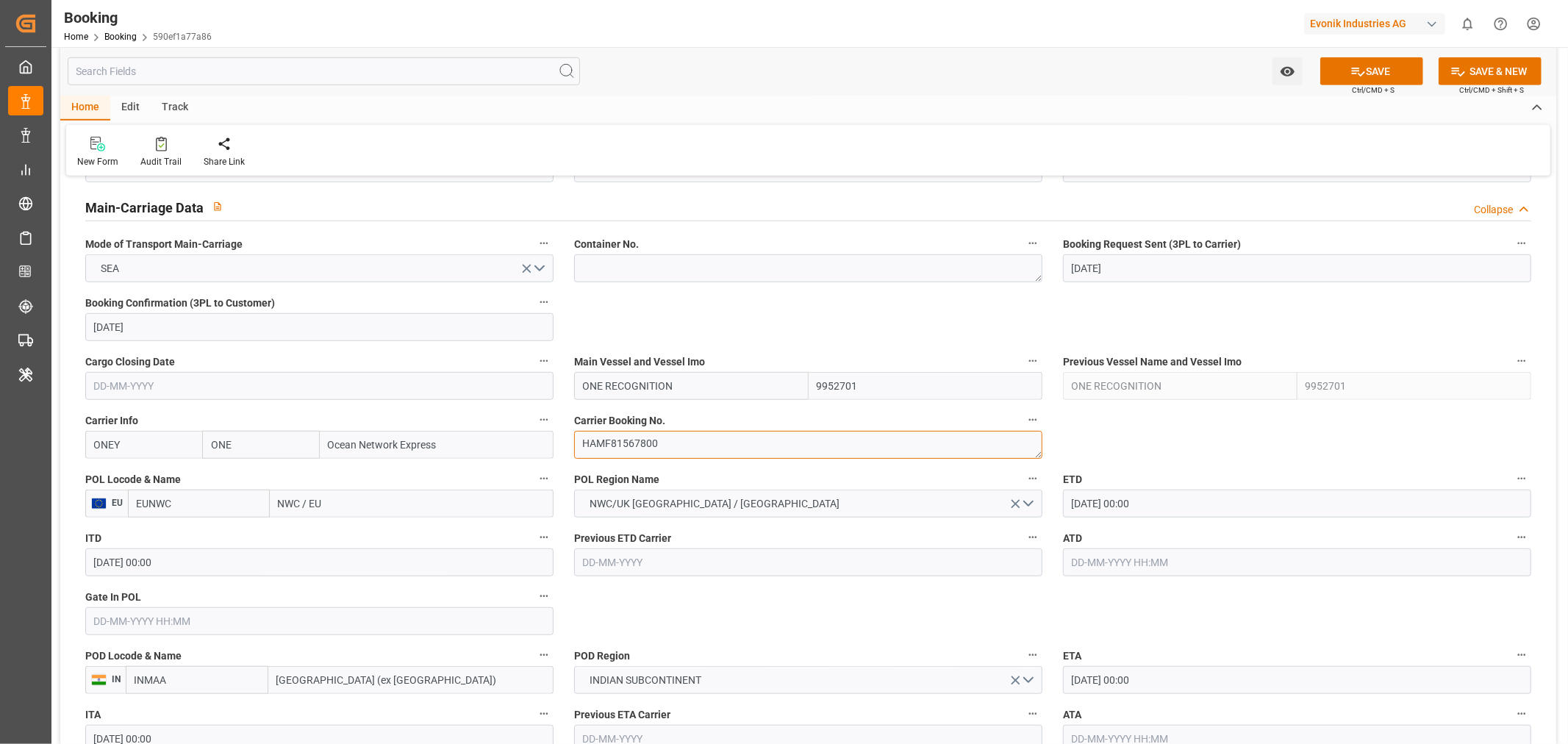
type textarea "HAMF81567800"
click at [313, 509] on input "NWC / EU" at bounding box center [412, 503] width 284 height 28
paste input "ONE RECOGNITION"
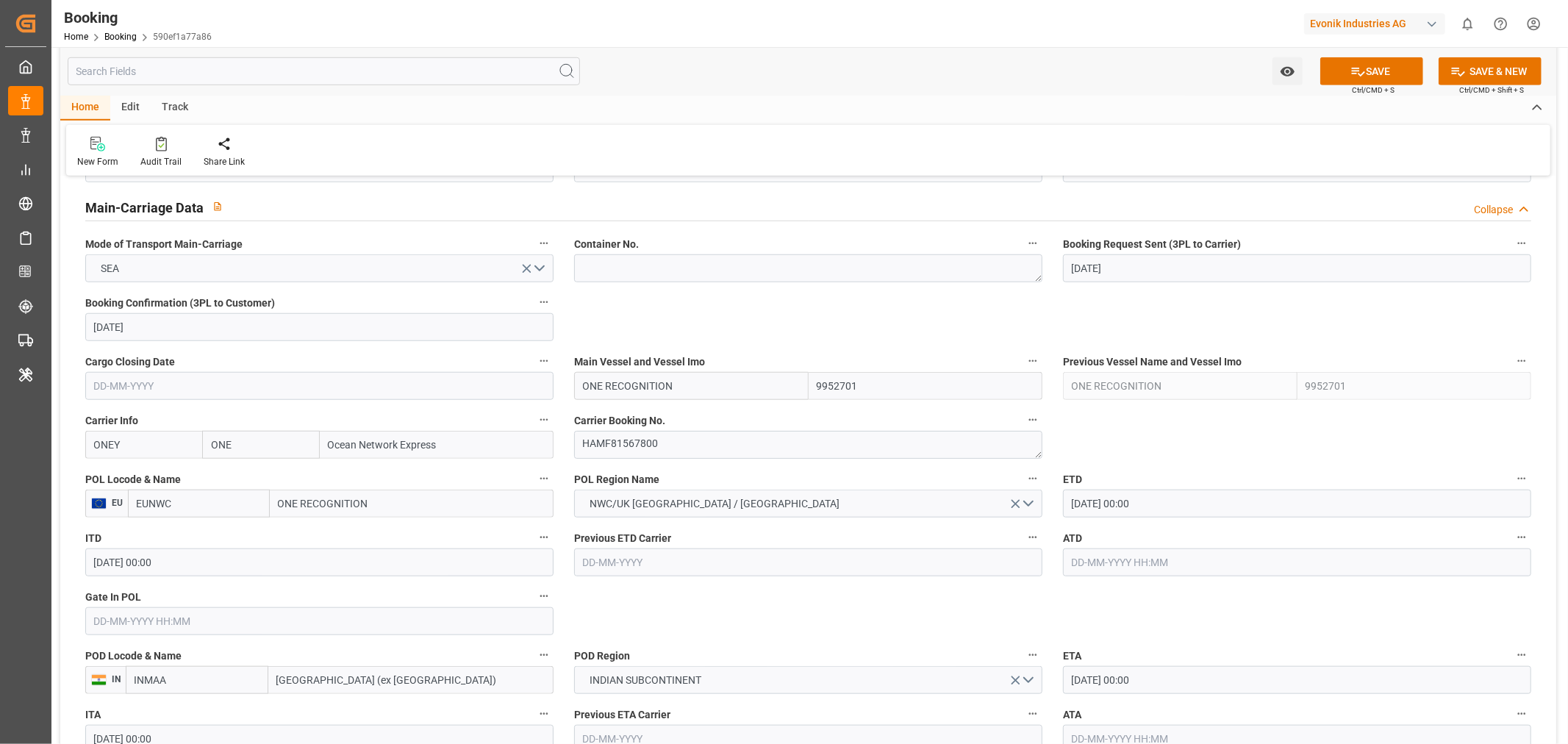
click at [321, 512] on input "ONE RECOGNITION" at bounding box center [412, 503] width 284 height 28
paste input "ANTWERP"
type input "ANTWERP"
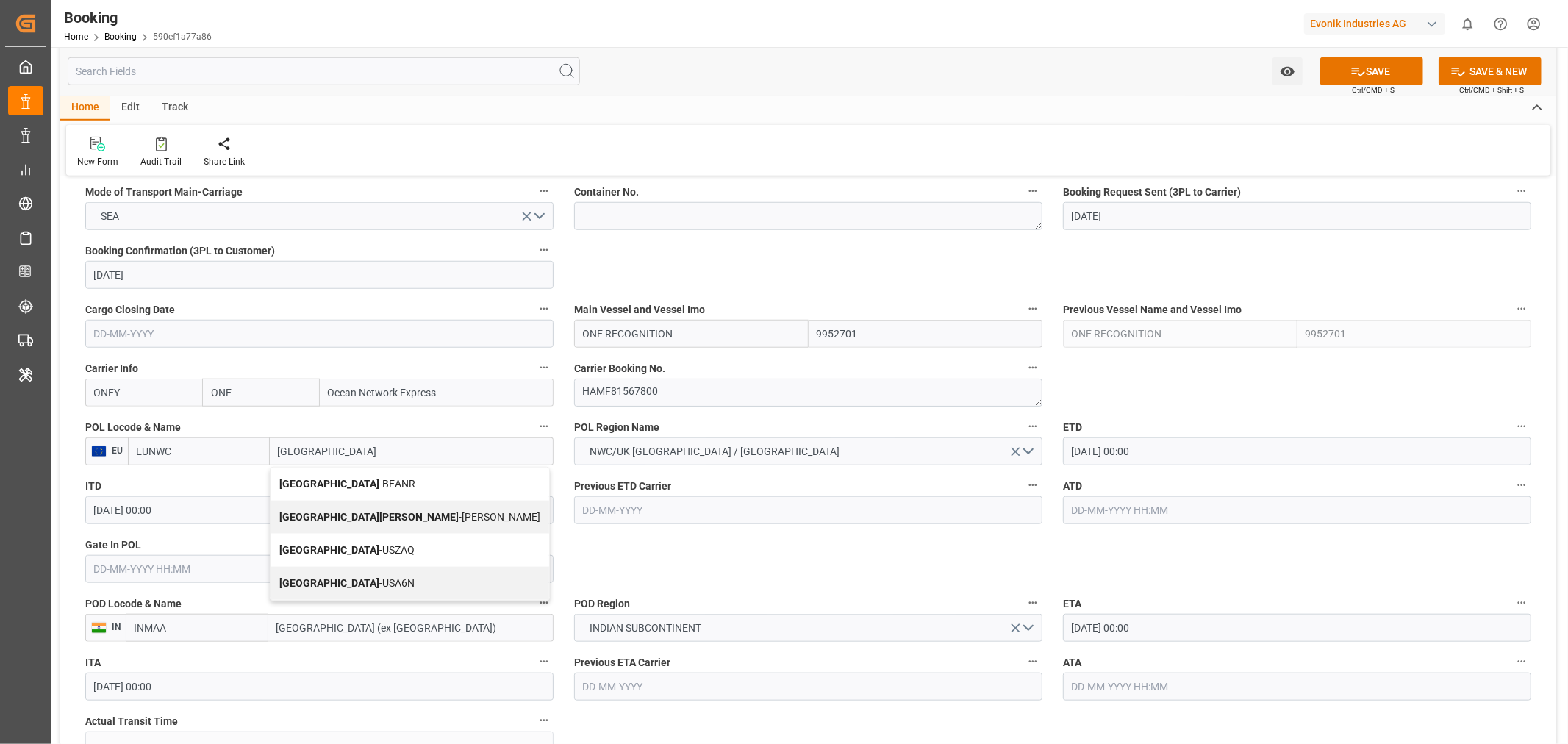
scroll to position [980, 0]
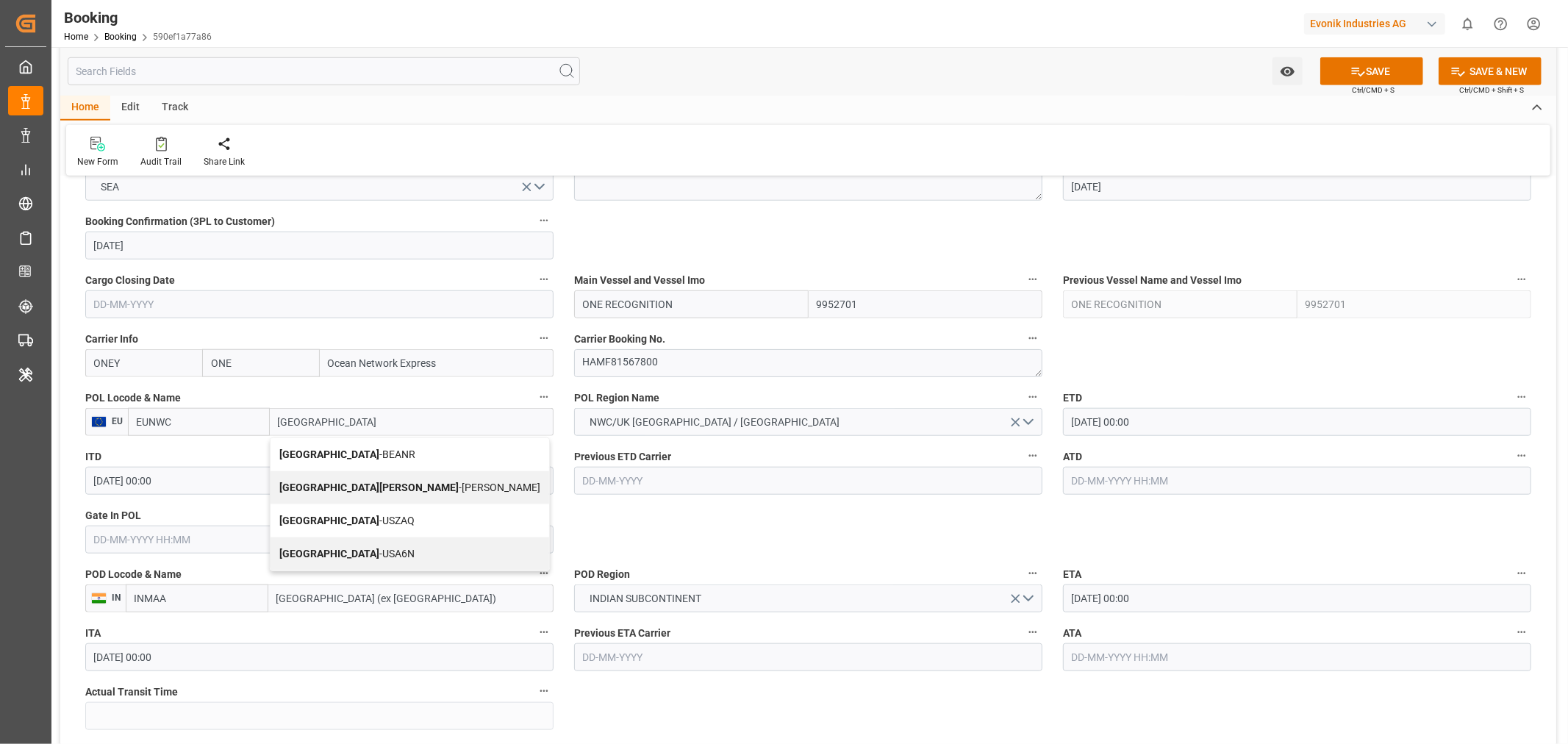
click at [358, 441] on div "Antwerp - BEANR" at bounding box center [410, 455] width 279 height 33
type input "BEANR"
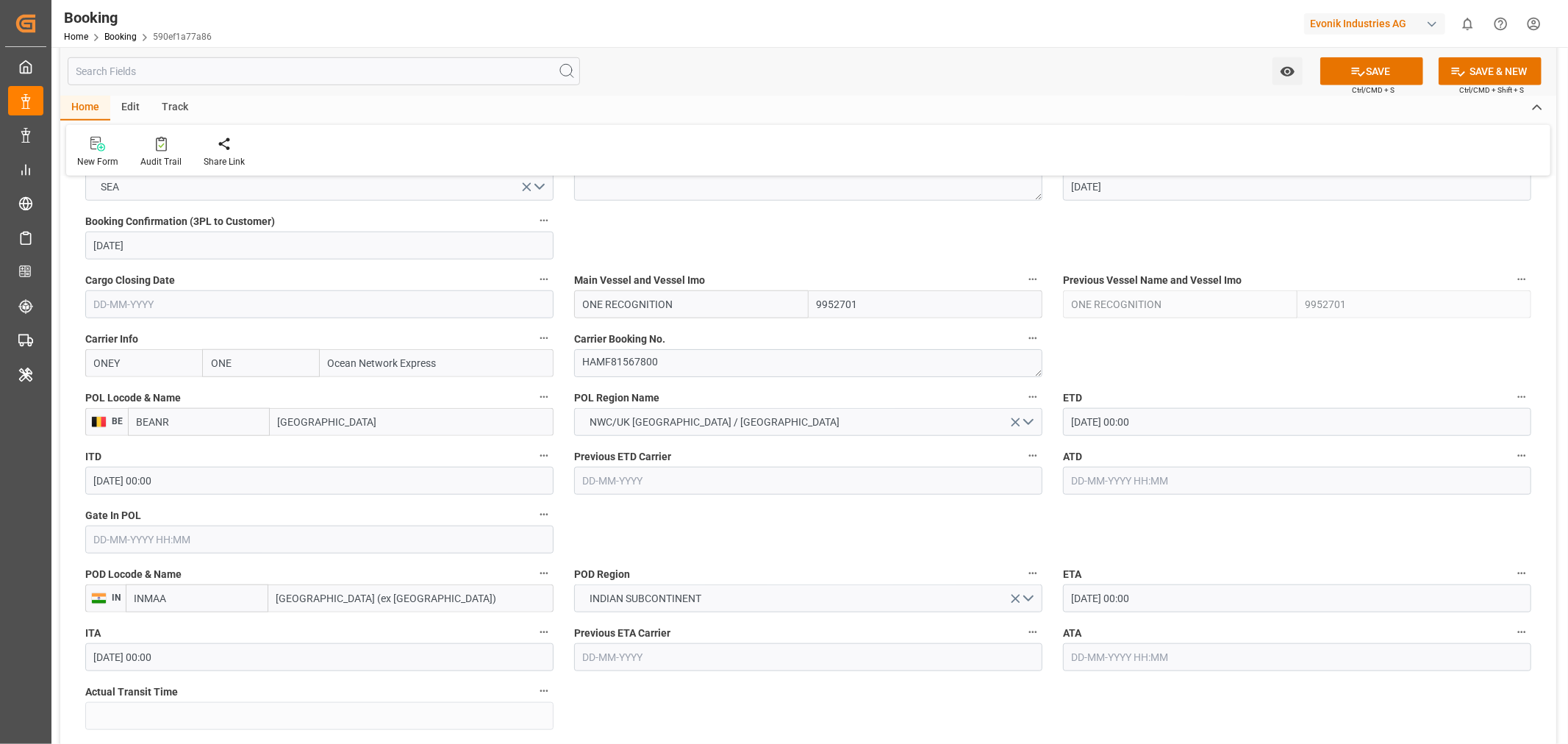
type input "[GEOGRAPHIC_DATA]"
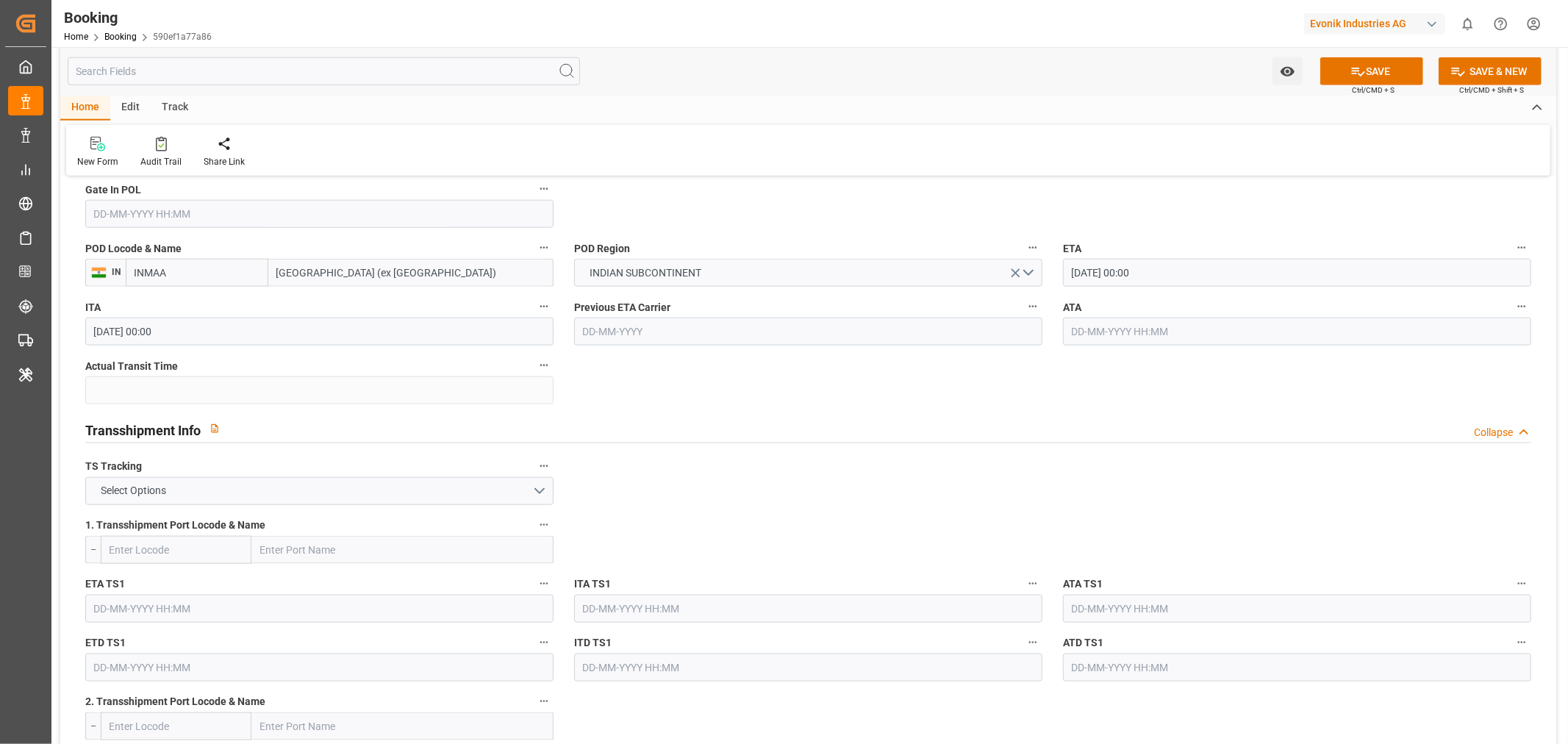
scroll to position [1307, 0]
click at [318, 280] on input "Chennai (ex Madras)" at bounding box center [410, 272] width 285 height 28
paste input "KATTUPALLI"
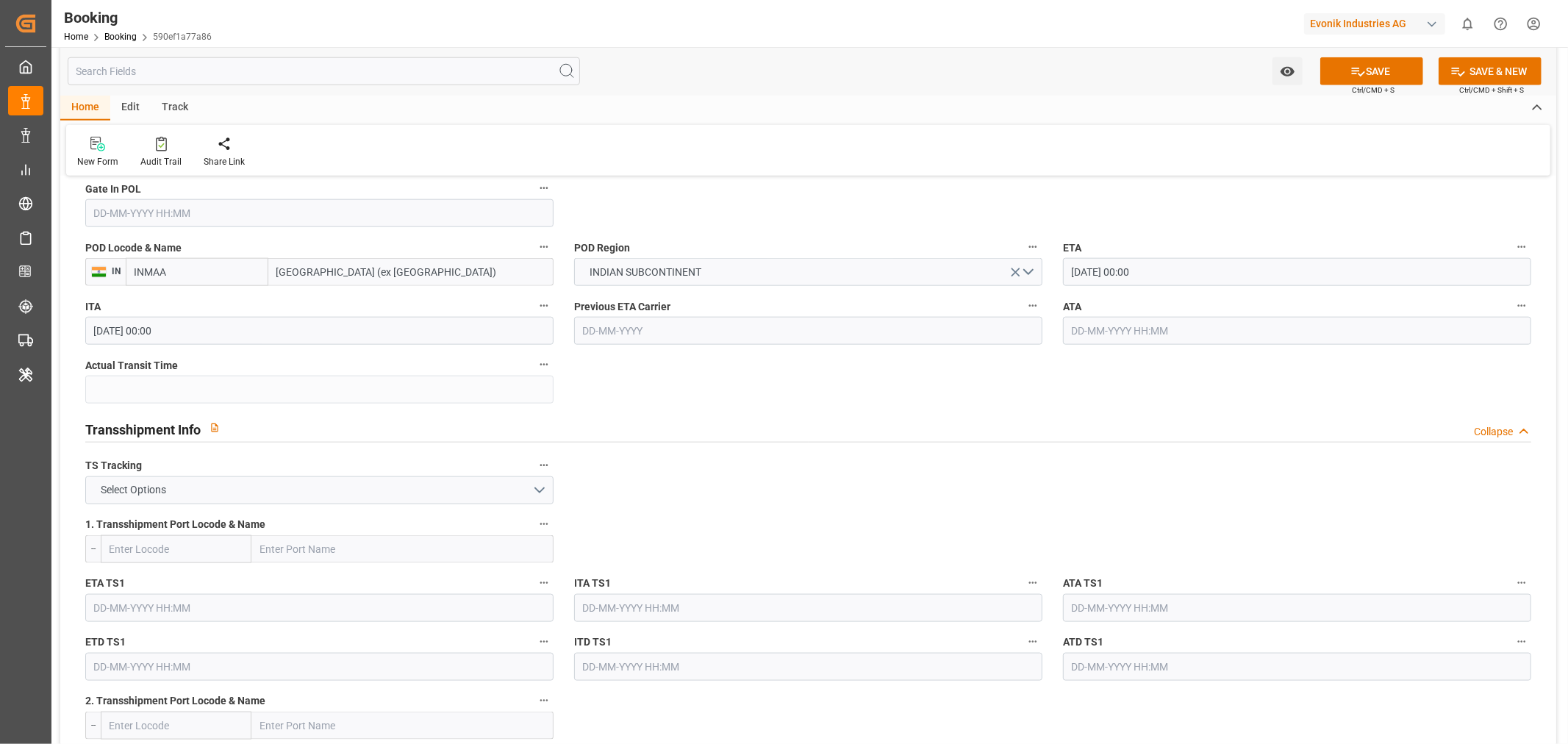
type input "KATTUPALLI"
click at [375, 302] on span "Kattupalli Port - INKTP" at bounding box center [328, 304] width 101 height 12
type input "INKTP"
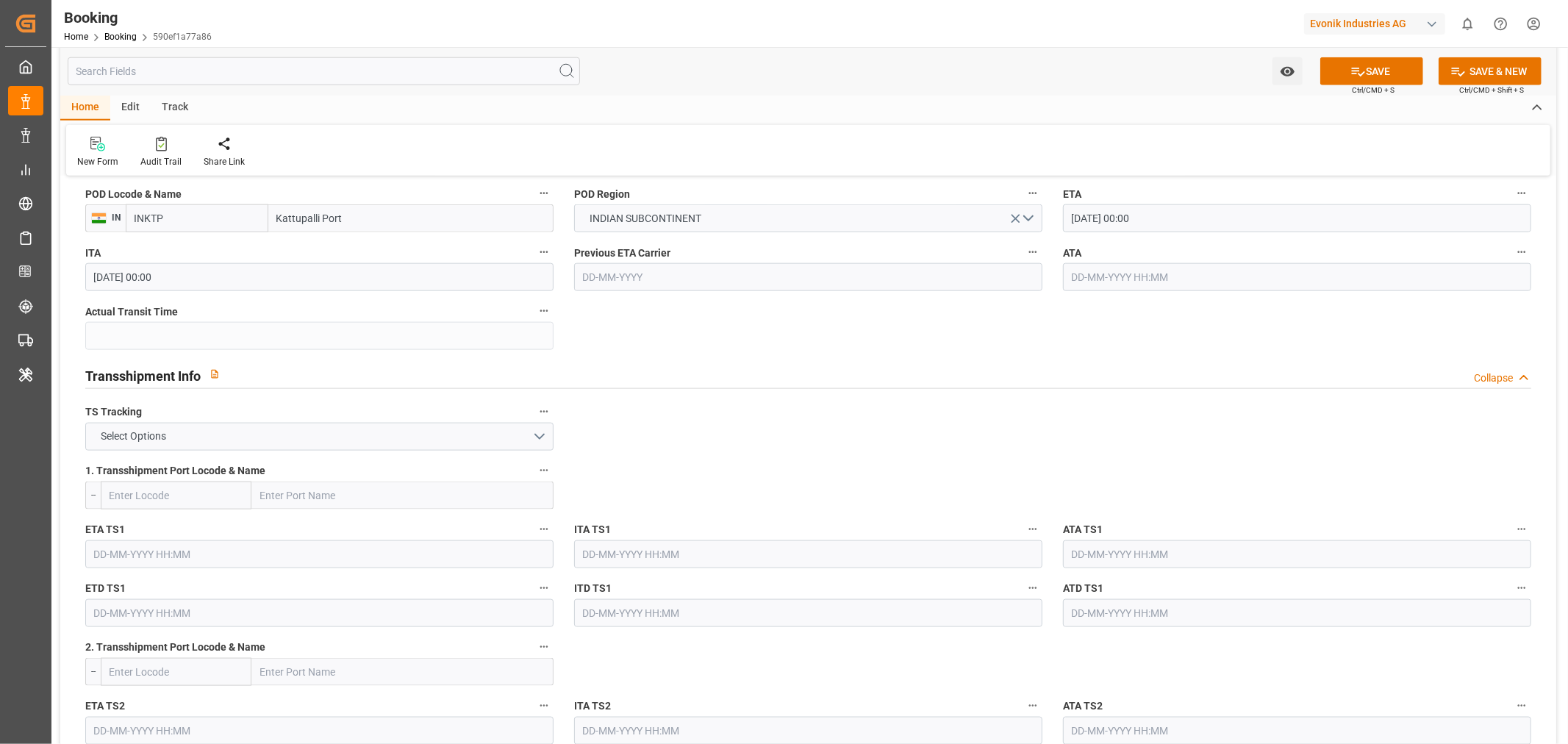
scroll to position [1388, 0]
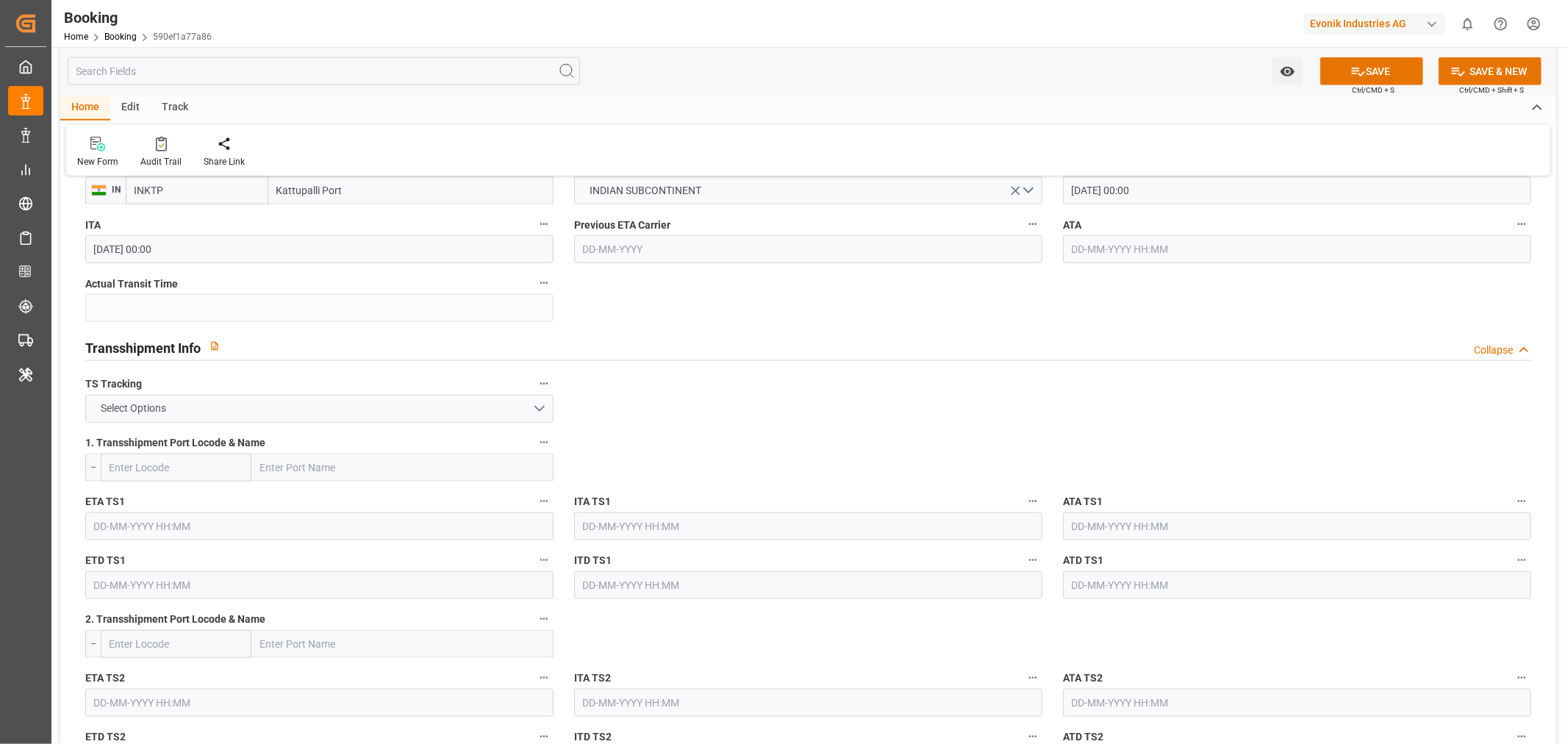
type input "Kattupalli Port"
click at [521, 410] on button "Select Options" at bounding box center [319, 408] width 468 height 28
click at [197, 405] on div "TRUE" at bounding box center [319, 413] width 467 height 31
click at [275, 472] on input "text" at bounding box center [403, 467] width 302 height 28
paste input "COLOMBO"
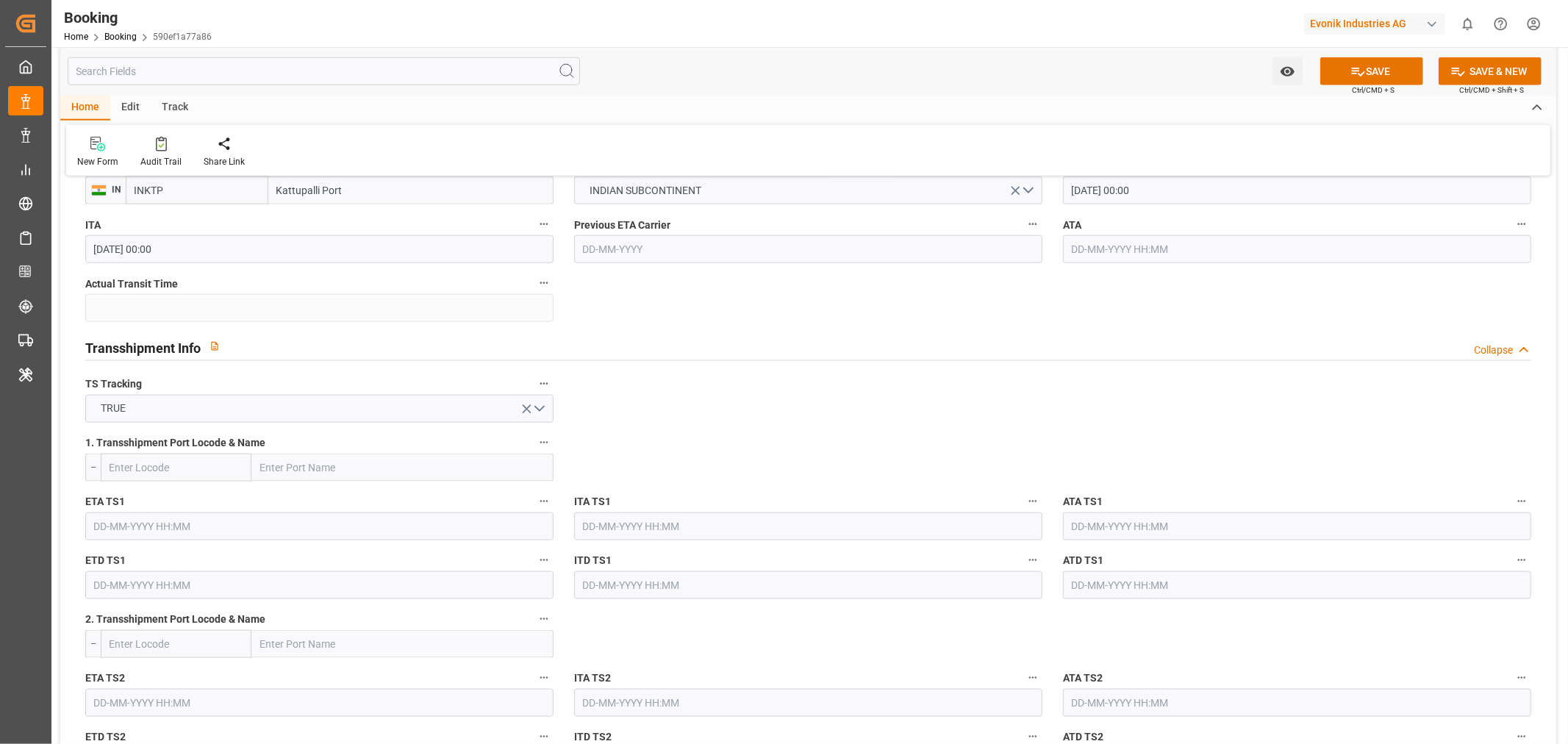
type input "COLOMBO"
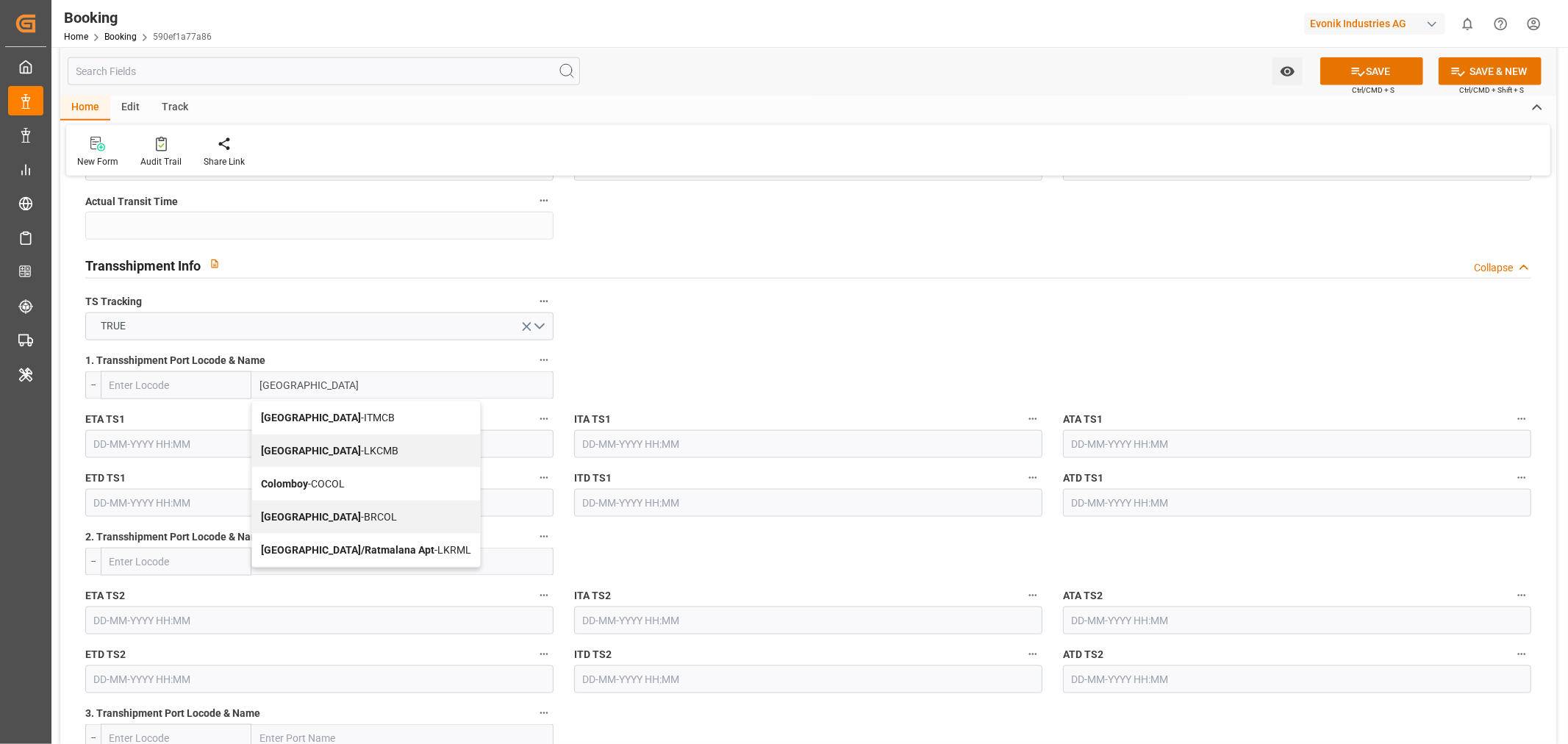
click at [327, 456] on div "Colombo - LKCMB" at bounding box center [365, 450] width 228 height 33
type input "LKCMB"
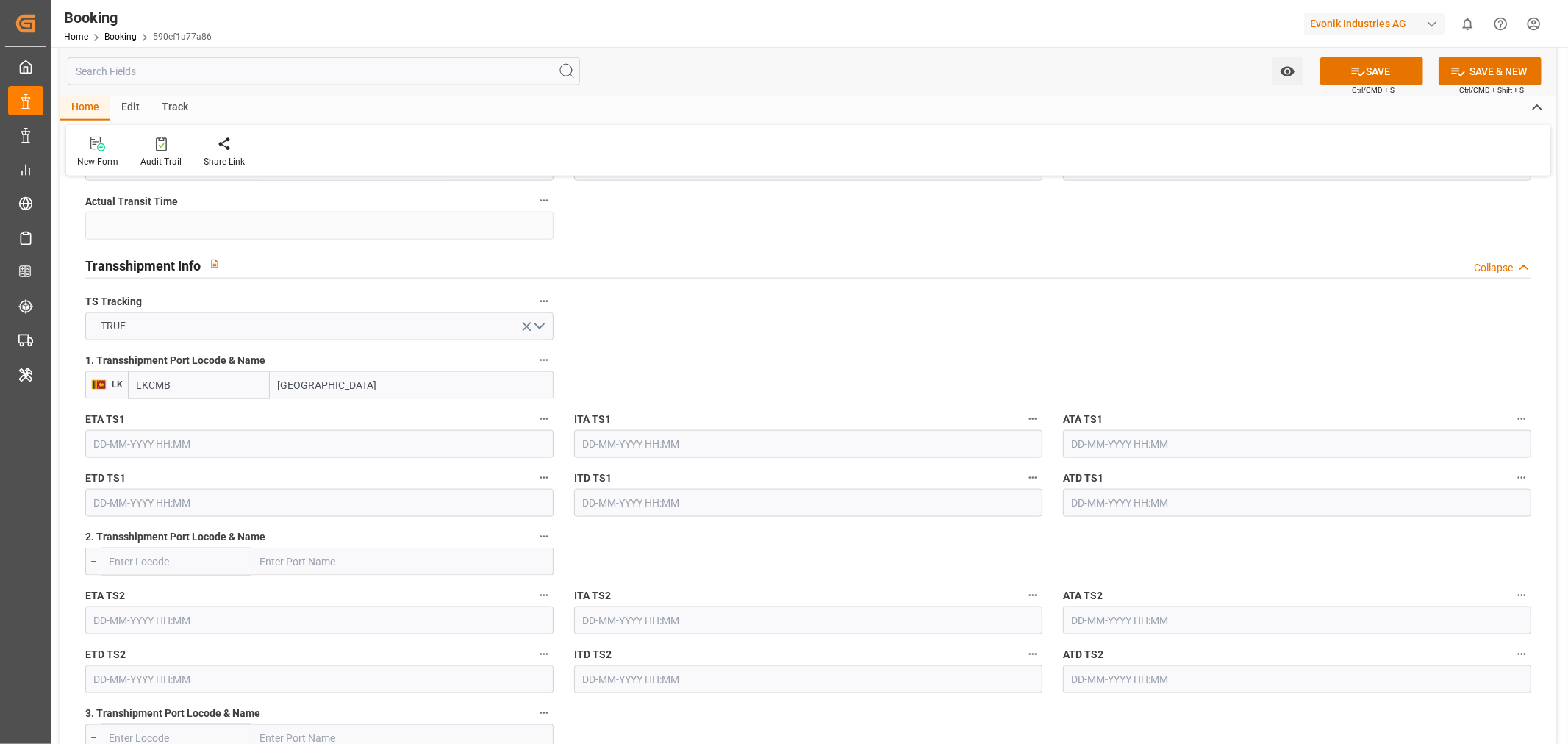
type input "Colombo"
click at [204, 435] on input "text" at bounding box center [319, 444] width 468 height 28
paste input "2025-11-28"
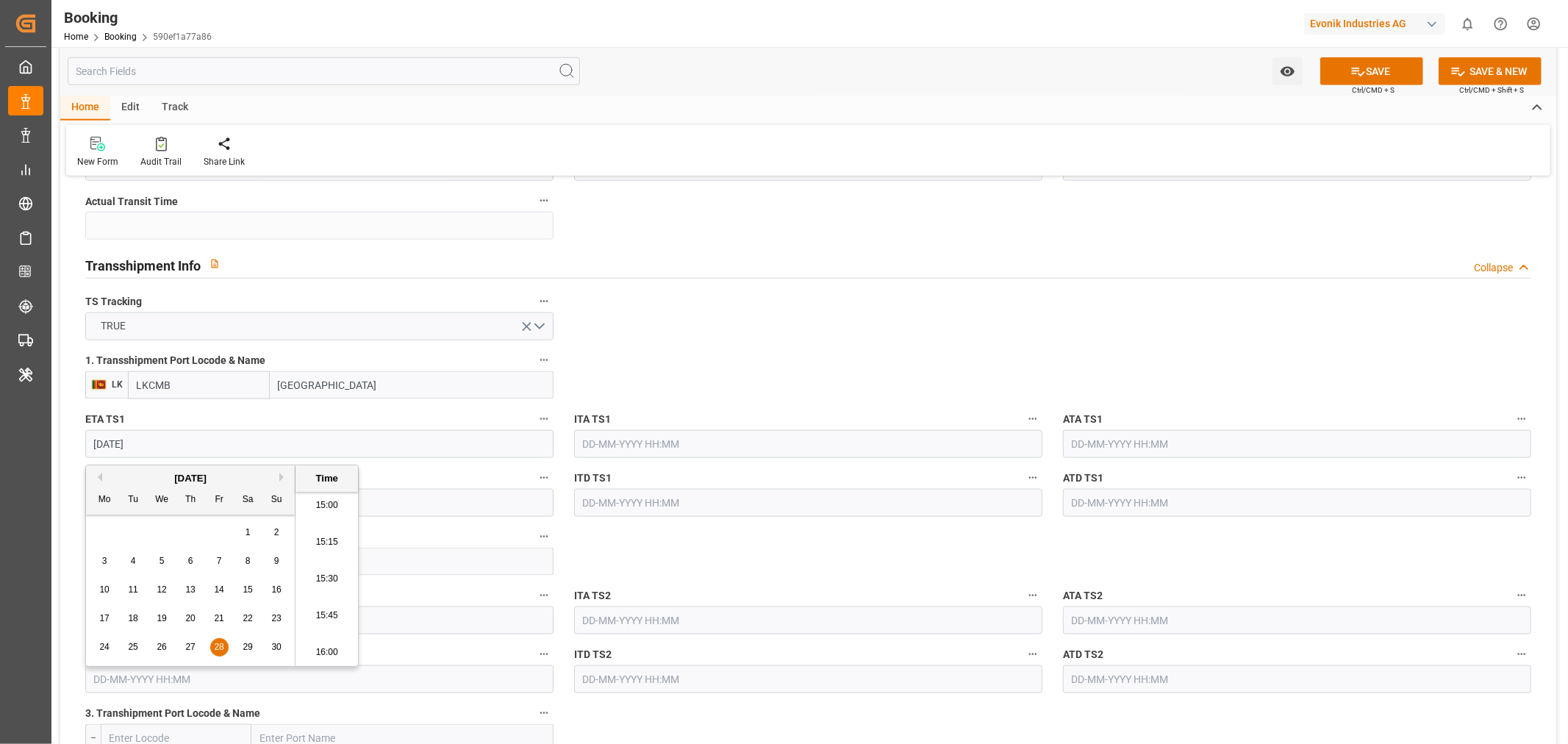
type input "28-11-2025 05:30"
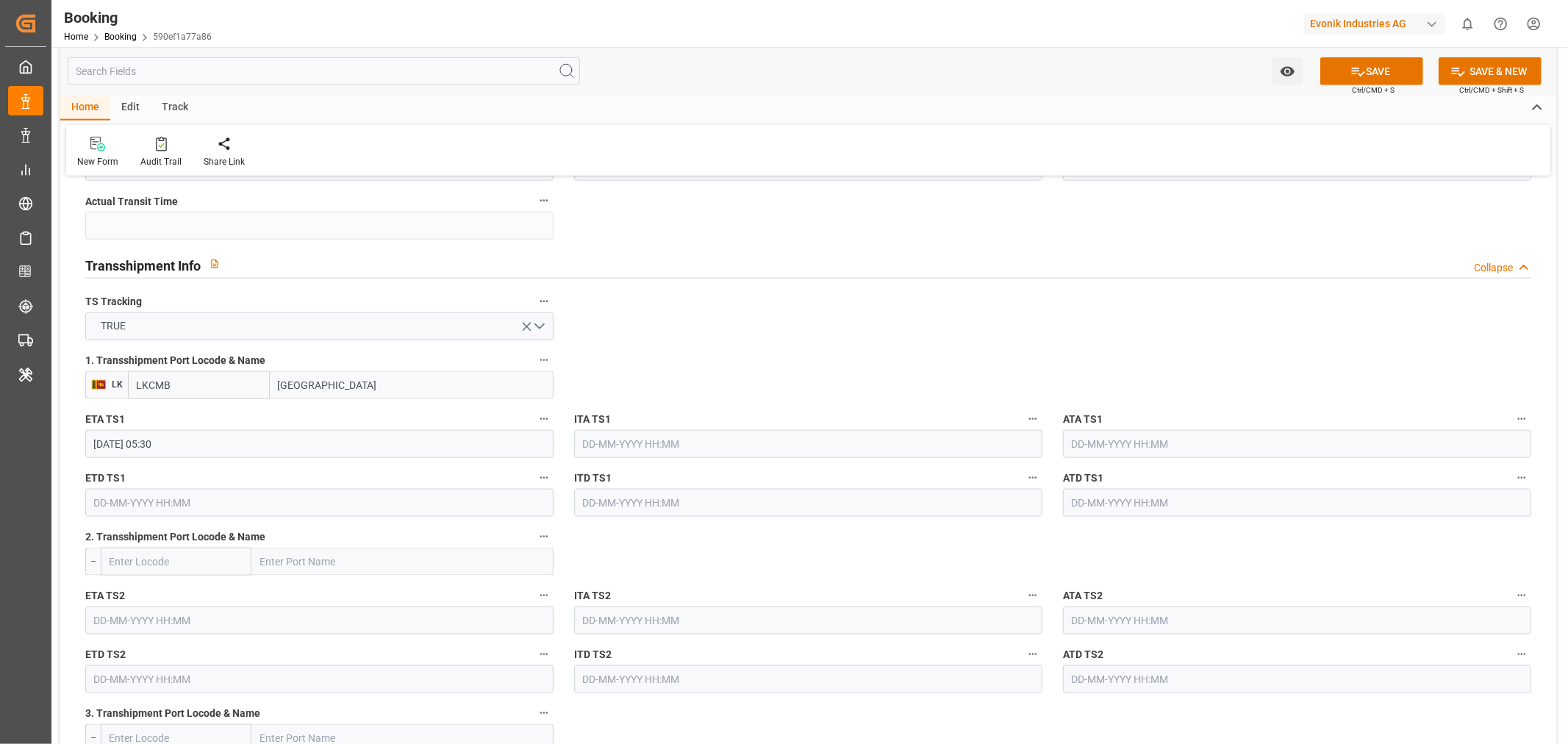
click at [122, 506] on input "text" at bounding box center [319, 502] width 468 height 28
paste input "2025-11-28"
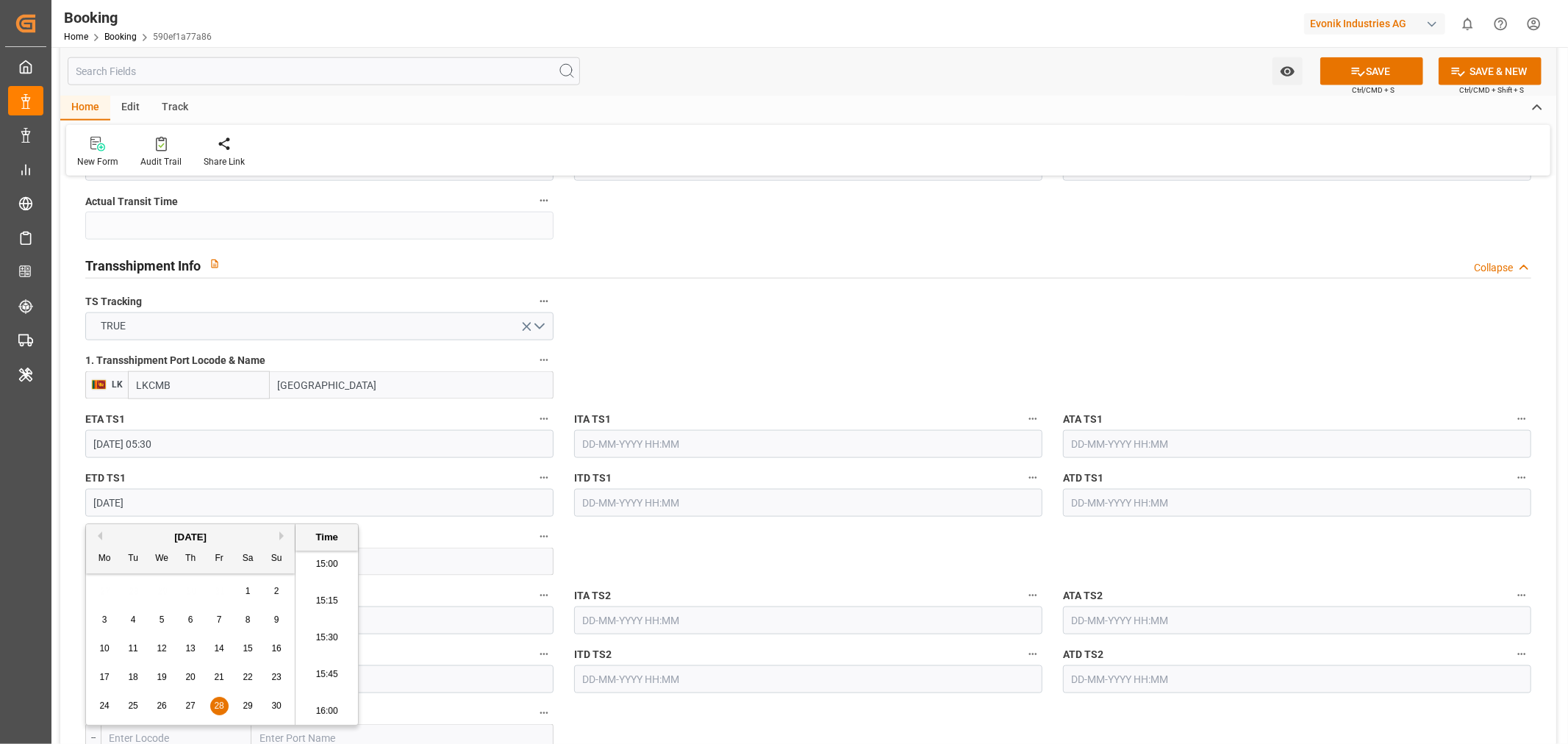
click at [252, 705] on span "29" at bounding box center [247, 706] width 10 height 11
type input "29-11-2025 05:30"
click at [924, 418] on label "ITA TS1" at bounding box center [808, 420] width 468 height 21
click at [1023, 418] on button "ITA TS1" at bounding box center [1032, 419] width 19 height 19
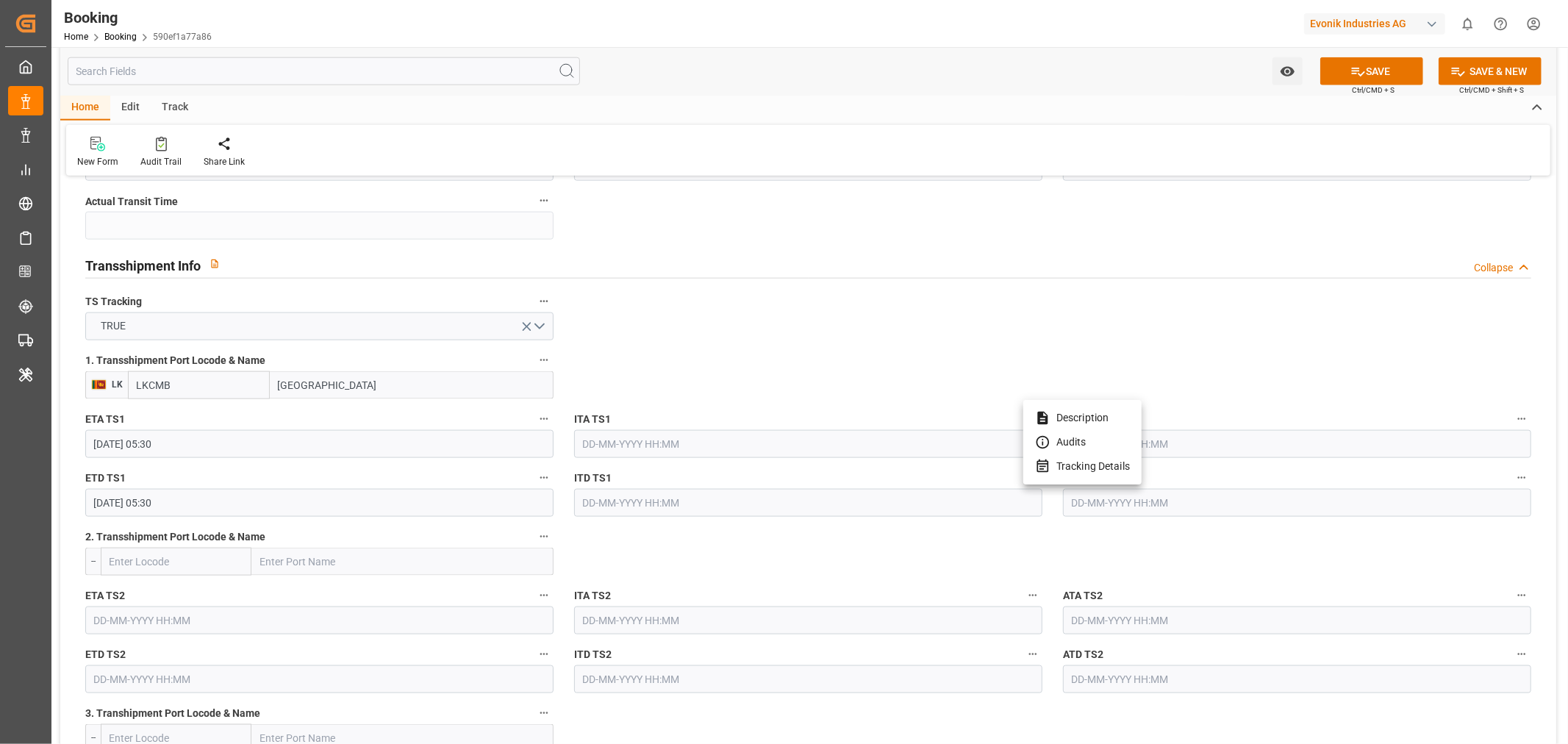
click at [1393, 61] on div at bounding box center [784, 372] width 1568 height 744
click at [1378, 64] on button "SAVE" at bounding box center [1371, 71] width 103 height 28
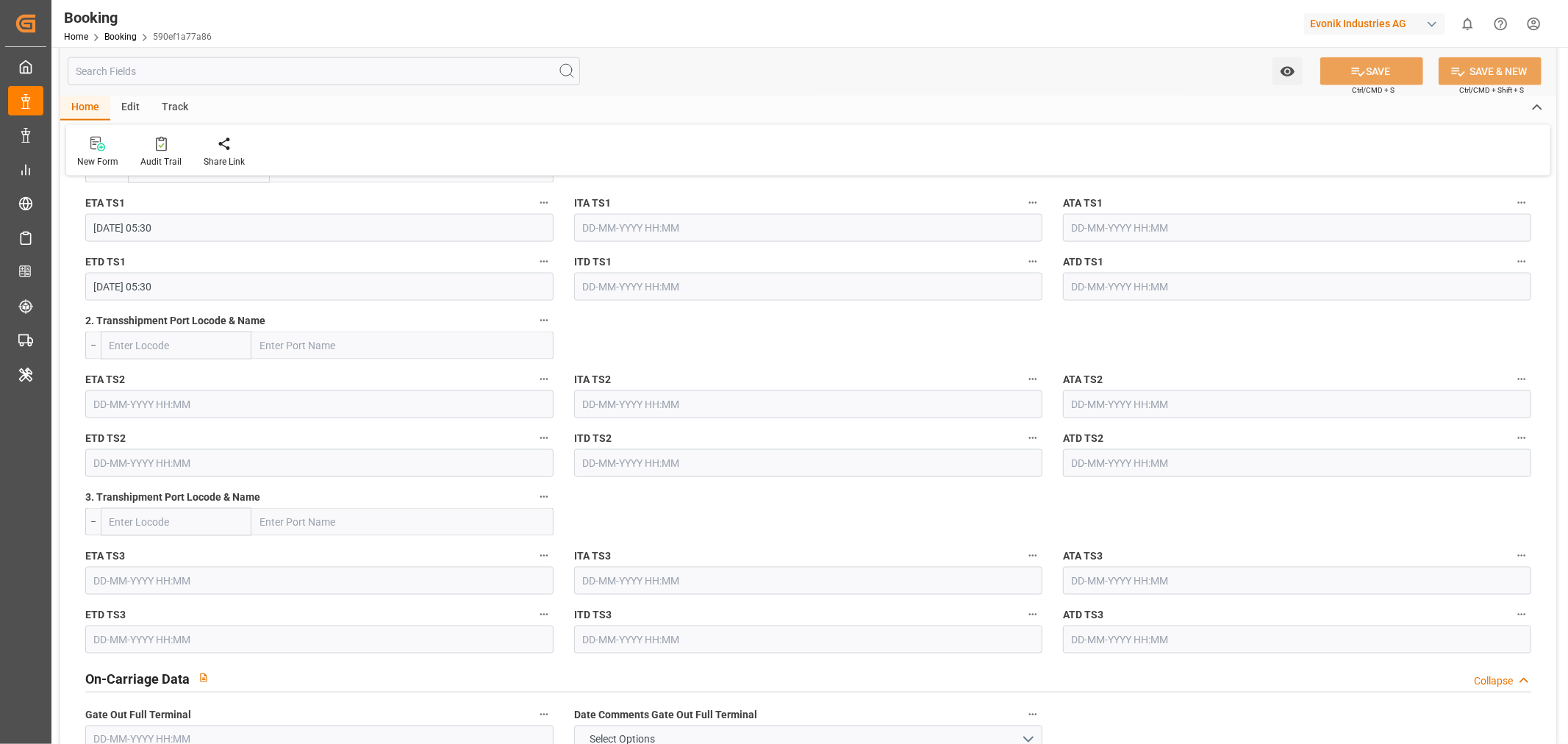
scroll to position [1960, 0]
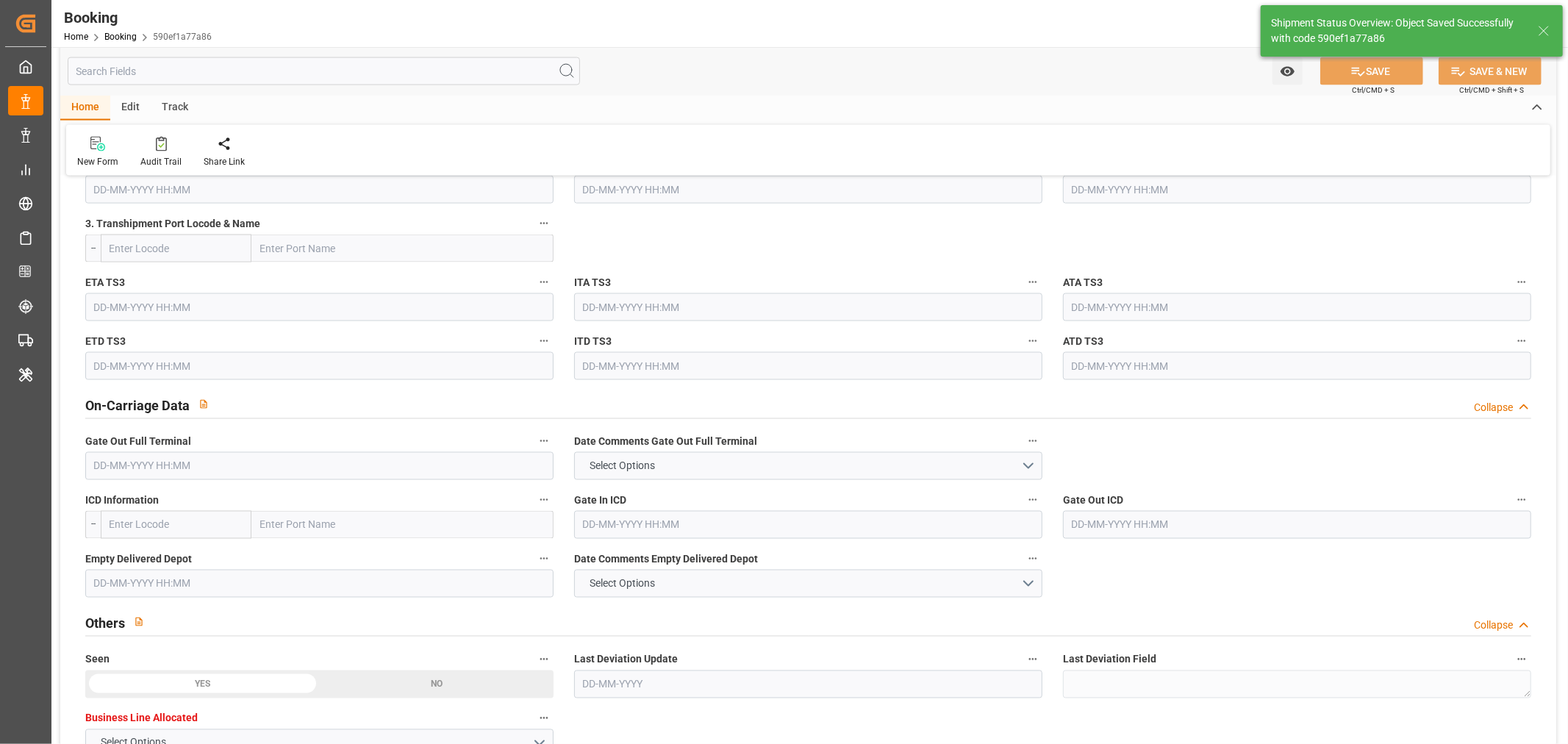
type textarea "NWC/UK North West Continent / UK_INKTP_ONEY_AT-HP"
type textarea "[PERSON_NAME]"
type textarea "Pod-businessDivision-businessLine-"
type textarea "Yes"
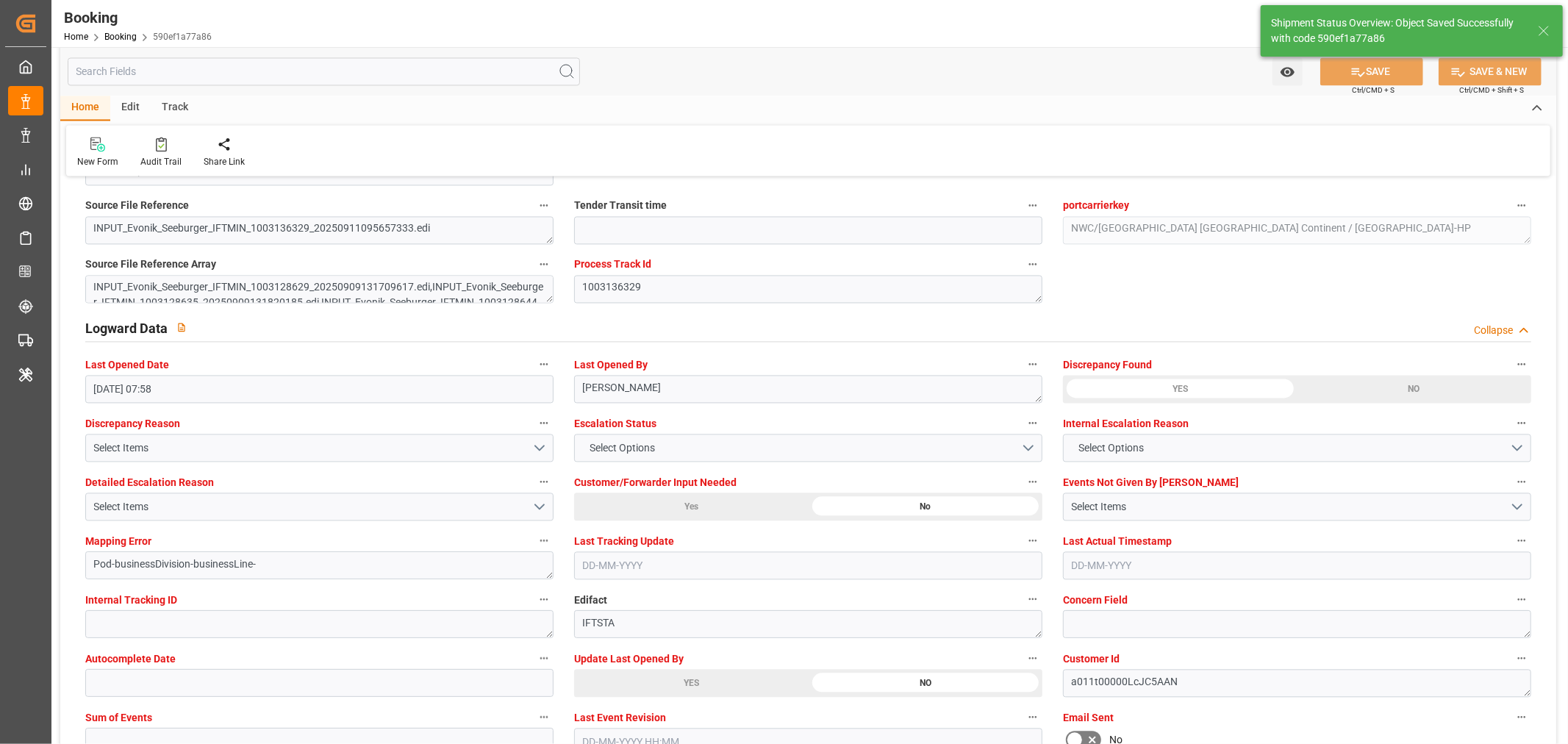
type input "28-11-2025 05:30"
type input "29-11-2025 05:30"
type input "11-09-2025 10:04"
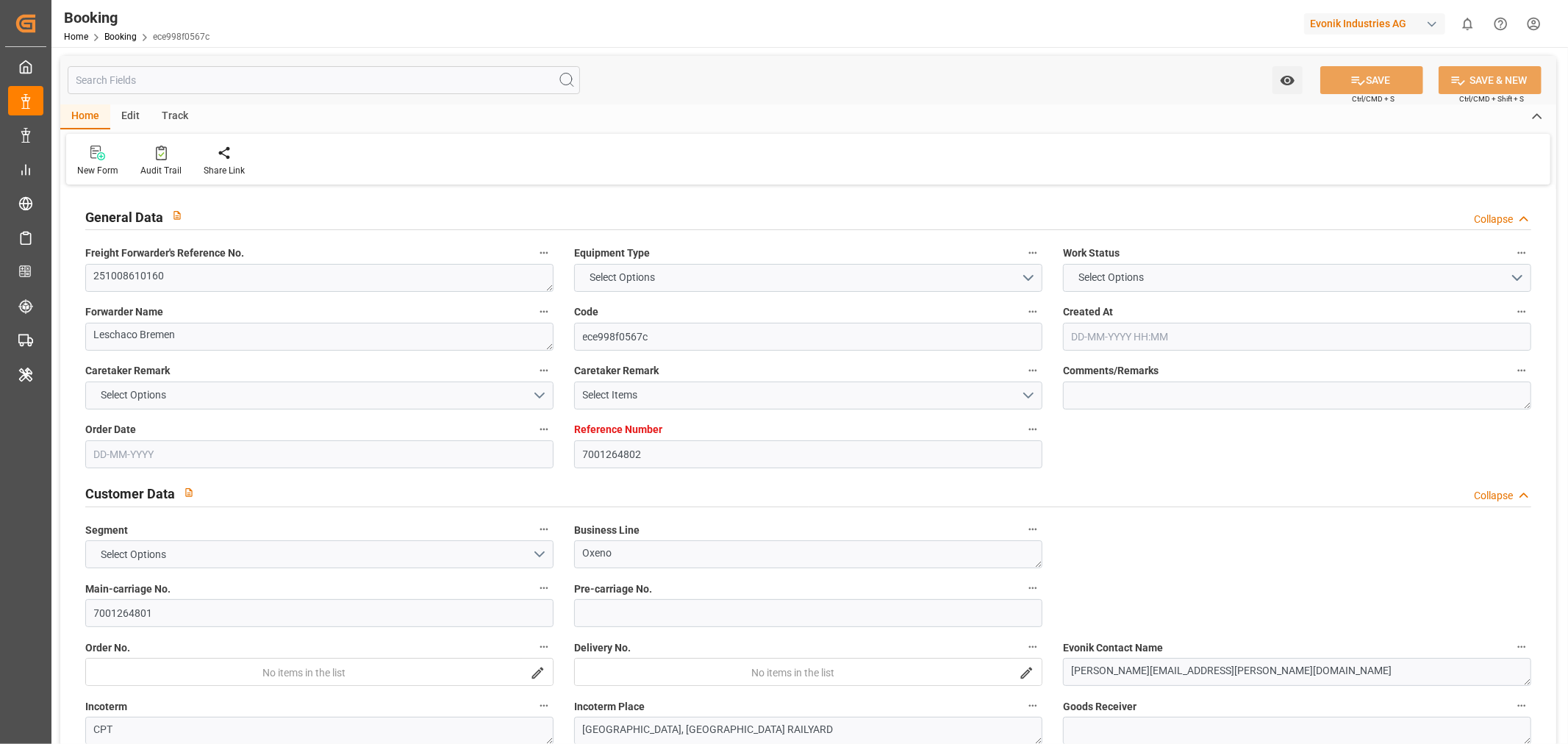
type input "7001264802"
type input "9356713"
type input "OOCL"
type input "Orient Overseas Container Line Ltd"
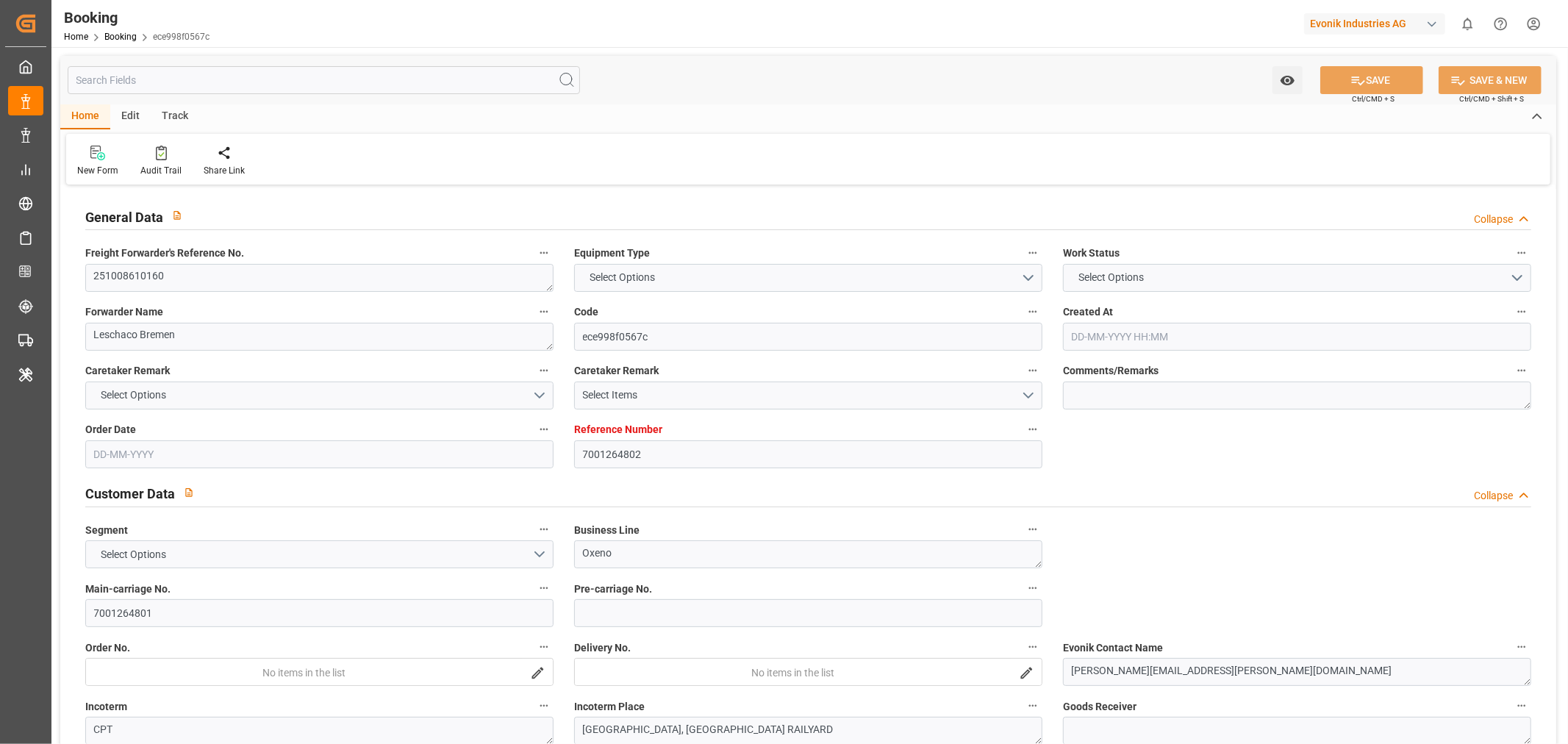
type input "BEANR"
type input "USSAV"
type input "[DATE] 11:13"
type input "[DATE]"
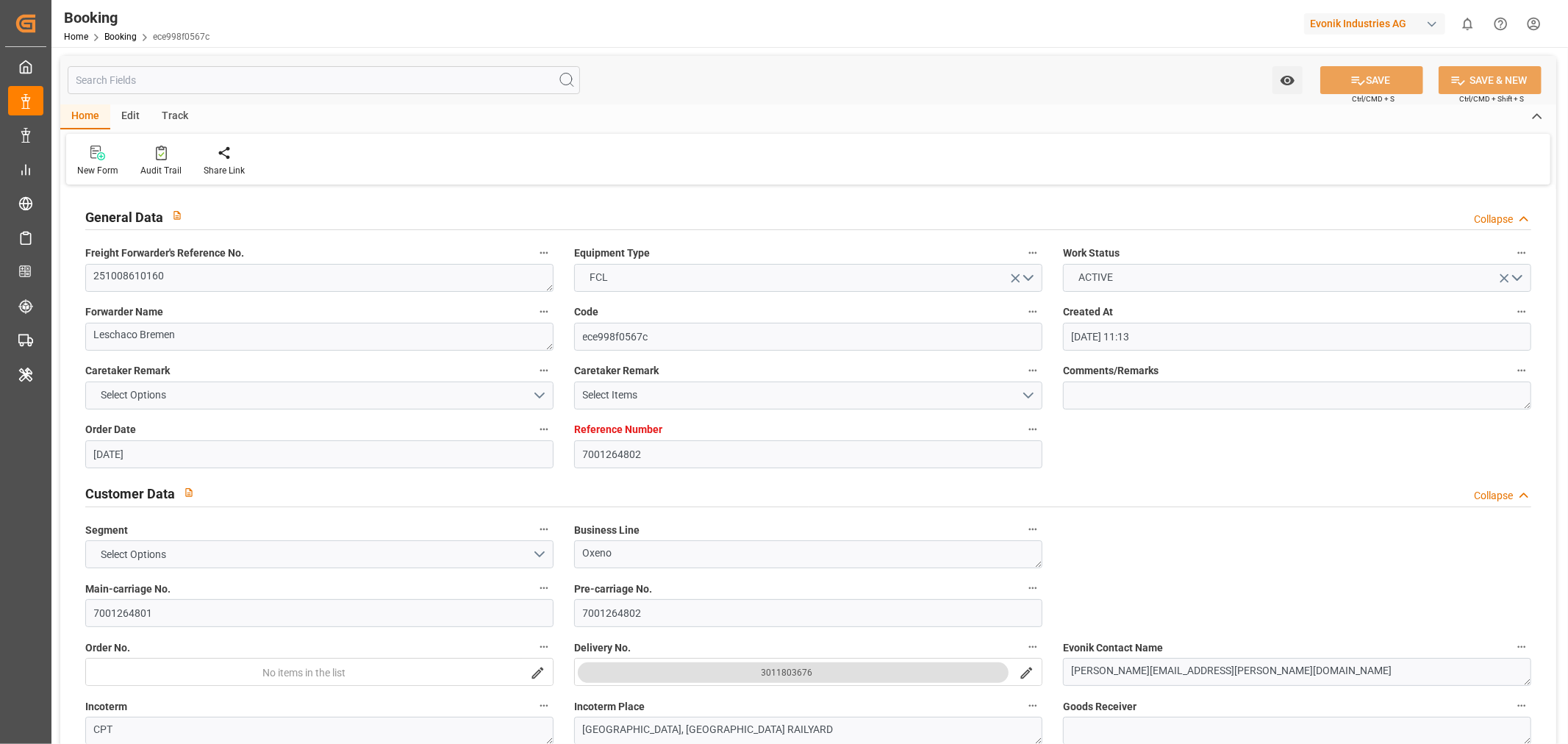
type input "[DATE]"
type input "[DATE] 00:00"
type input "[DATE]"
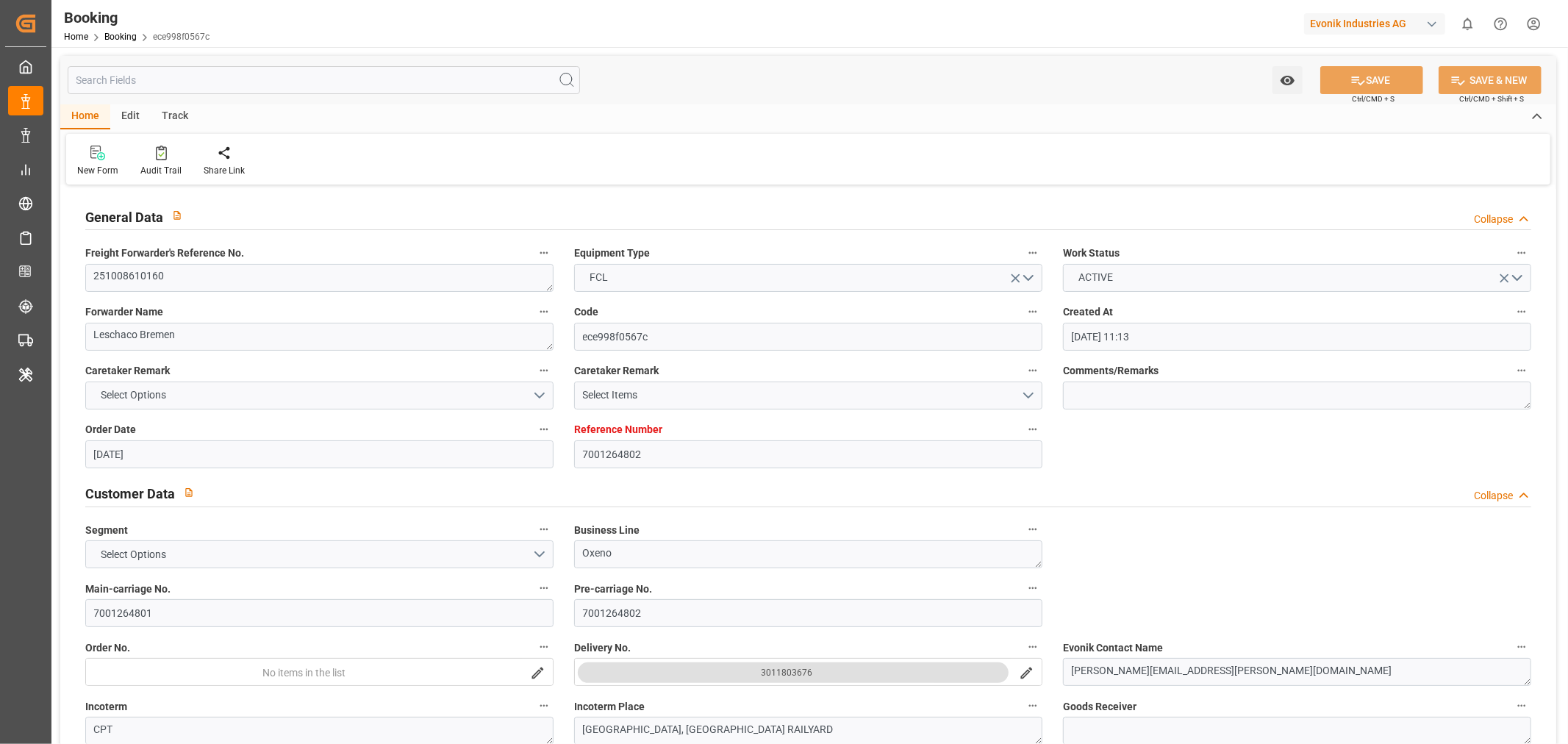
type input "[DATE] 00:00"
type input "[DATE] 11:33"
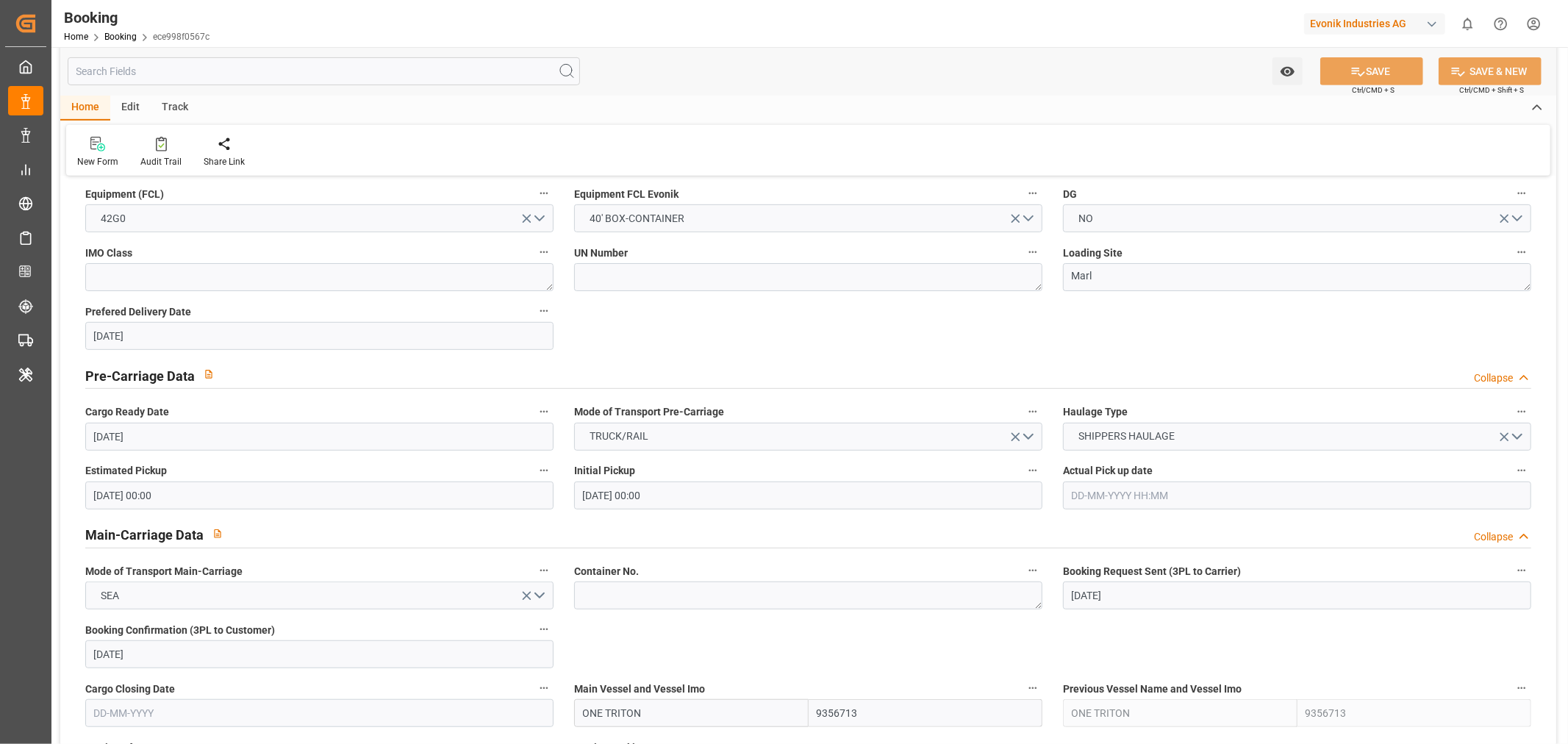
scroll to position [980, 0]
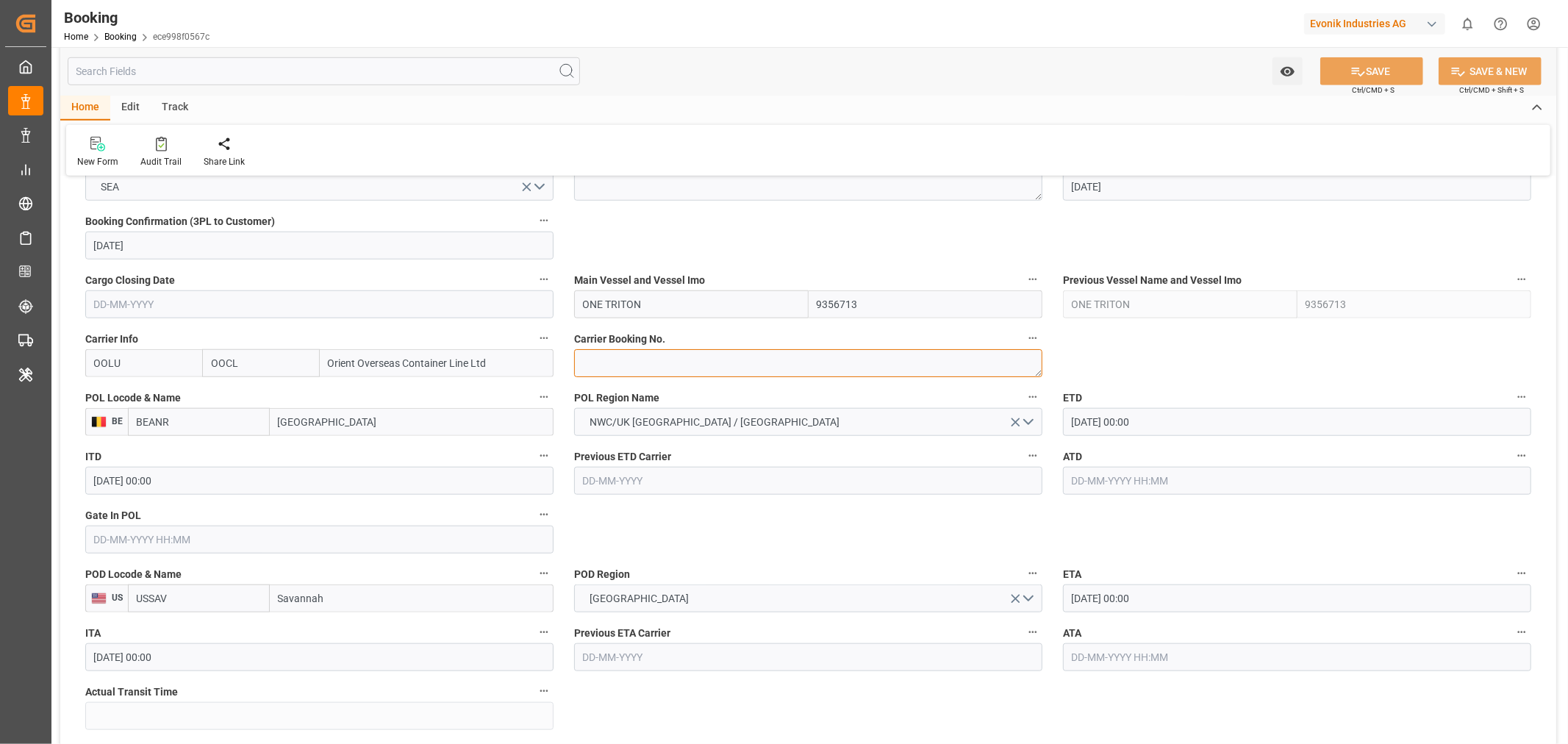
click at [620, 369] on textarea at bounding box center [808, 363] width 468 height 28
paste textarea "2162511910"
type textarea "2162511910"
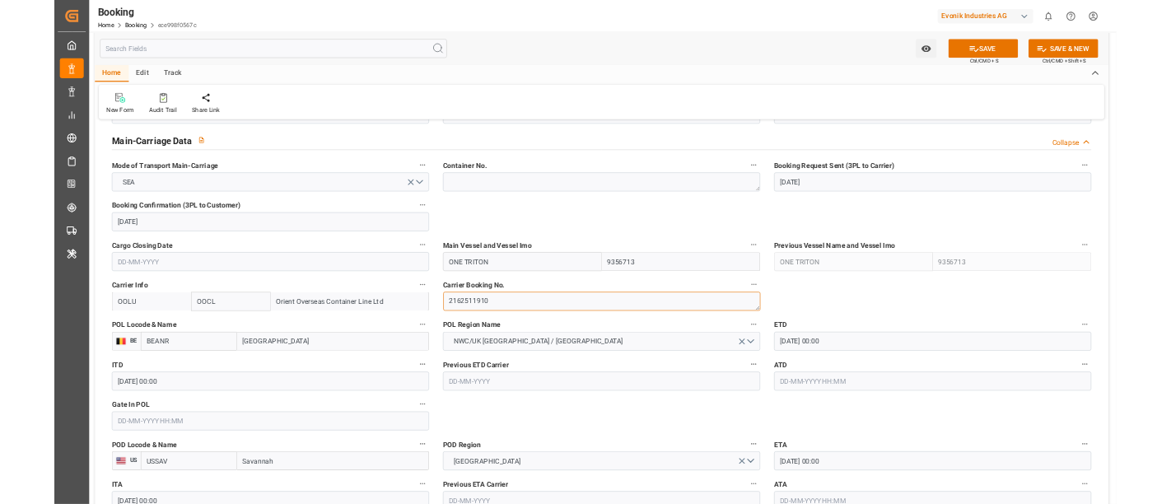
scroll to position [1646, 0]
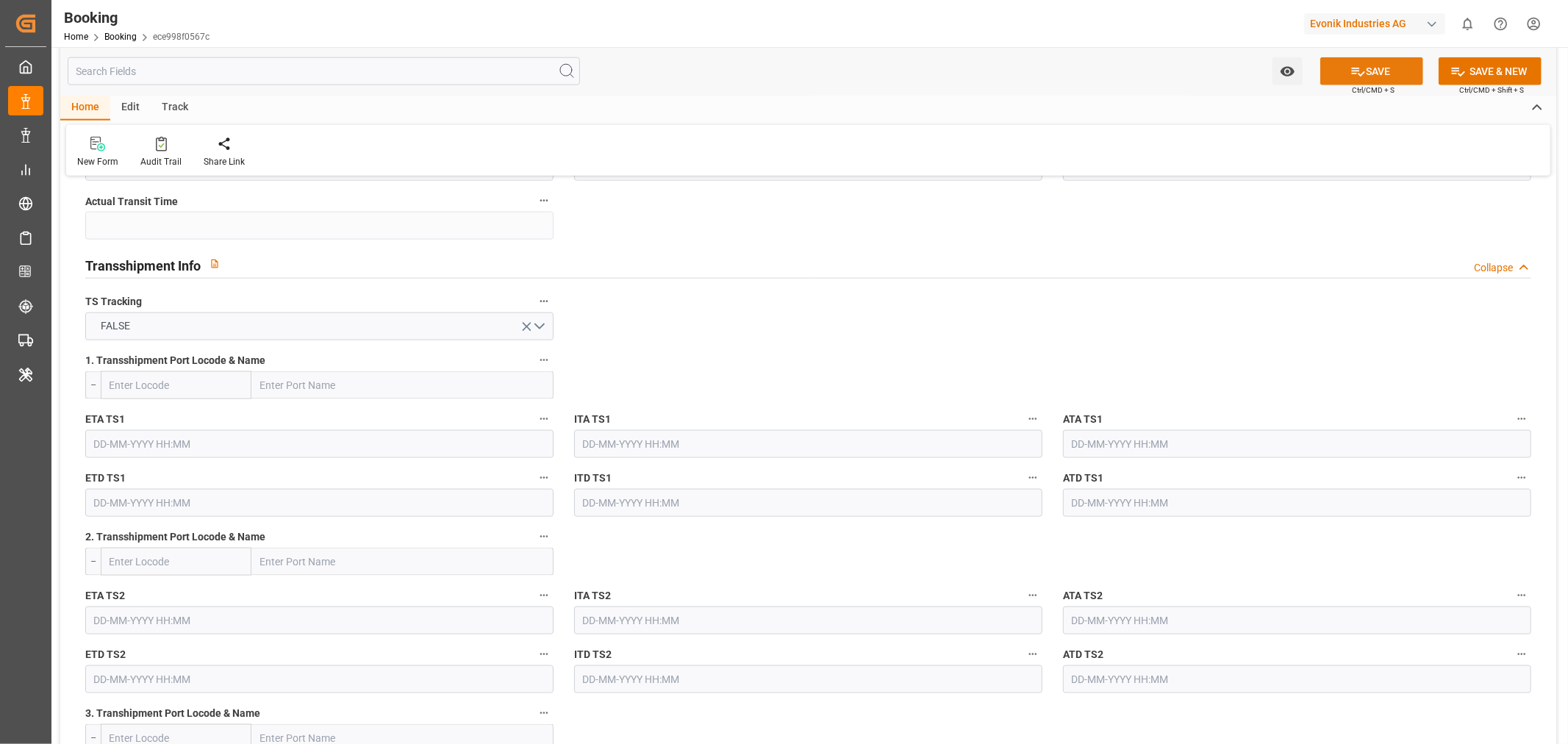
click at [1376, 71] on button "SAVE" at bounding box center [1371, 71] width 103 height 28
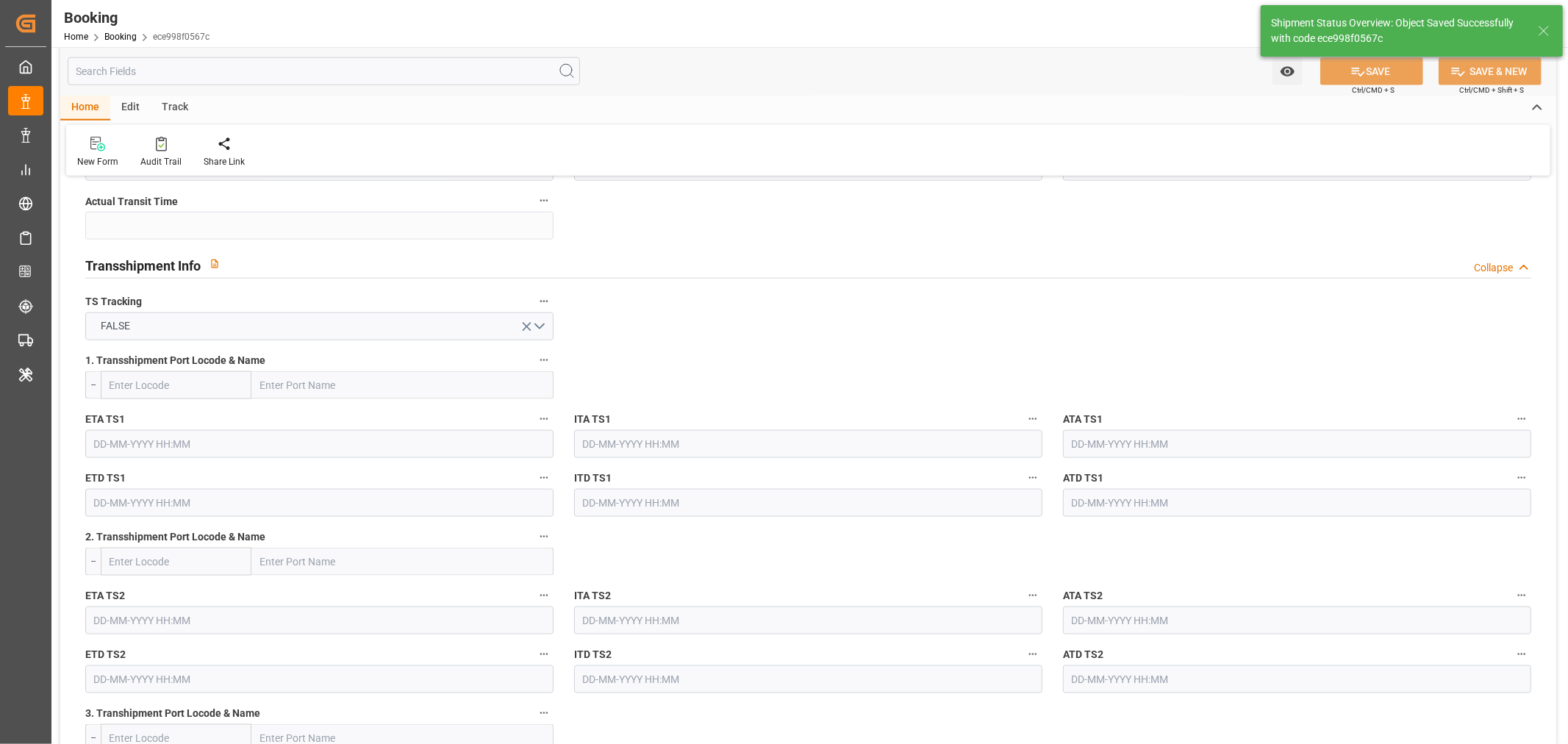
type input "[DATE] 10:09"
